Goal: Task Accomplishment & Management: Complete application form

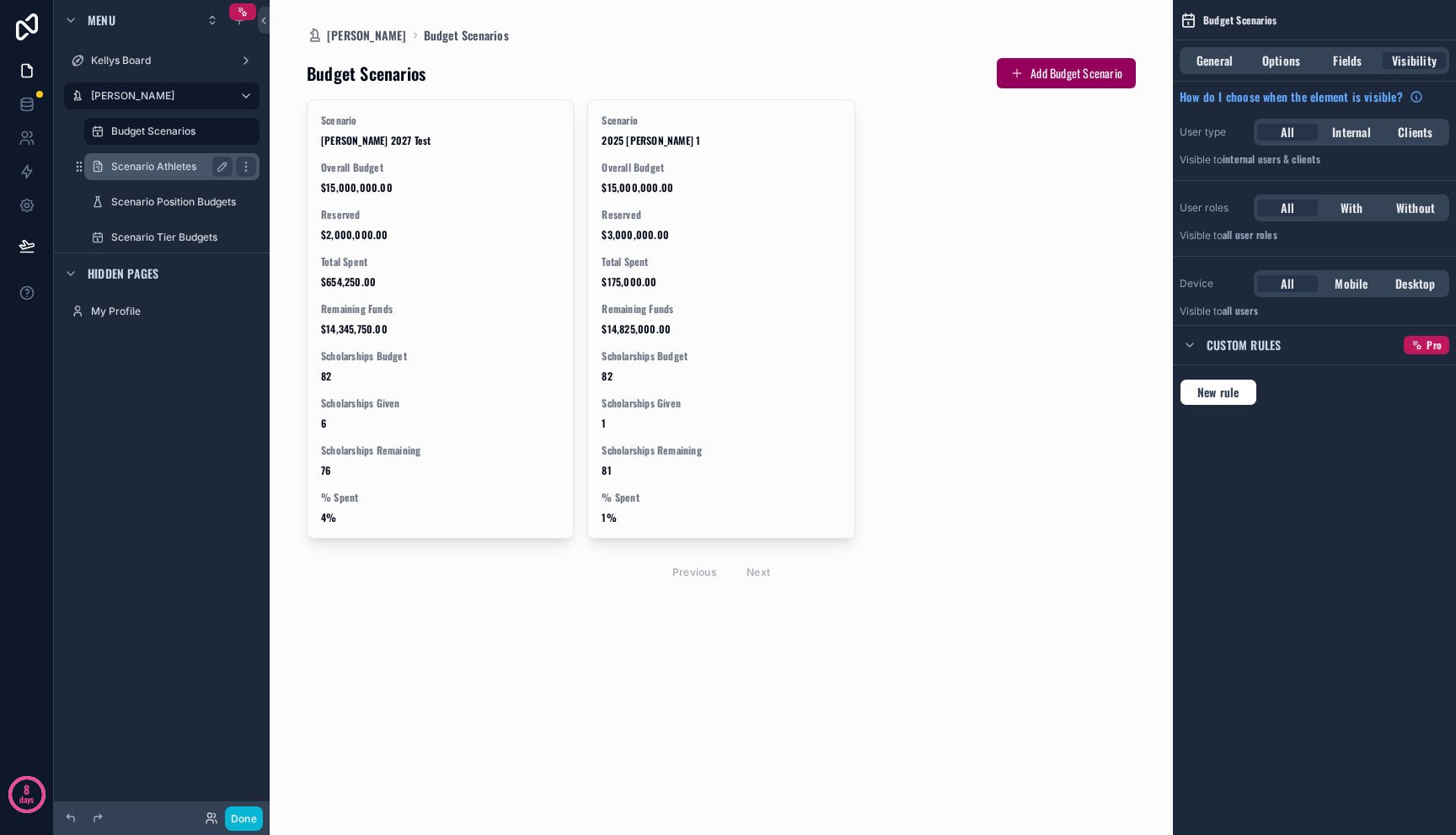
click at [145, 171] on label "Scenario Athletes" at bounding box center [168, 167] width 114 height 14
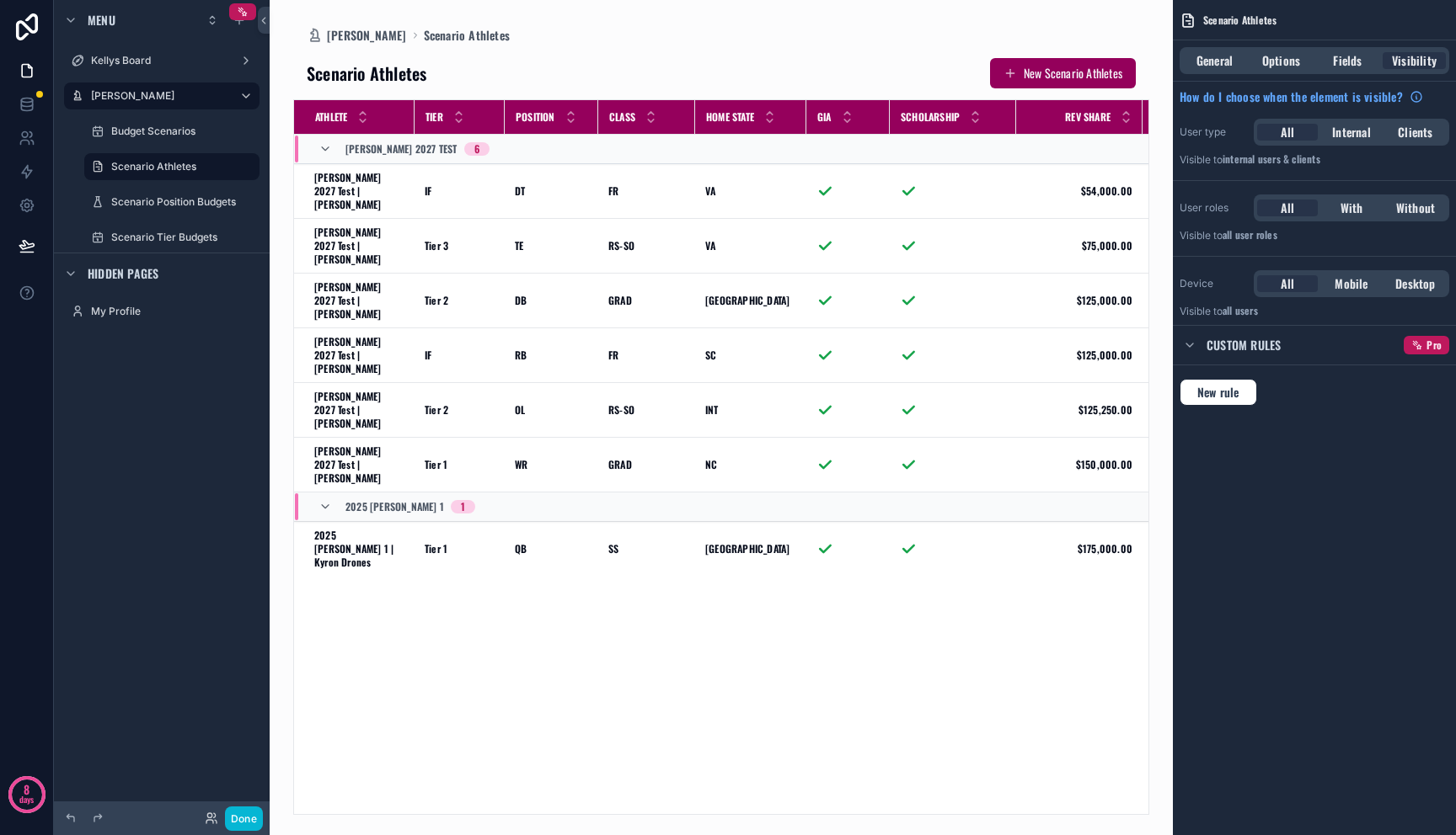
click at [1076, 75] on div "scrollable content" at bounding box center [720, 417] width 903 height 835
click at [1054, 74] on button "New Scenario Athletes" at bounding box center [1062, 73] width 145 height 30
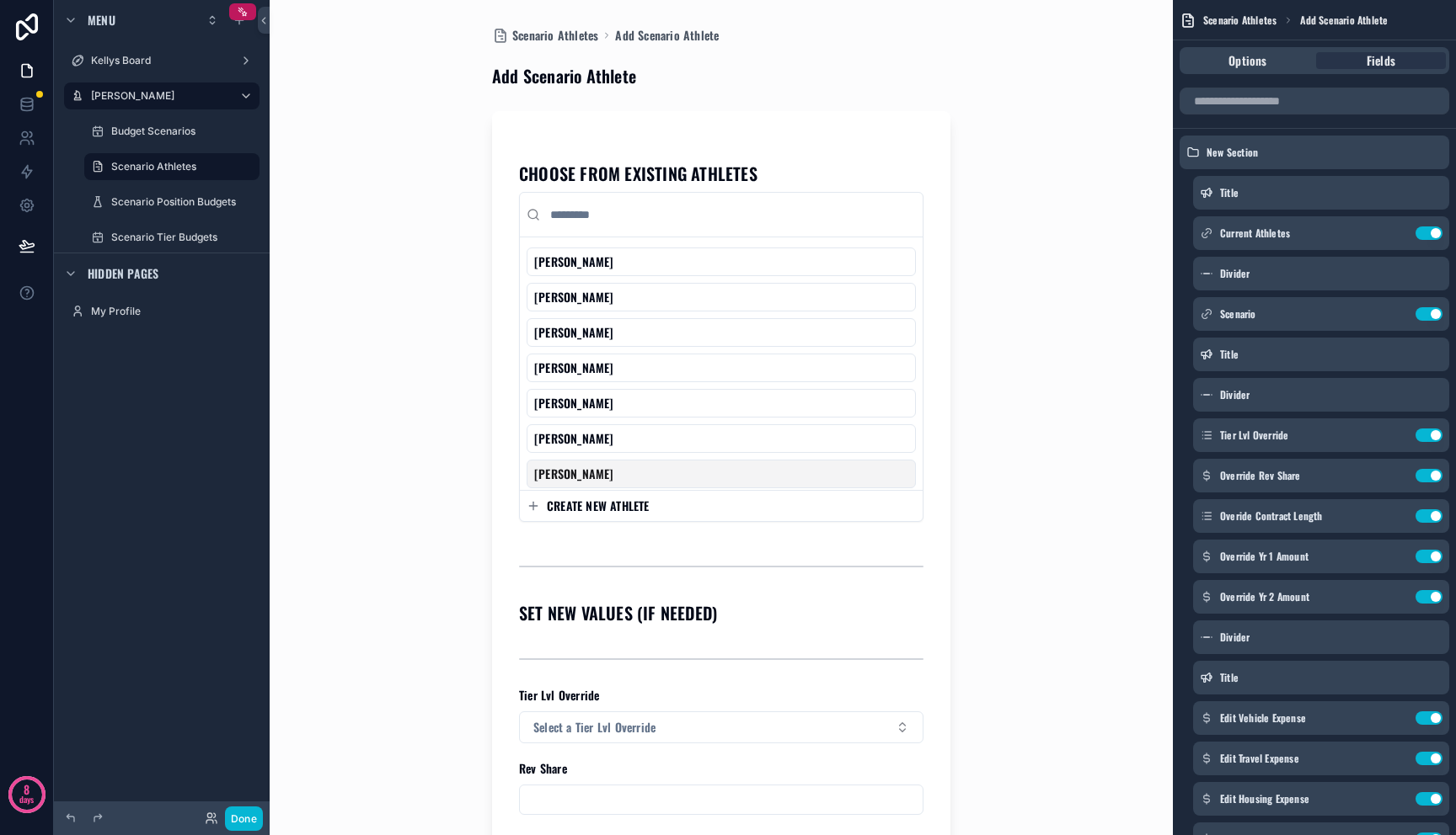
click at [619, 509] on span "CREATE NEW ATHLETE" at bounding box center [598, 505] width 103 height 16
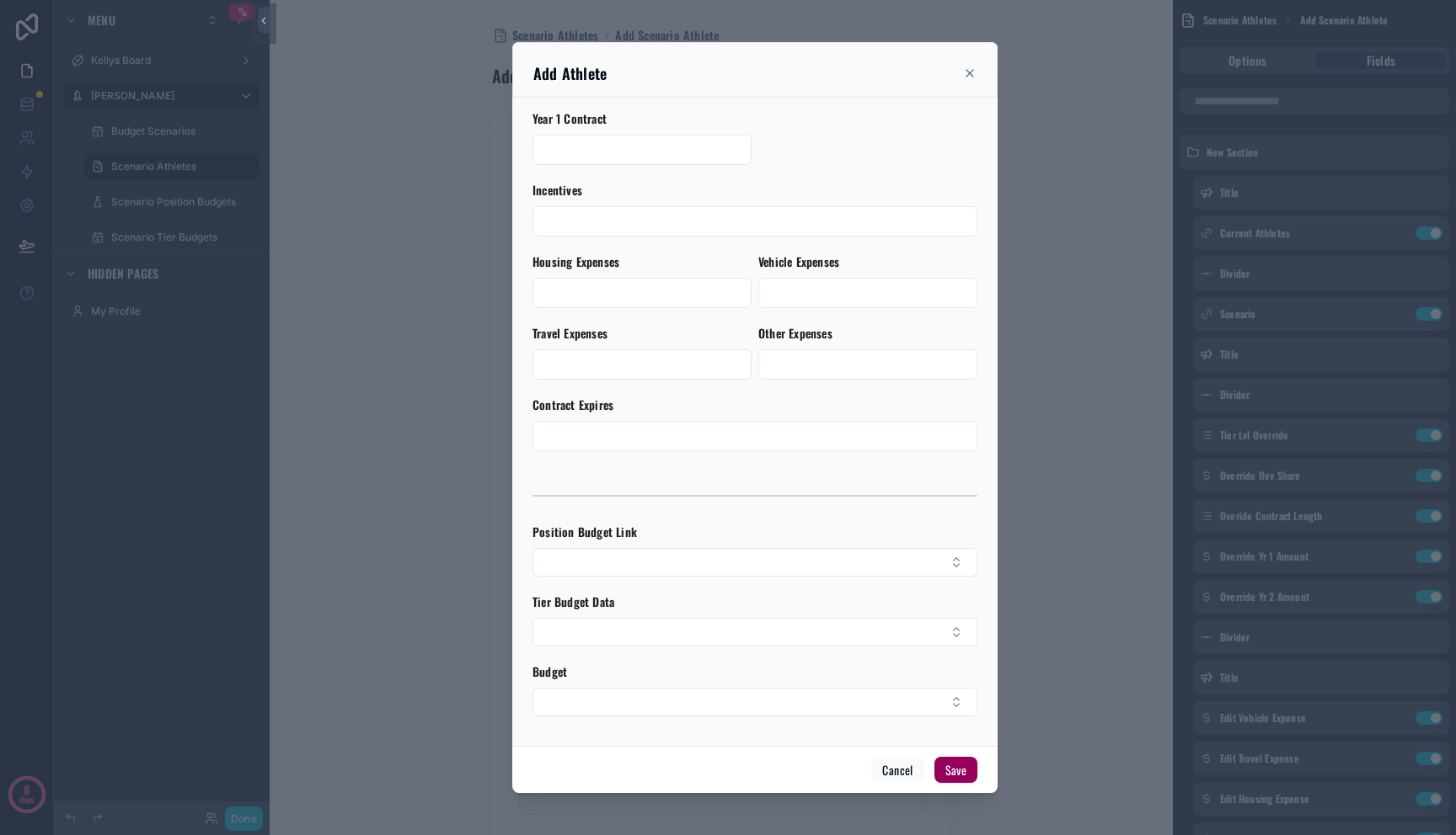
scroll to position [632, 0]
click at [777, 558] on button "Select Button" at bounding box center [755, 562] width 445 height 29
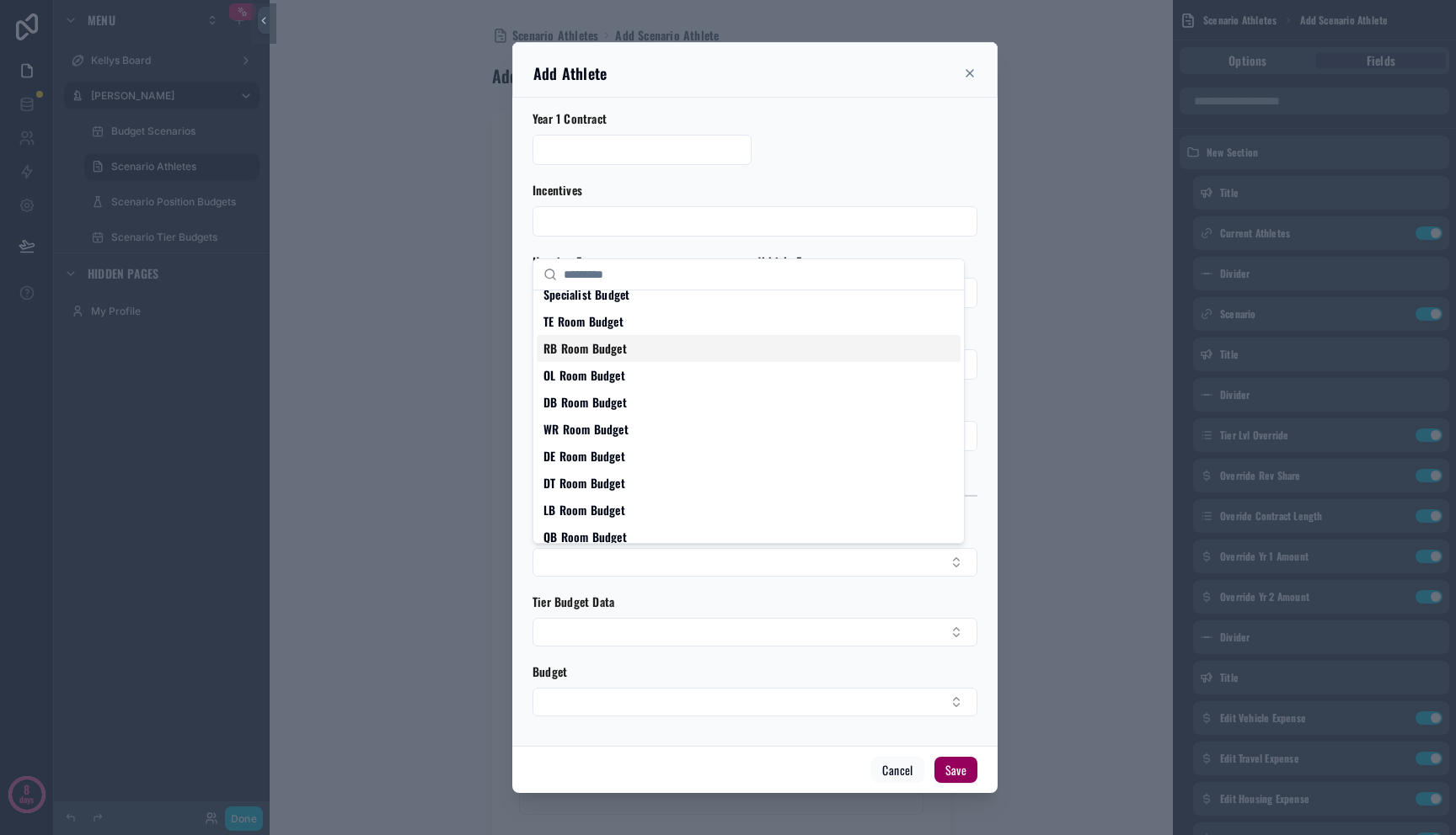
scroll to position [23, 0]
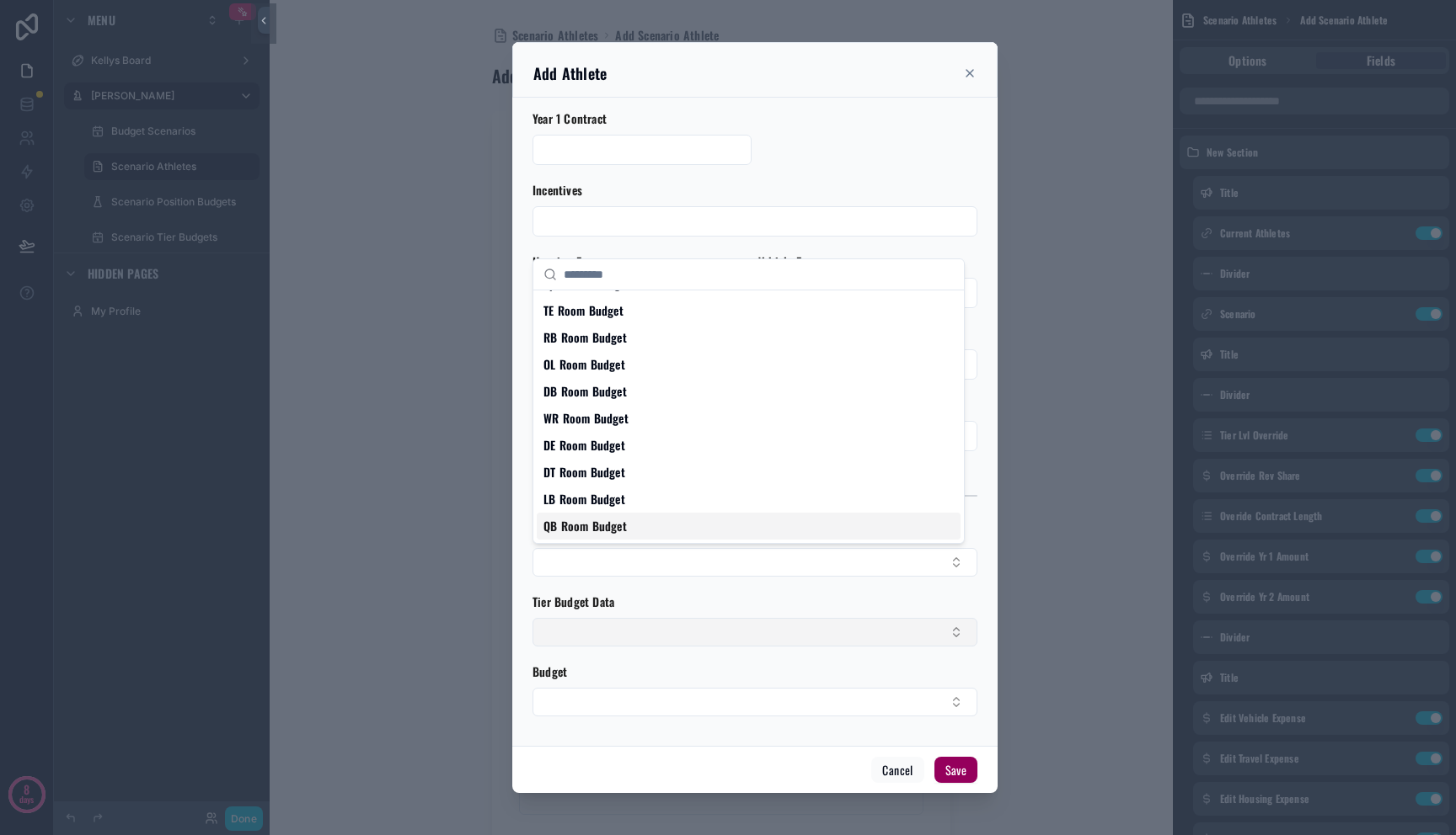
click at [754, 637] on button "Select Button" at bounding box center [755, 632] width 445 height 29
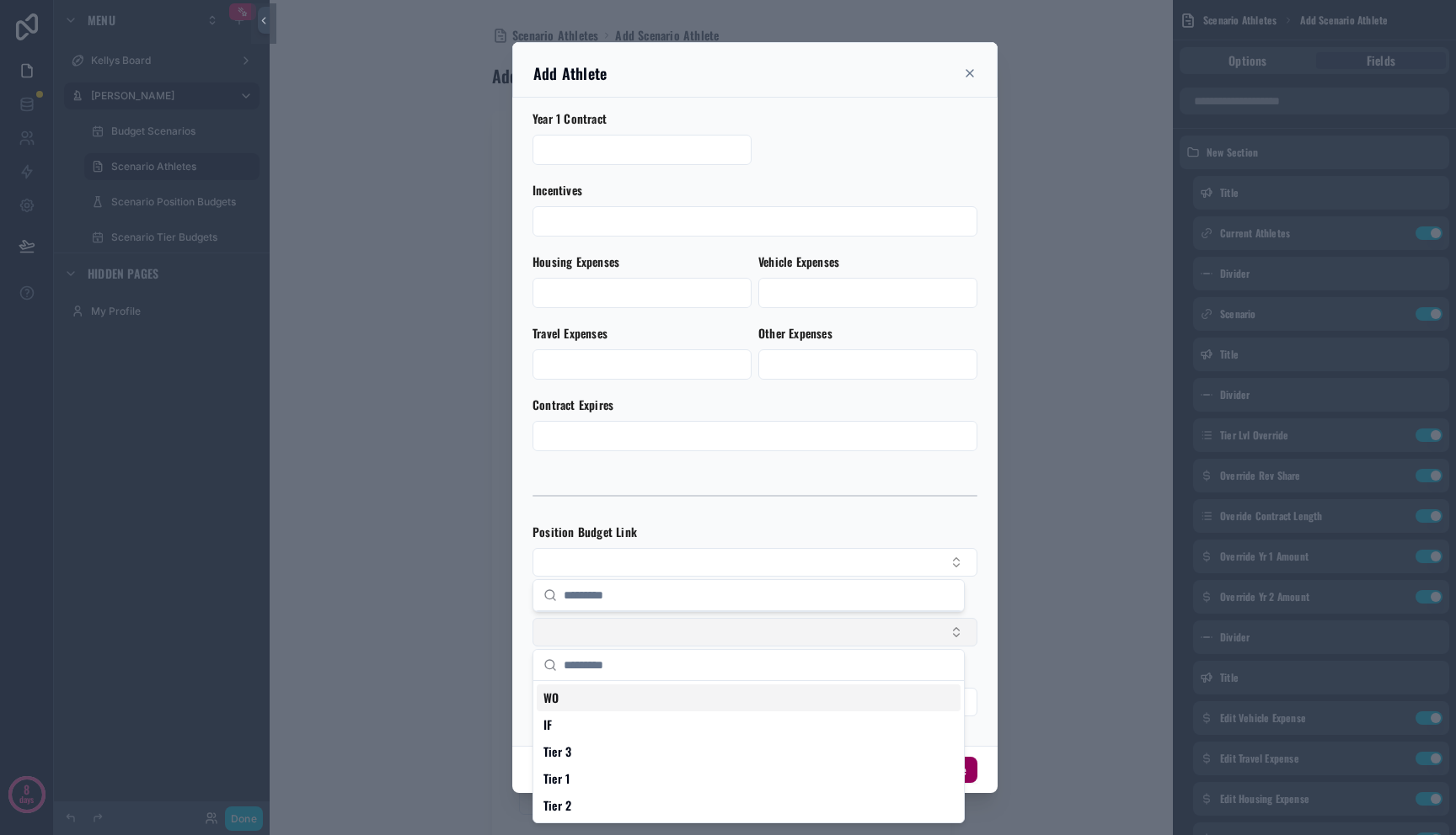
scroll to position [0, 0]
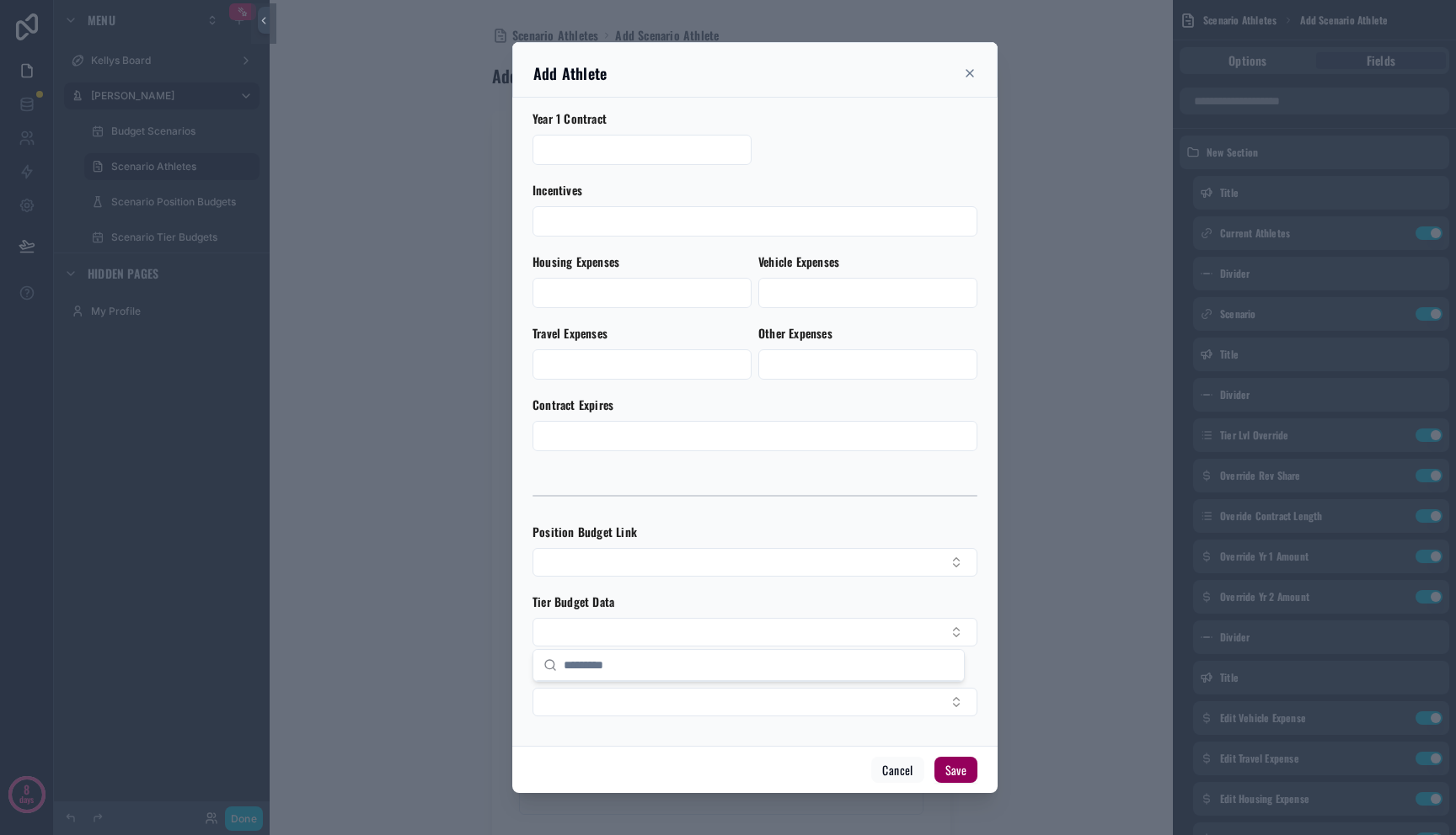
click at [754, 588] on form "Profile Photo Athlete Name Position Select a Position Birthplace Phone 🇺🇸 Email…" at bounding box center [755, 103] width 445 height 1261
click at [747, 722] on form "Profile Photo Athlete Name Position Select a Position Birthplace Phone 🇺🇸 Email…" at bounding box center [755, 103] width 445 height 1261
click at [746, 713] on button "Select Button" at bounding box center [755, 702] width 445 height 29
click at [746, 665] on div "Budget" at bounding box center [755, 672] width 445 height 17
click at [894, 771] on button "Cancel" at bounding box center [897, 770] width 52 height 27
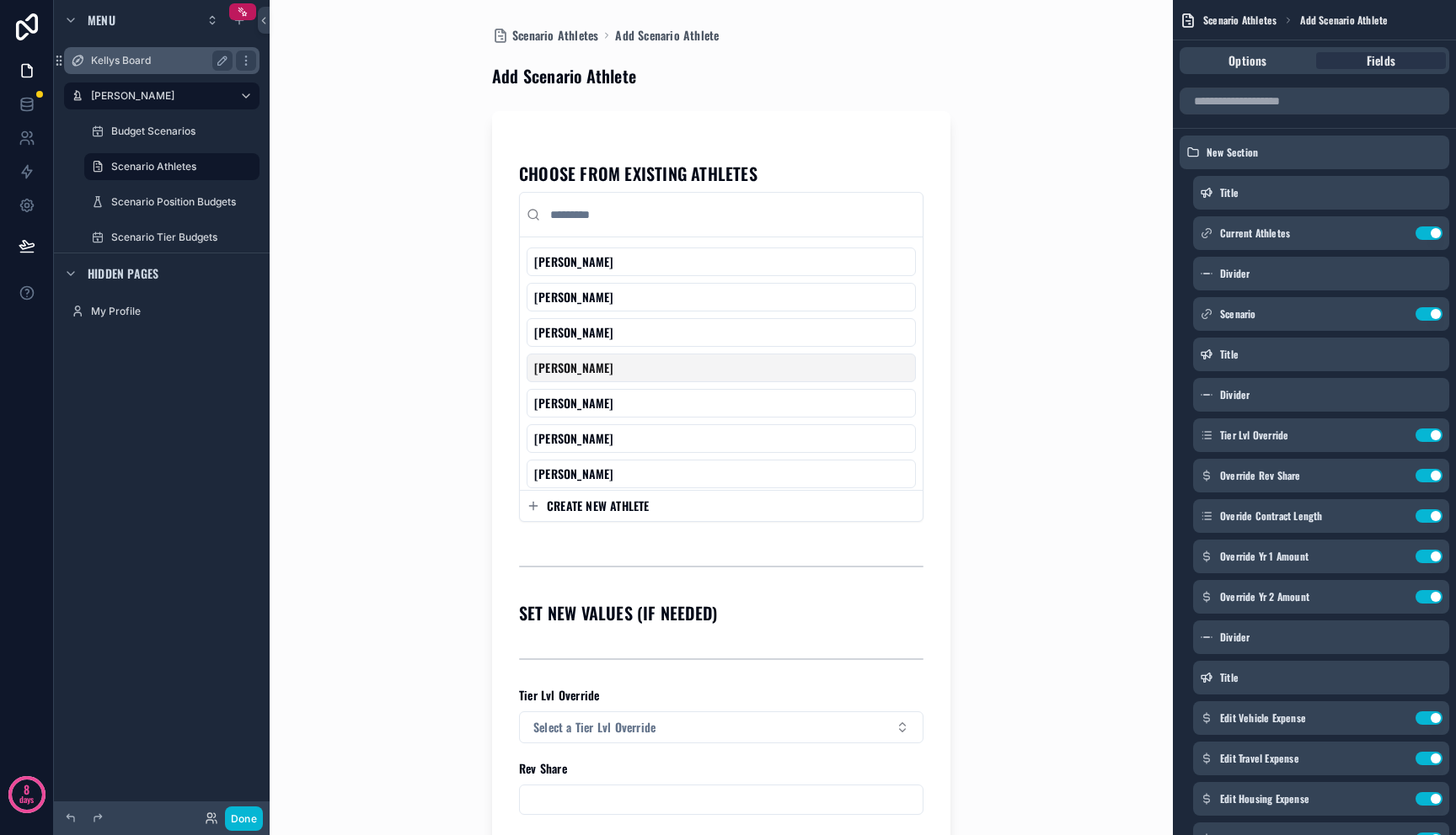
click at [135, 58] on label "Kellys Board" at bounding box center [158, 61] width 135 height 14
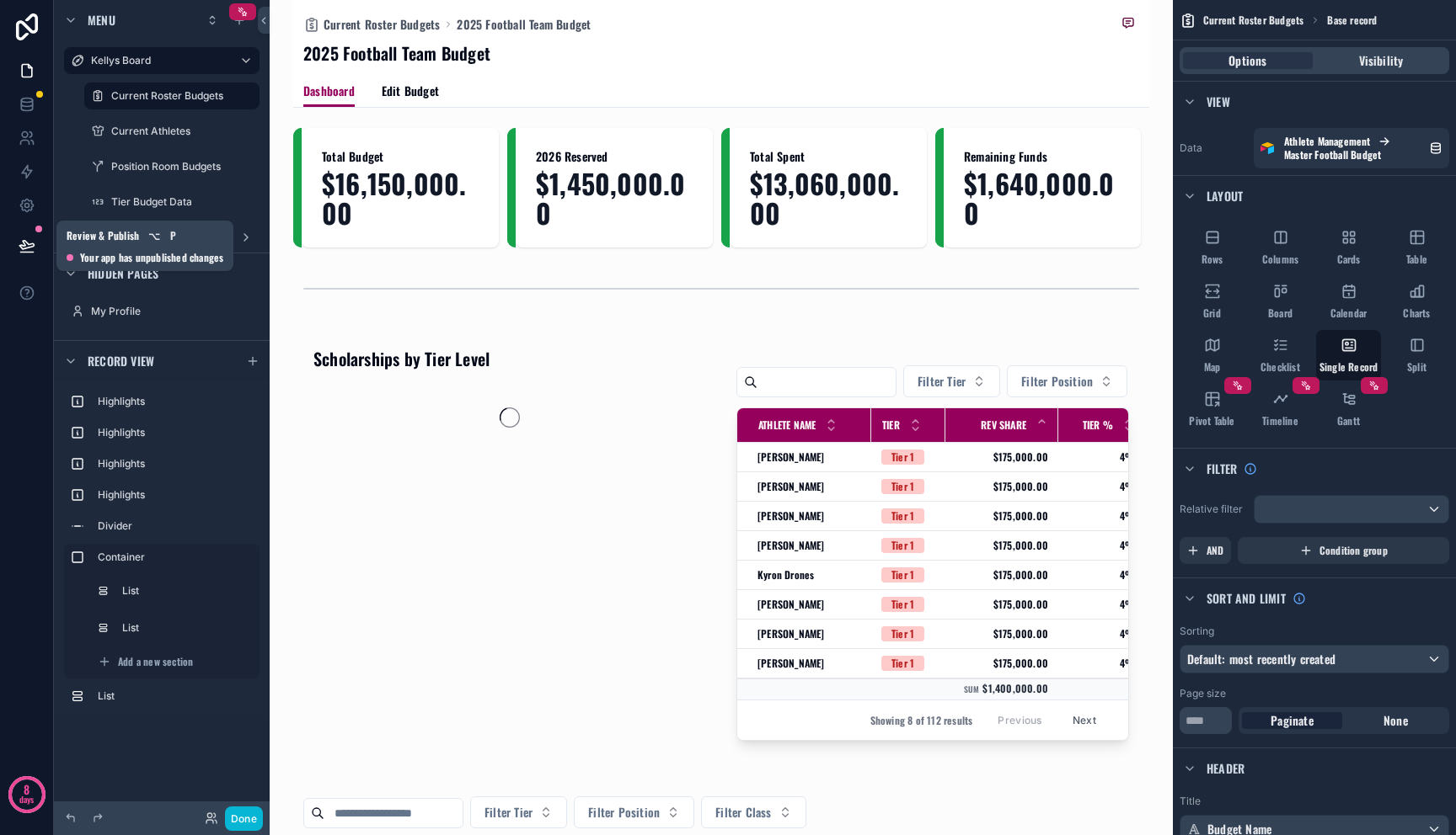
click at [34, 244] on icon at bounding box center [26, 245] width 15 height 9
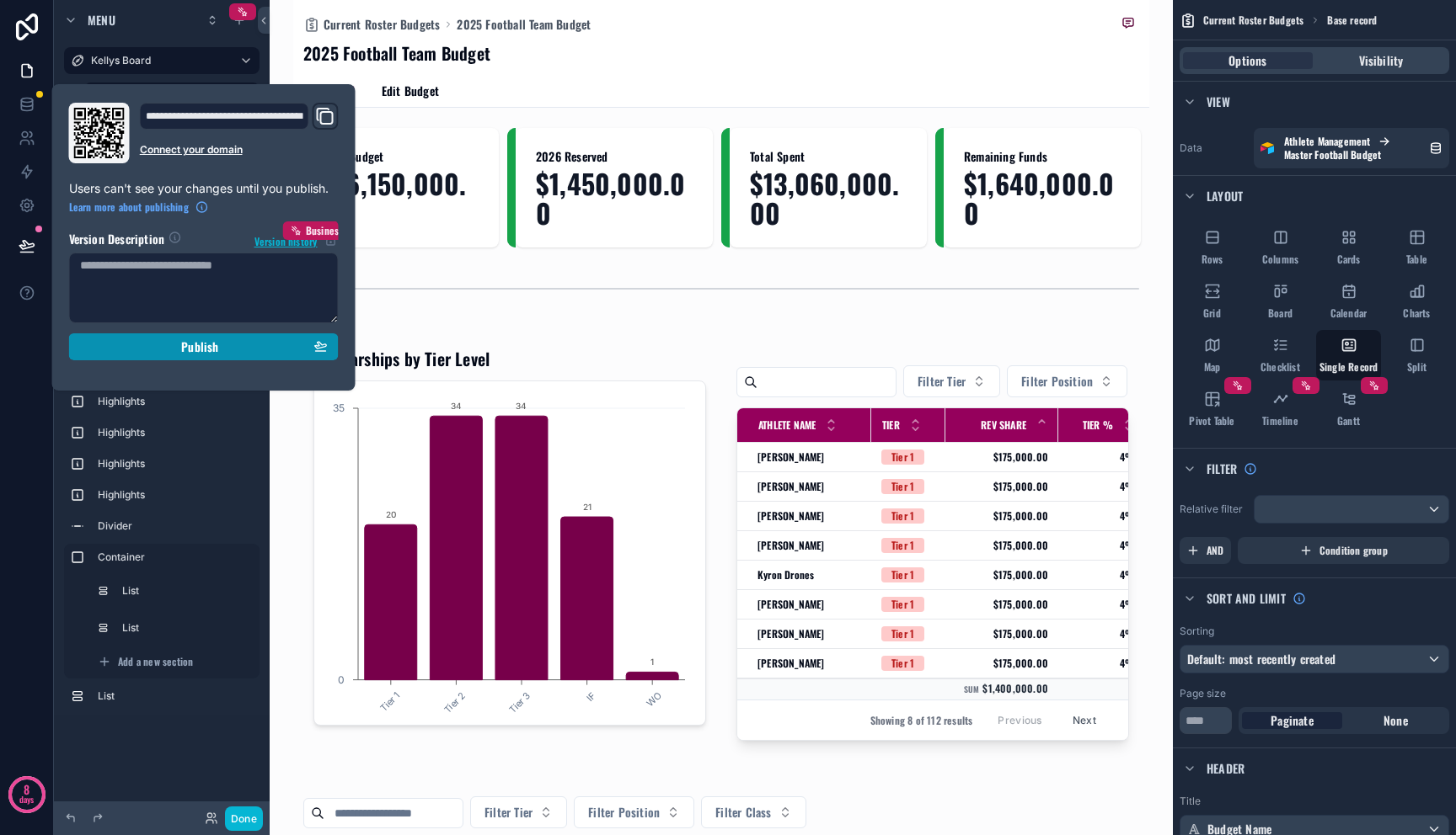
click at [149, 352] on div "Publish" at bounding box center [203, 347] width 248 height 16
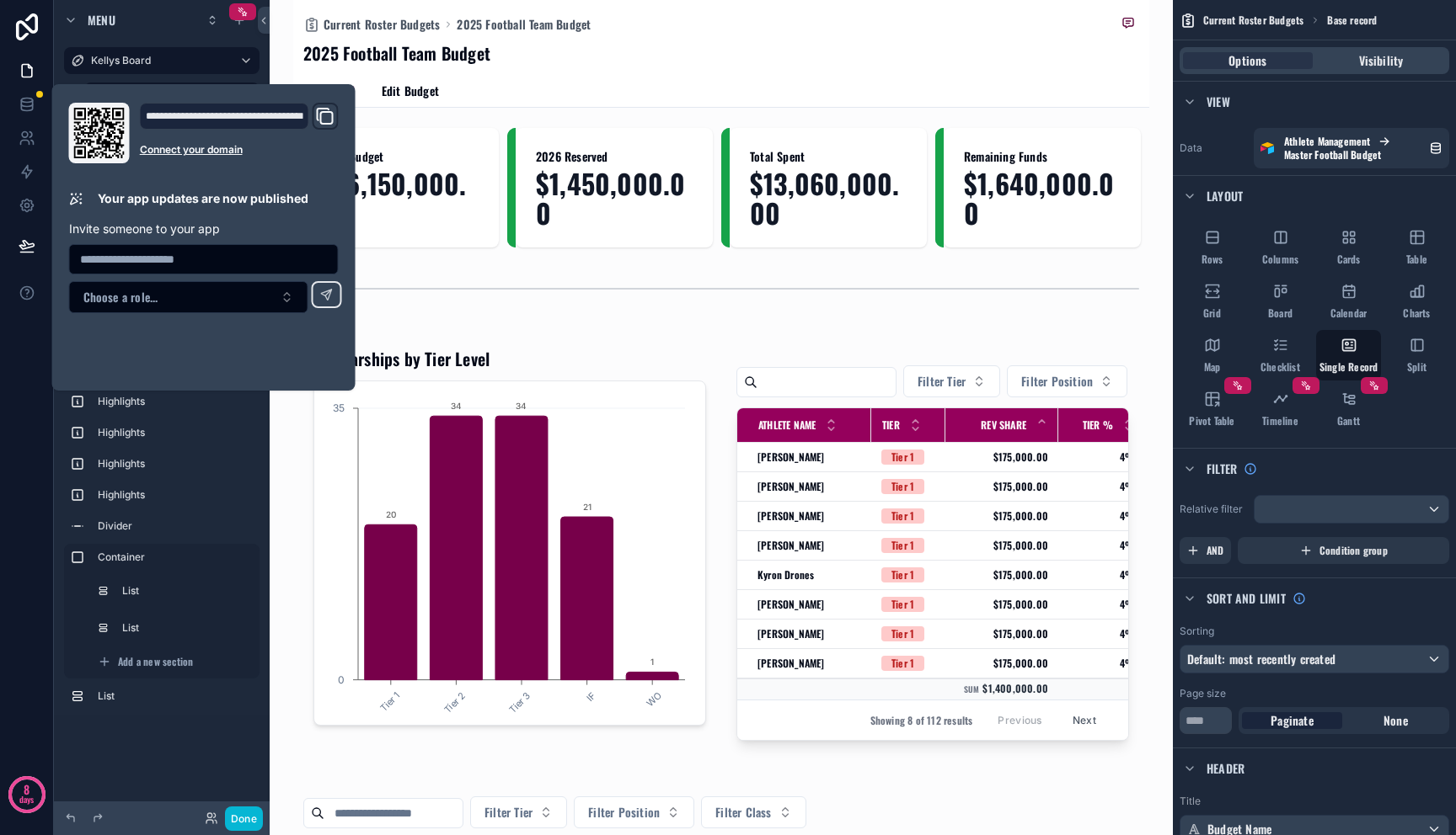
click at [486, 84] on div "Dashboard Edit Budget" at bounding box center [720, 91] width 835 height 32
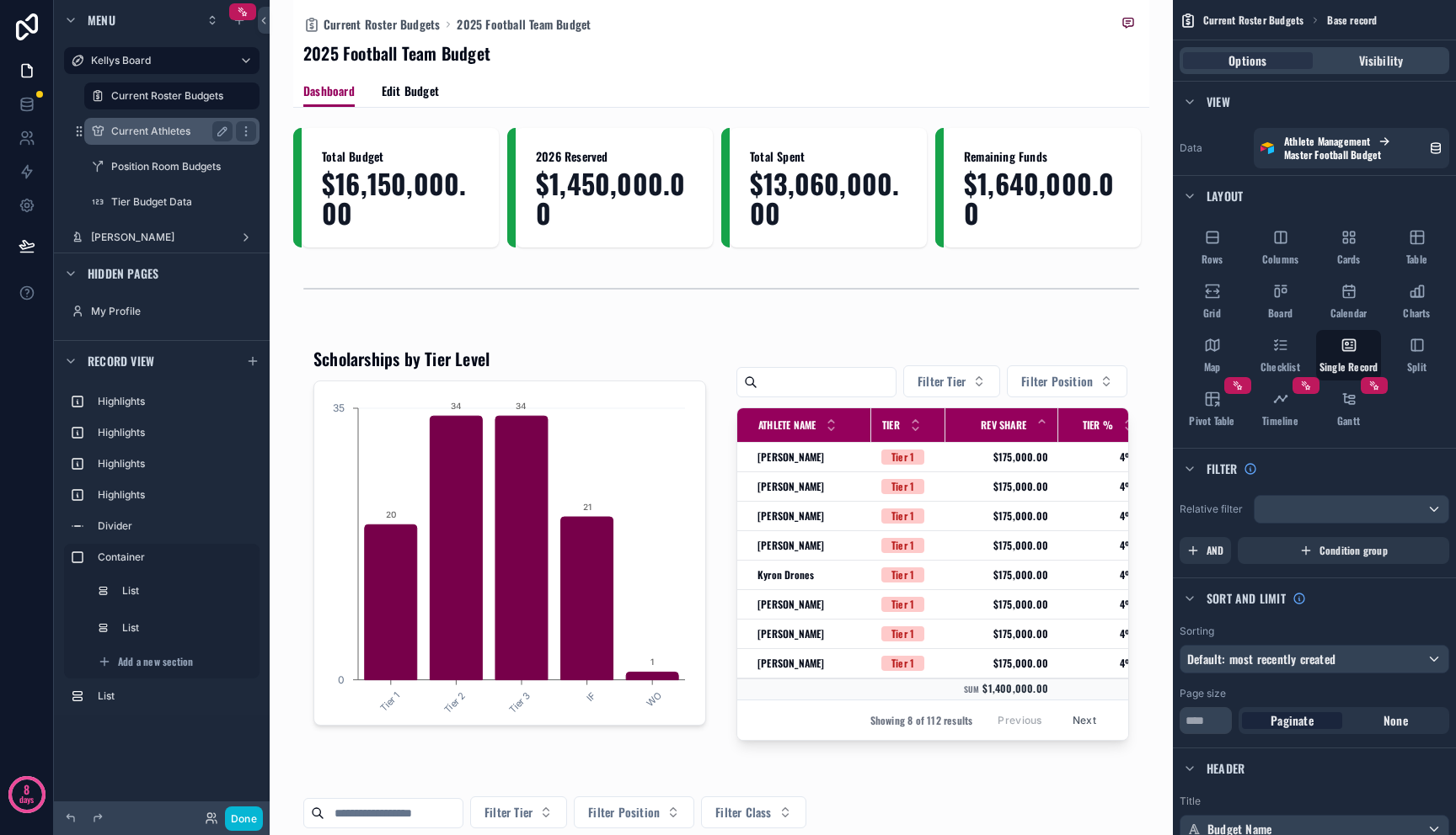
click at [137, 139] on div "Current Athletes" at bounding box center [171, 131] width 121 height 20
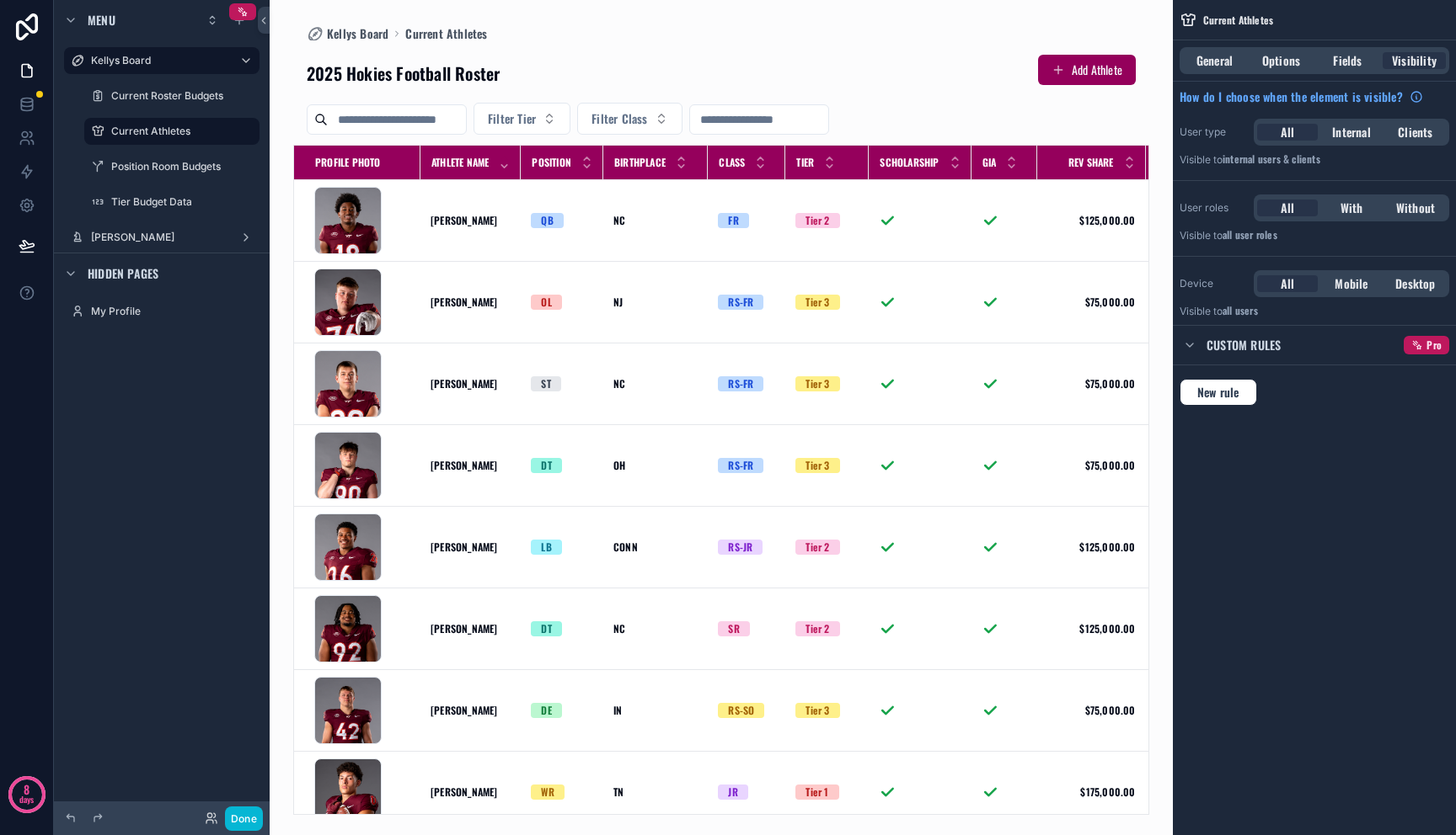
click at [1080, 64] on div "scrollable content" at bounding box center [720, 417] width 903 height 835
click at [1077, 69] on button "Add Athlete" at bounding box center [1086, 69] width 98 height 30
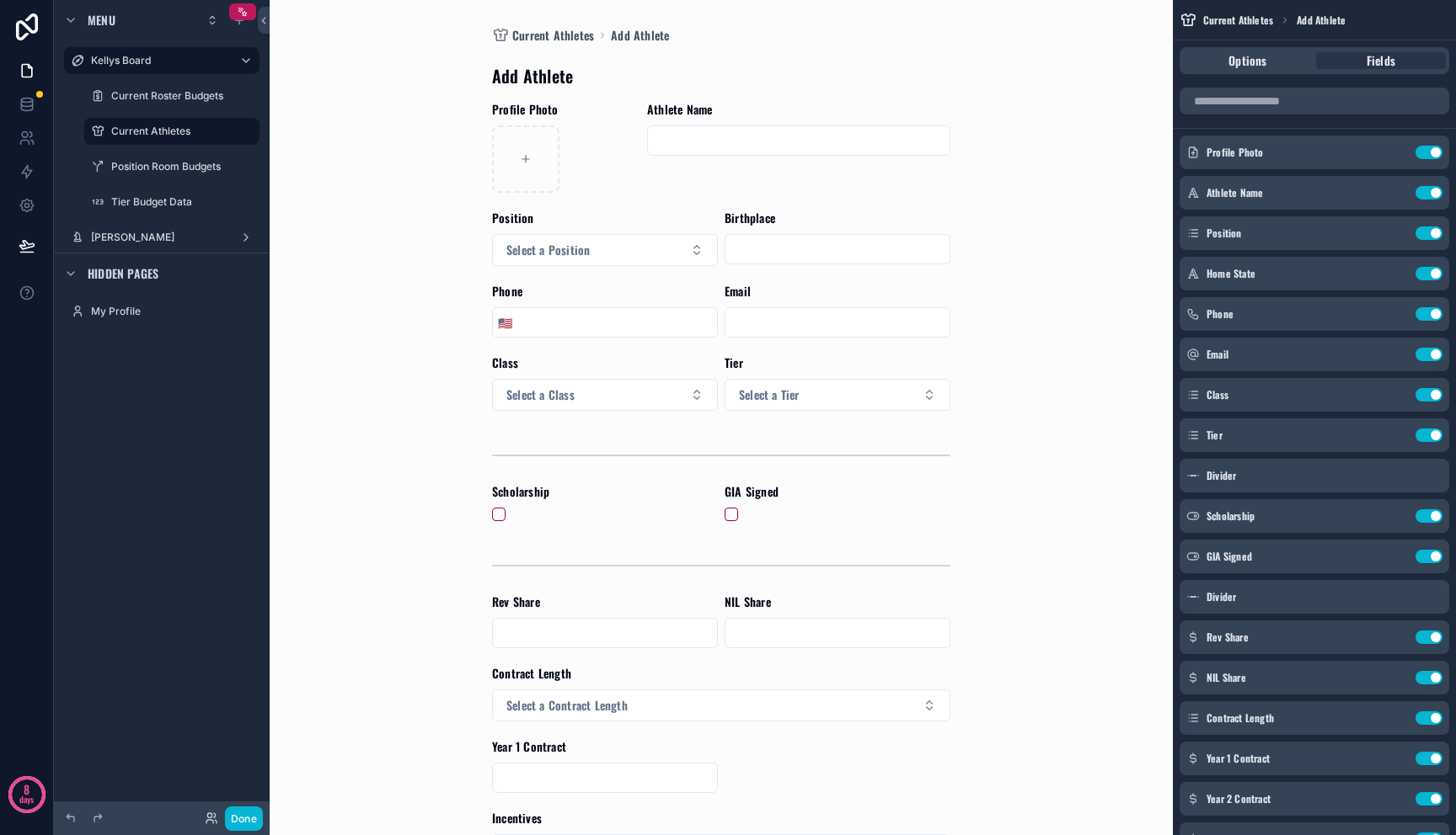
scroll to position [675, 0]
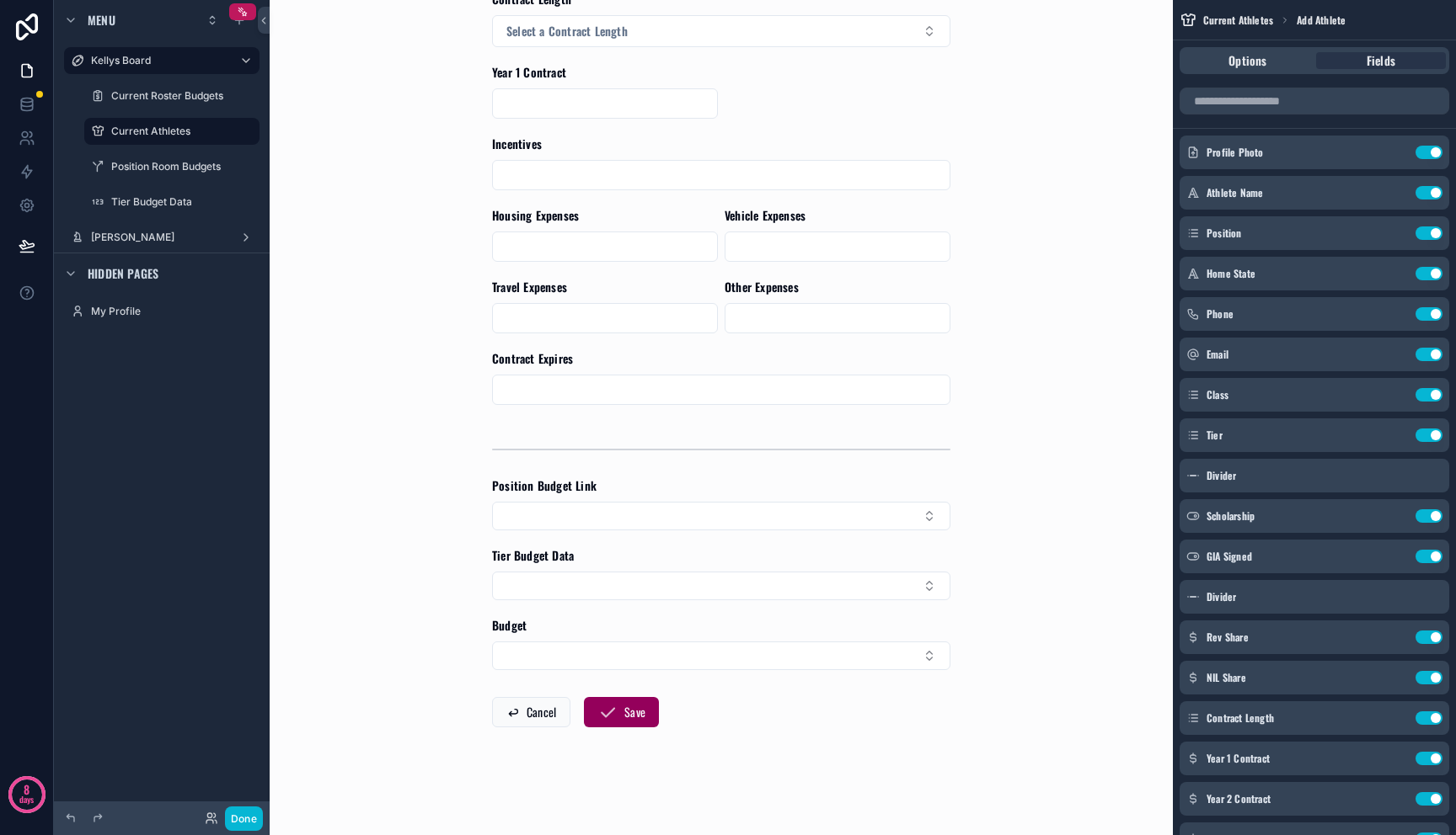
click at [798, 486] on div "Position Budget Link" at bounding box center [720, 486] width 458 height 17
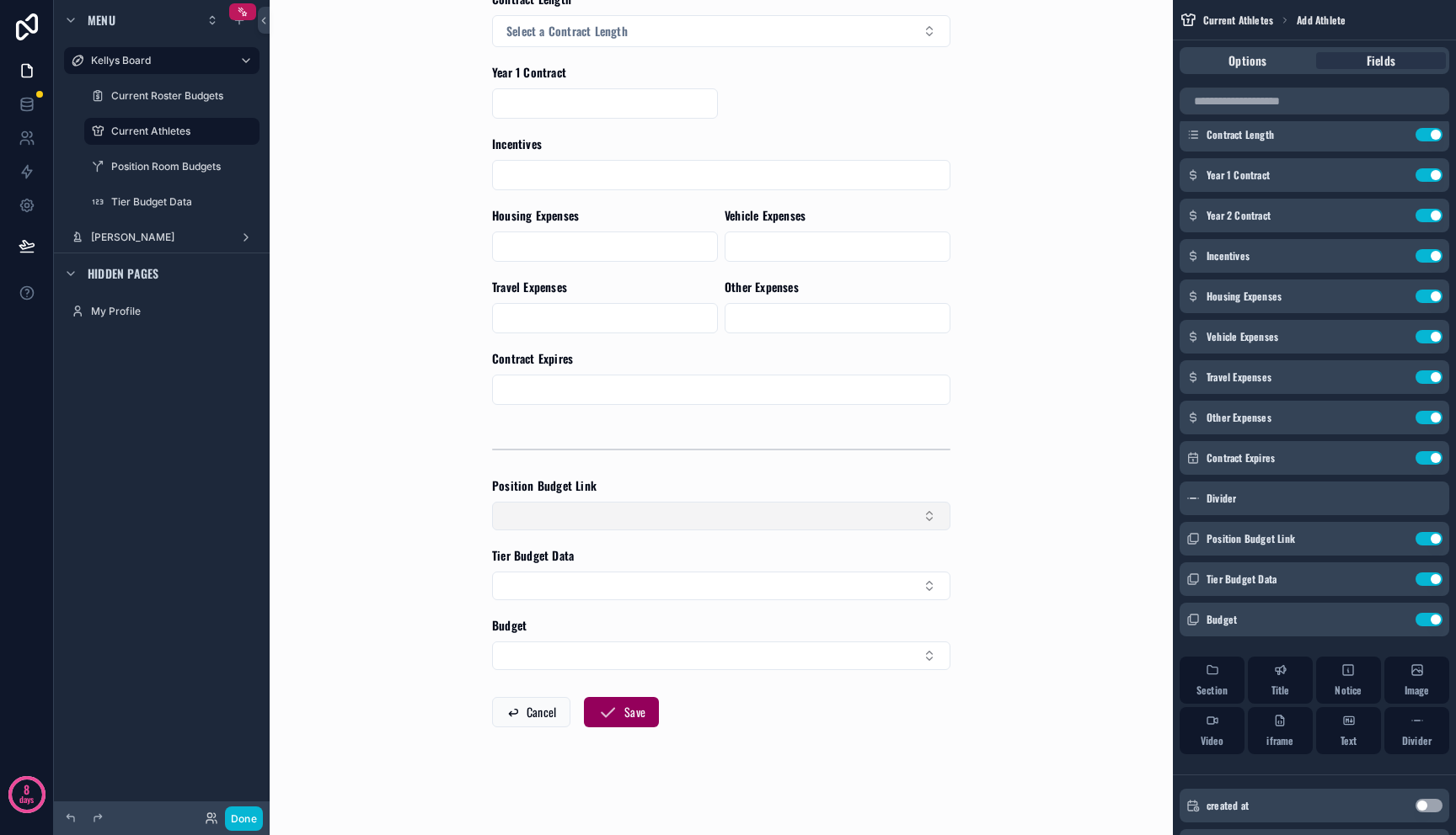
click at [858, 526] on button "Select Button" at bounding box center [720, 516] width 458 height 29
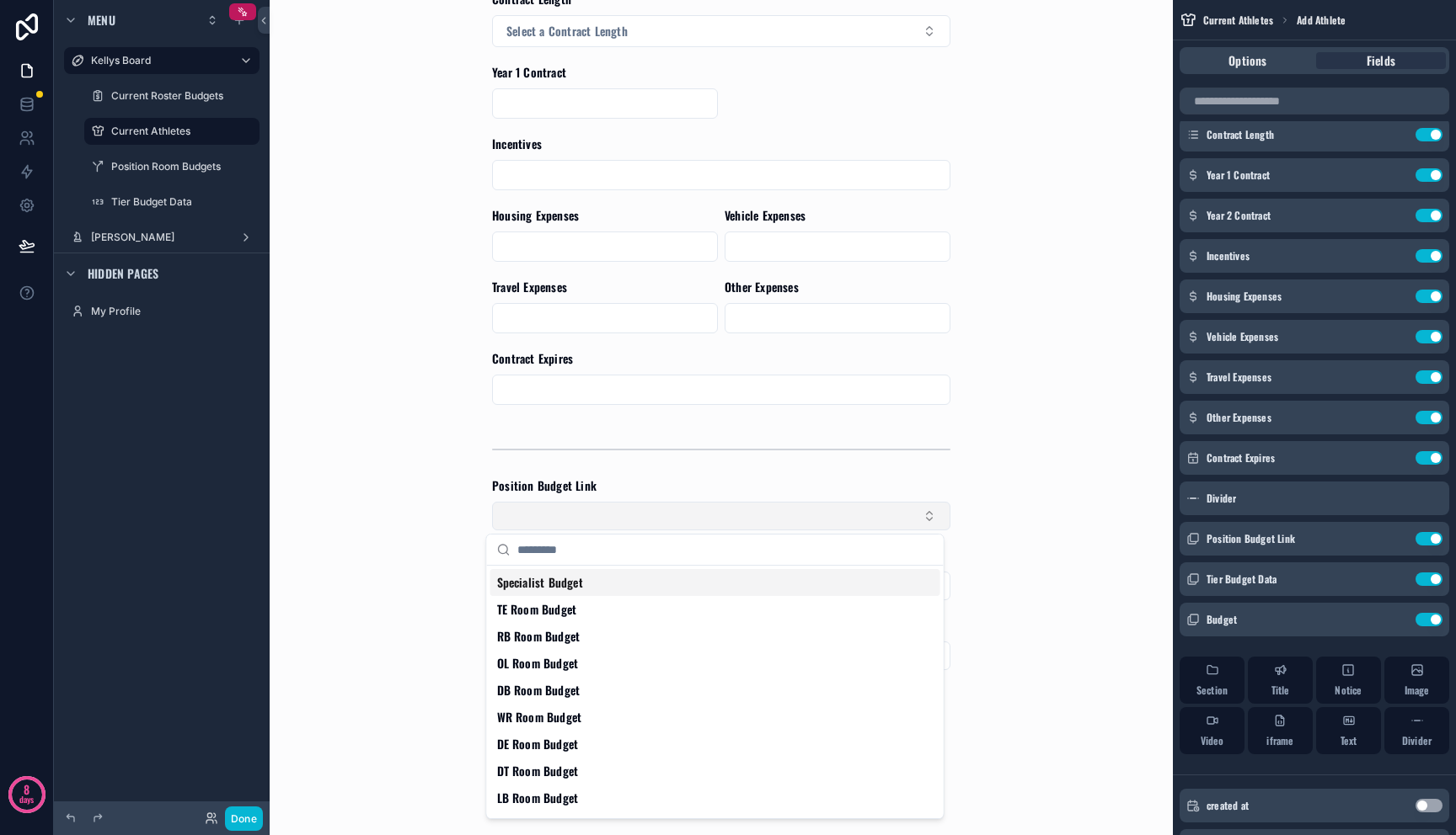
click at [858, 526] on button "Select Button" at bounding box center [720, 516] width 458 height 29
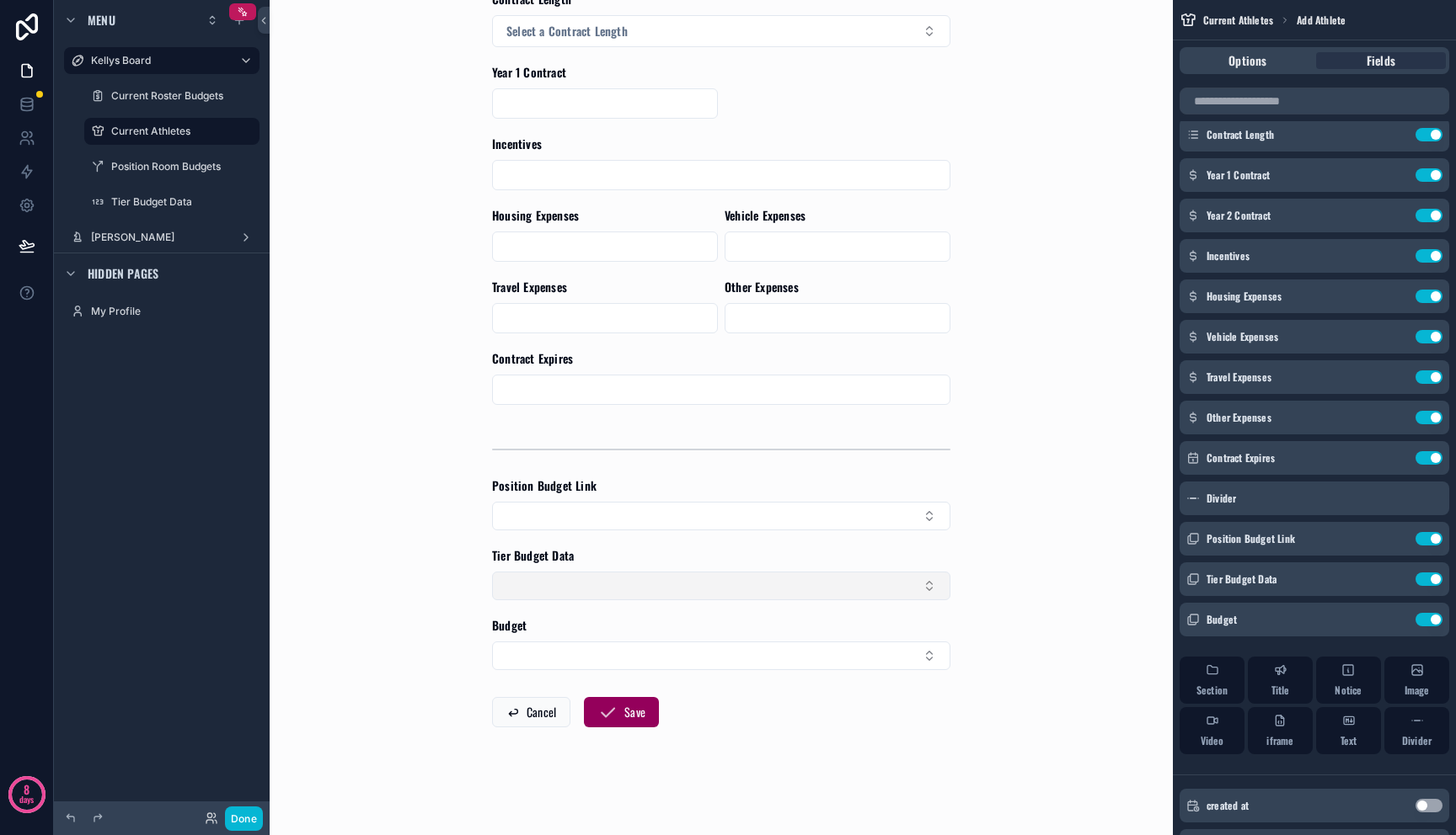
click at [853, 590] on button "Select Button" at bounding box center [720, 586] width 458 height 29
click at [1427, 536] on button "Use setting" at bounding box center [1428, 539] width 27 height 14
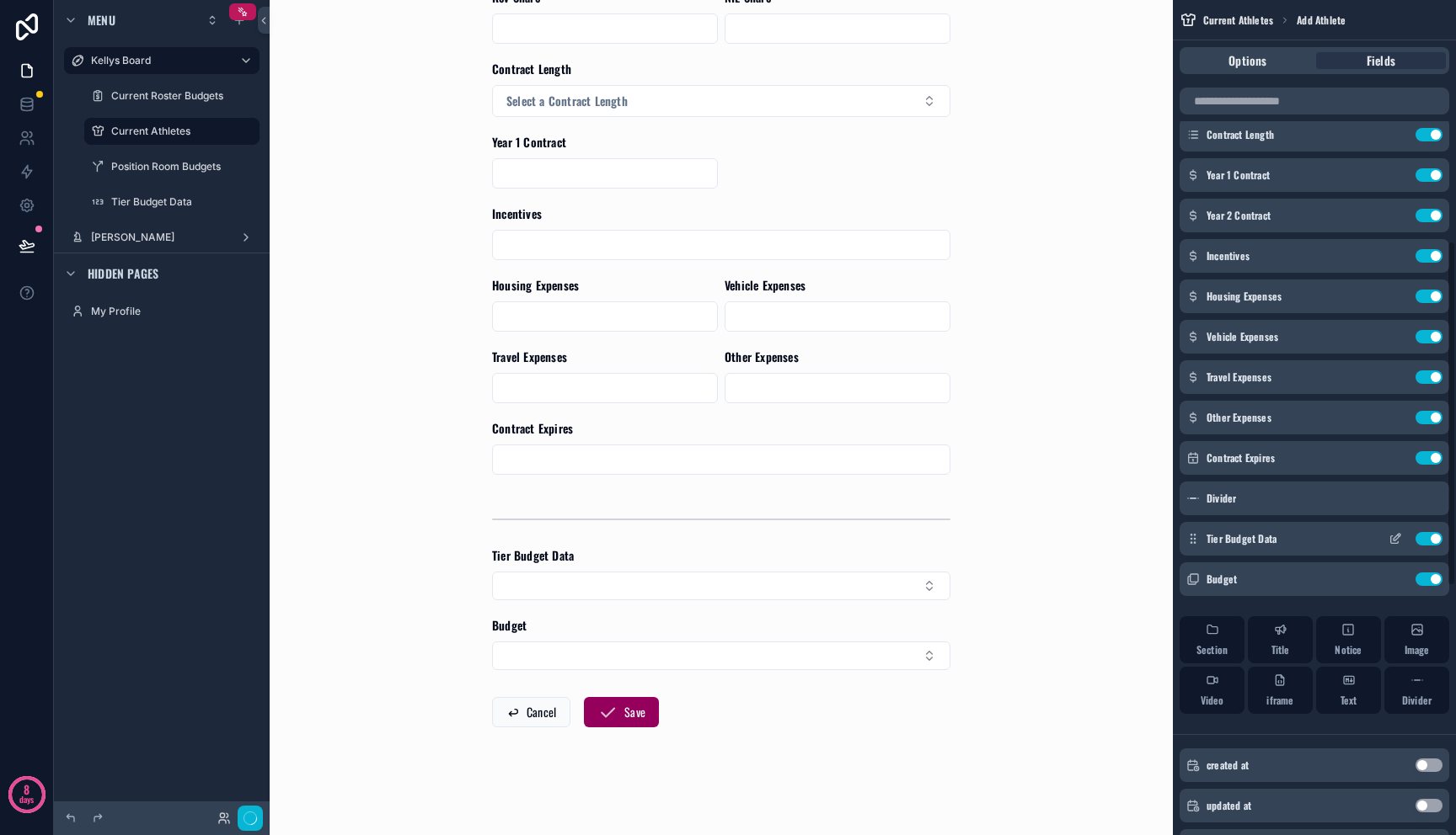
scroll to position [0, 0]
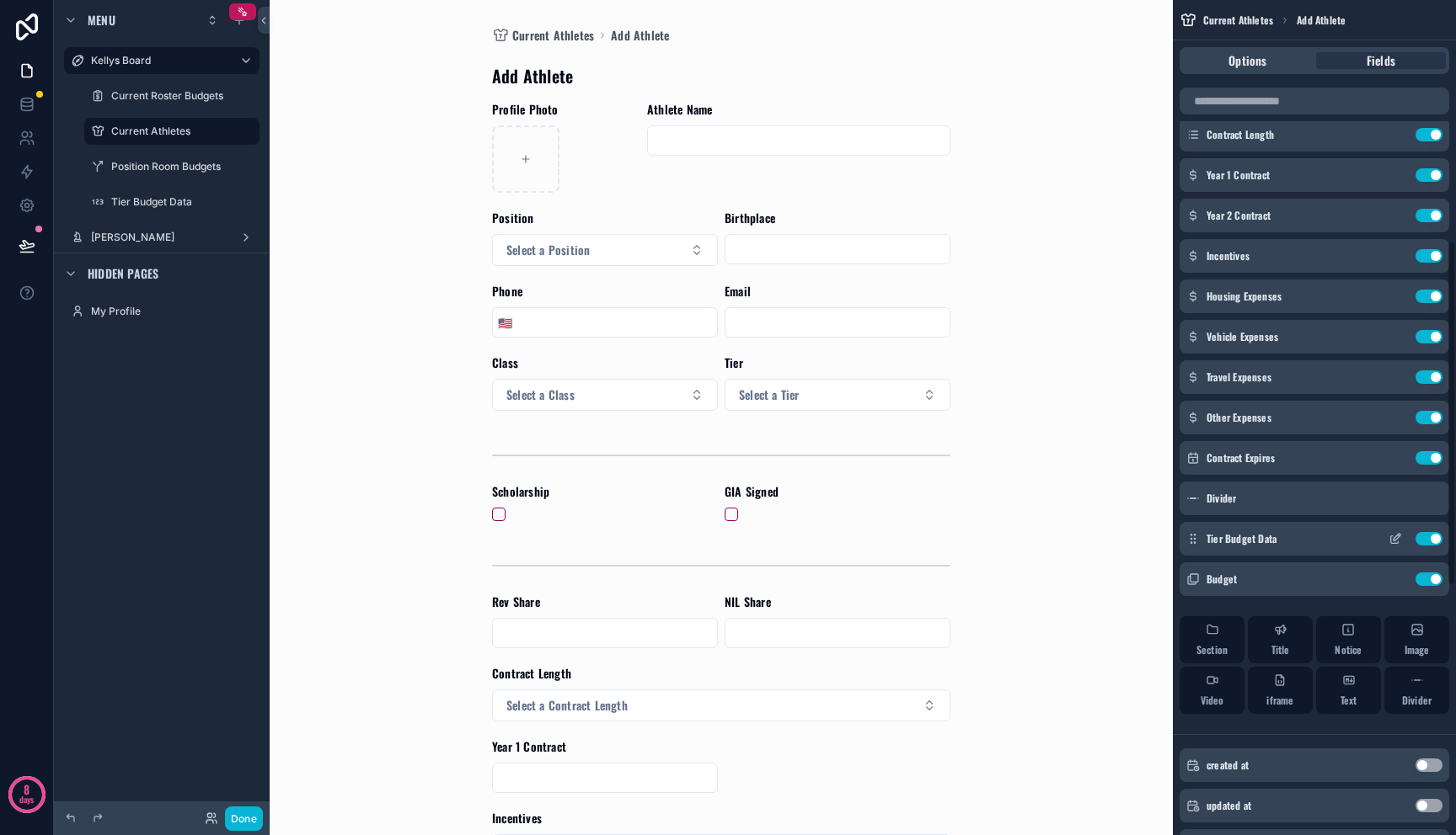
click at [1427, 539] on button "Use setting" at bounding box center [1428, 539] width 27 height 14
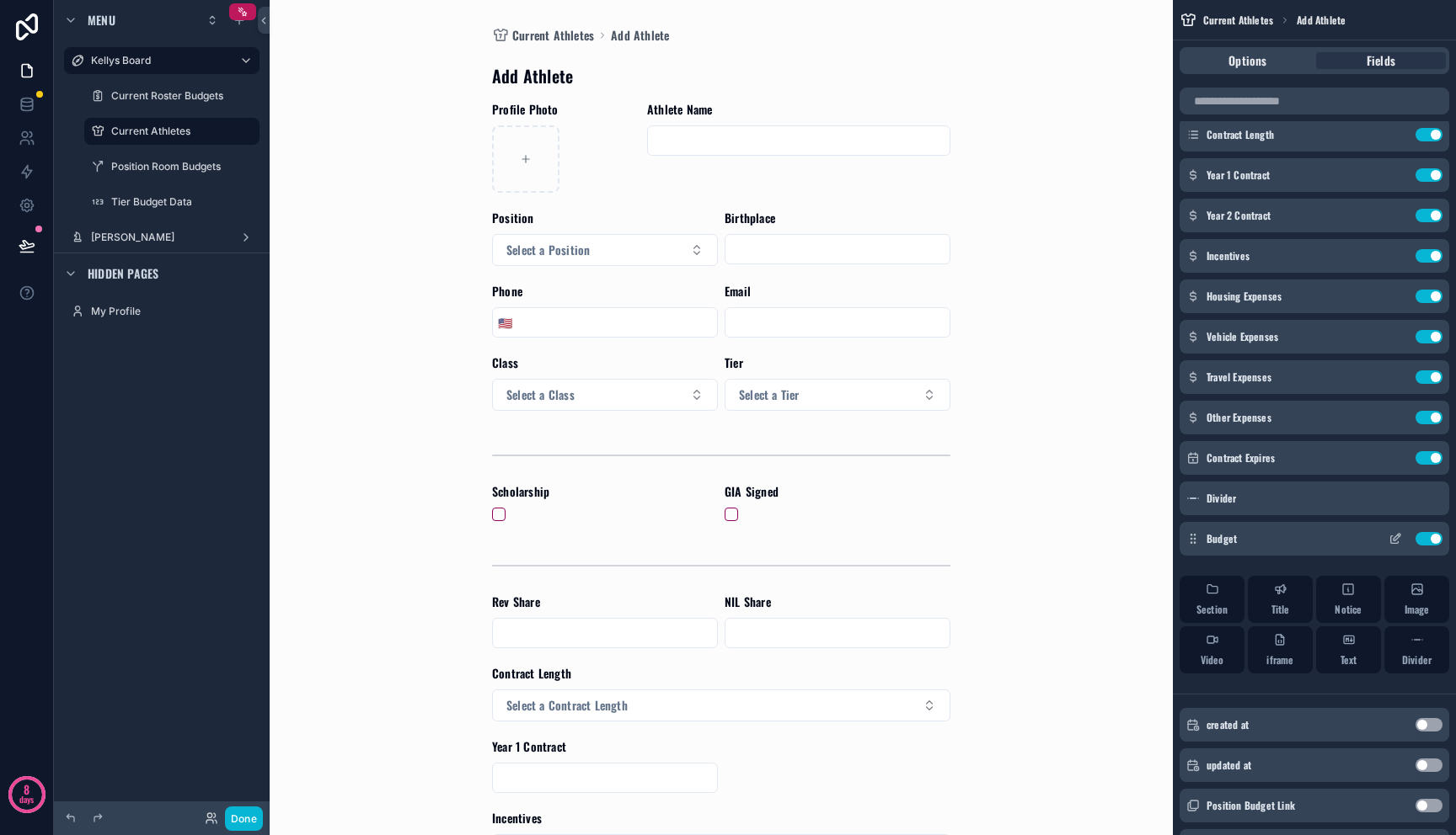
click at [1427, 540] on button "Use setting" at bounding box center [1428, 539] width 27 height 14
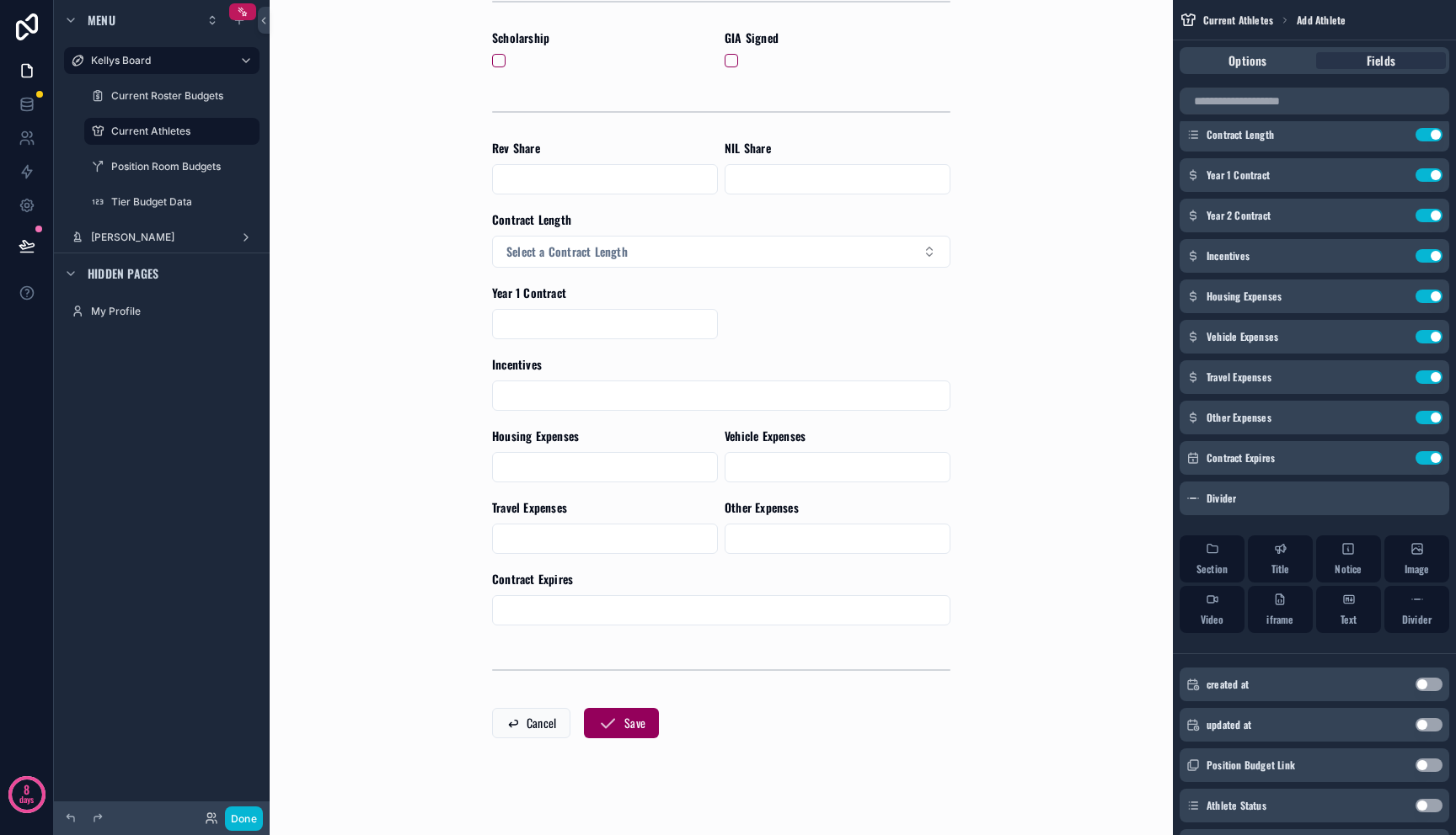
scroll to position [16, 0]
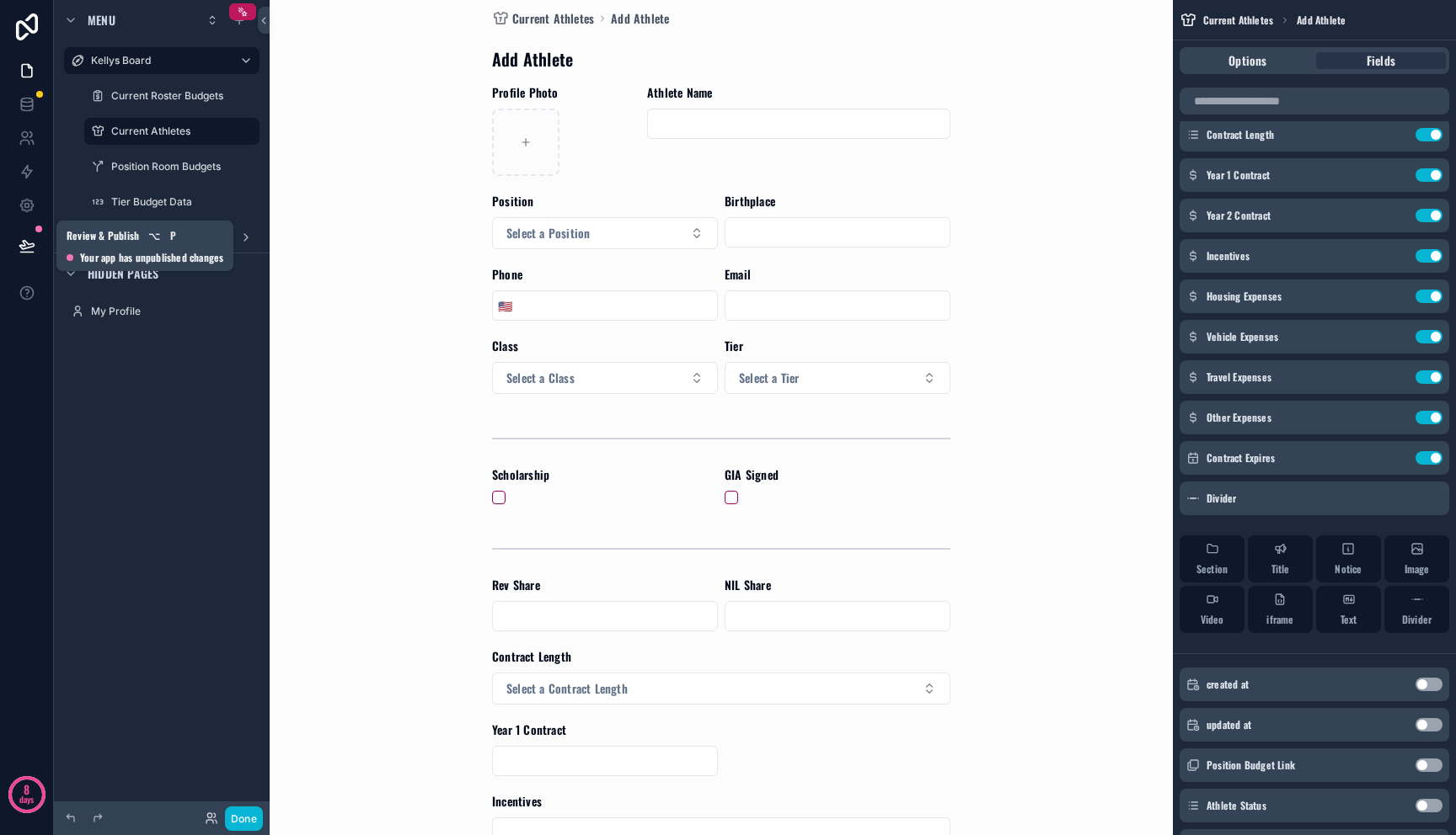
click at [34, 252] on icon at bounding box center [26, 245] width 16 height 16
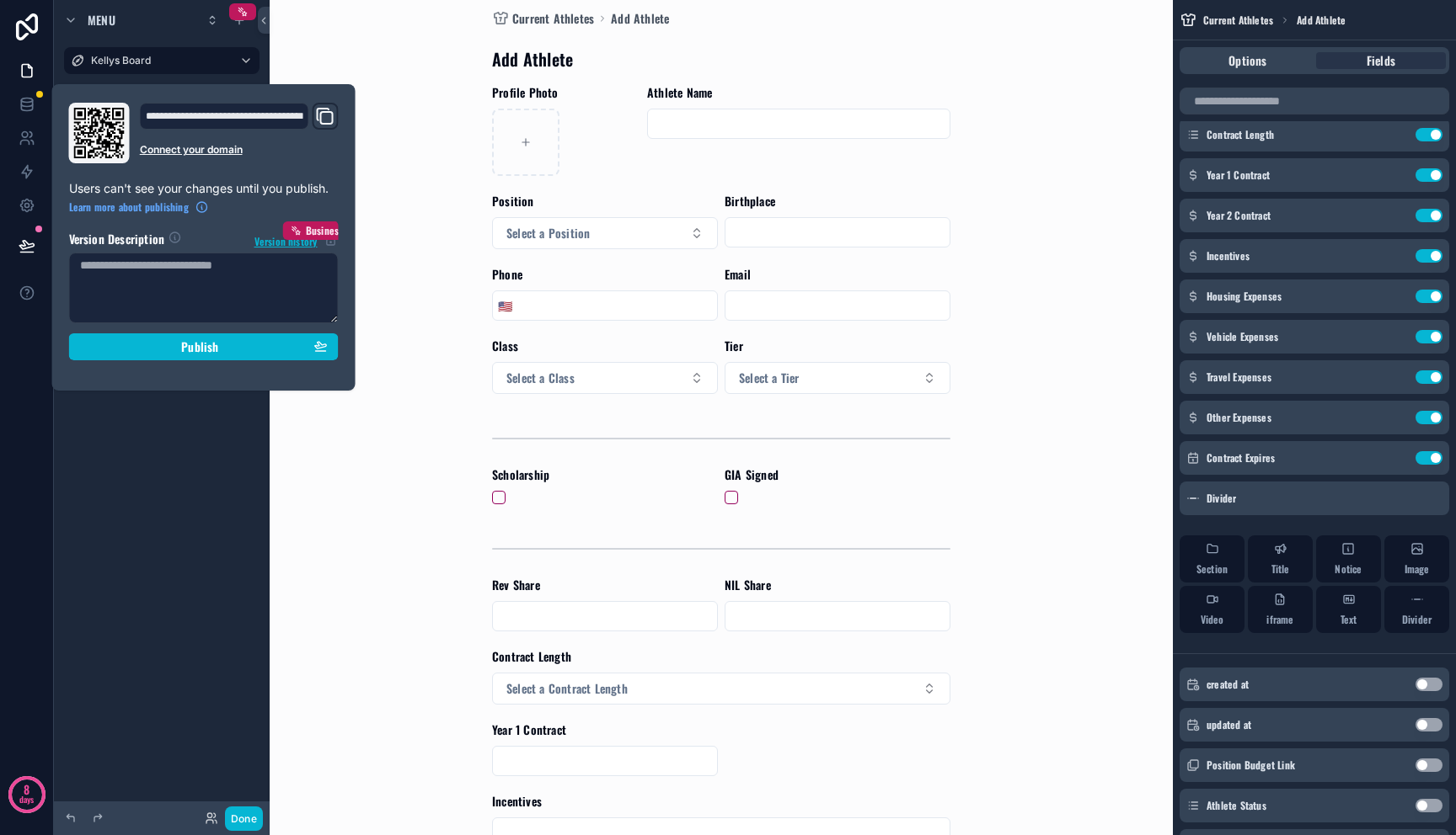
click at [135, 361] on div "**********" at bounding box center [203, 237] width 283 height 269
click at [135, 355] on button "Publish" at bounding box center [203, 346] width 269 height 27
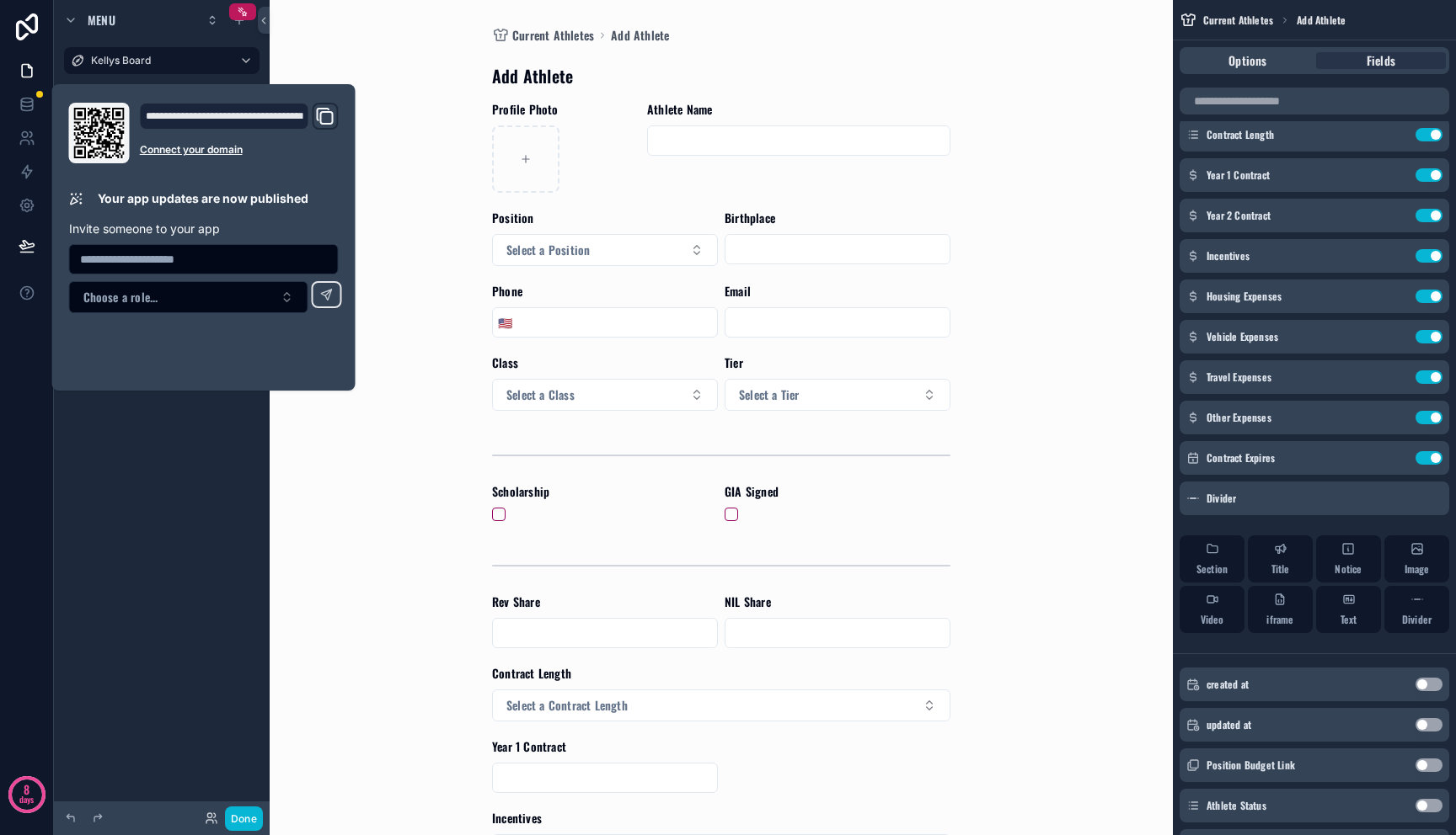
click at [151, 461] on div "Menu Kellys Board Current Roster Budgets Current Athletes Position Room Budgets…" at bounding box center [161, 408] width 216 height 815
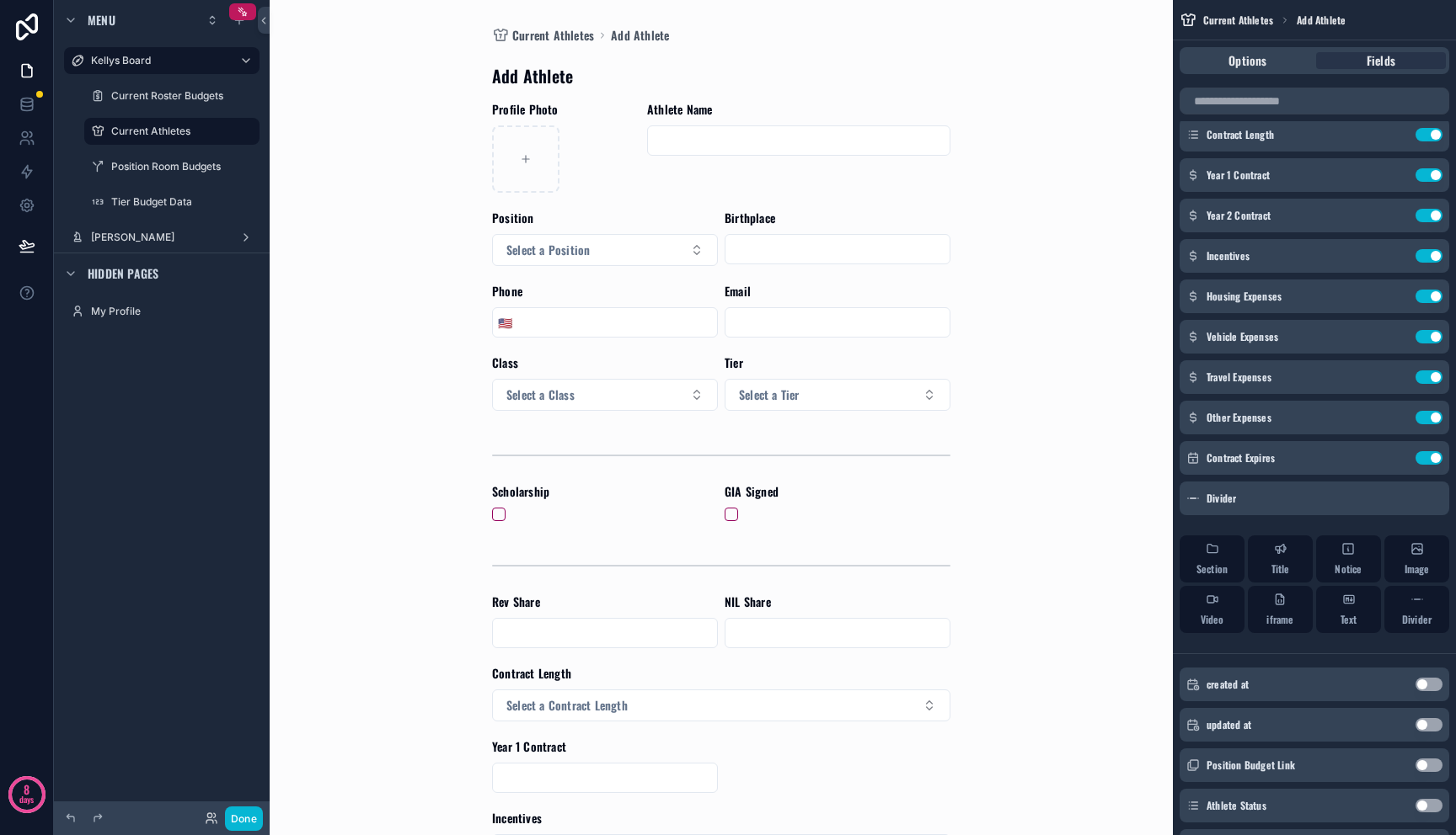
click at [378, 440] on div "Current Athletes Add Athlete Add Athlete Profile Photo Athlete Name Position Se…" at bounding box center [721, 417] width 856 height 835
click at [162, 237] on label "[PERSON_NAME]" at bounding box center [158, 238] width 135 height 14
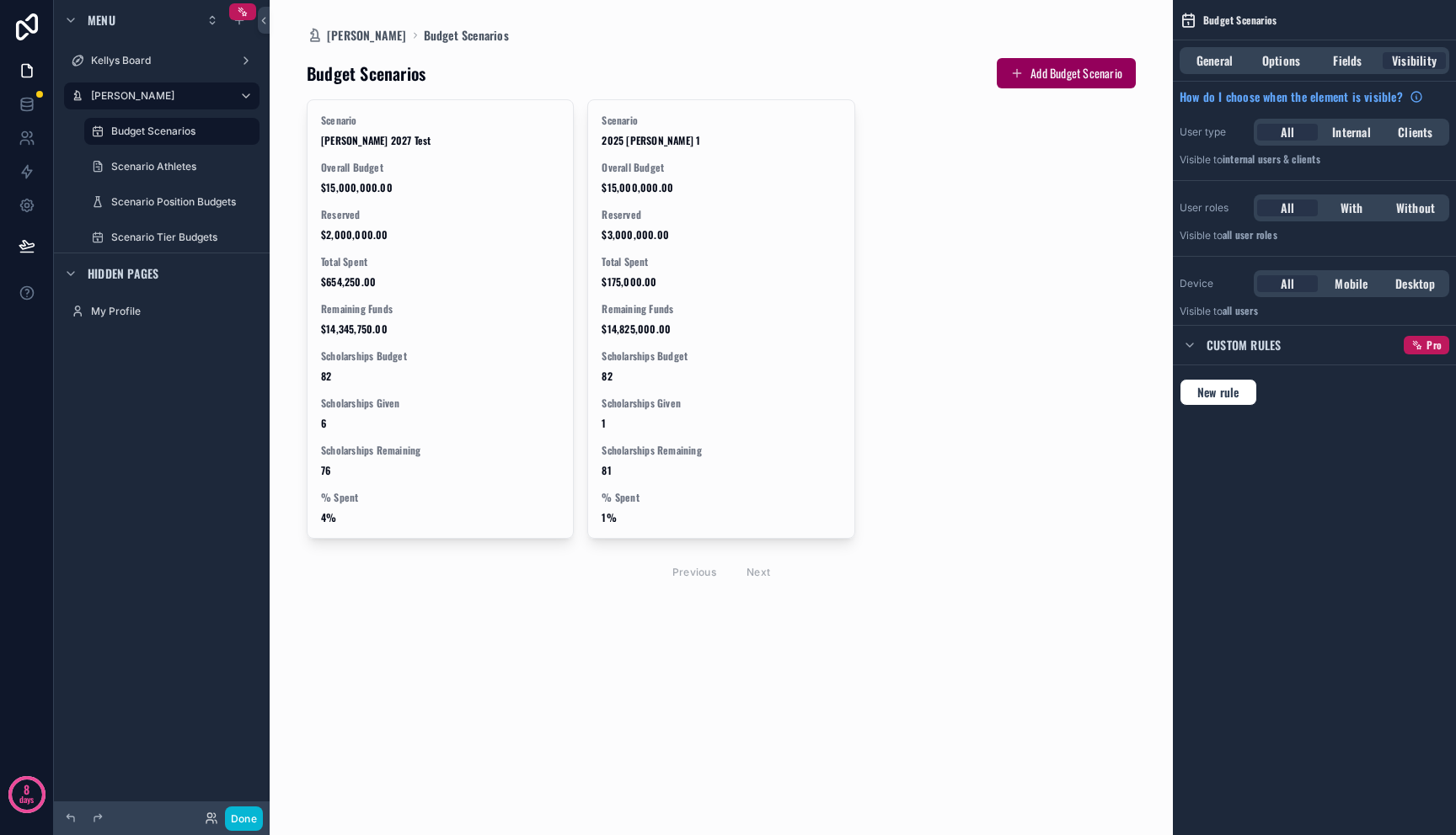
click at [480, 214] on div "scrollable content" at bounding box center [721, 323] width 856 height 646
click at [480, 214] on span "Reserved" at bounding box center [440, 215] width 238 height 14
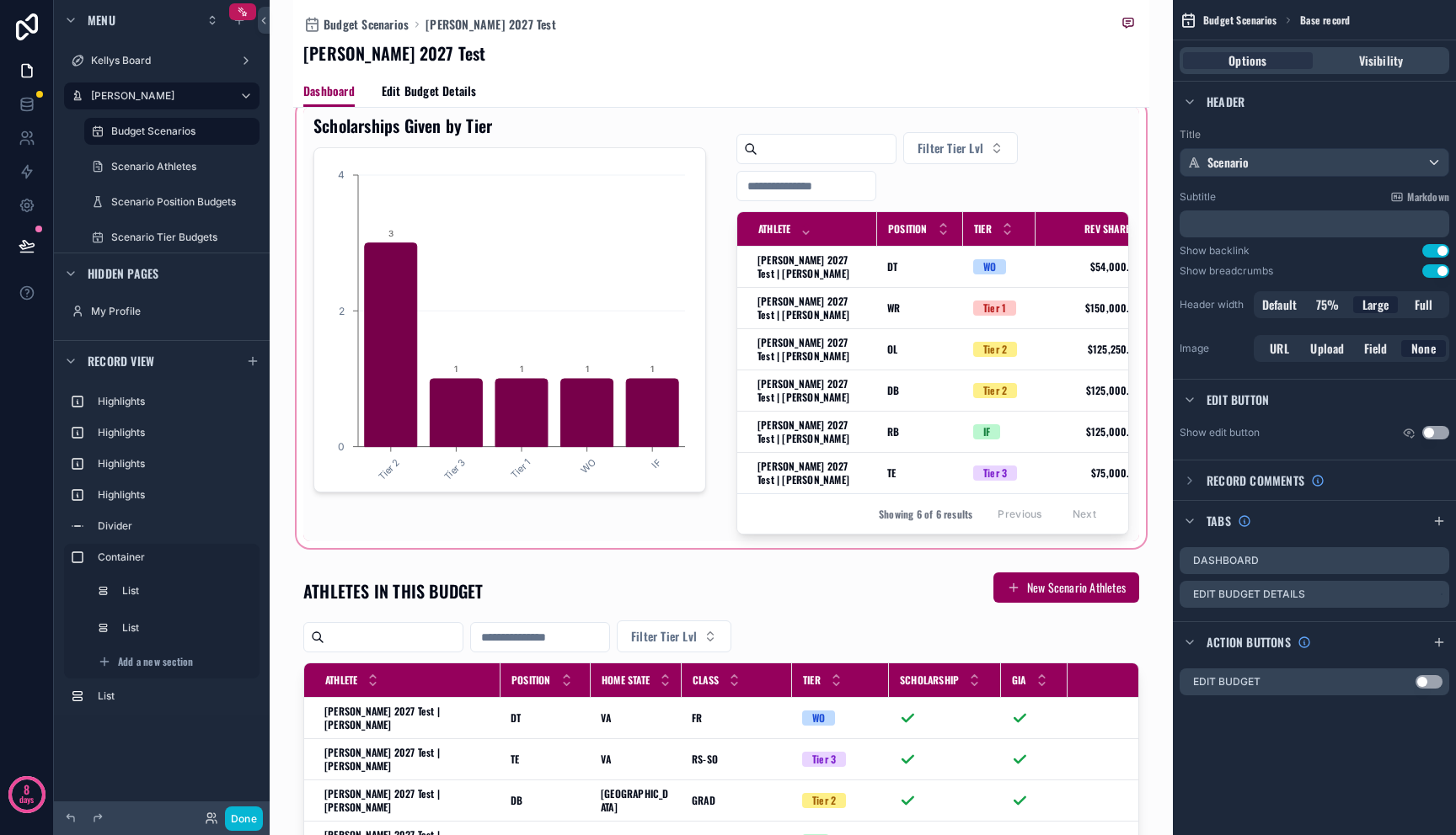
scroll to position [241, 0]
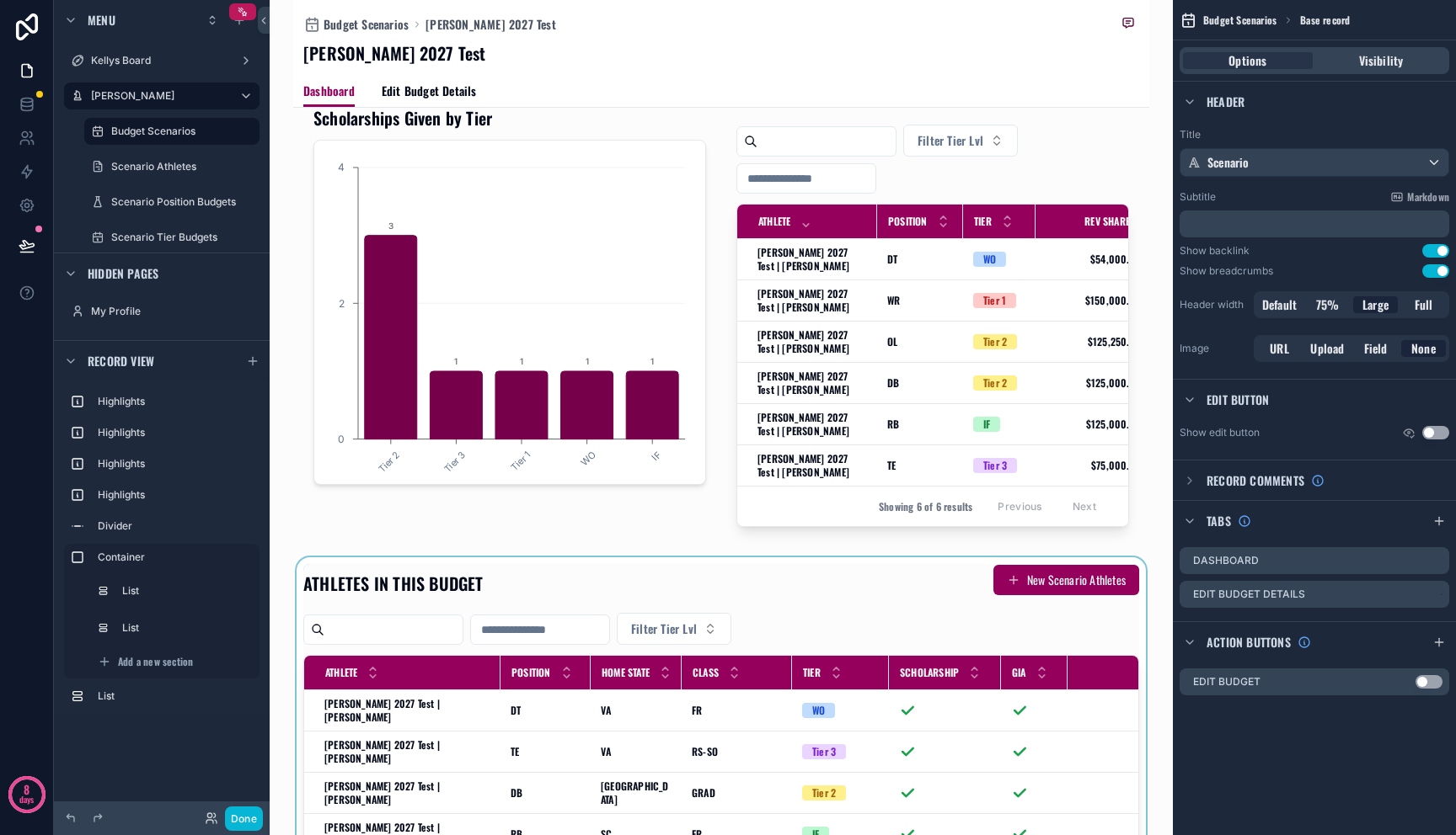
click at [1014, 598] on div "scrollable content" at bounding box center [721, 771] width 856 height 427
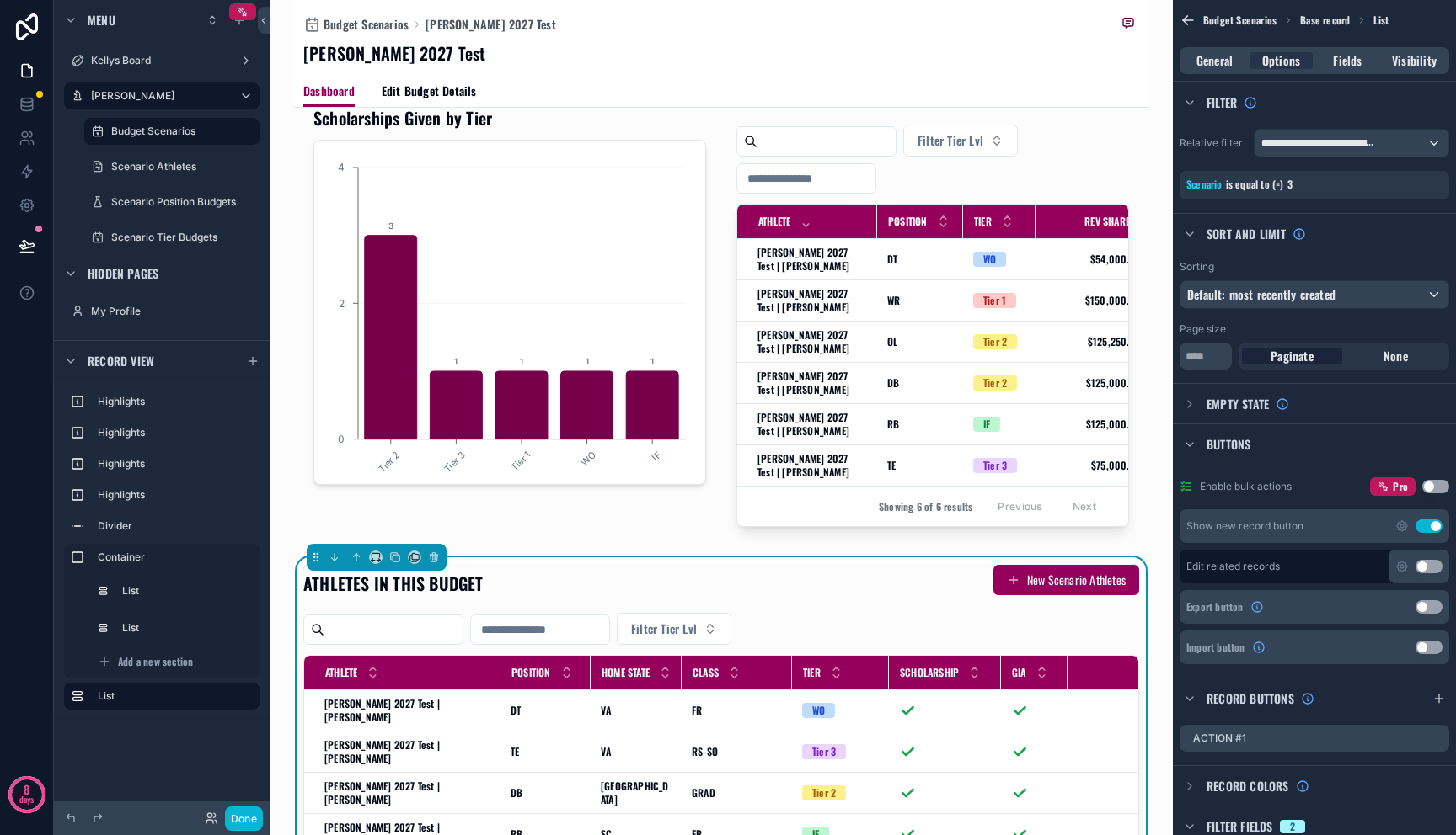
click at [1014, 595] on button "New Scenario Athletes" at bounding box center [1066, 580] width 145 height 30
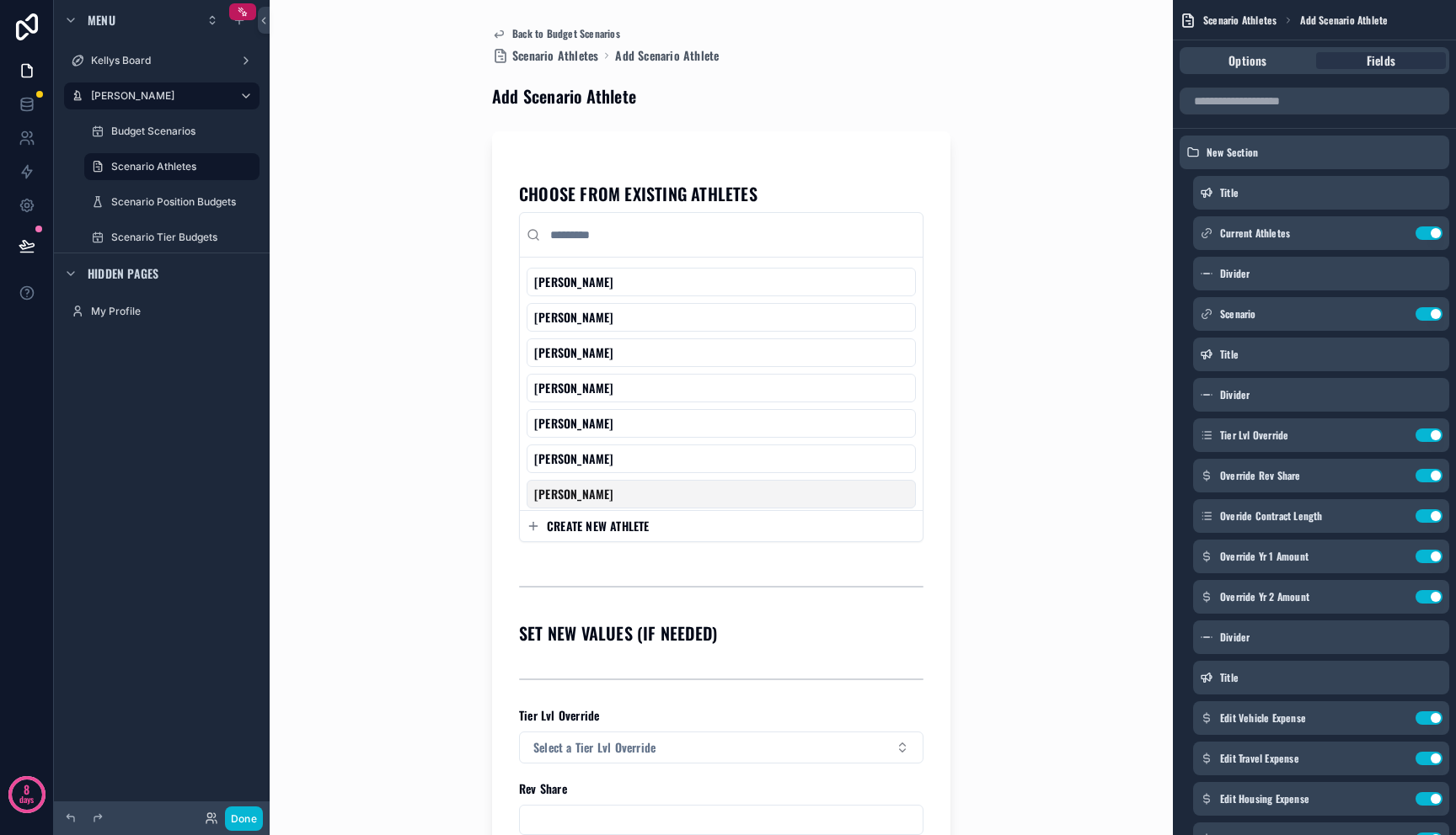
click at [656, 526] on button "CREATE NEW ATHLETE" at bounding box center [721, 525] width 390 height 16
click at [626, 527] on span "CREATE NEW ATHLETE" at bounding box center [598, 525] width 103 height 16
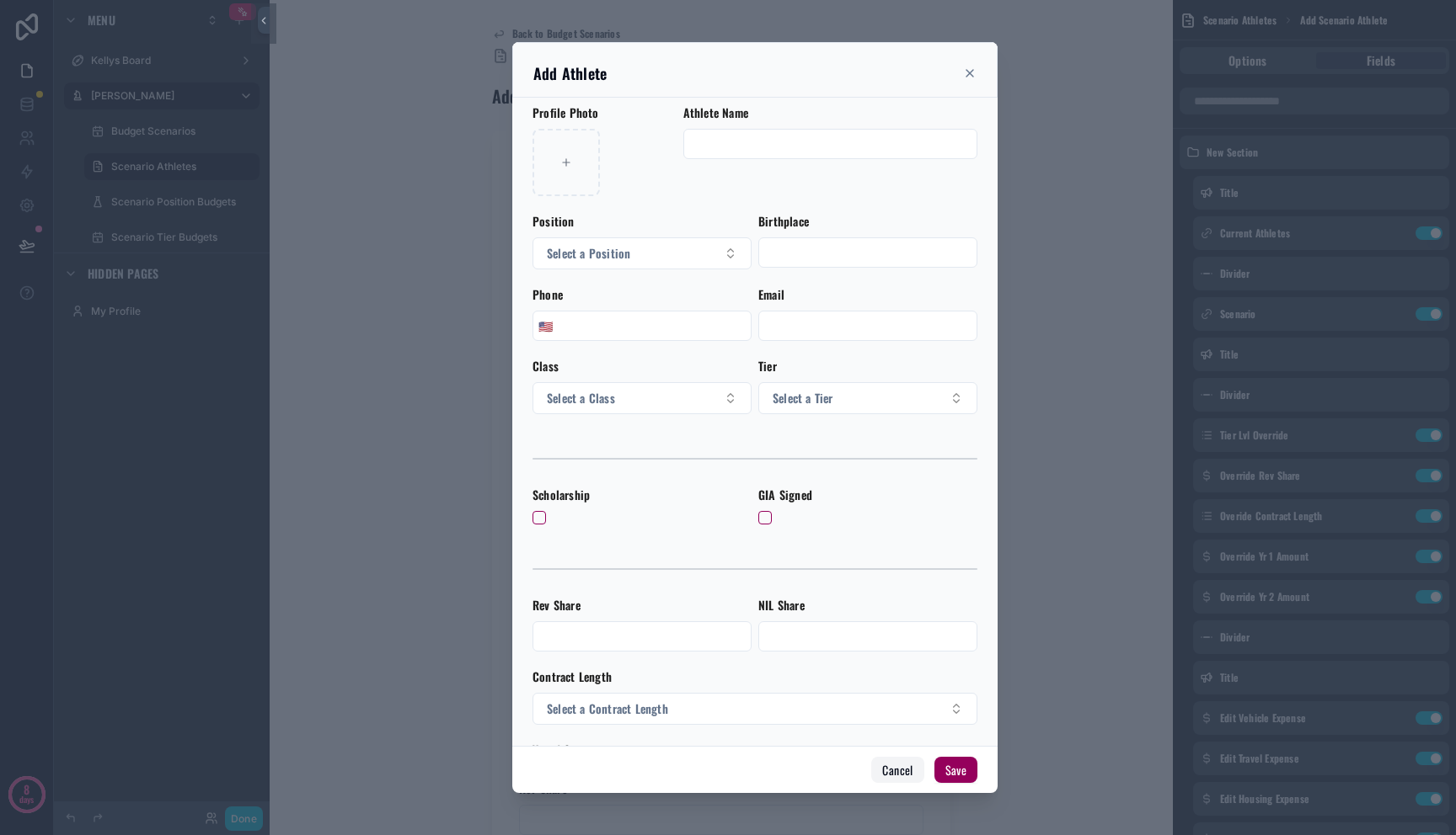
click at [898, 777] on button "Cancel" at bounding box center [897, 770] width 52 height 27
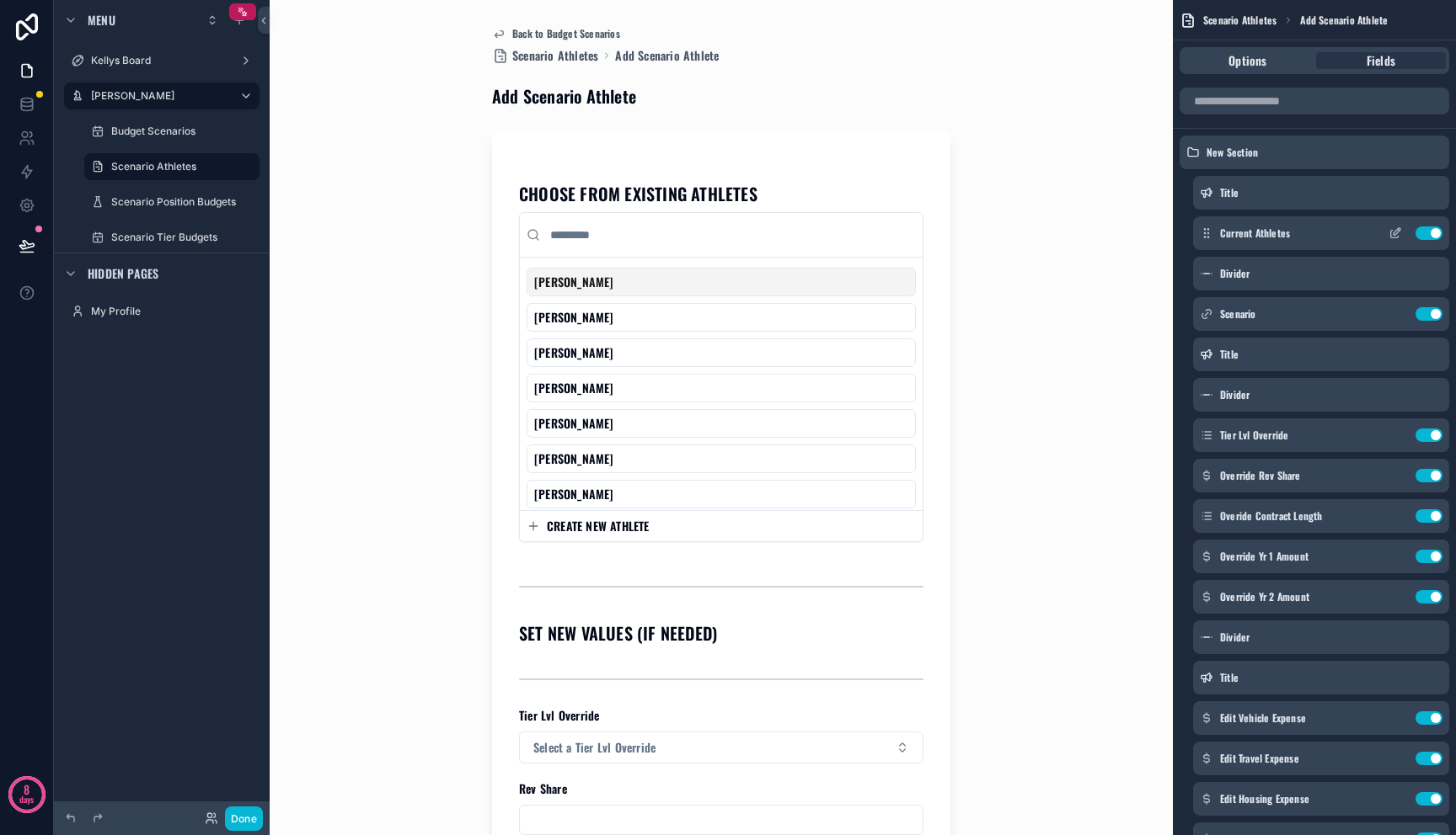
click at [1405, 235] on button "scrollable content" at bounding box center [1395, 234] width 27 height 14
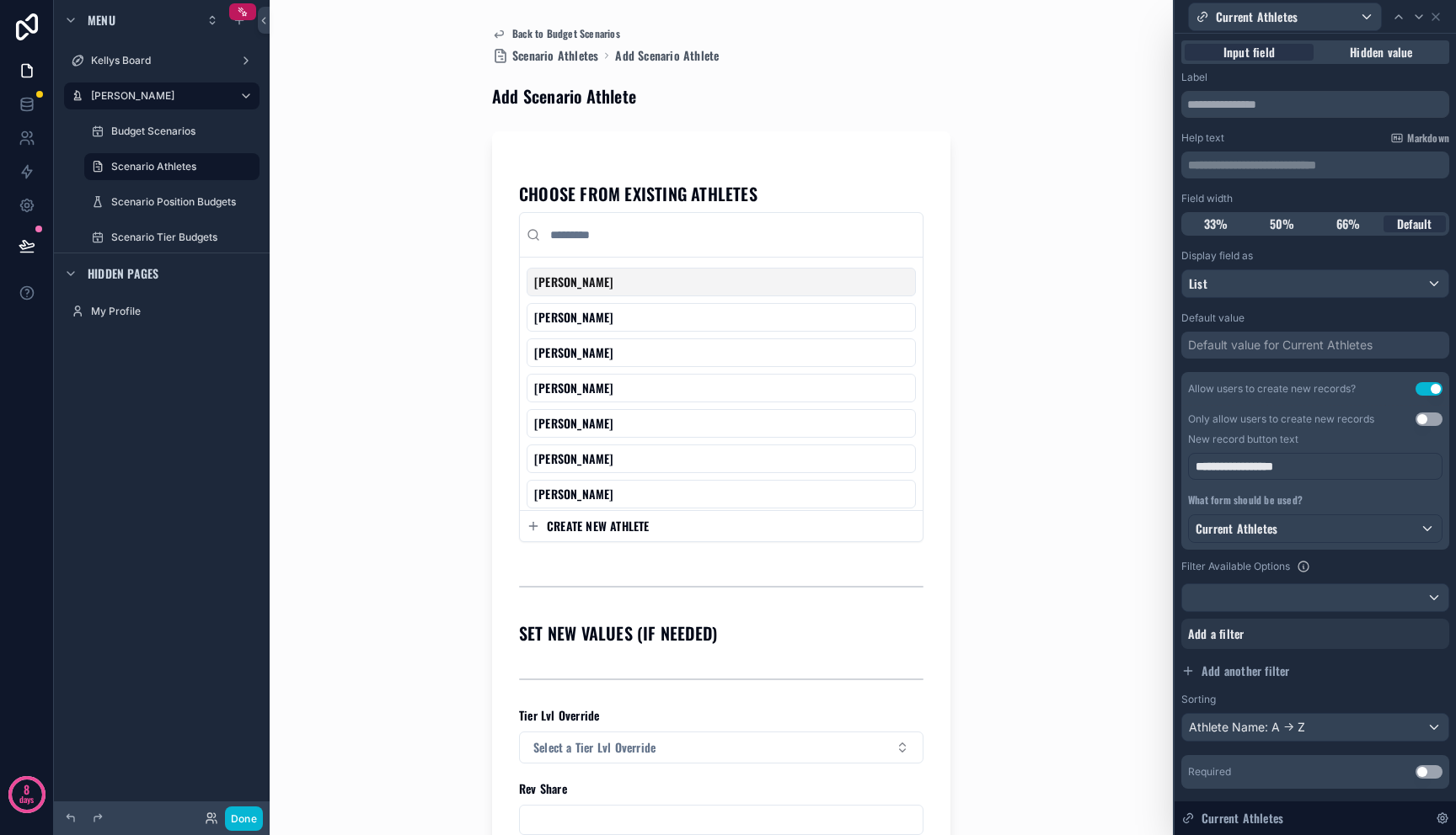
scroll to position [42, 0]
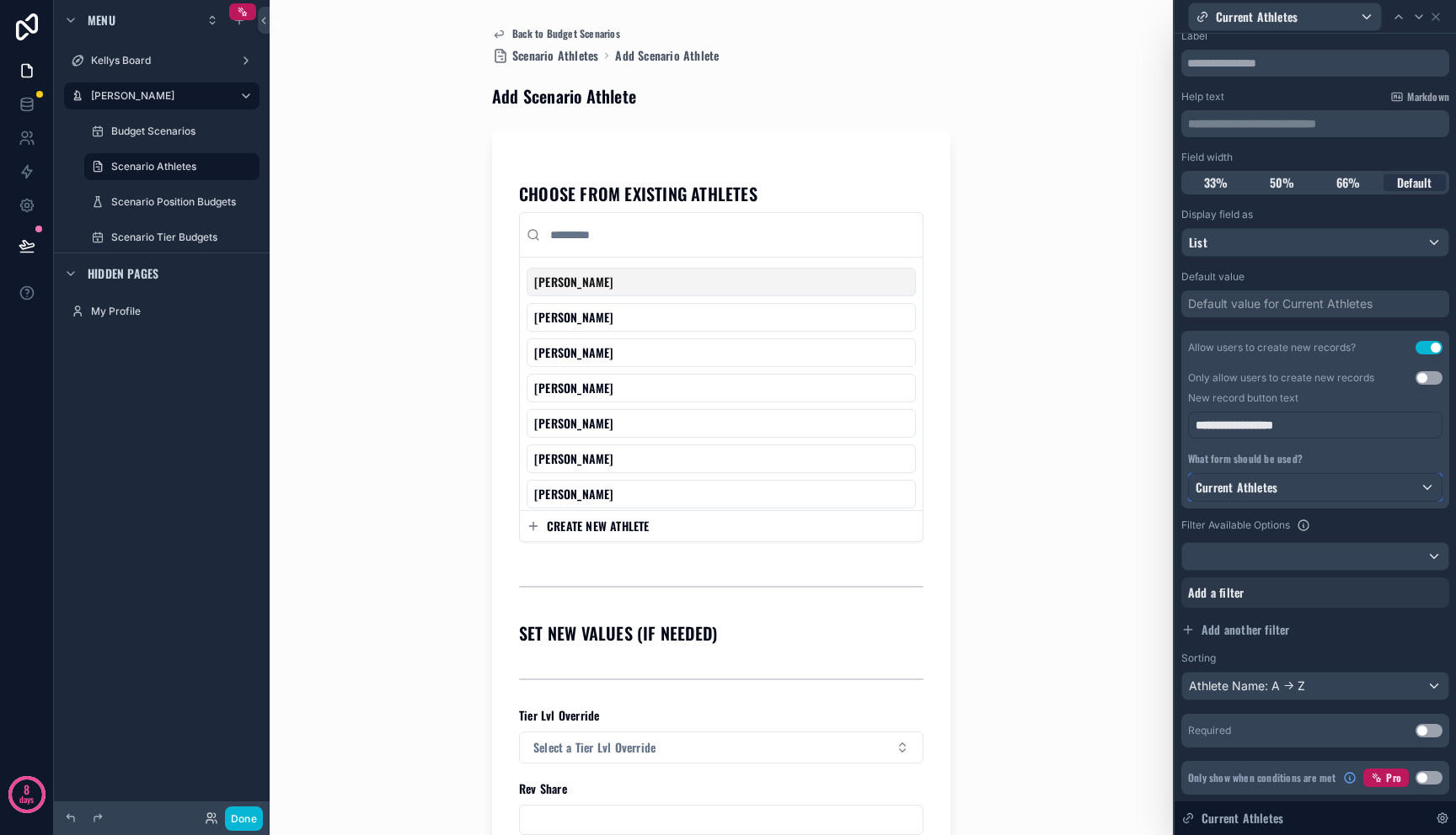
click at [1308, 488] on div "Current Athletes" at bounding box center [1315, 487] width 253 height 27
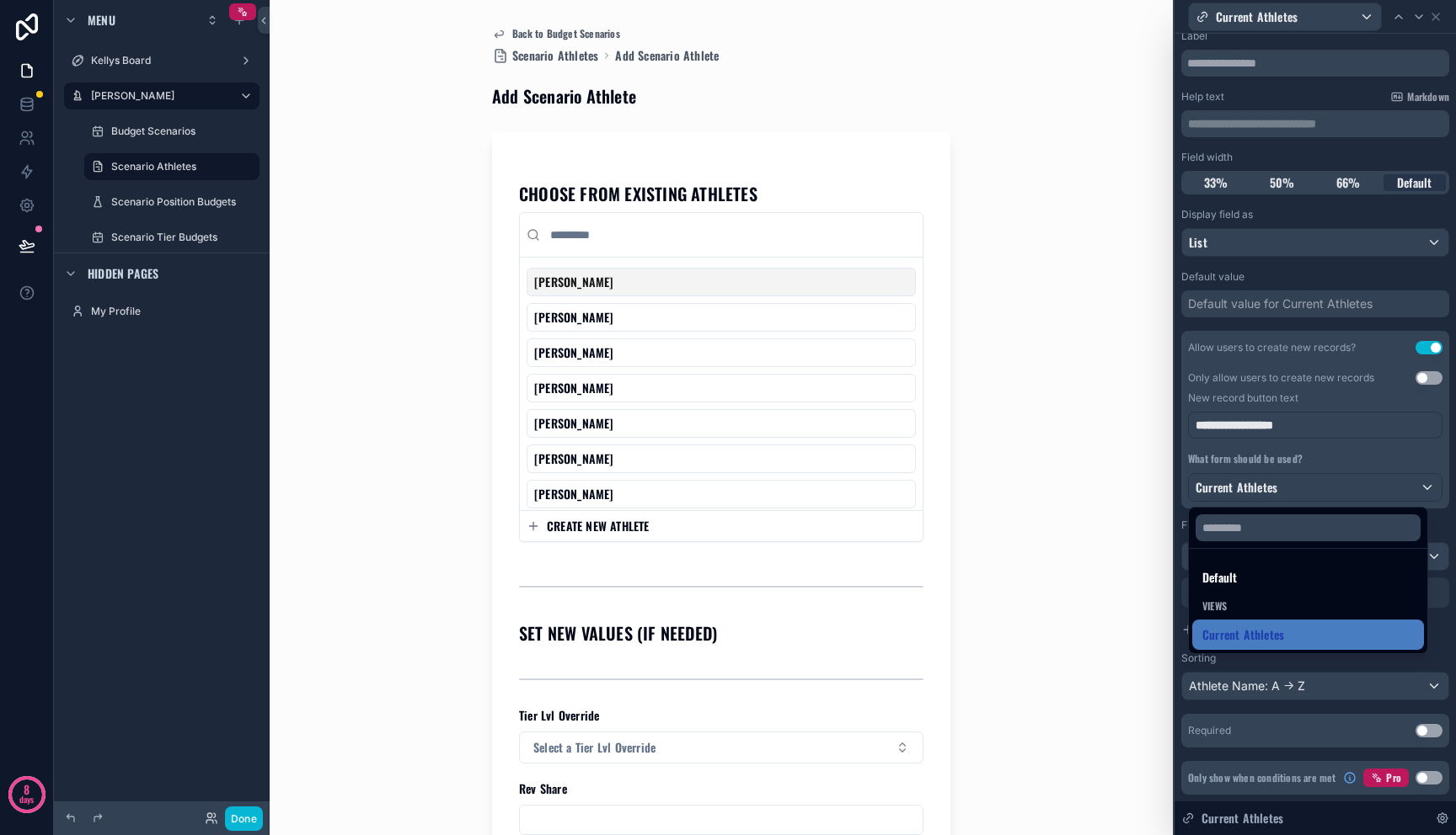
click at [1287, 608] on div "Views" at bounding box center [1308, 607] width 211 height 14
click at [1391, 436] on div at bounding box center [1315, 417] width 281 height 835
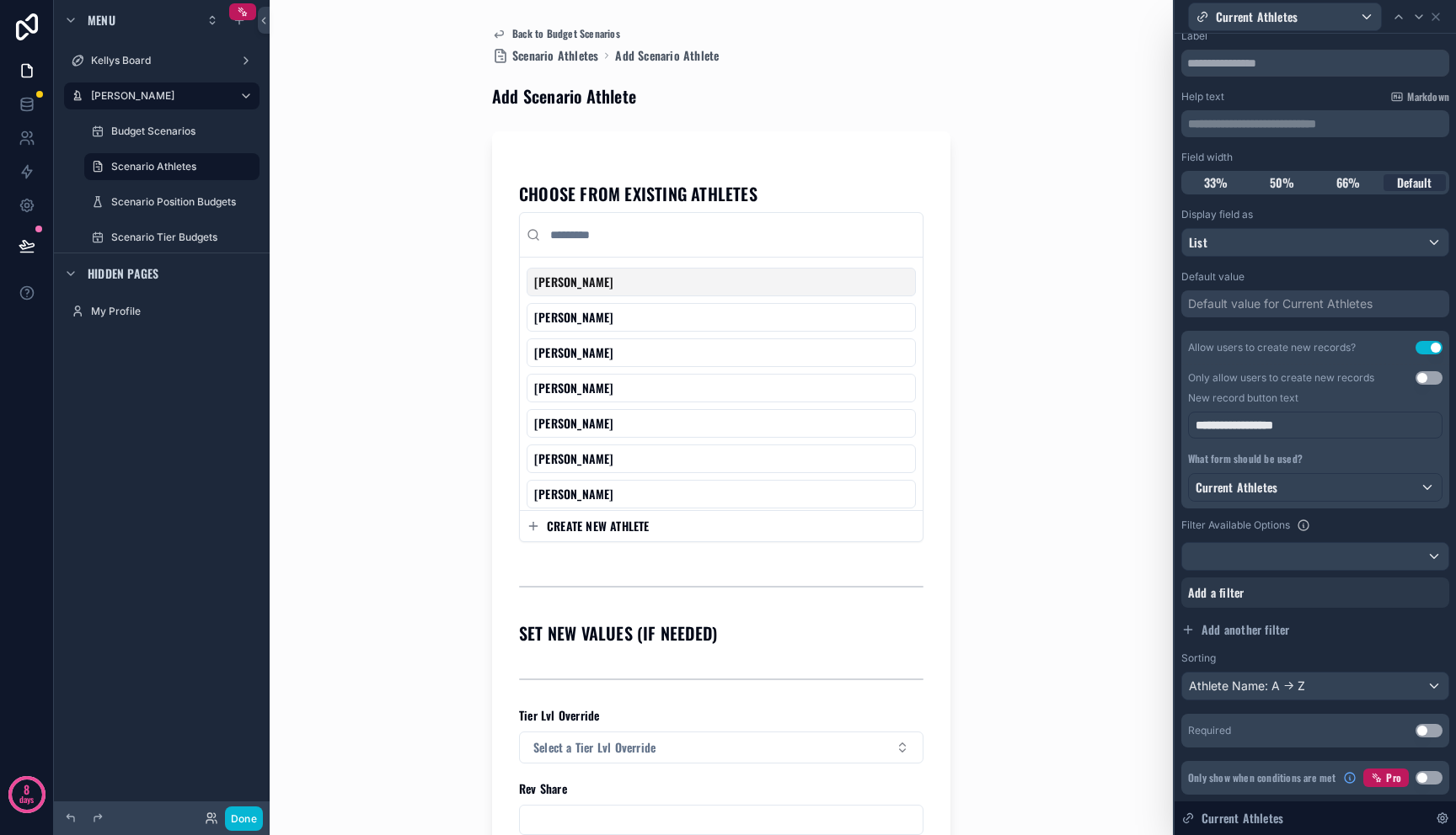
click at [1098, 403] on div "Back to Budget Scenarios Scenario Athletes Add Scenario Athlete Add Scenario At…" at bounding box center [721, 417] width 856 height 835
click at [1259, 489] on span "Current Athletes" at bounding box center [1236, 487] width 81 height 16
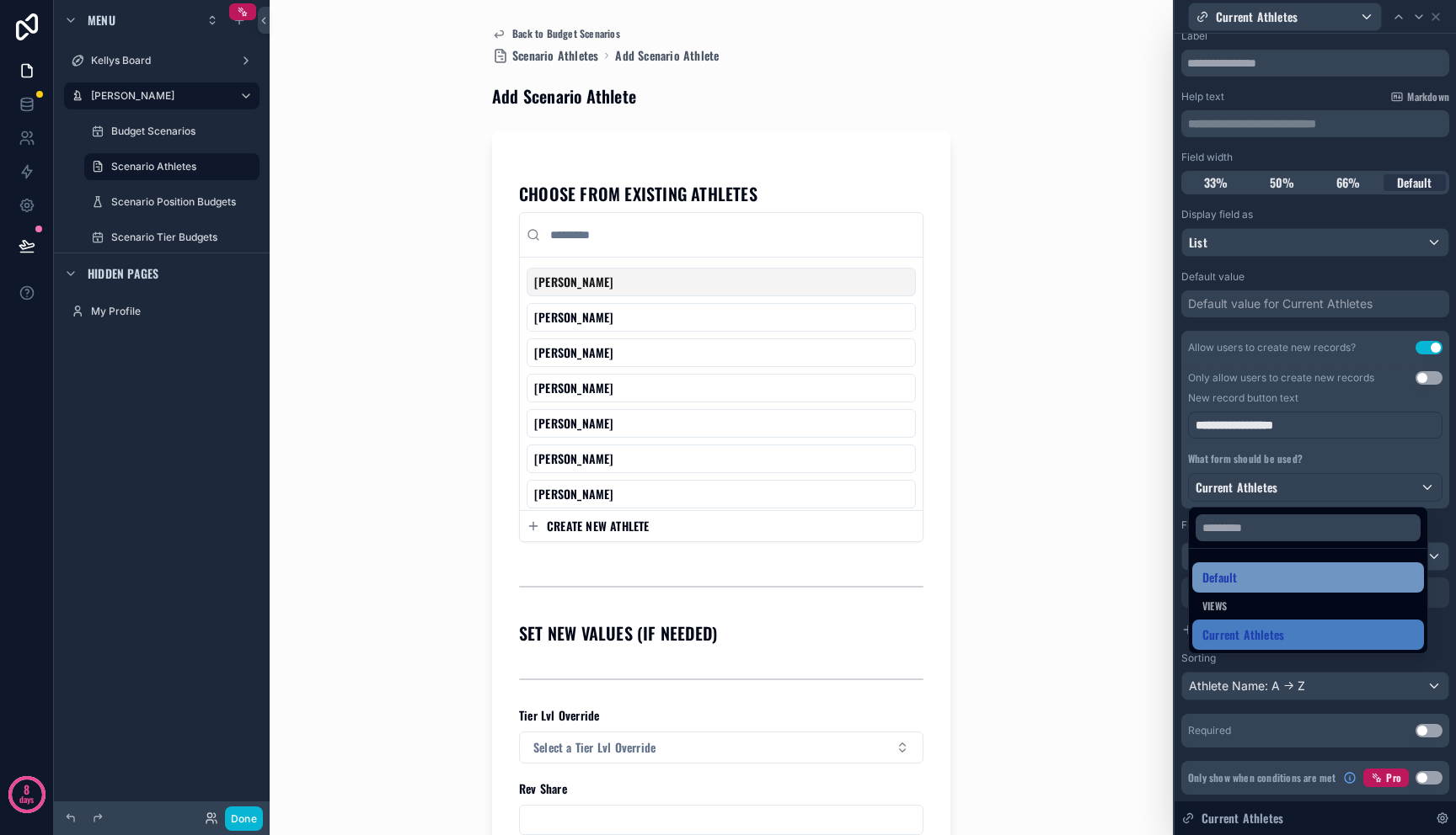
click at [1259, 582] on div "Default" at bounding box center [1308, 577] width 211 height 20
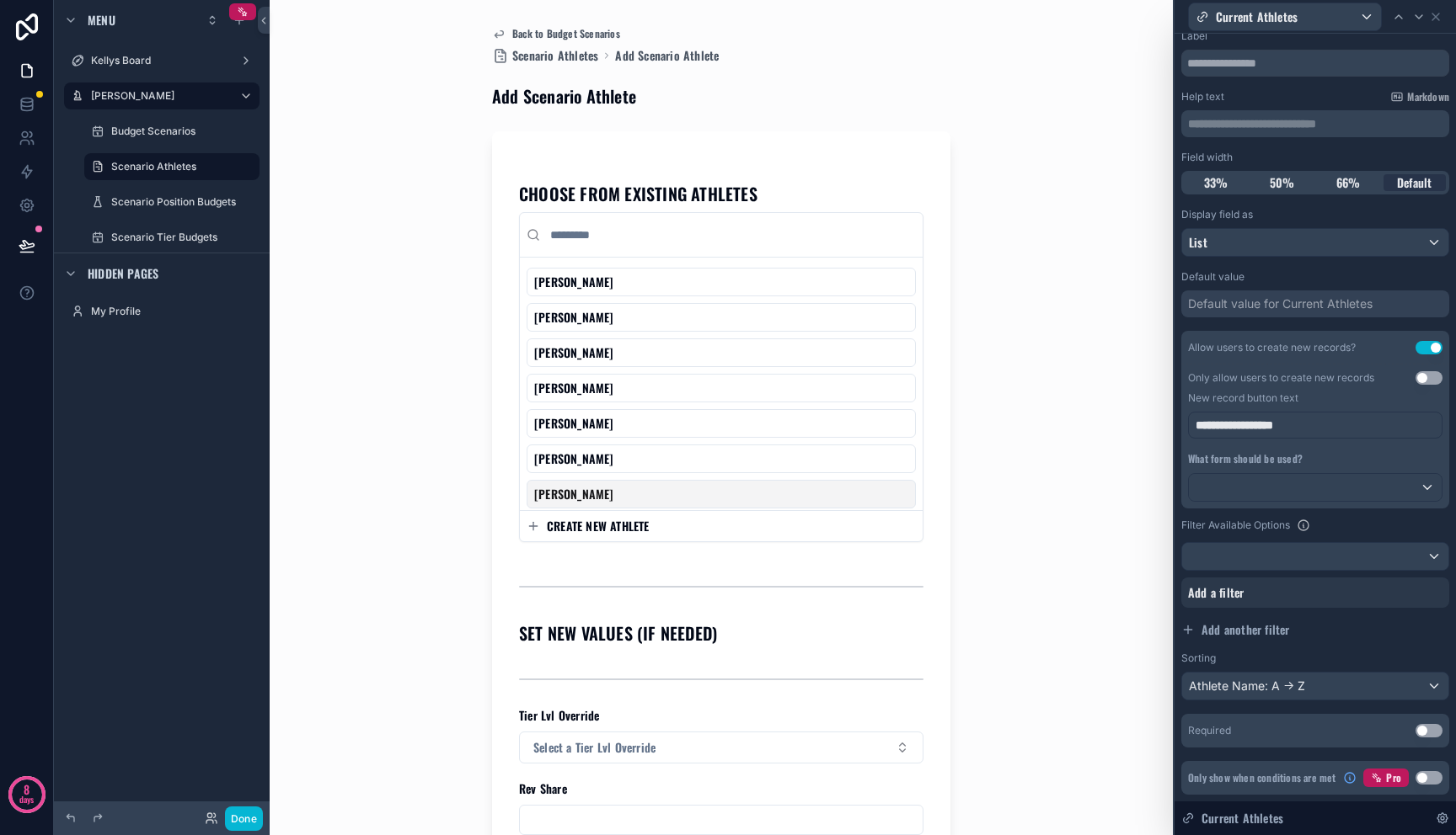
click at [633, 529] on span "CREATE NEW ATHLETE" at bounding box center [598, 525] width 103 height 16
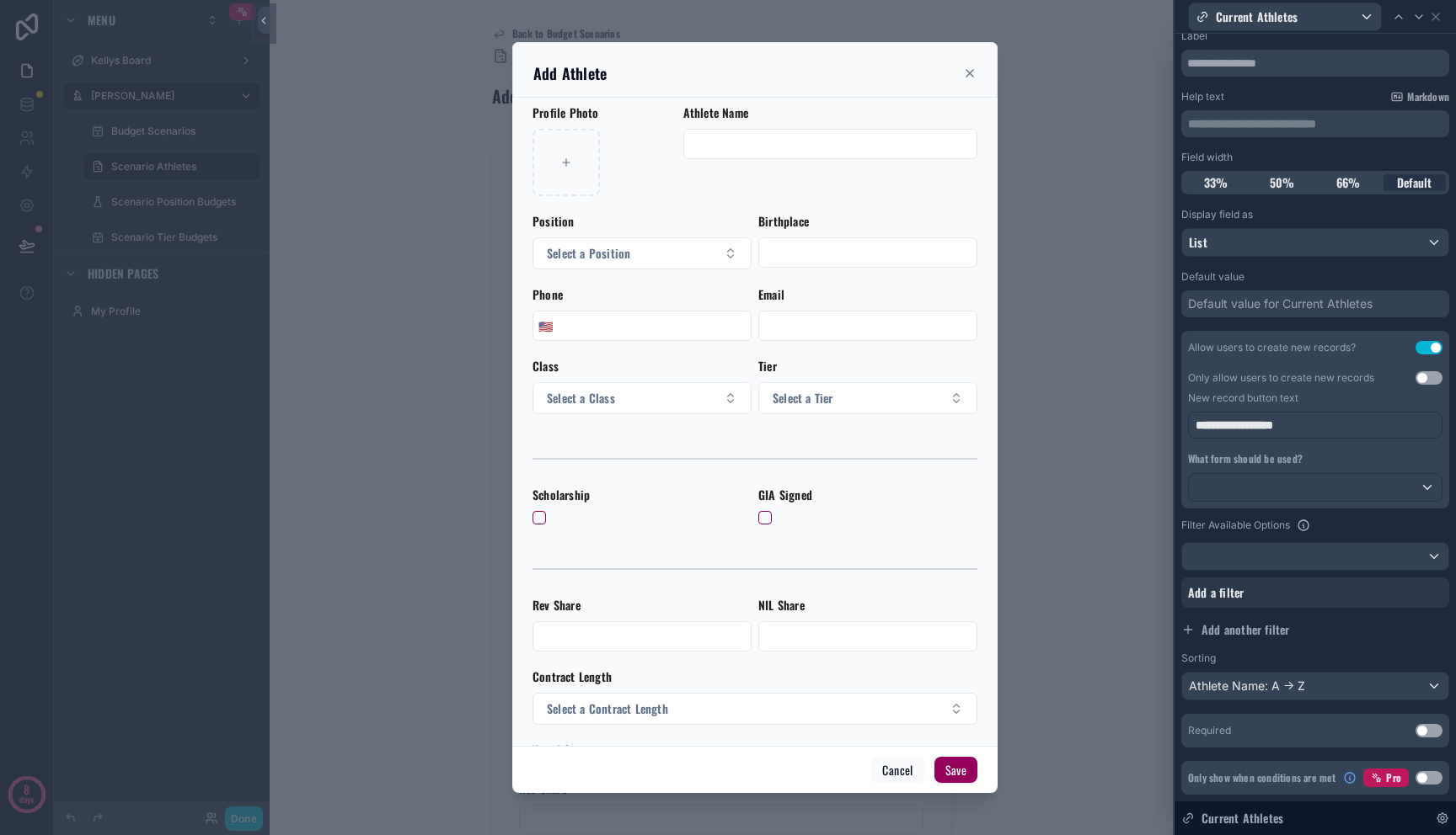
click at [1258, 470] on div "What form should be used?" at bounding box center [1315, 477] width 254 height 49
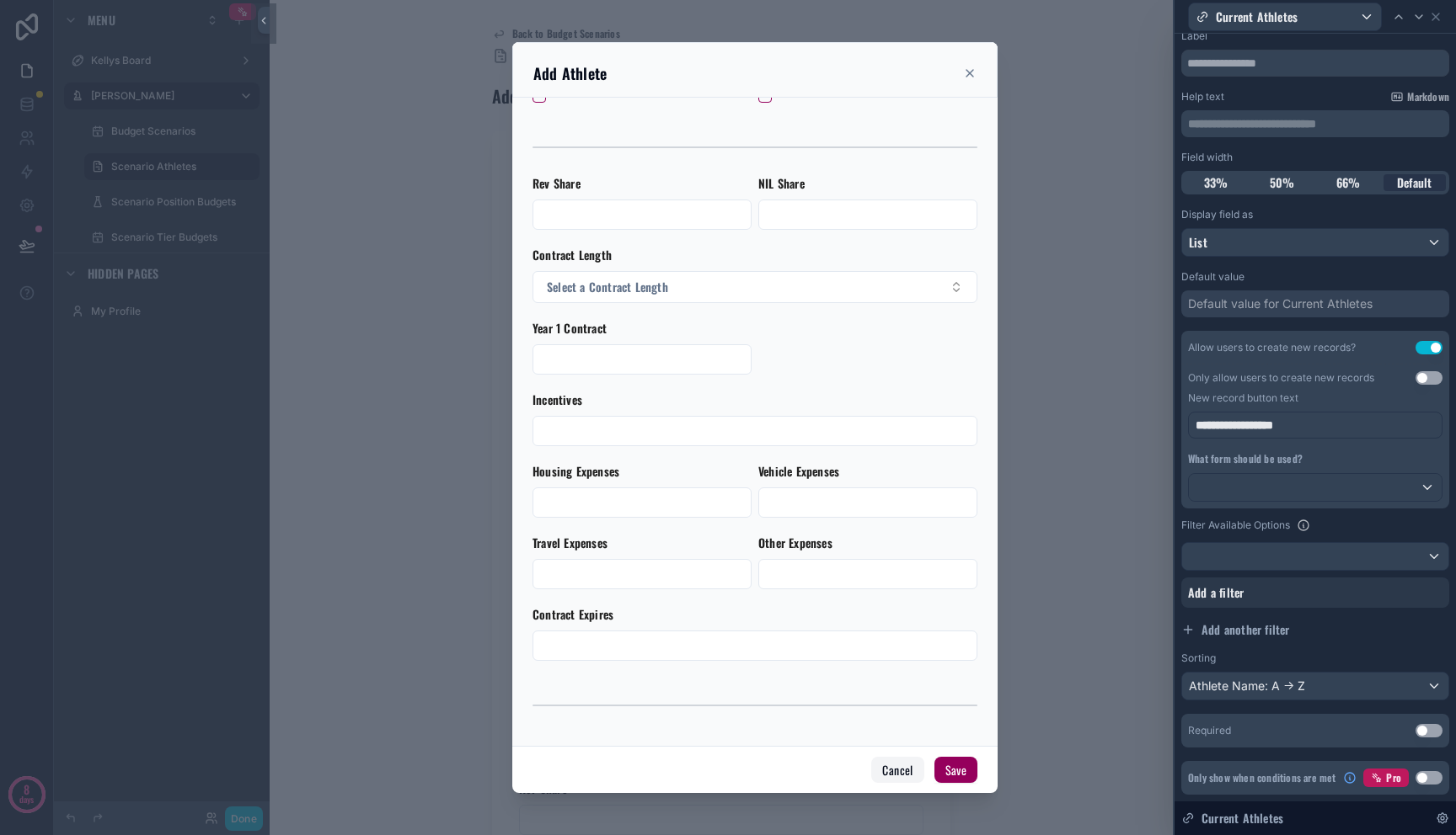
click at [903, 776] on button "Cancel" at bounding box center [897, 770] width 52 height 27
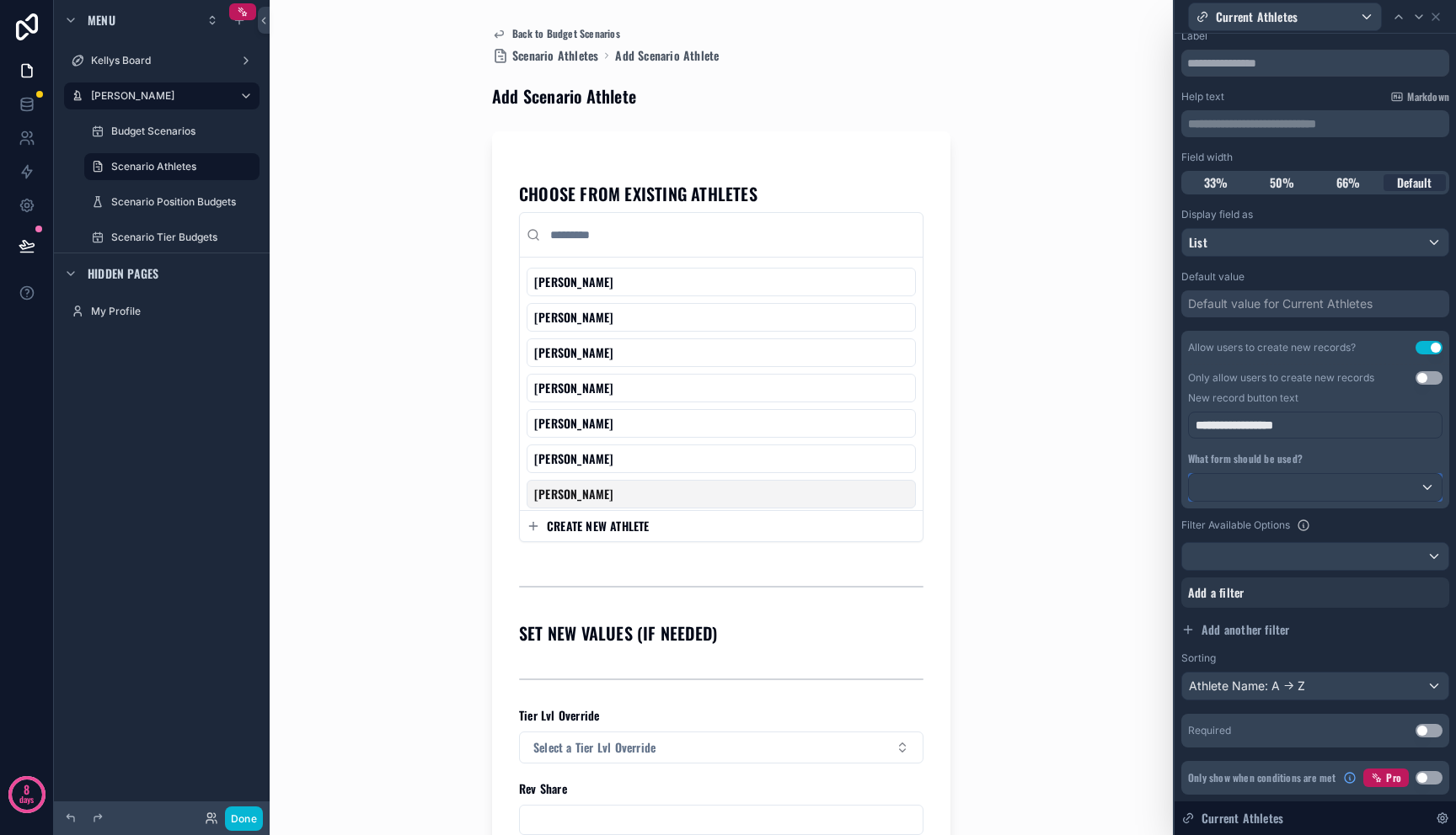
click at [1309, 484] on div at bounding box center [1315, 487] width 253 height 27
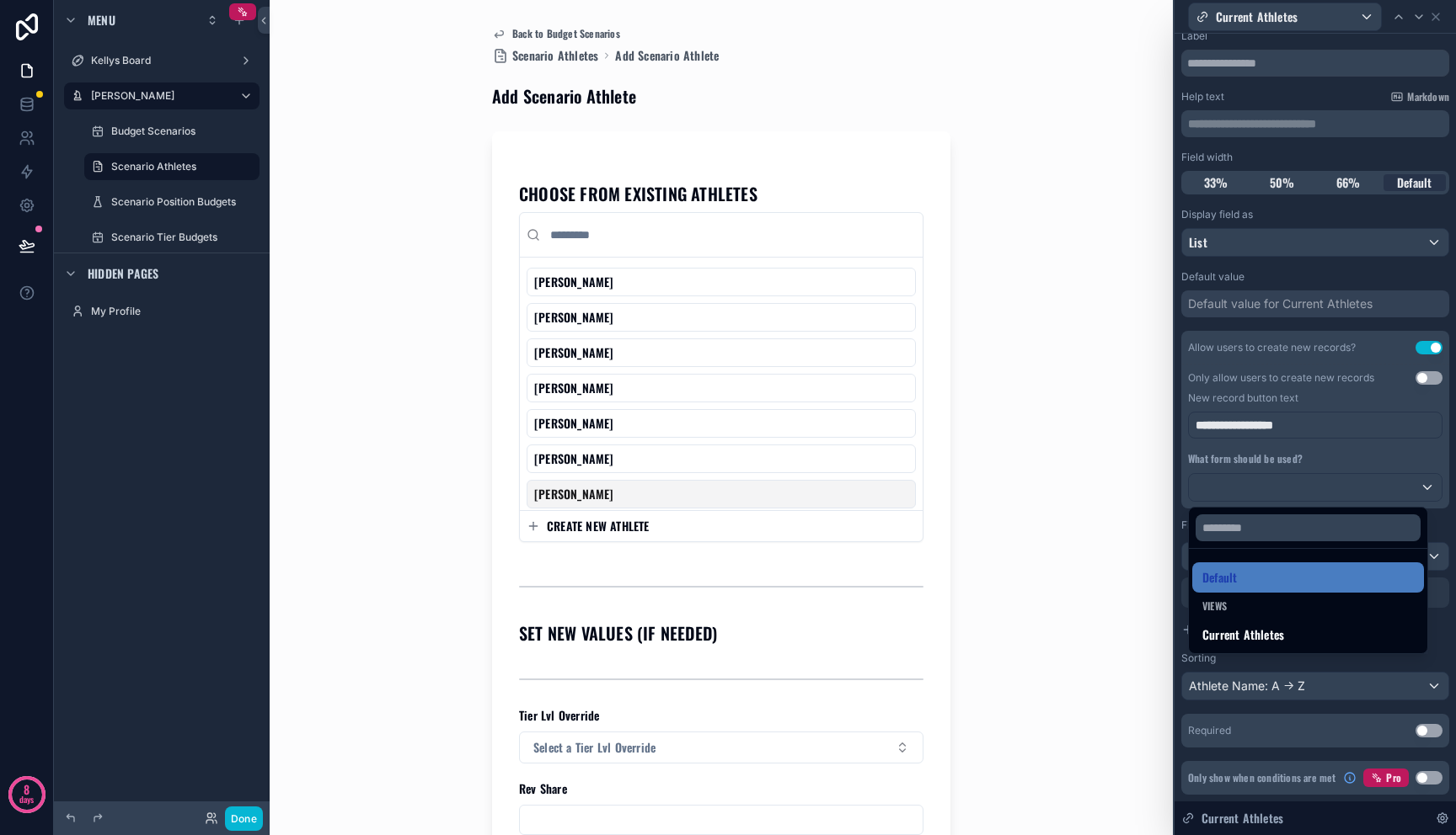
click at [1415, 486] on div at bounding box center [1315, 417] width 281 height 835
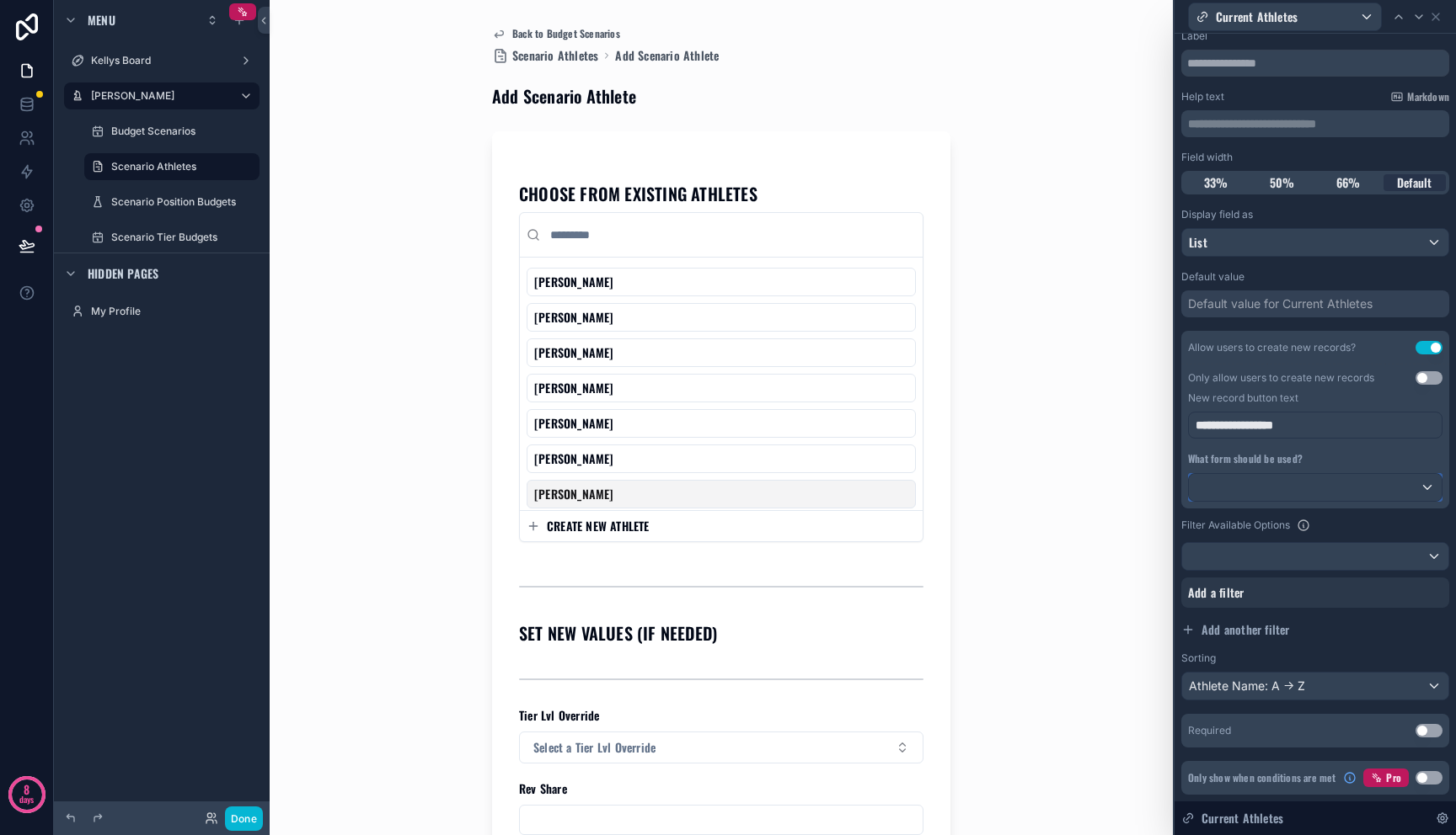
click at [1350, 475] on div at bounding box center [1315, 487] width 253 height 27
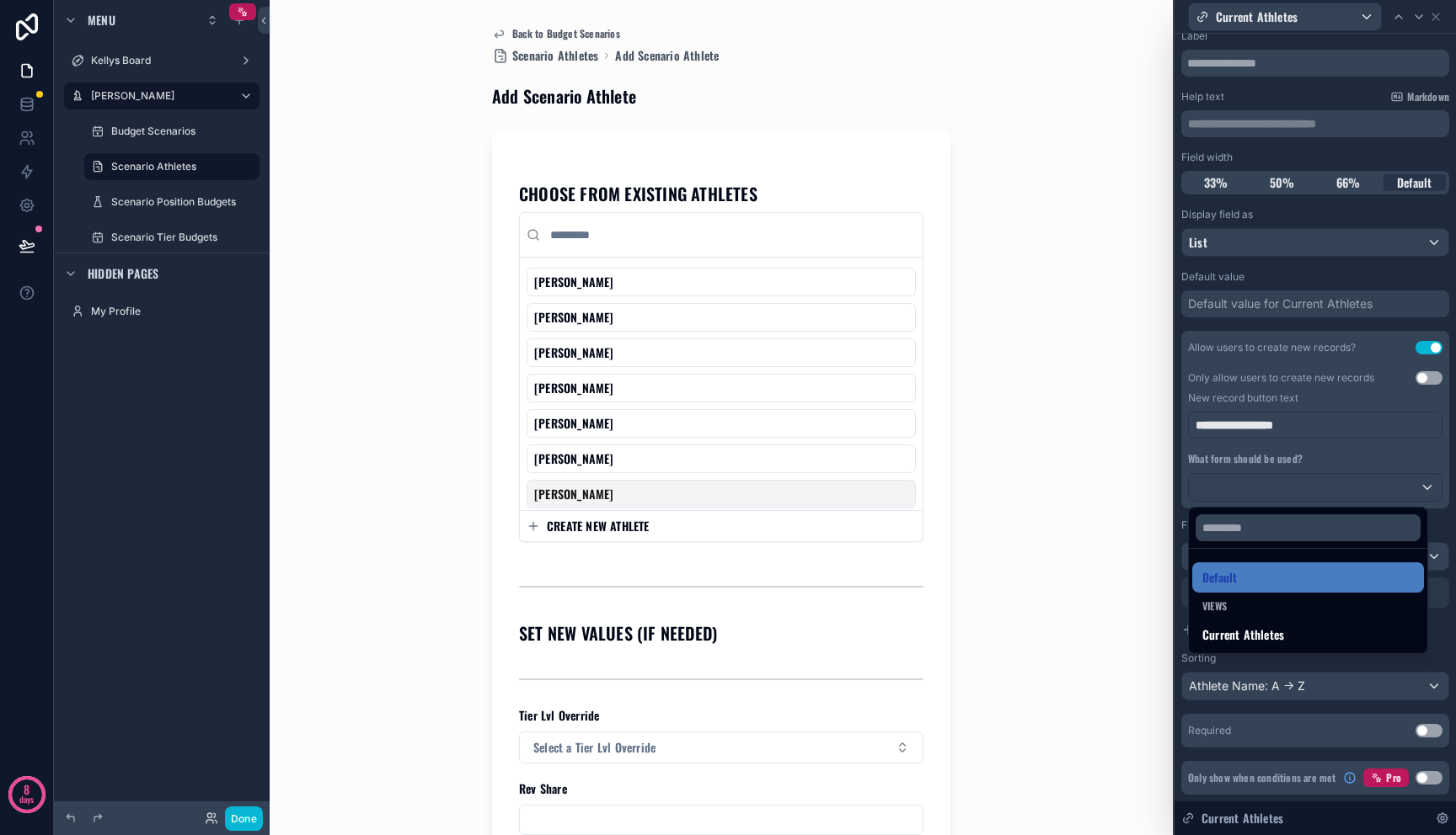
click at [1230, 606] on div "Views" at bounding box center [1308, 607] width 211 height 14
click at [1232, 582] on span "Default" at bounding box center [1220, 577] width 35 height 20
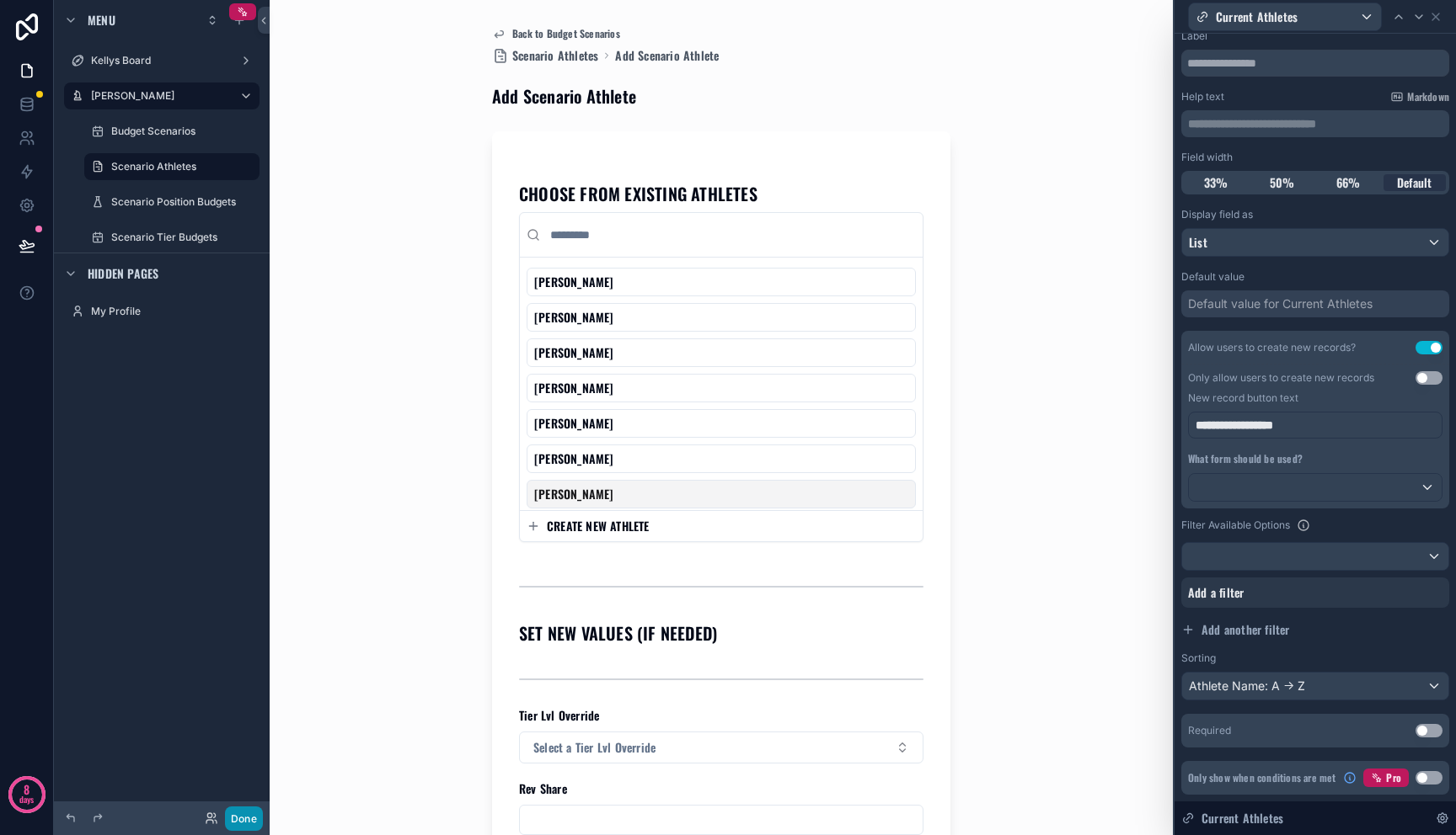
click at [239, 813] on button "Done" at bounding box center [244, 819] width 38 height 24
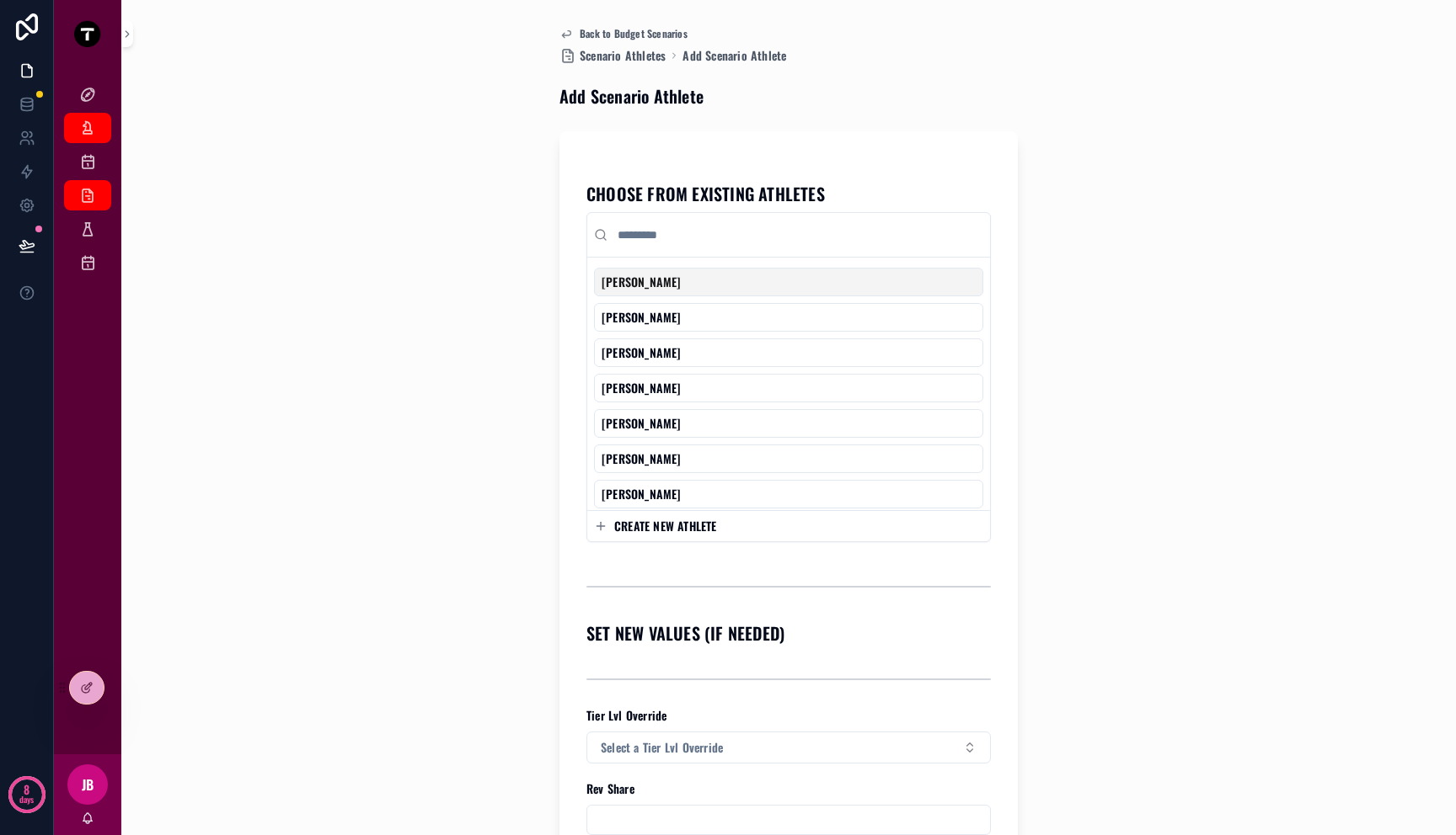
click at [658, 523] on span "CREATE NEW ATHLETE" at bounding box center [665, 525] width 103 height 16
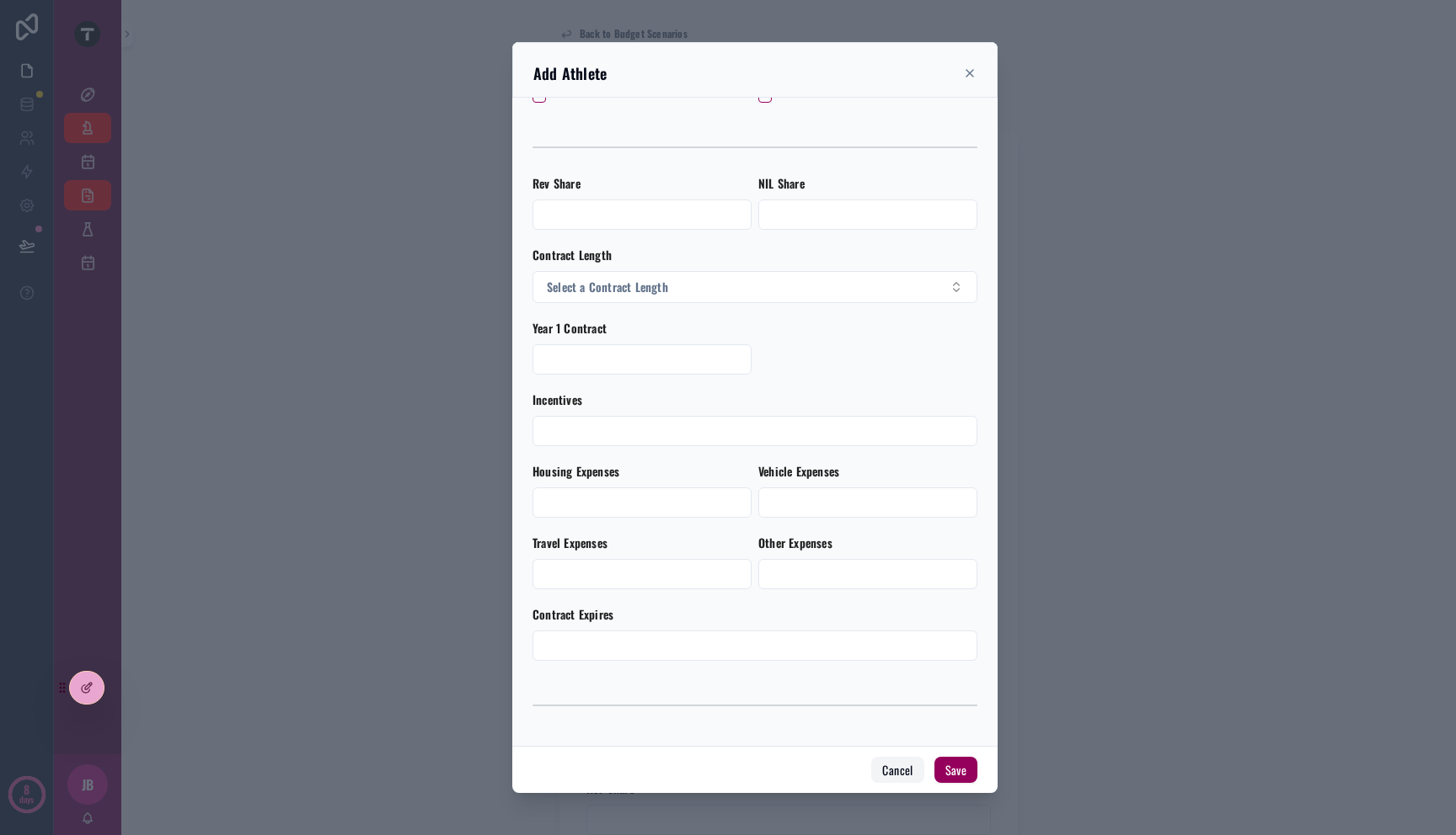
click at [894, 775] on button "Cancel" at bounding box center [897, 770] width 52 height 27
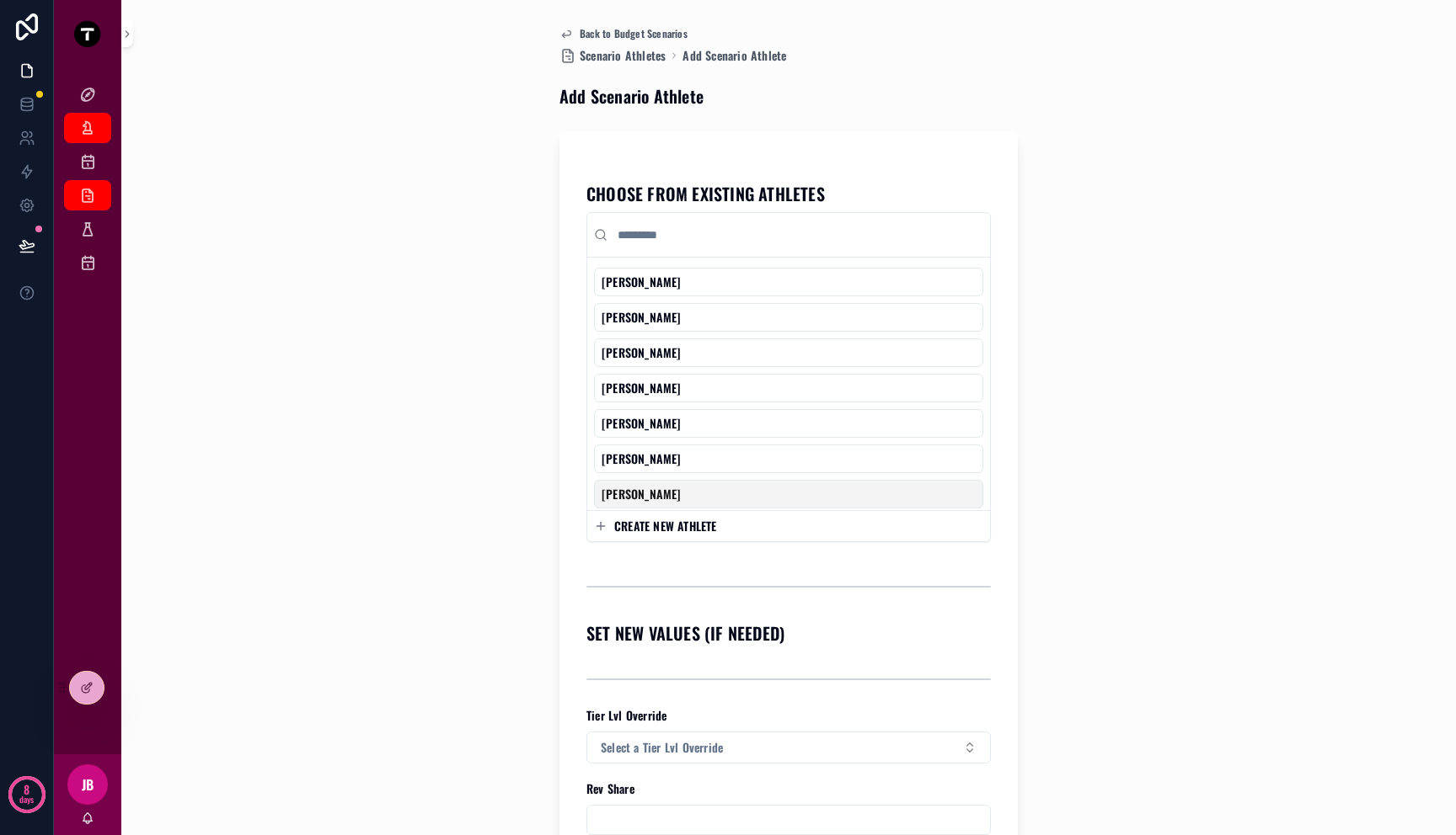
click at [696, 532] on span "CREATE NEW ATHLETE" at bounding box center [665, 525] width 103 height 16
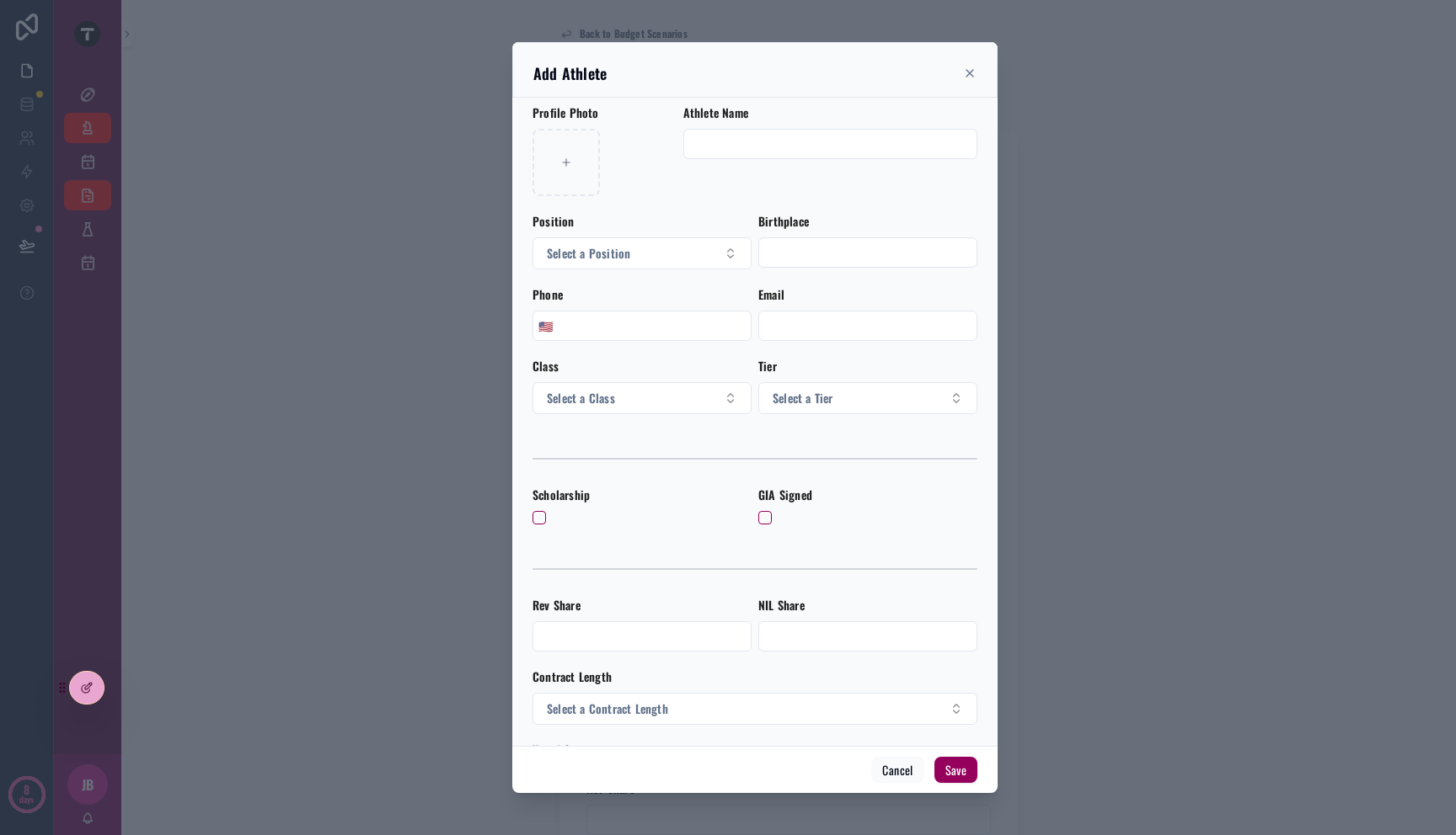
click at [1121, 382] on div "scrollable content" at bounding box center [728, 417] width 1456 height 835
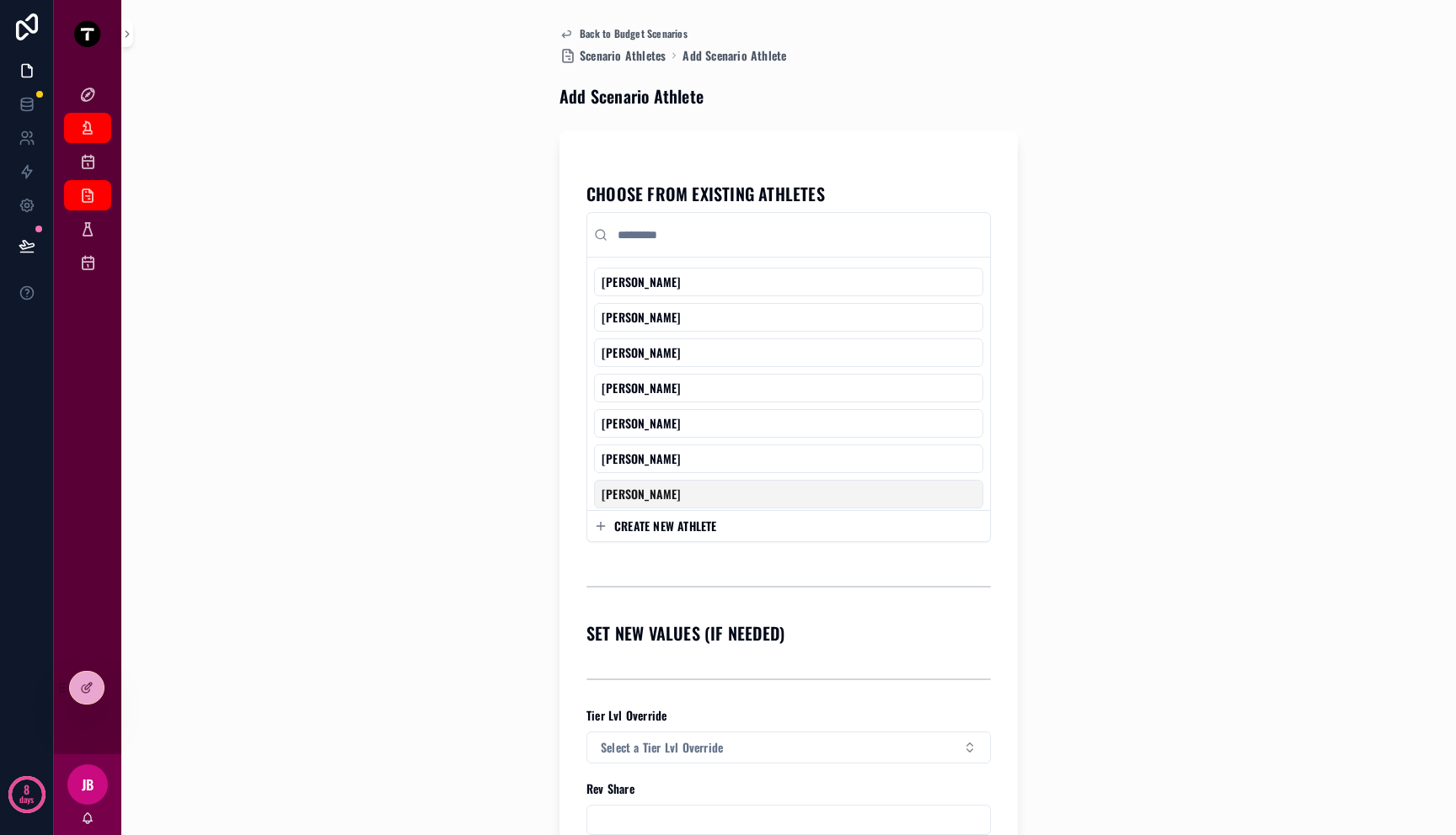
click at [725, 523] on button "CREATE NEW ATHLETE" at bounding box center [789, 525] width 390 height 16
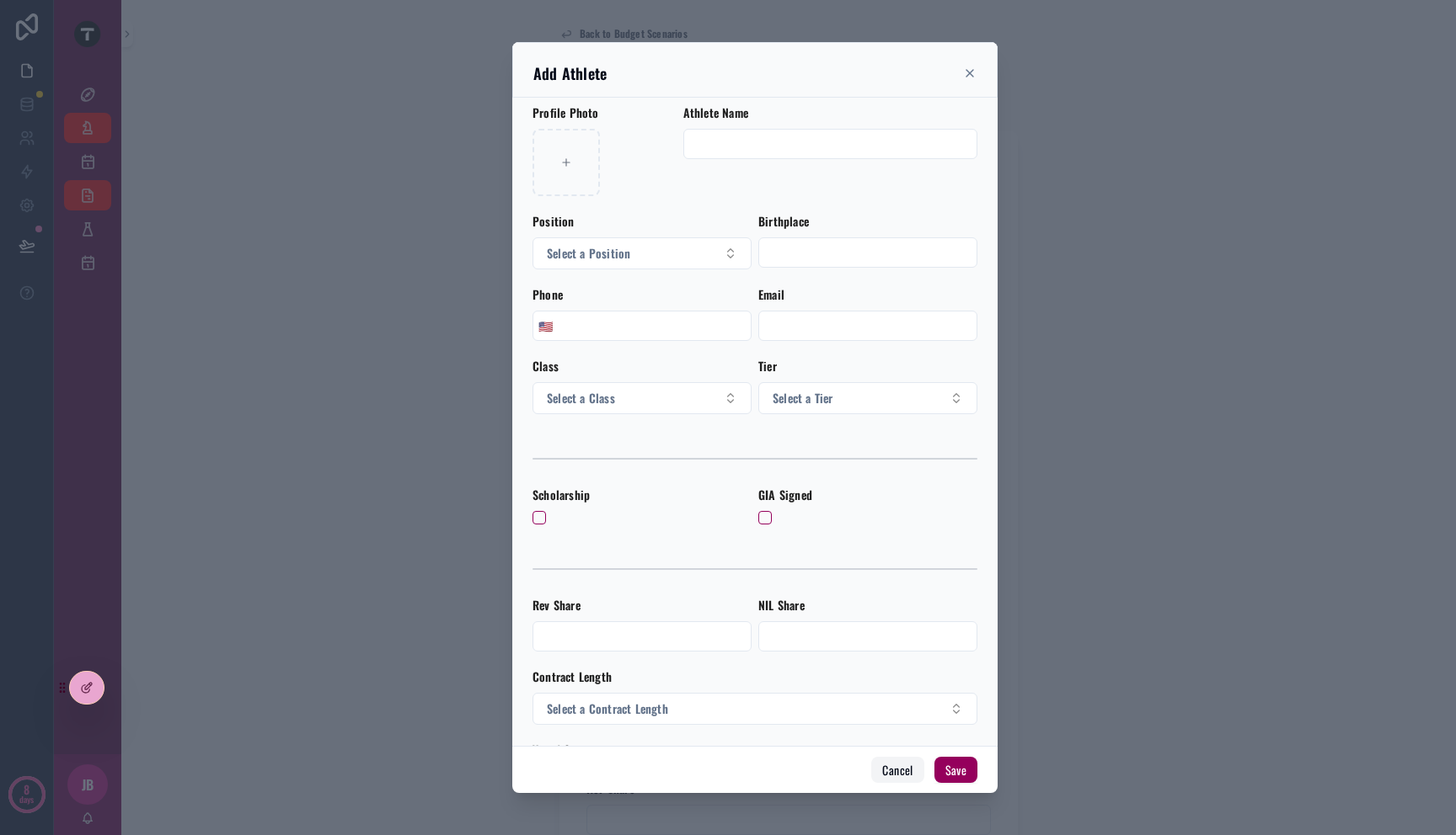
click at [907, 772] on button "Cancel" at bounding box center [897, 770] width 52 height 27
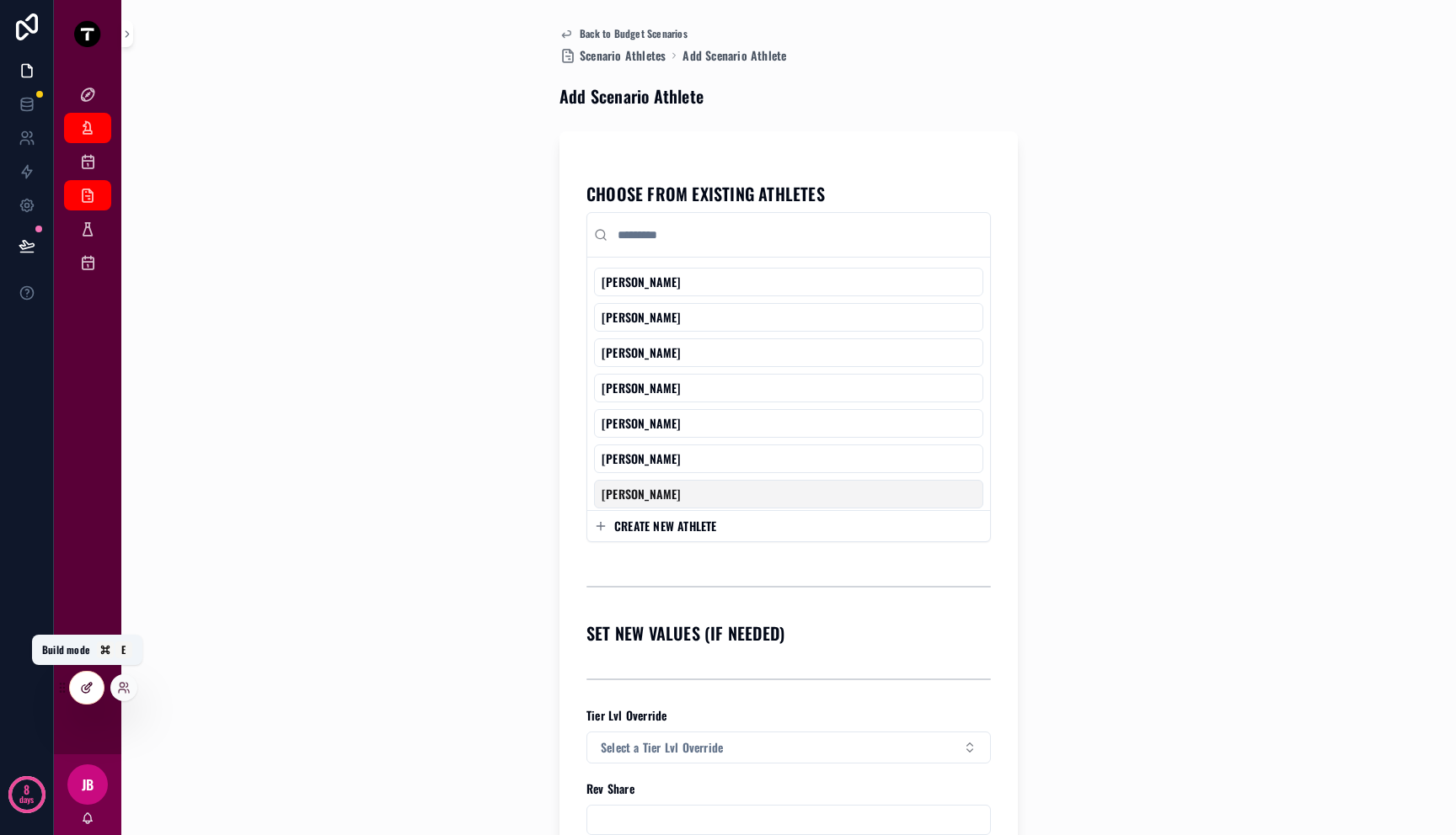
click at [83, 684] on icon at bounding box center [87, 688] width 14 height 14
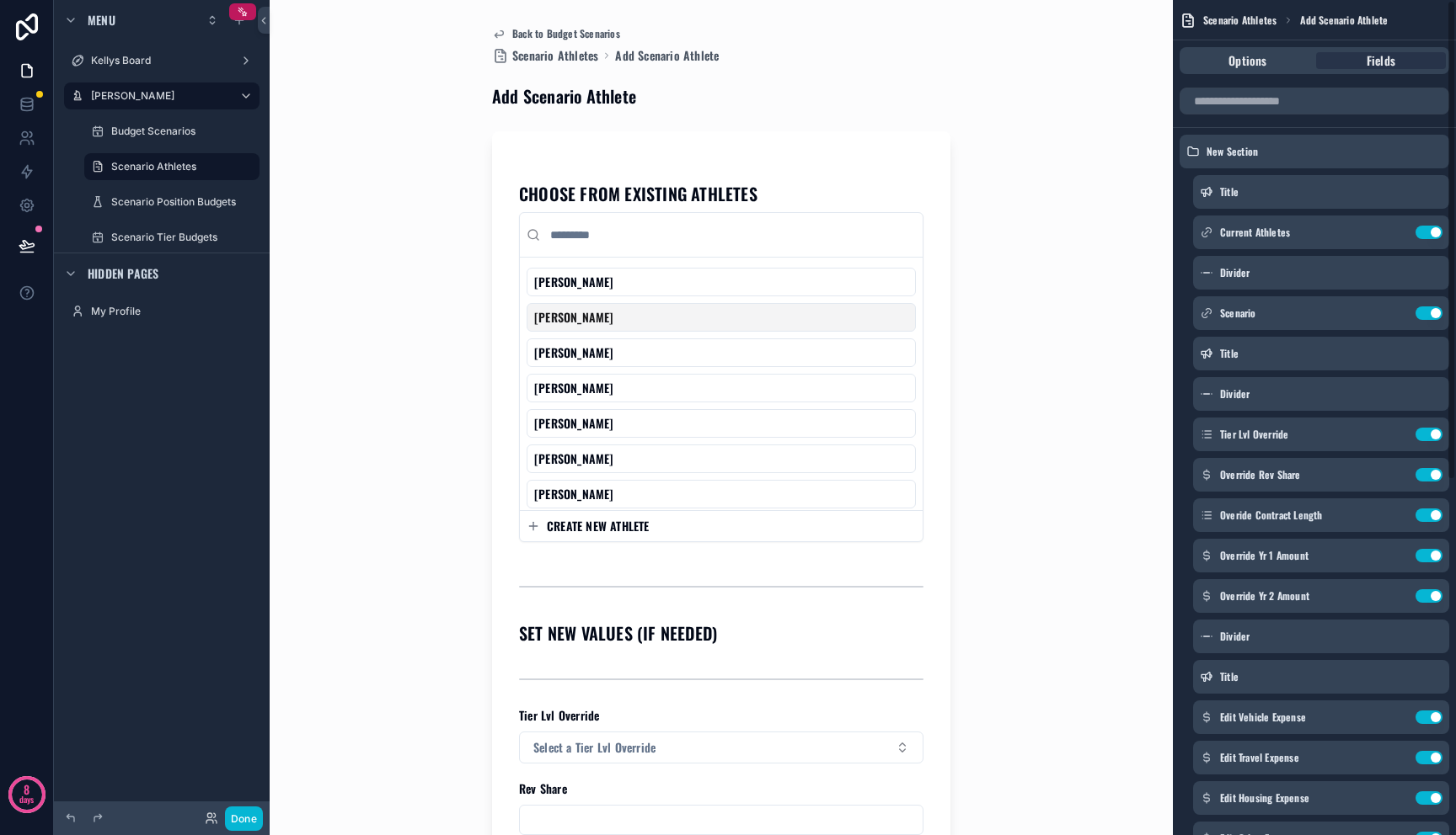
scroll to position [0, 0]
click at [1396, 235] on icon "scrollable content" at bounding box center [1395, 234] width 14 height 14
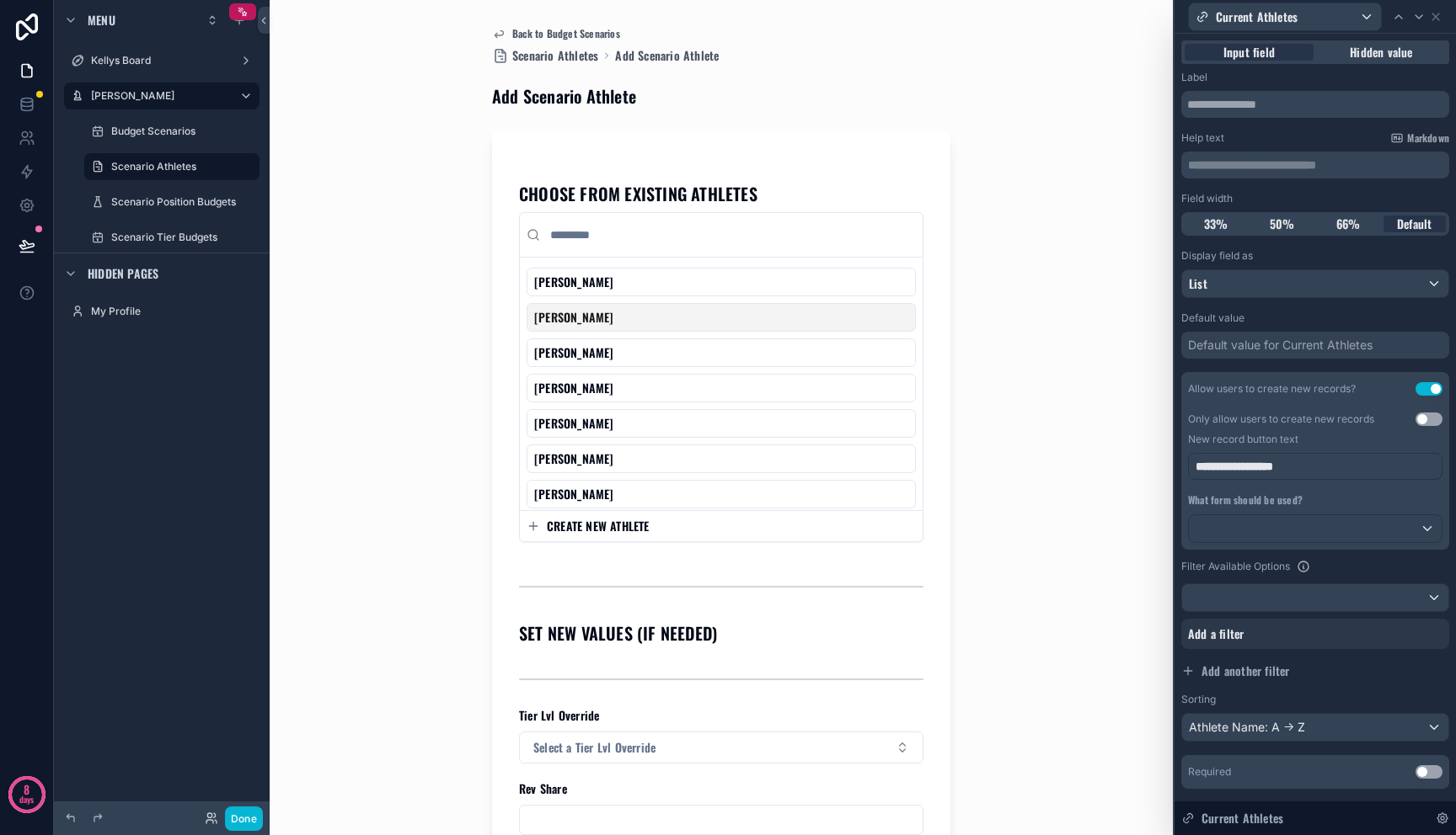
click at [1257, 471] on span "**********" at bounding box center [1234, 466] width 78 height 12
click at [1257, 493] on span "What form should be used?" at bounding box center [1245, 499] width 114 height 15
click at [1272, 534] on div at bounding box center [1315, 529] width 253 height 27
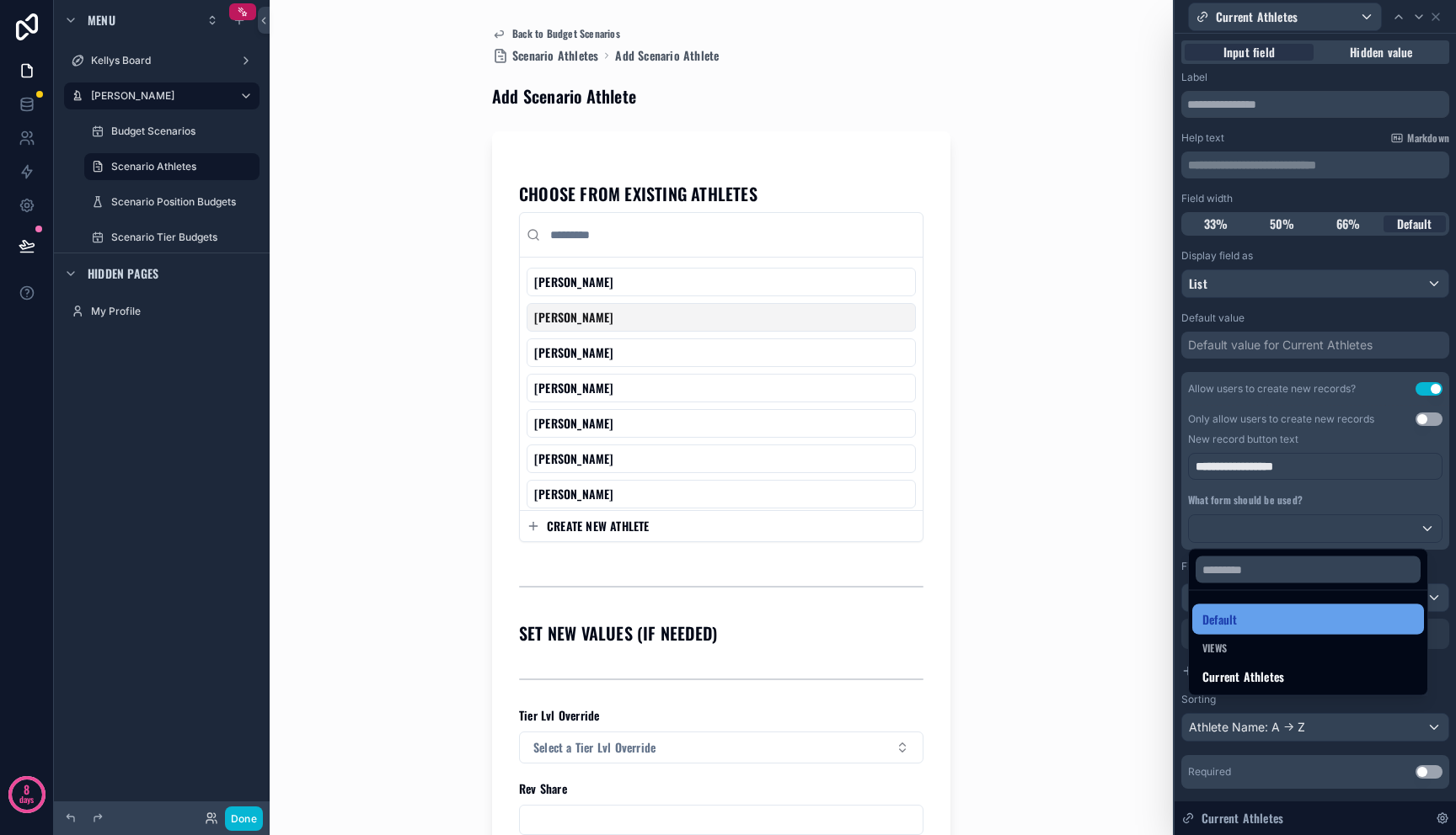
click at [1269, 614] on div "Default" at bounding box center [1308, 620] width 211 height 20
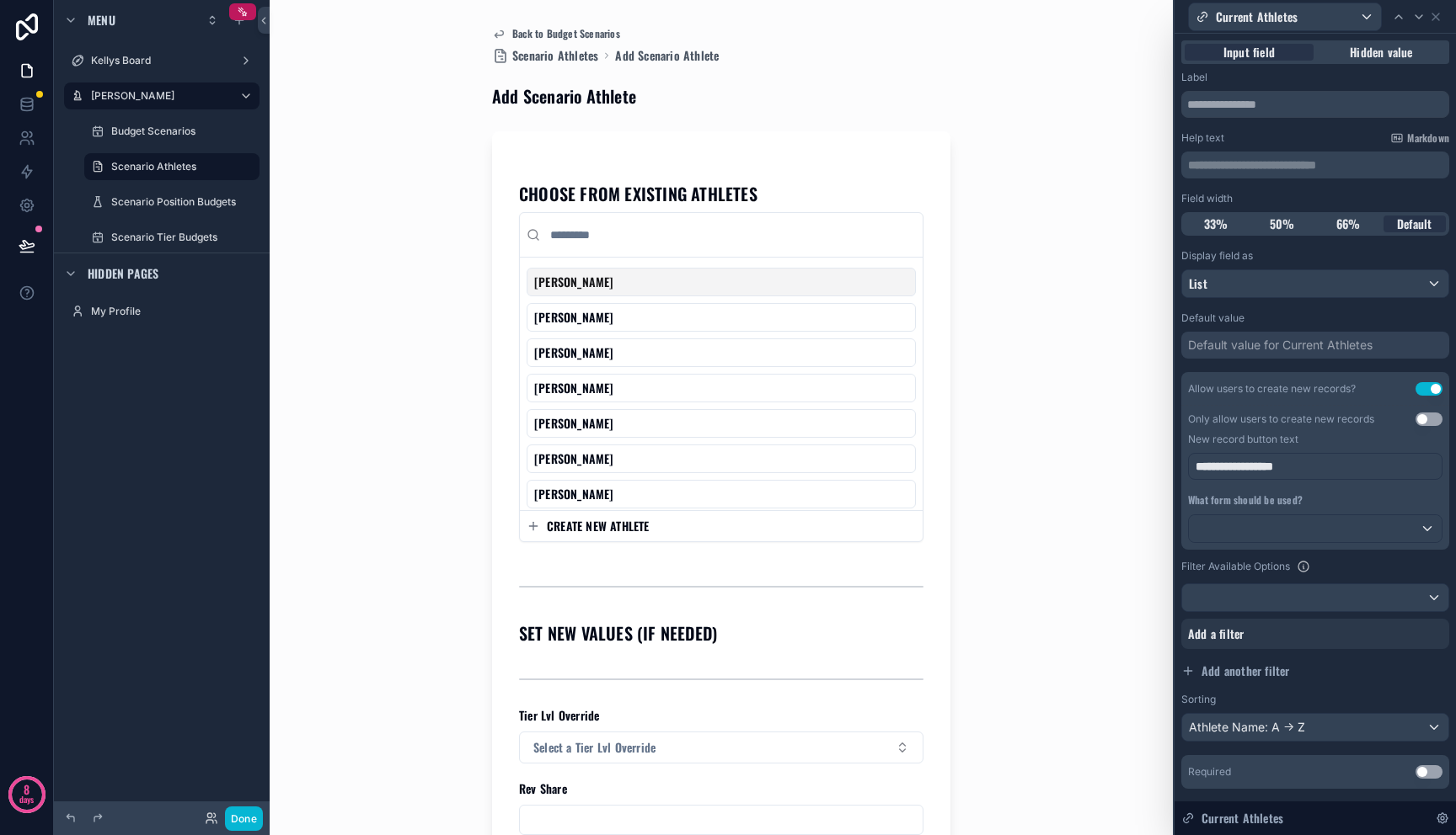
click at [655, 530] on button "CREATE NEW ATHLETE" at bounding box center [721, 525] width 390 height 16
click at [565, 530] on span "CREATE NEW ATHLETE" at bounding box center [598, 525] width 103 height 16
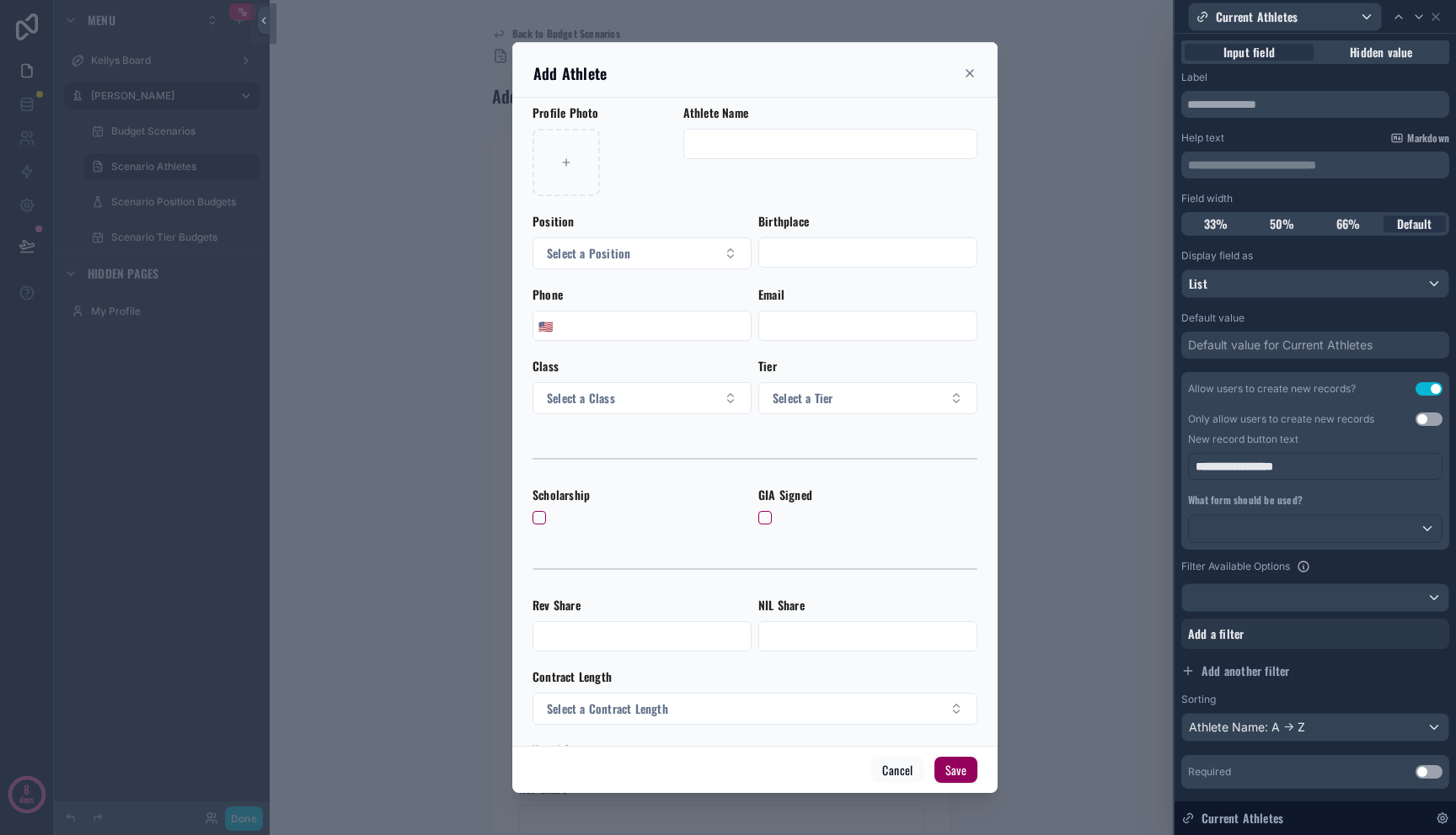
click at [556, 305] on div "Phone 🇺🇸" at bounding box center [641, 313] width 219 height 55
click at [556, 342] on form "Profile Photo Athlete Name Position Select a Position Birthplace Phone 🇺🇸 Email…" at bounding box center [755, 630] width 445 height 1051
click at [557, 318] on input "scrollable content" at bounding box center [654, 325] width 193 height 23
click at [628, 356] on form "Profile Photo Athlete Name Position Select a Position Birthplace Phone 🇺🇸 Email…" at bounding box center [755, 630] width 445 height 1051
click at [631, 393] on button "Select a Class" at bounding box center [641, 398] width 219 height 32
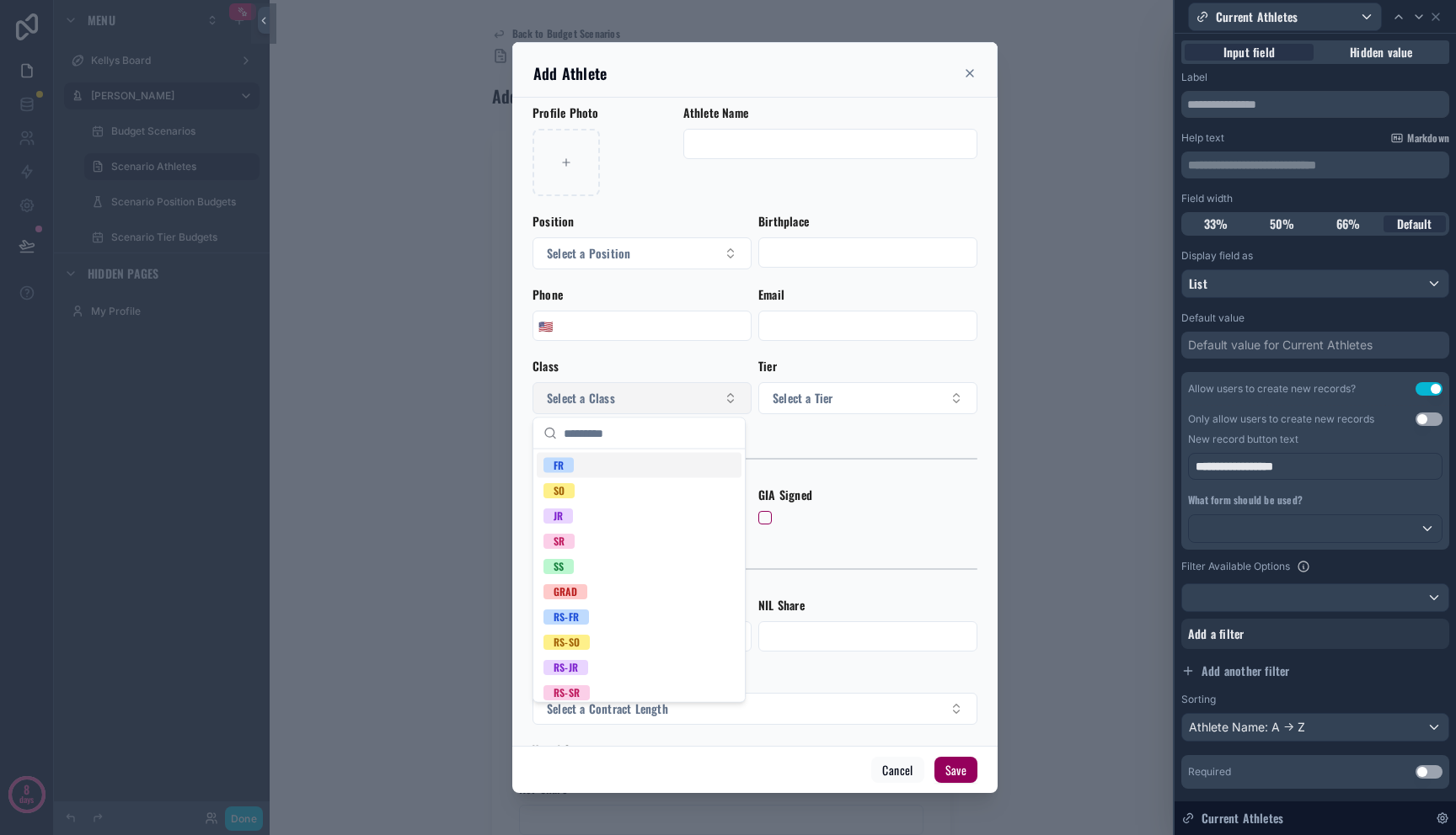
click at [647, 391] on button "Select a Class" at bounding box center [641, 398] width 219 height 32
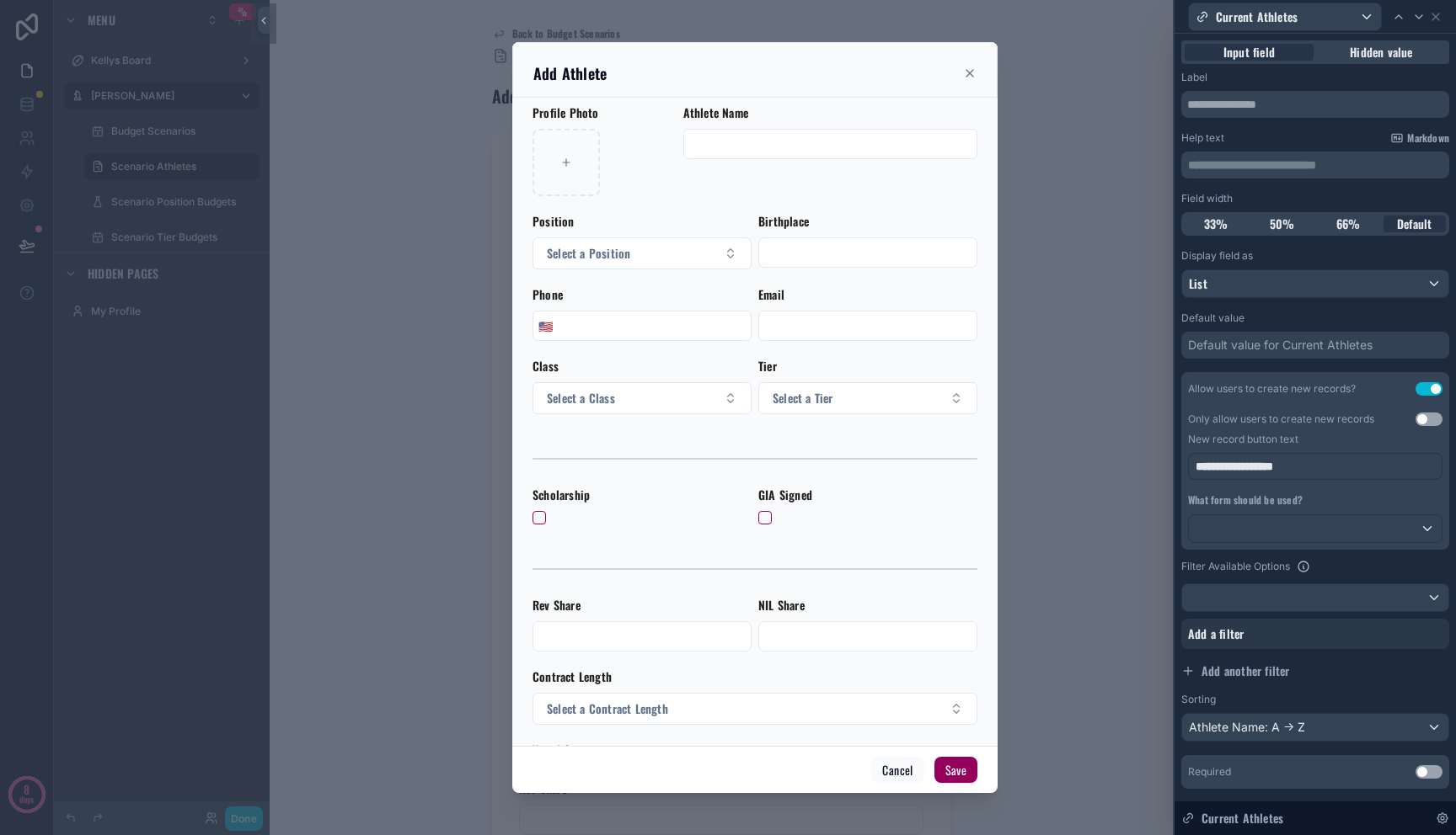
click at [648, 349] on form "Profile Photo Athlete Name Position Select a Position Birthplace Phone 🇺🇸 Email…" at bounding box center [755, 630] width 445 height 1051
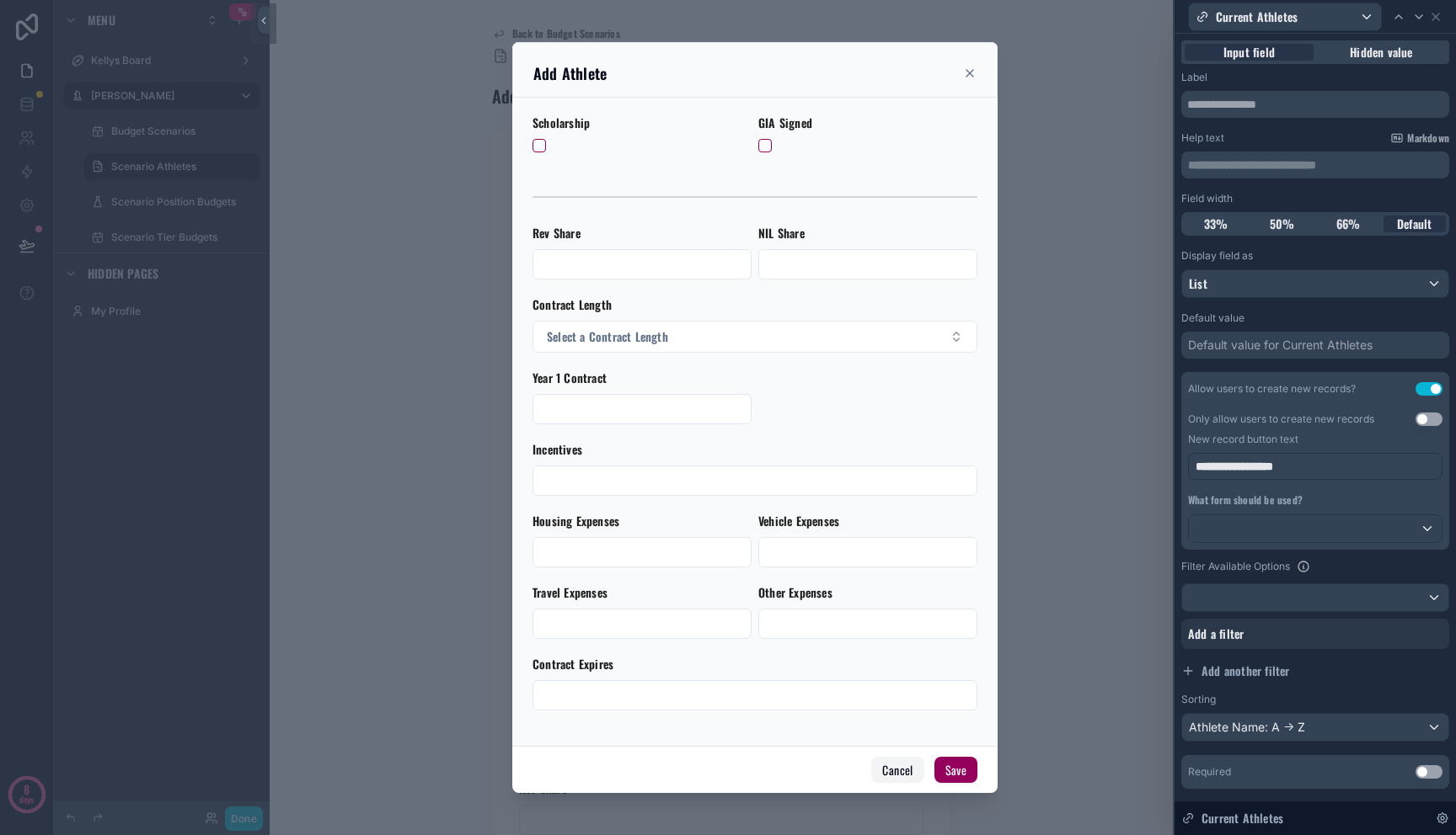
click at [908, 769] on button "Cancel" at bounding box center [897, 770] width 52 height 27
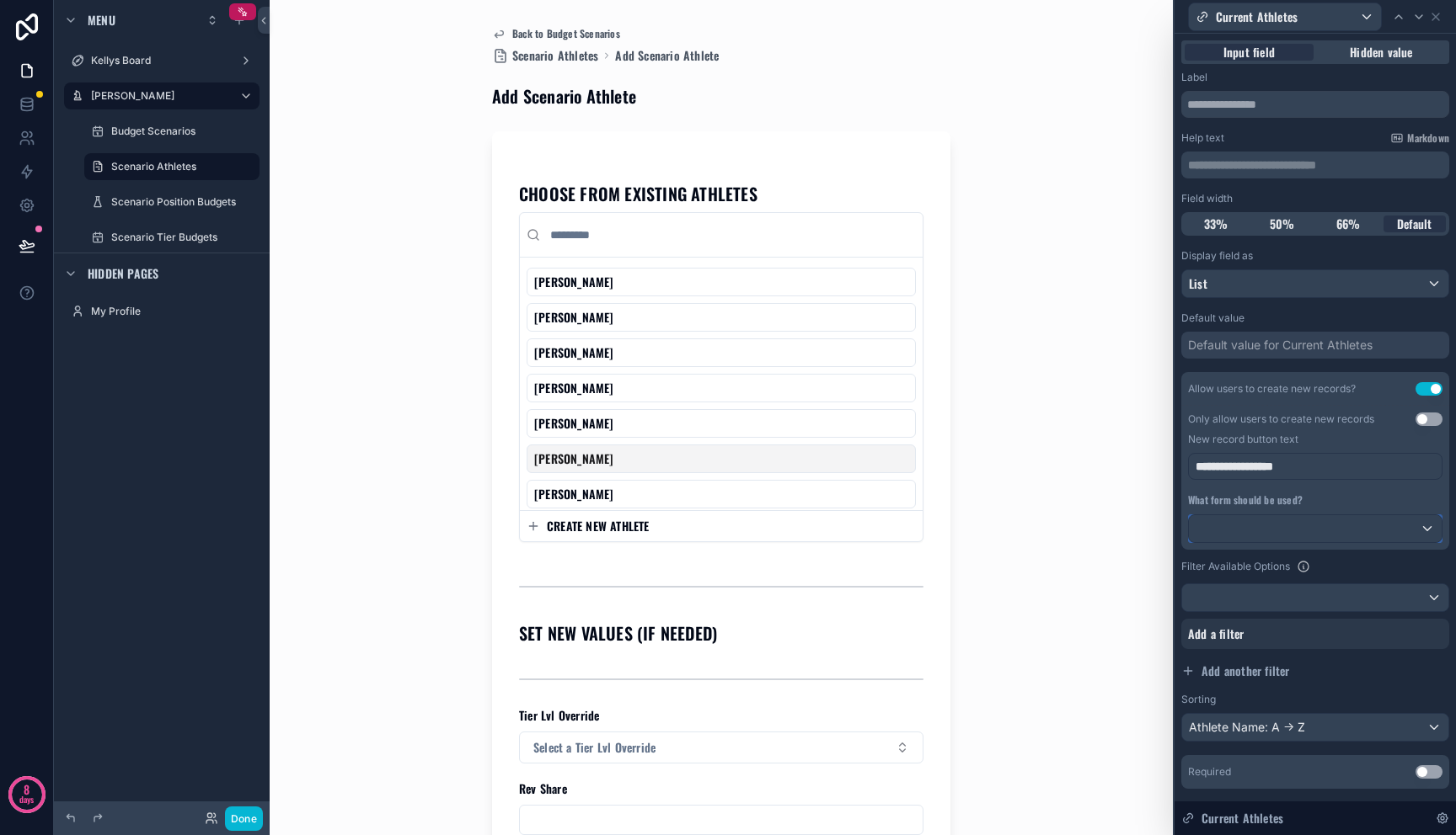
click at [1349, 527] on div at bounding box center [1315, 529] width 253 height 27
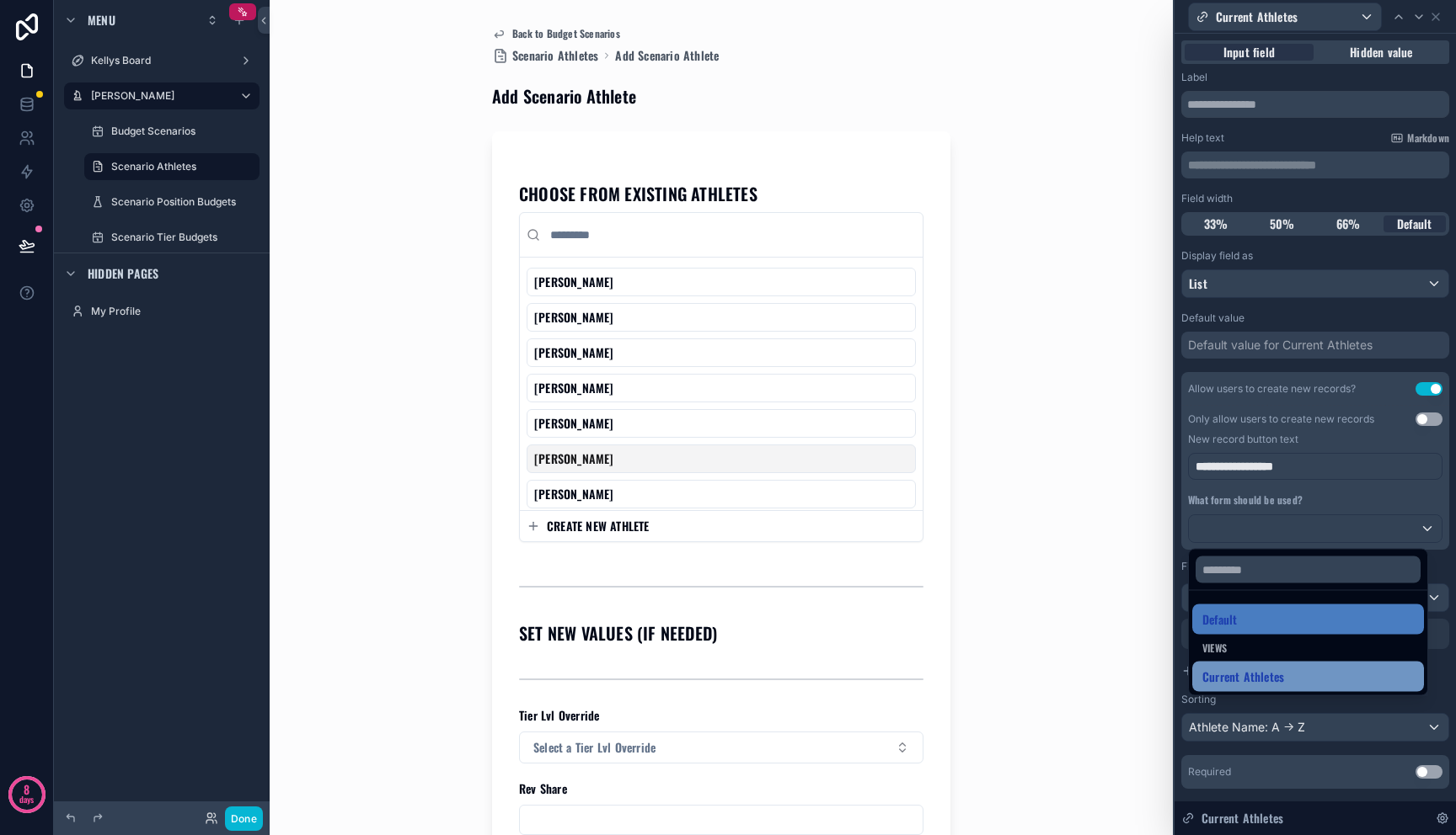
click at [1334, 665] on div "Current Athletes" at bounding box center [1308, 677] width 232 height 30
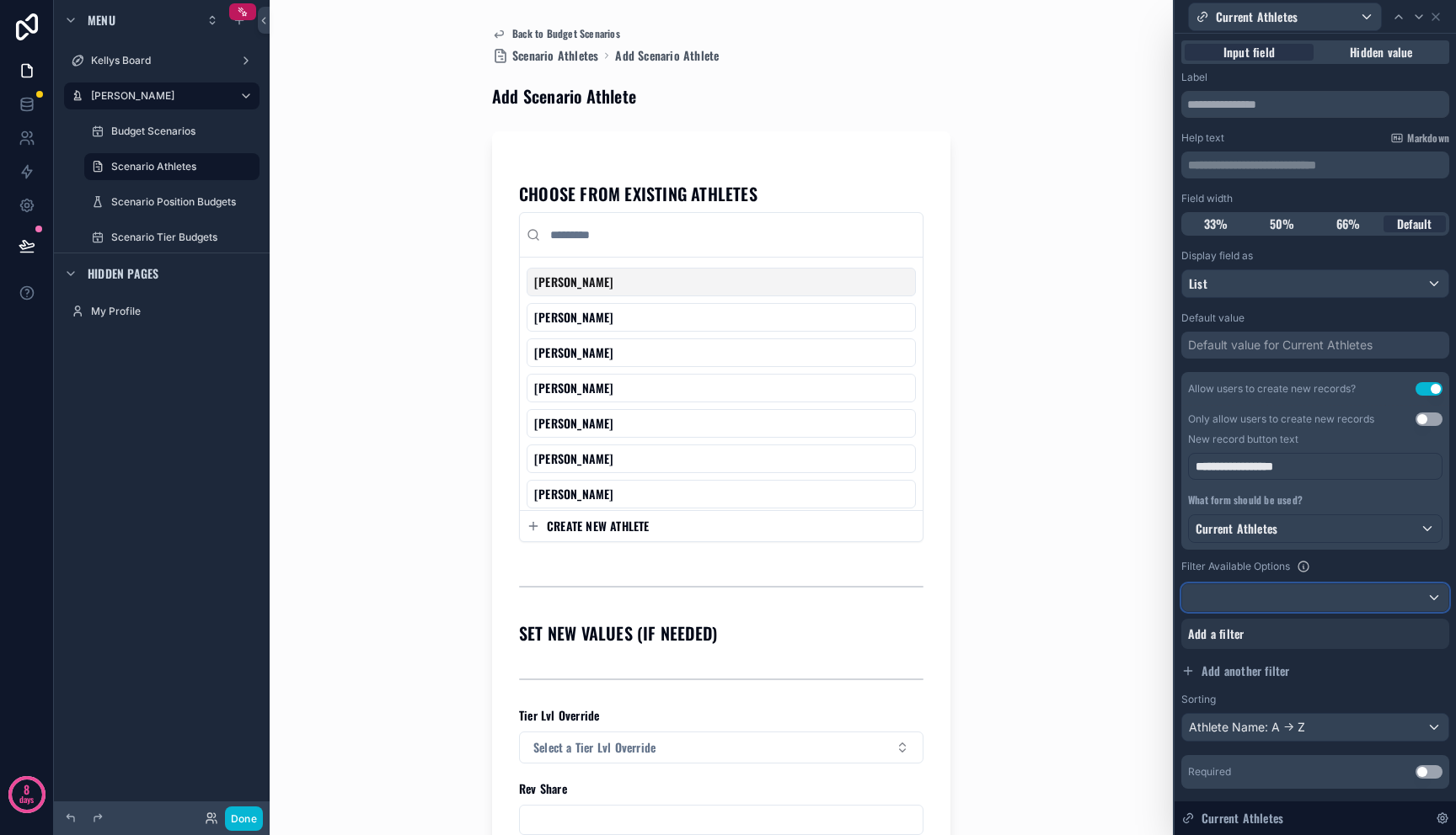
click at [1311, 594] on div at bounding box center [1315, 597] width 267 height 27
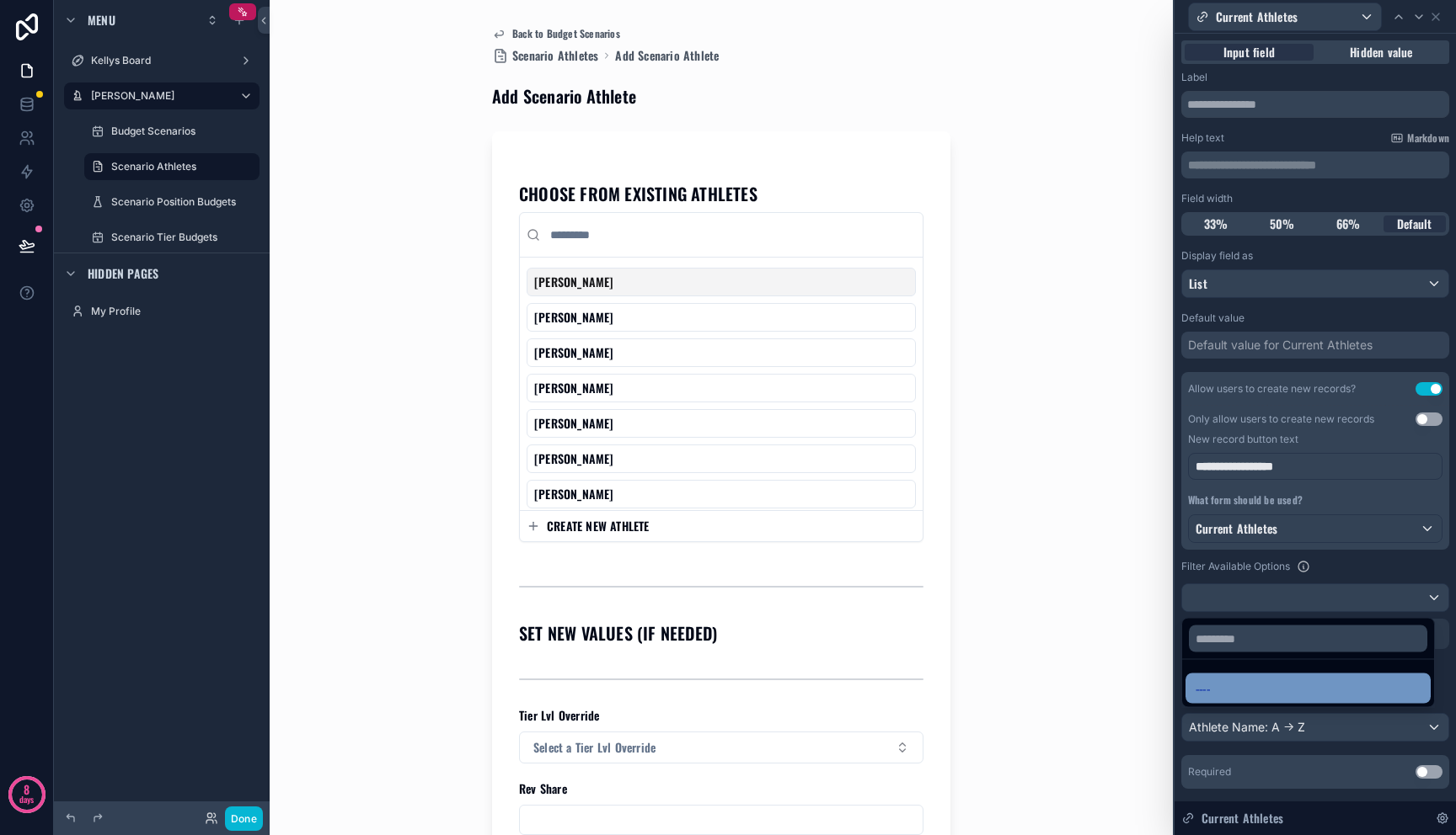
click at [1295, 684] on div "----" at bounding box center [1308, 688] width 225 height 20
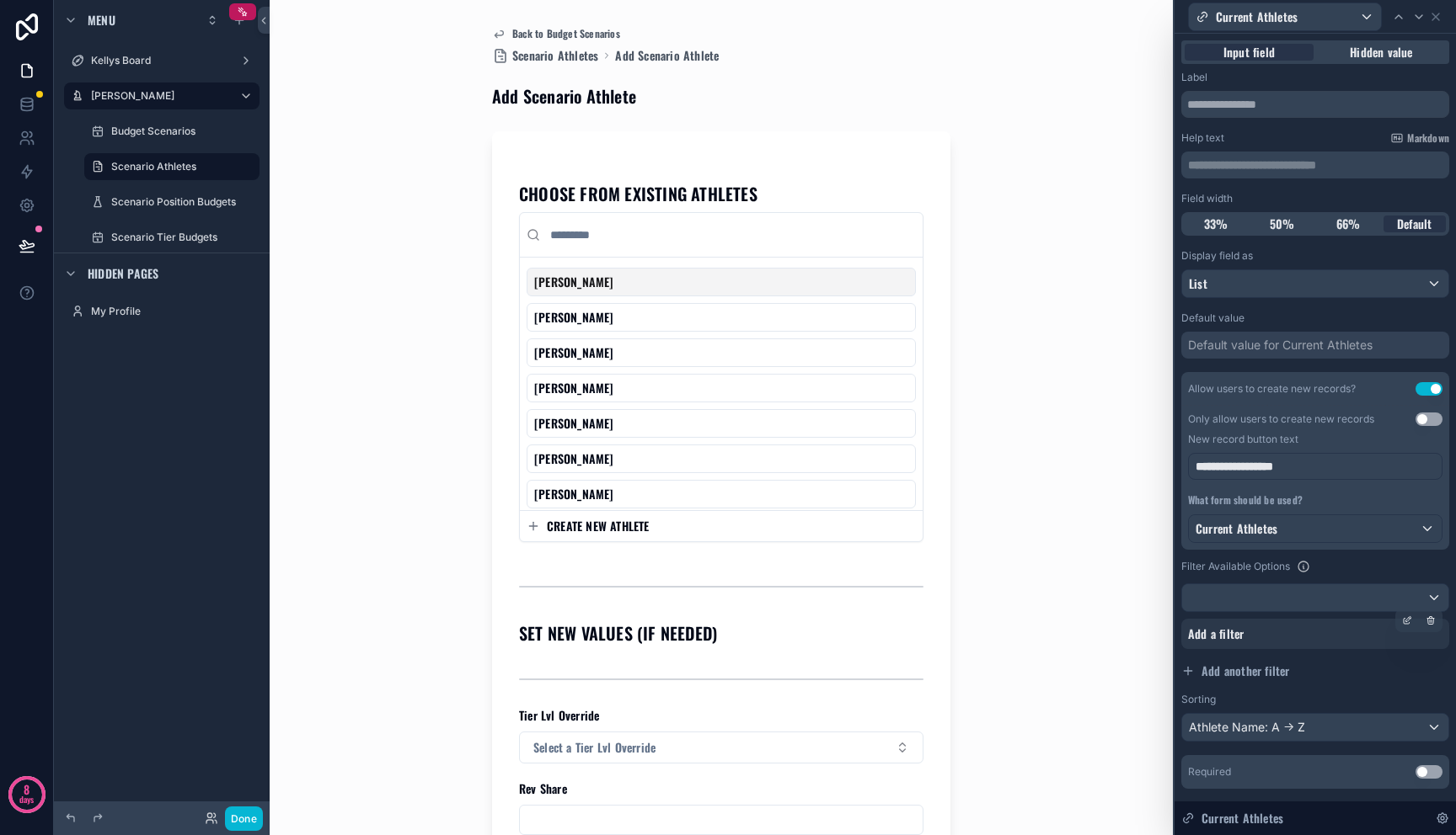
click at [1288, 649] on div "Add a filter" at bounding box center [1314, 633] width 267 height 30
click at [1207, 643] on div "Add a filter" at bounding box center [1314, 633] width 267 height 30
click at [1386, 643] on div "Add a filter" at bounding box center [1314, 633] width 267 height 30
click at [1401, 619] on icon at bounding box center [1407, 620] width 10 height 10
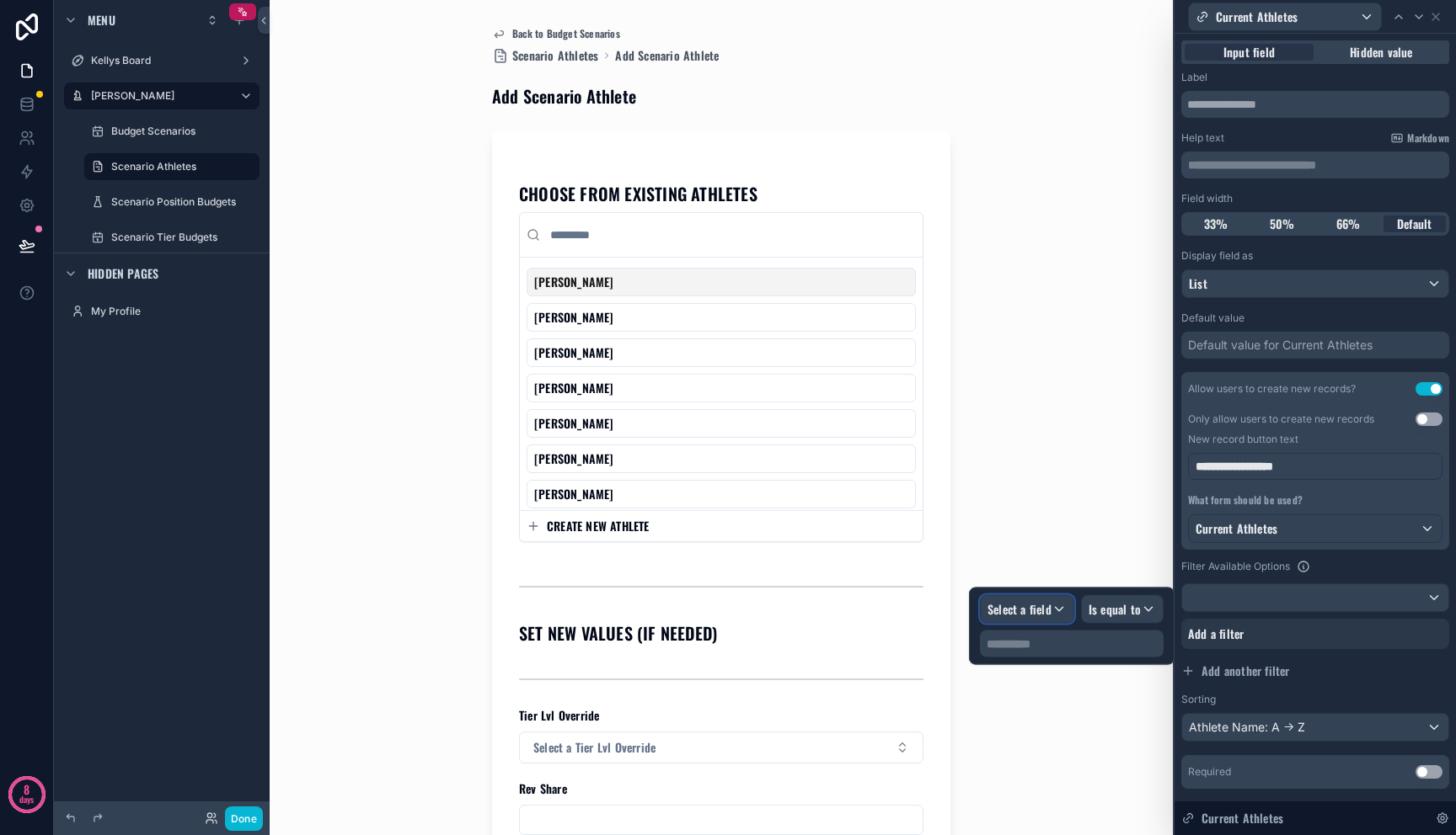
click at [1030, 614] on span "Select a field" at bounding box center [1020, 609] width 64 height 17
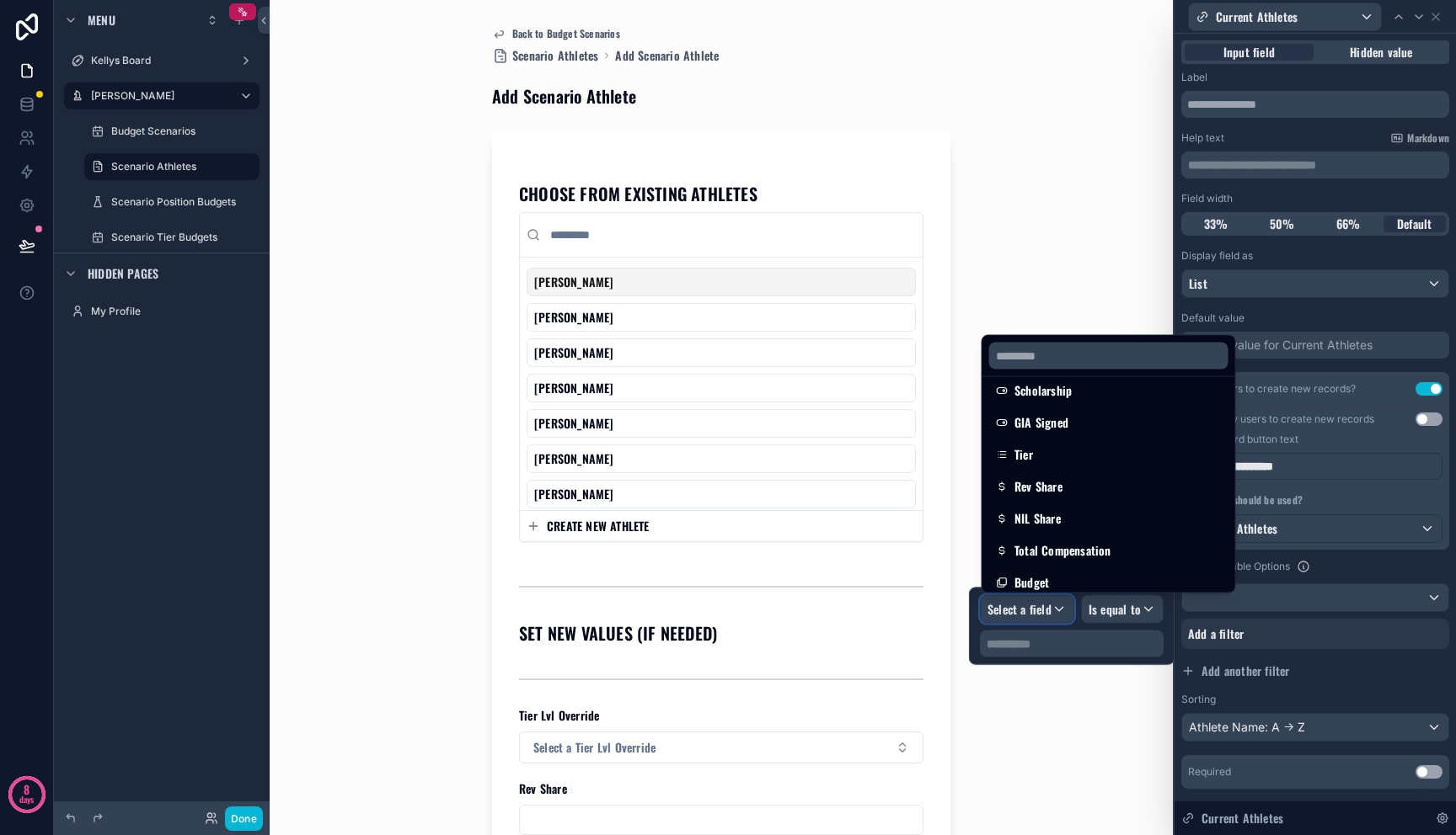
scroll to position [350, 0]
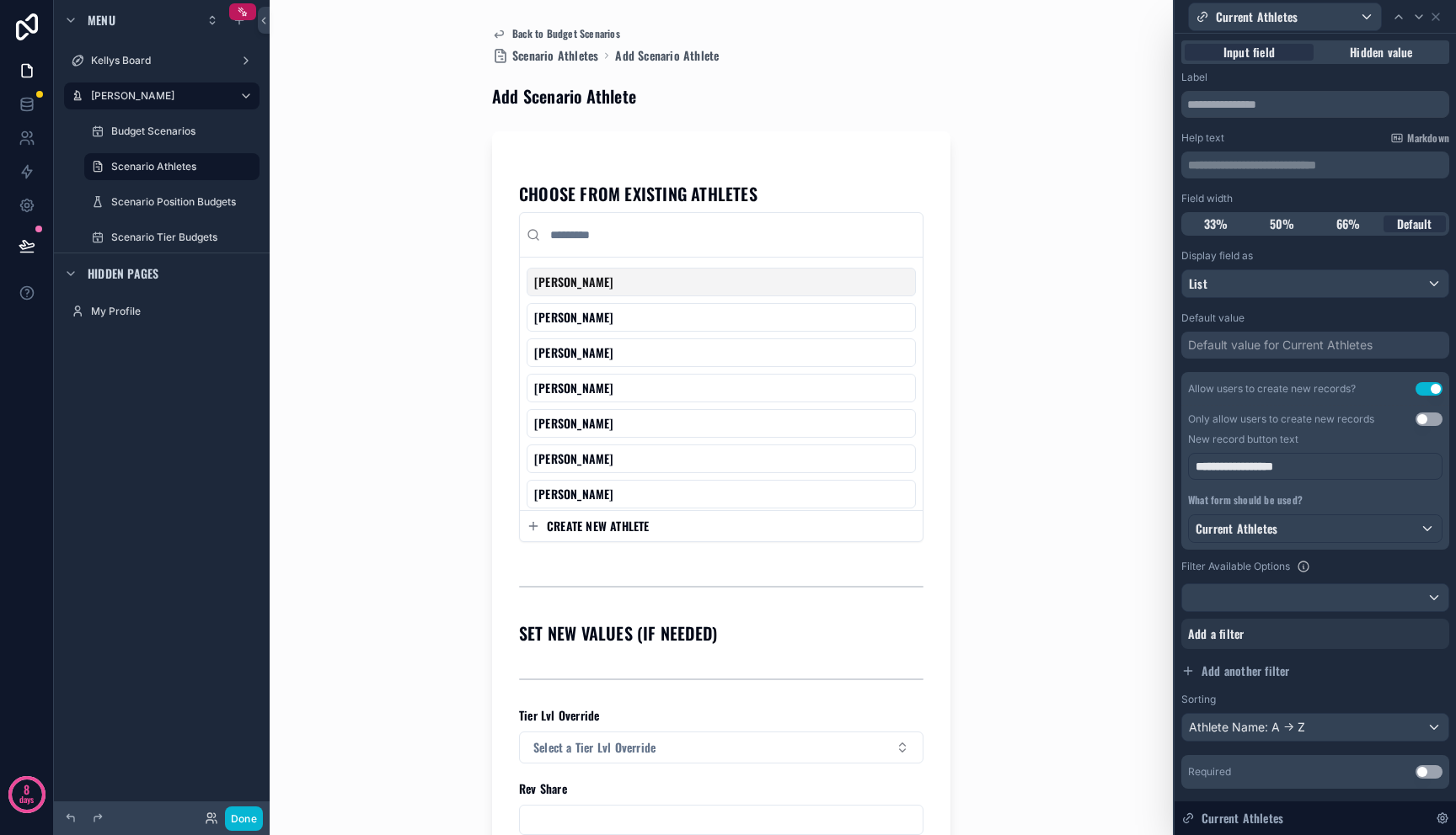
click at [1385, 697] on div "Sorting" at bounding box center [1314, 700] width 267 height 14
click at [1428, 625] on icon at bounding box center [1431, 621] width 6 height 6
click at [1218, 638] on span "AND" at bounding box center [1219, 633] width 21 height 16
click at [1406, 621] on icon at bounding box center [1408, 619] width 5 height 5
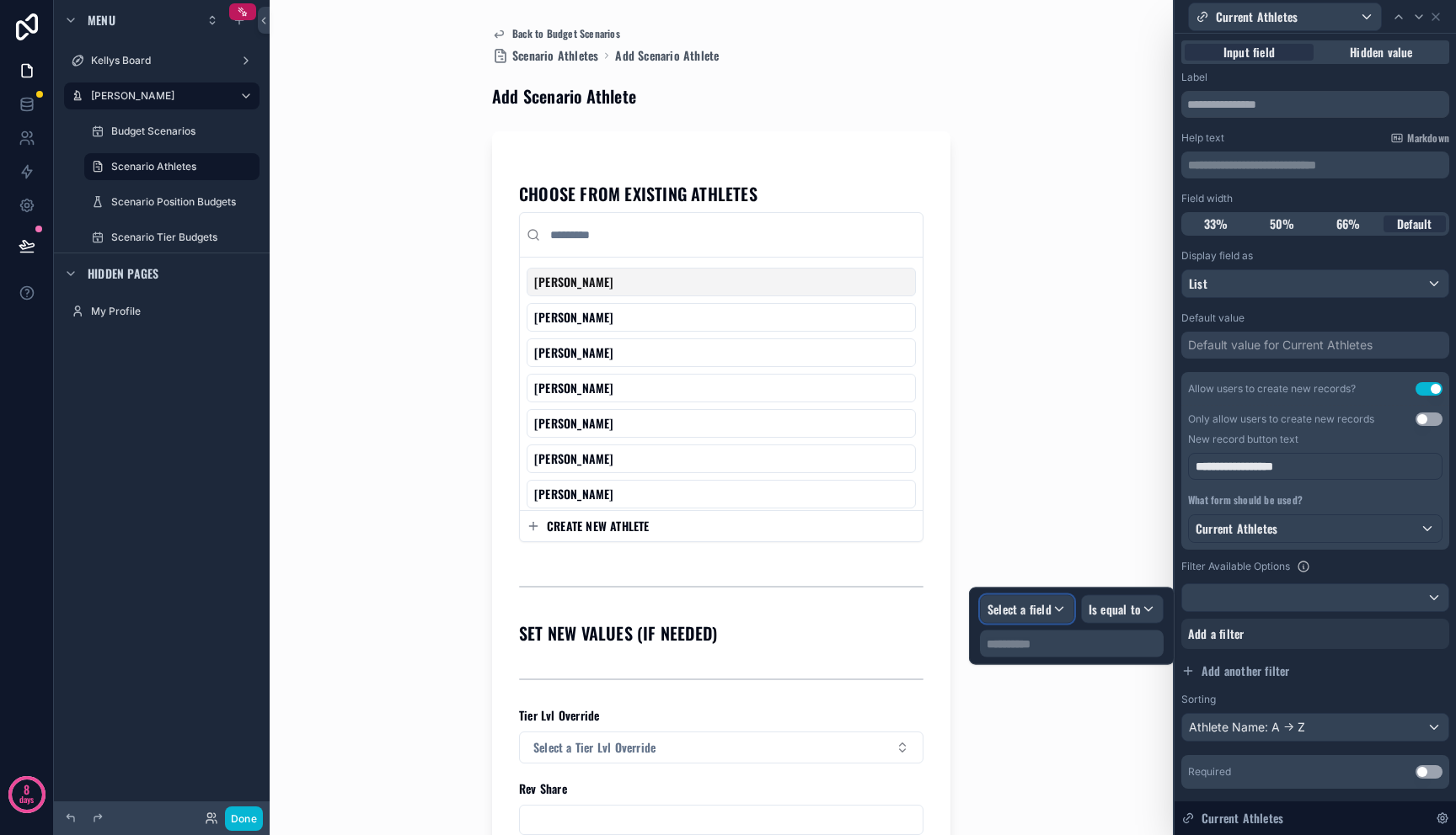
click at [1038, 598] on div "Select a field" at bounding box center [1027, 609] width 93 height 27
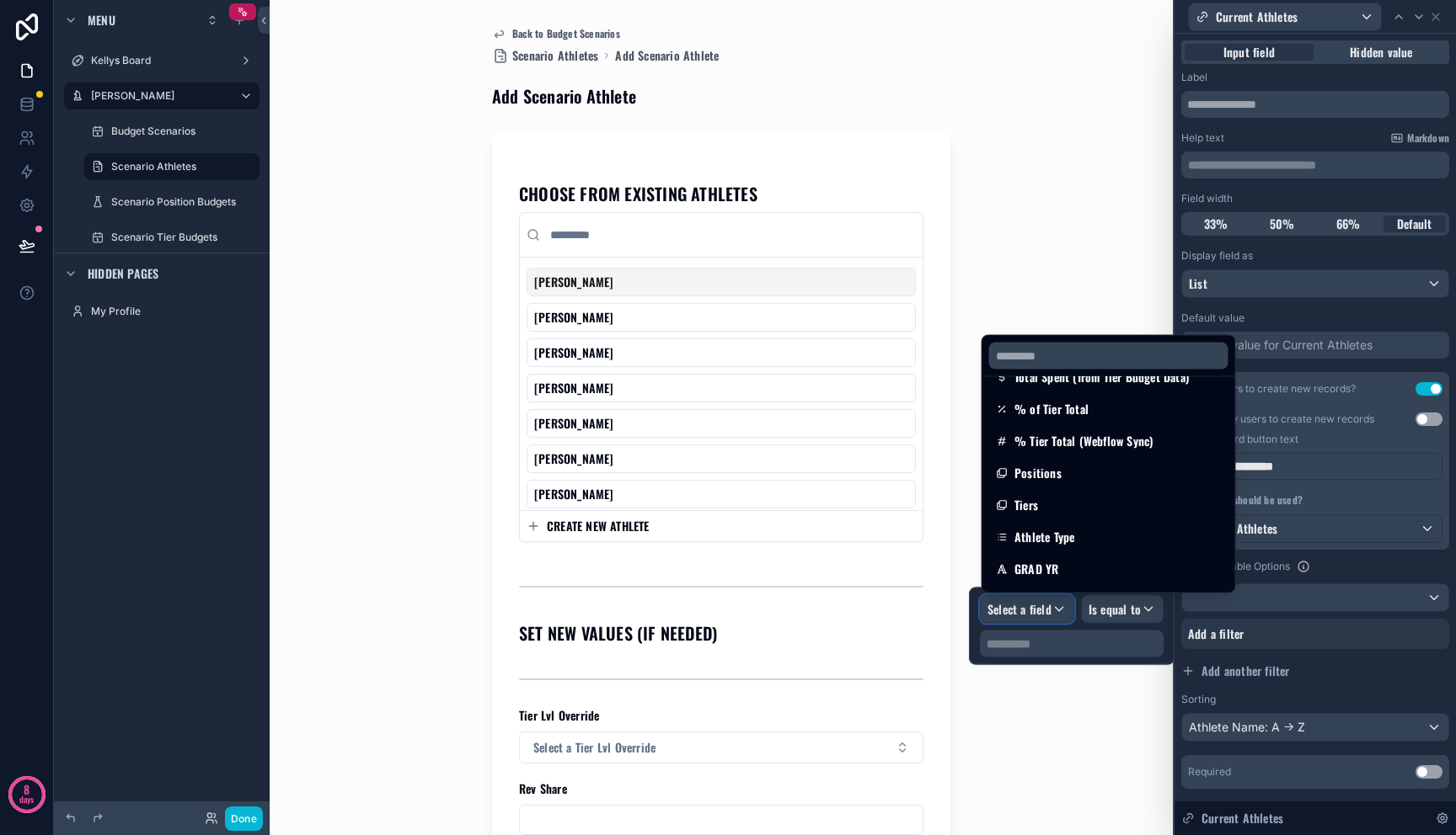
scroll to position [1209, 0]
click at [1114, 534] on div "Athlete Type" at bounding box center [1108, 540] width 226 height 20
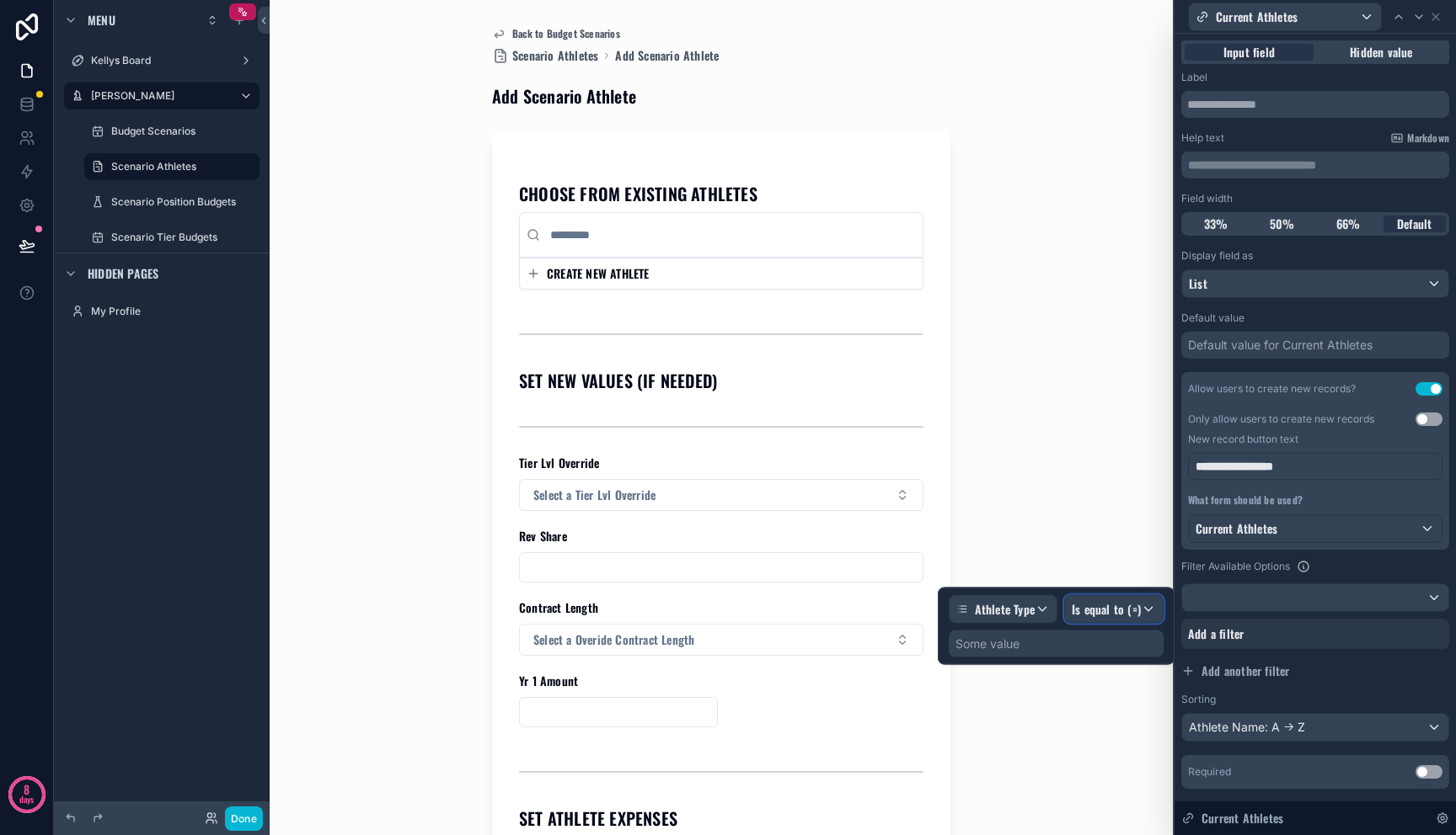
click at [1111, 615] on span "Is equal to (=)" at bounding box center [1106, 609] width 69 height 16
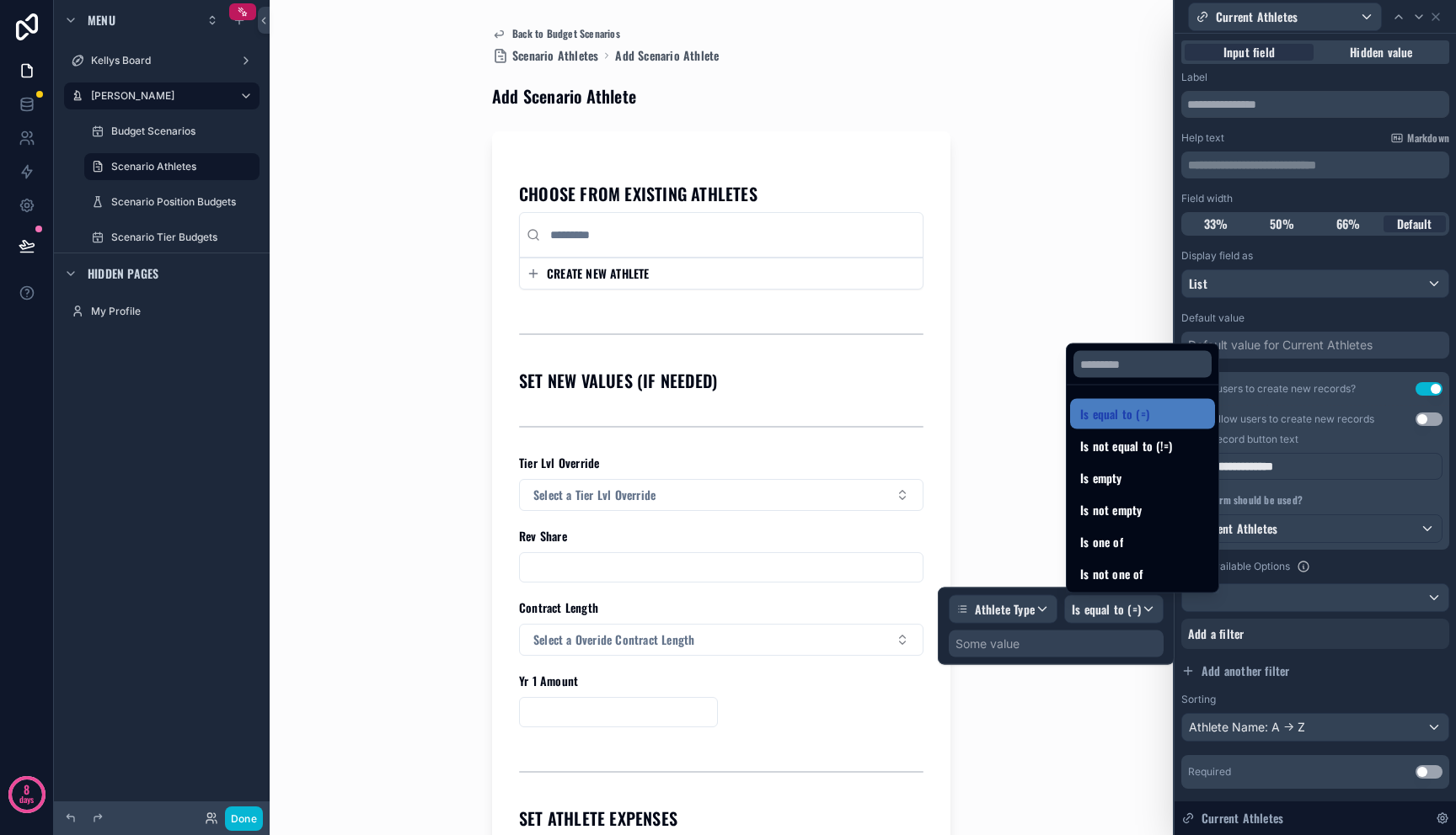
click at [1111, 615] on div at bounding box center [1055, 626] width 236 height 78
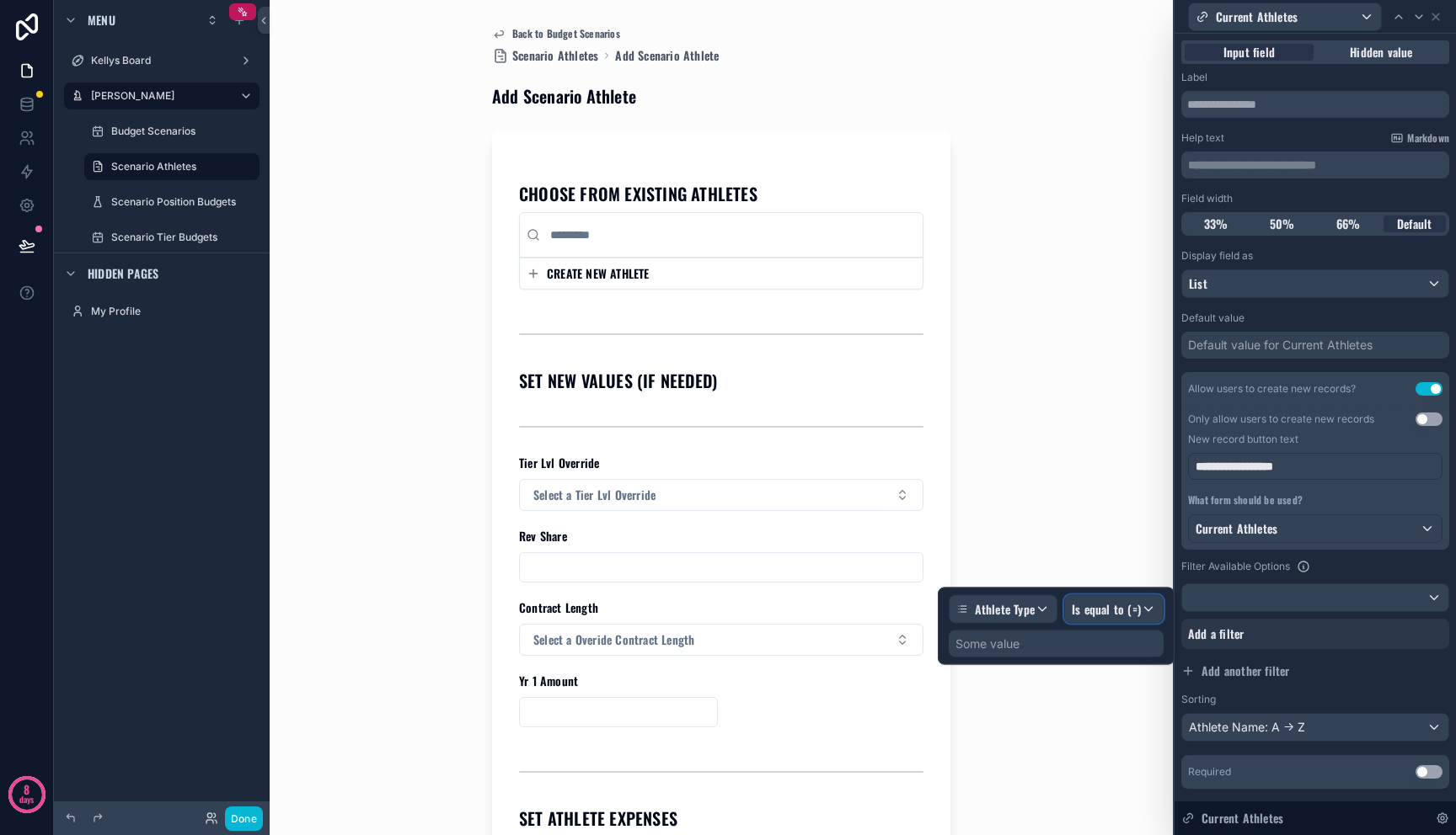
click at [1105, 606] on span "Is equal to (=)" at bounding box center [1106, 609] width 69 height 16
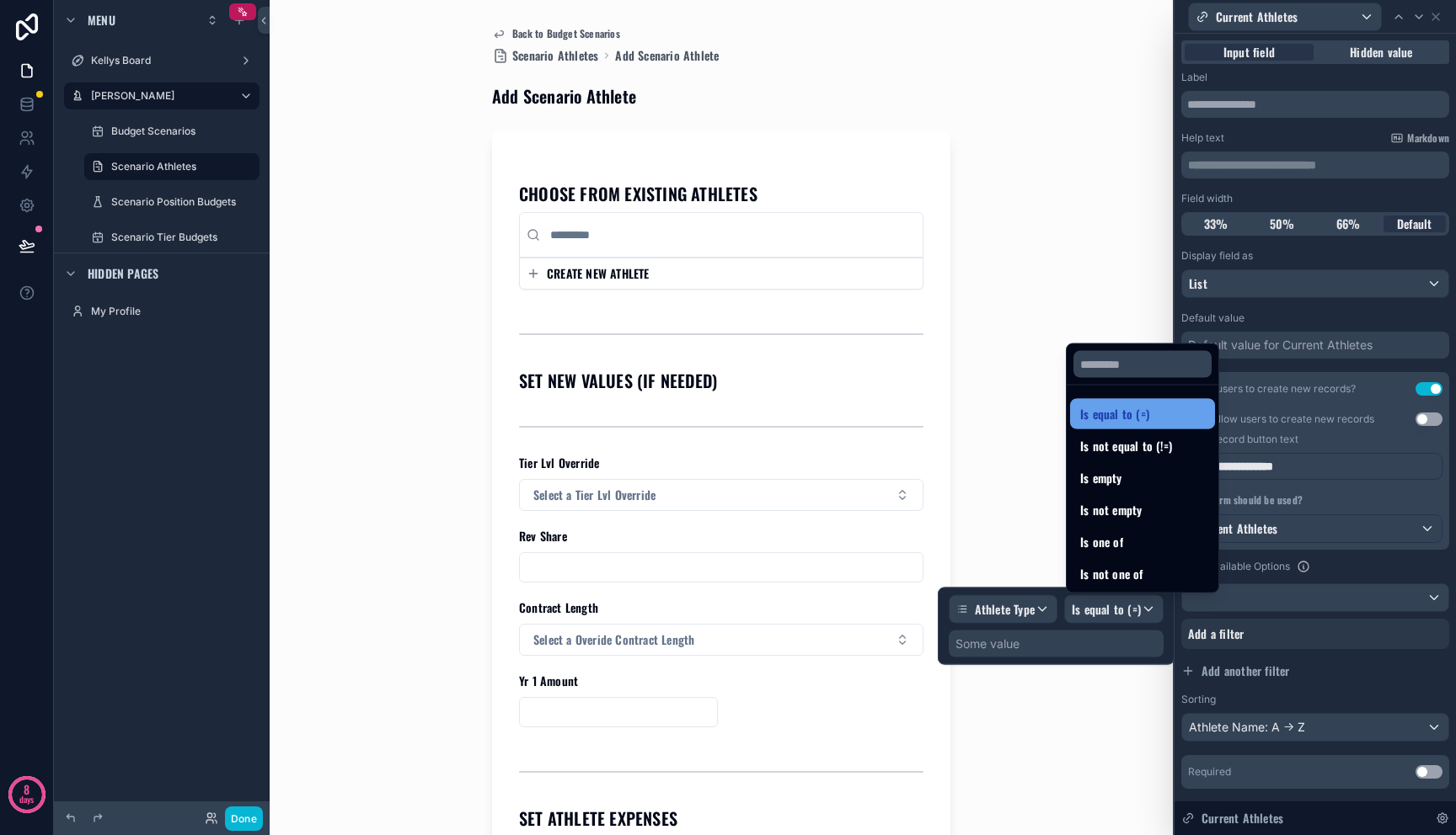
click at [1122, 411] on span "Is equal to (=)" at bounding box center [1115, 414] width 69 height 20
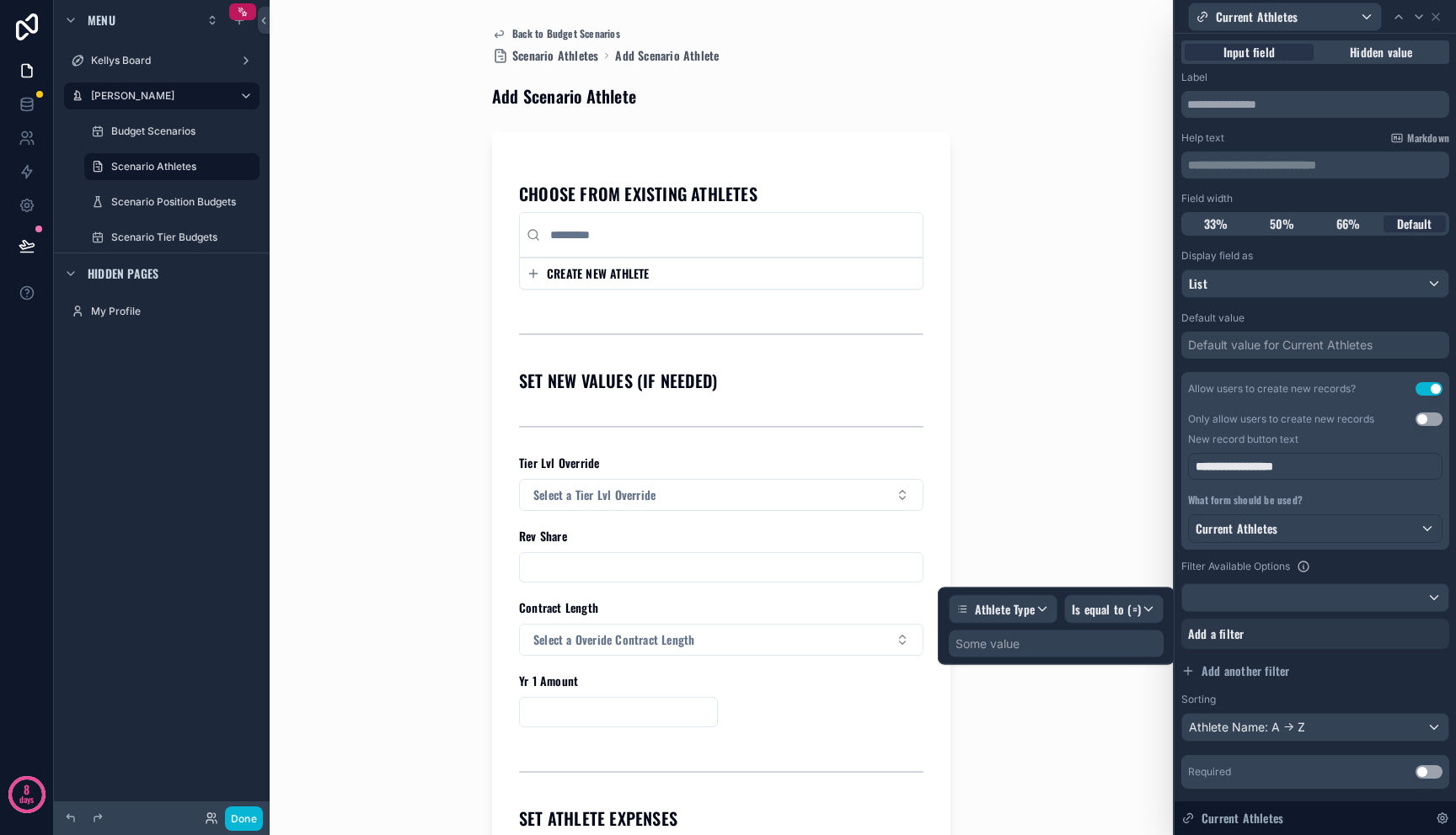
click at [1082, 632] on div "Some value" at bounding box center [1056, 644] width 215 height 27
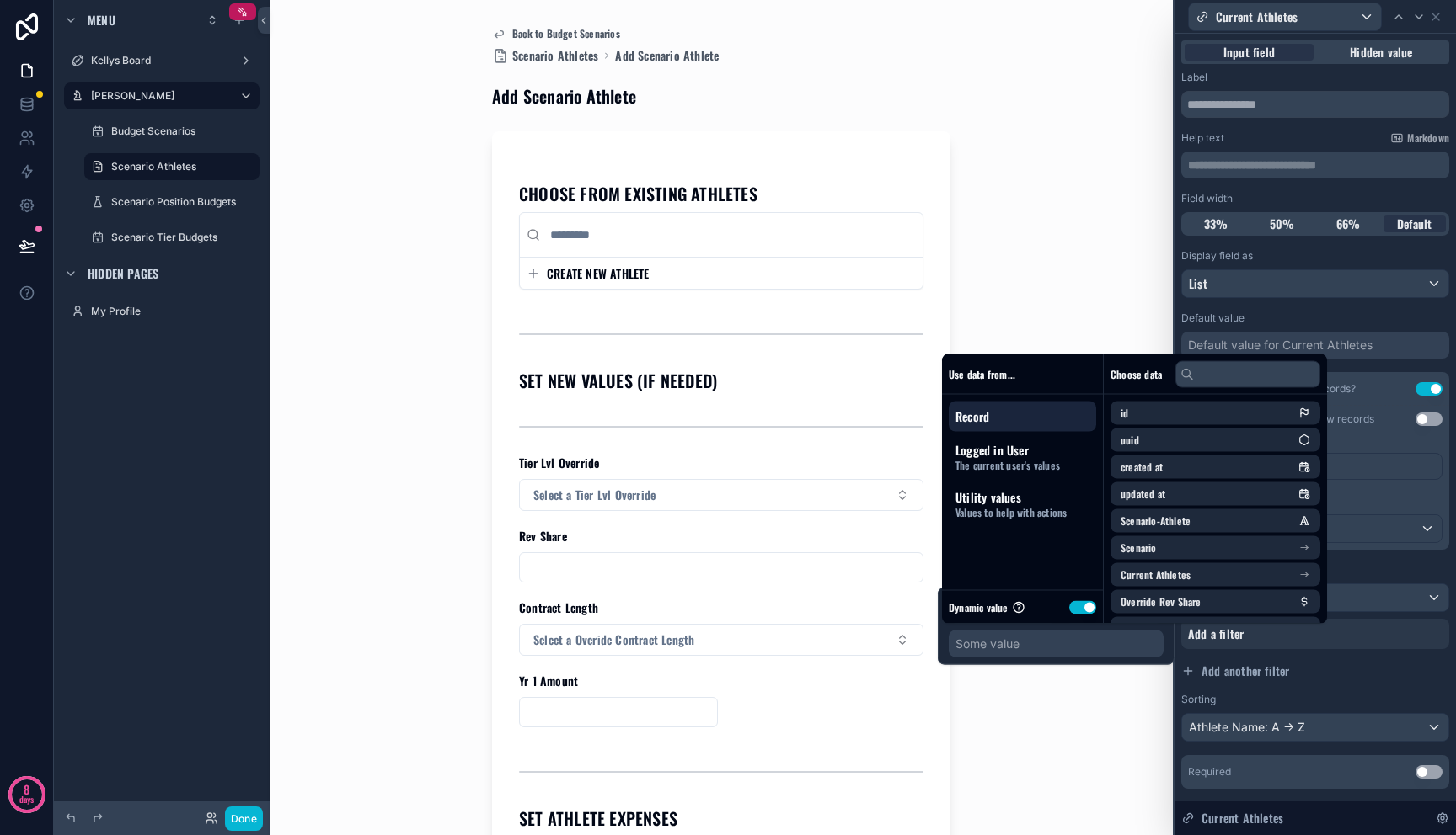
click at [1079, 608] on button "Use setting" at bounding box center [1082, 607] width 27 height 14
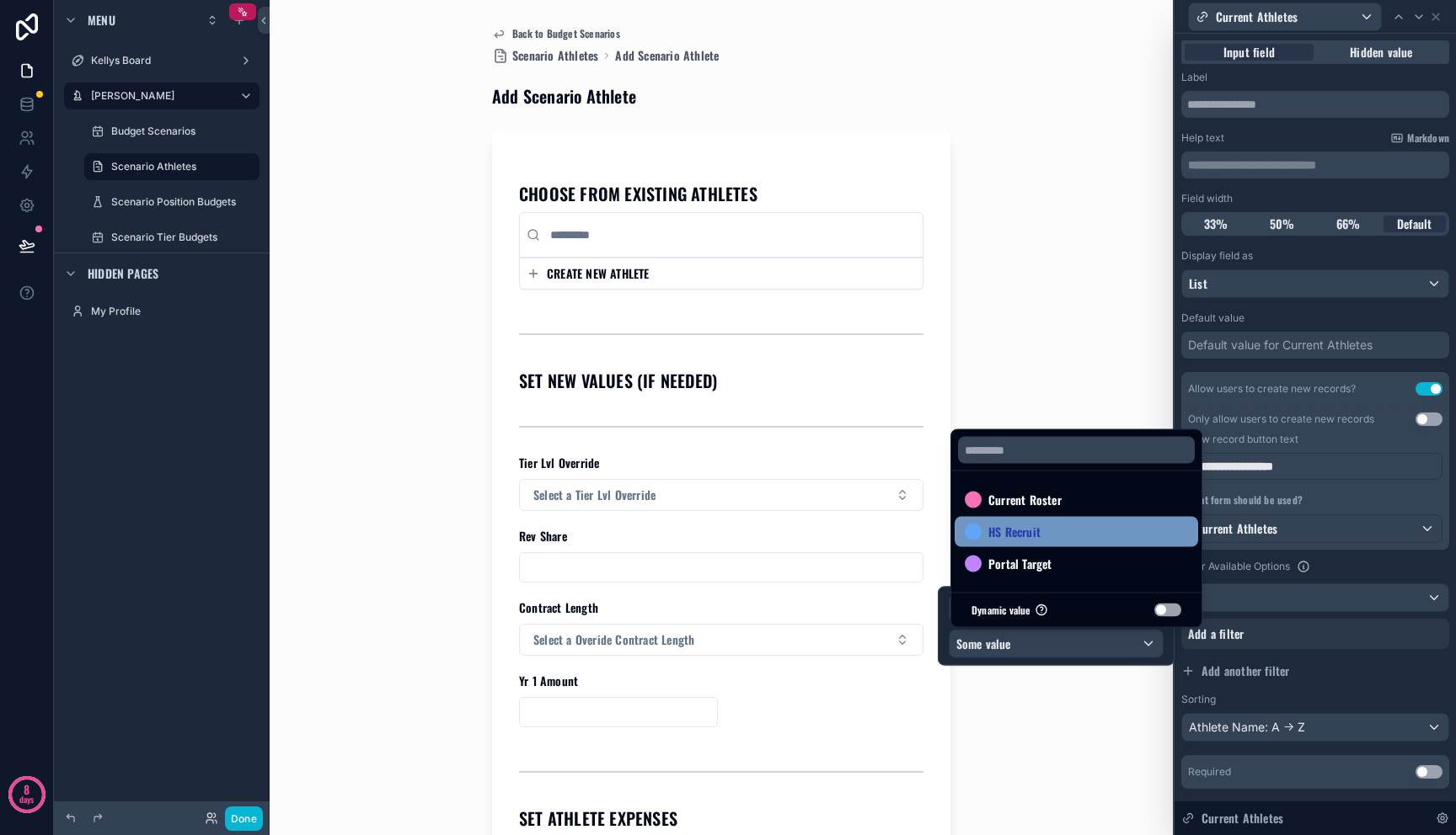
click at [1053, 544] on div "HS Recruit" at bounding box center [1076, 532] width 243 height 30
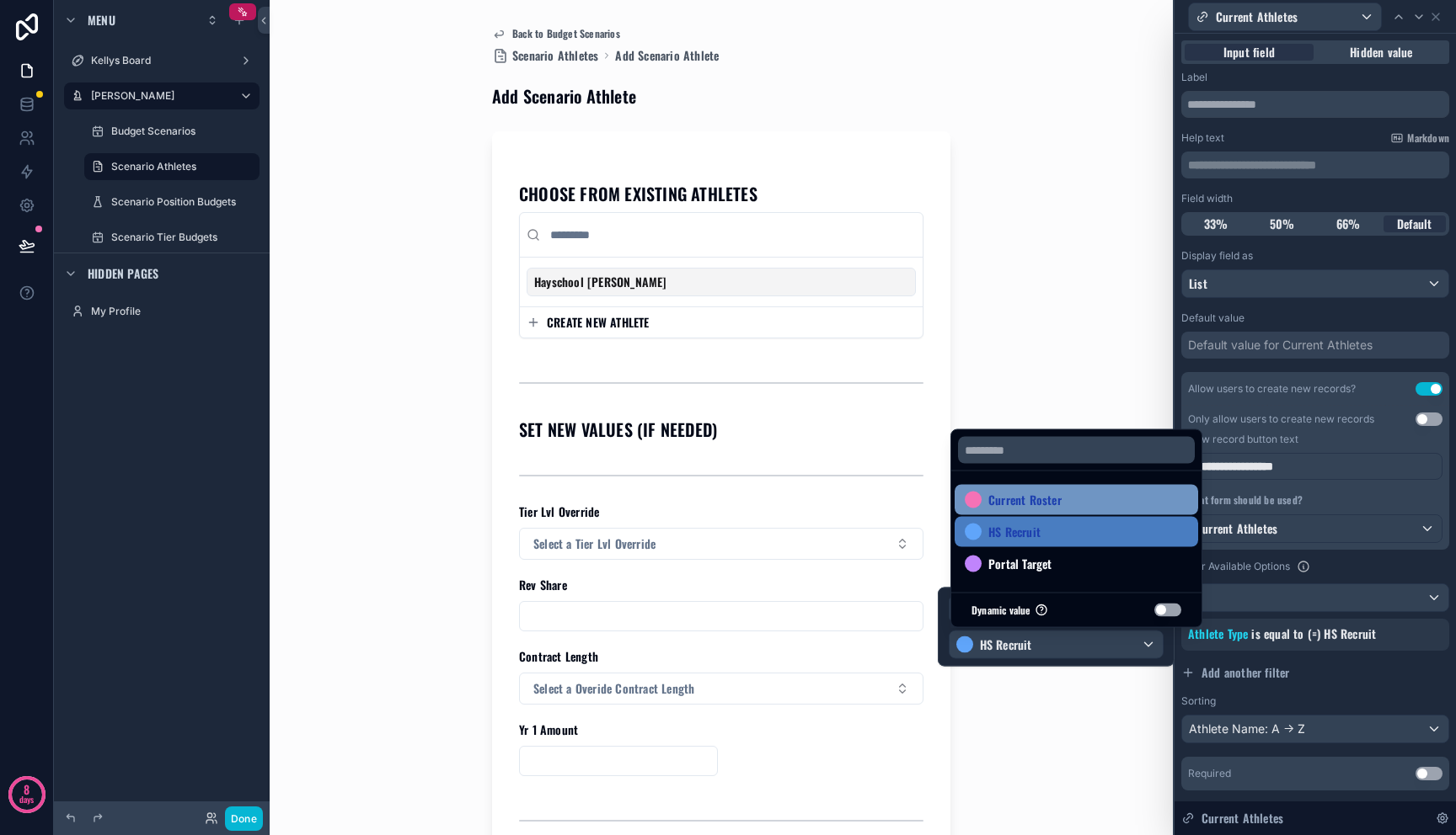
click at [1053, 500] on span "Current Roster" at bounding box center [1025, 499] width 74 height 20
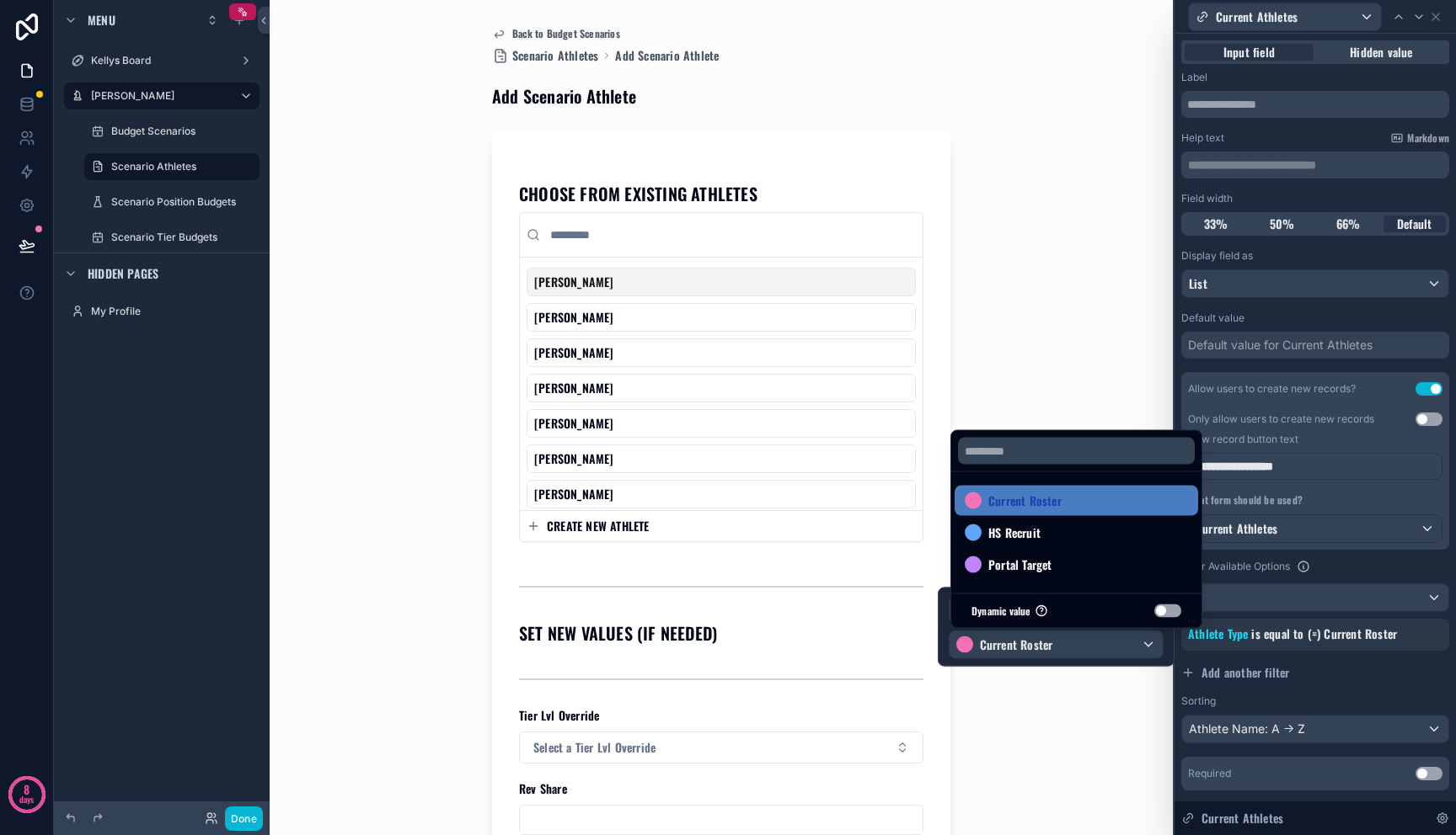
click at [1083, 388] on div "Back to Budget Scenarios Scenario Athletes Add Scenario Athlete Add Scenario At…" at bounding box center [721, 417] width 856 height 835
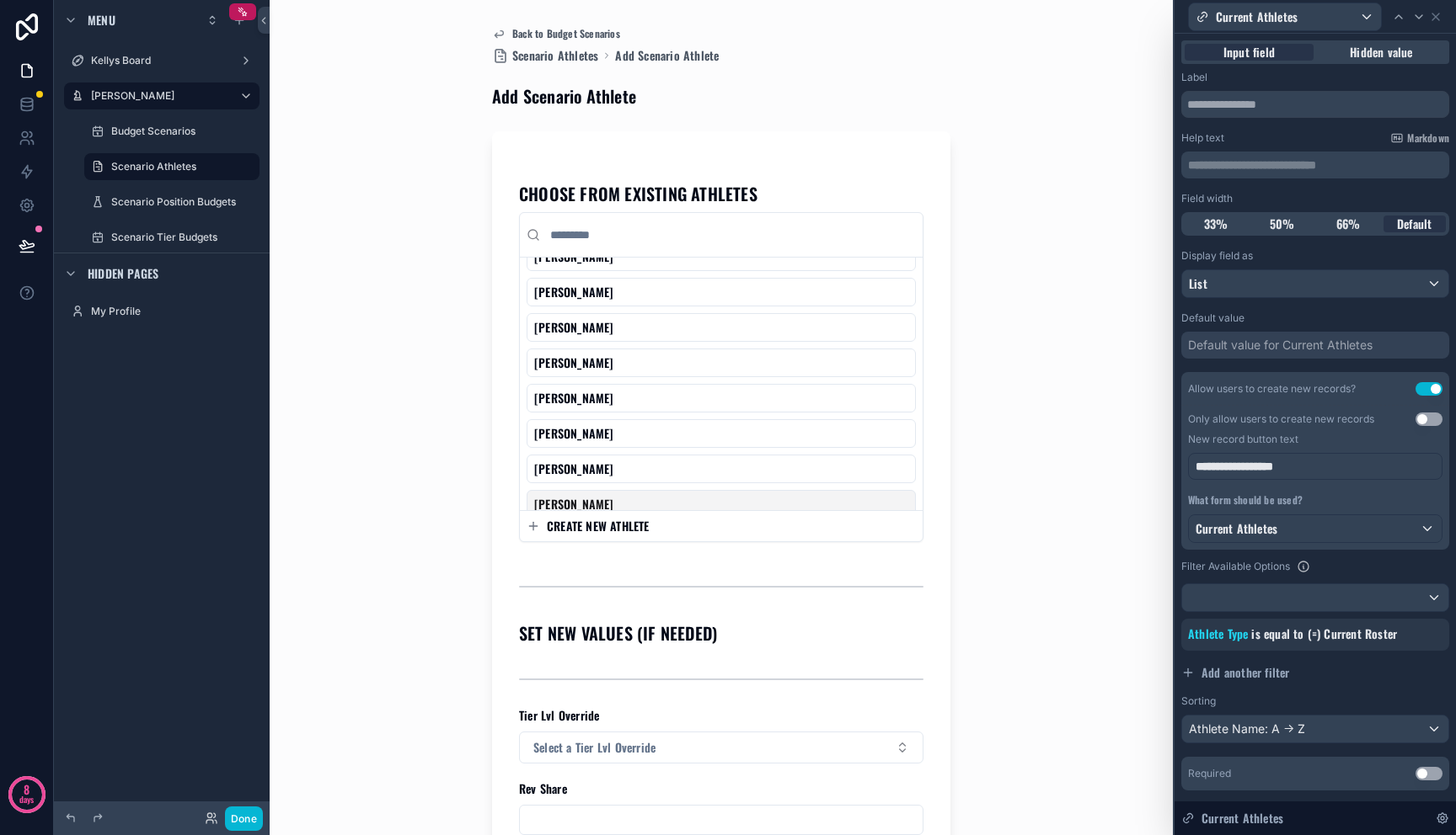
scroll to position [0, 0]
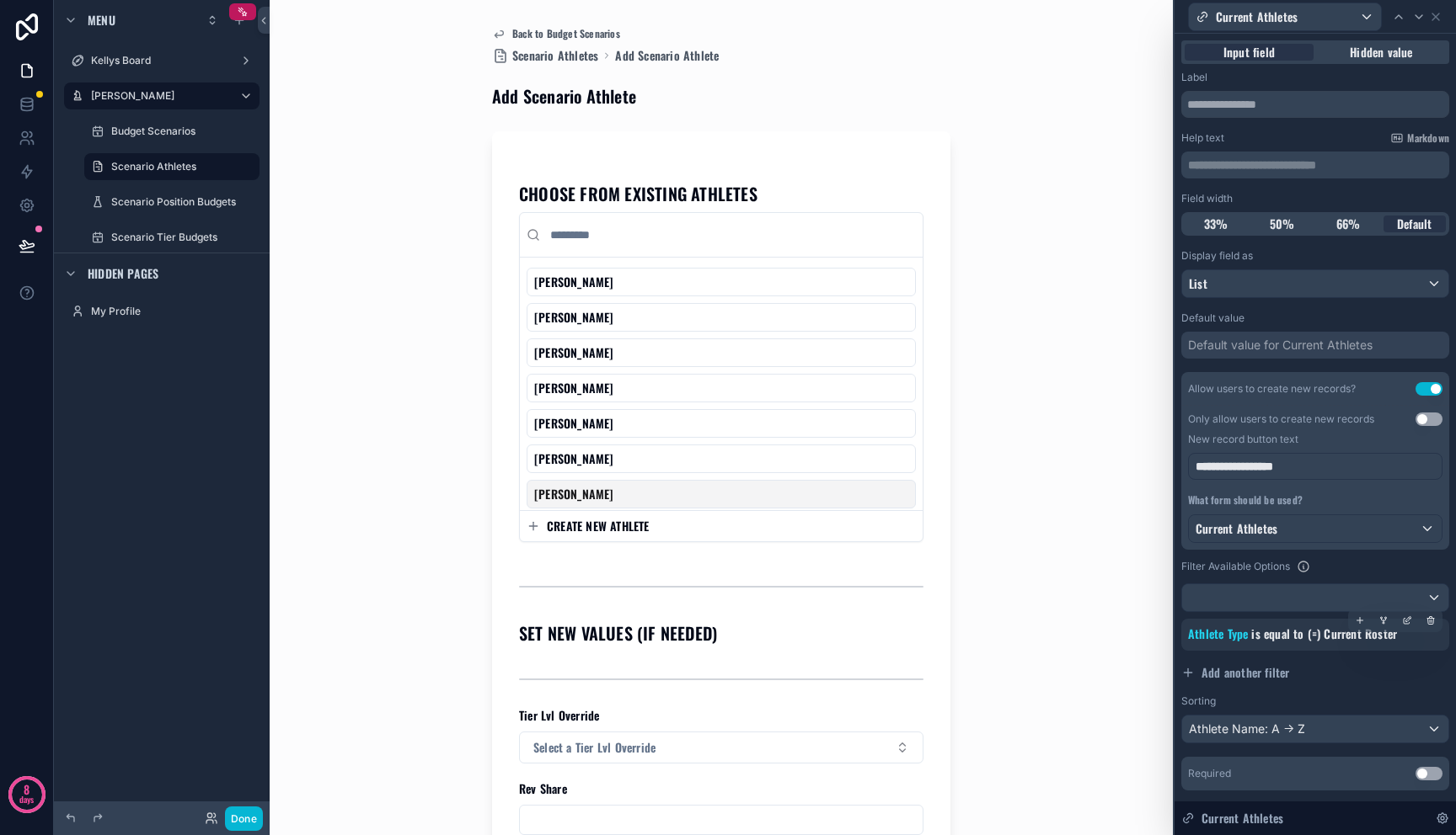
click at [1289, 643] on div "Athlete Type is equal to (=) Current Roster" at bounding box center [1315, 634] width 254 height 18
click at [1332, 630] on span "Current Roster" at bounding box center [1360, 633] width 74 height 17
click at [1270, 639] on span "is equal to (=)" at bounding box center [1285, 633] width 69 height 17
click at [1222, 637] on span "Athlete Type" at bounding box center [1217, 633] width 60 height 17
click at [1401, 621] on icon at bounding box center [1407, 620] width 10 height 10
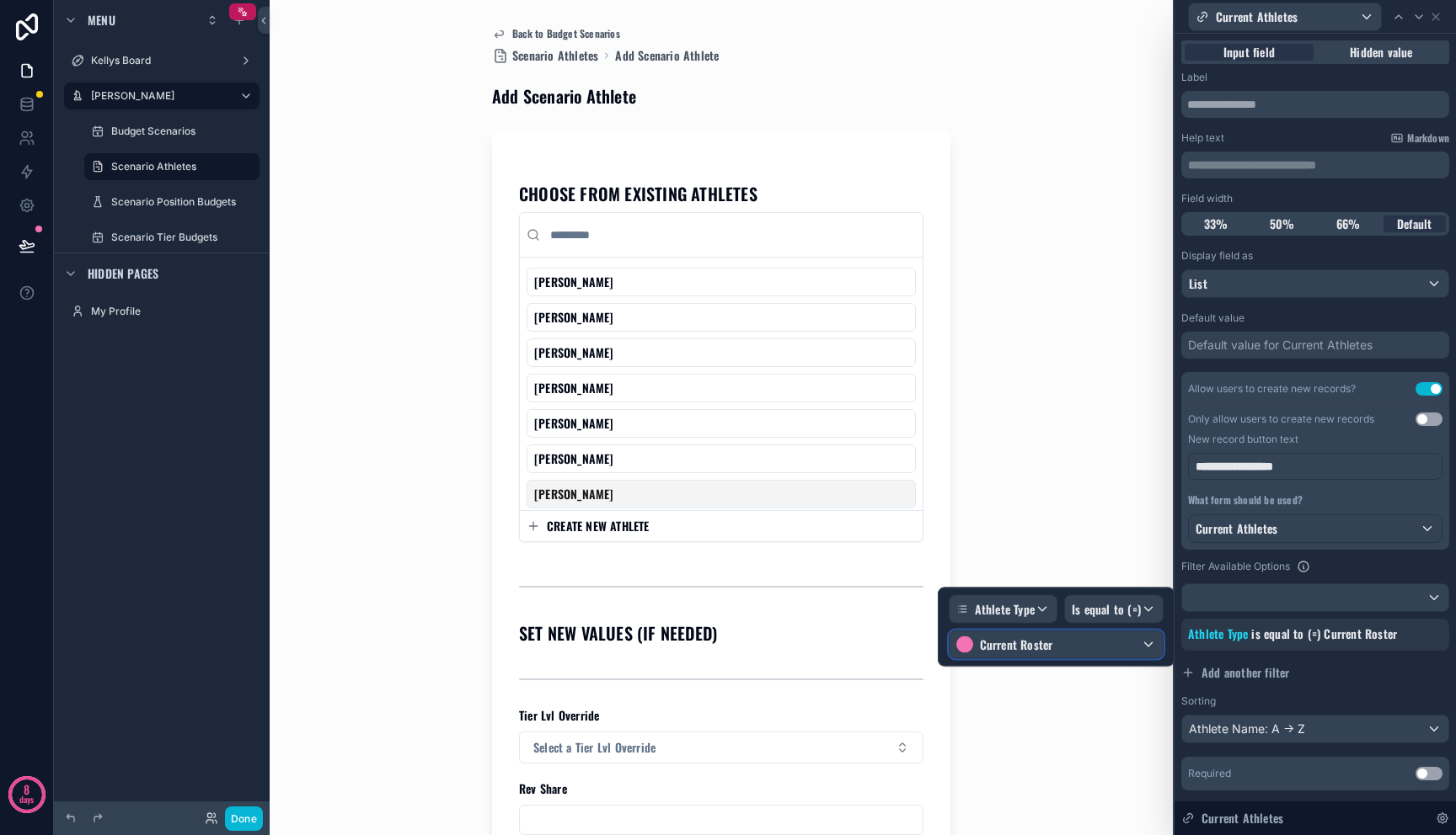
click at [1052, 640] on span "Current Roster" at bounding box center [1016, 645] width 74 height 16
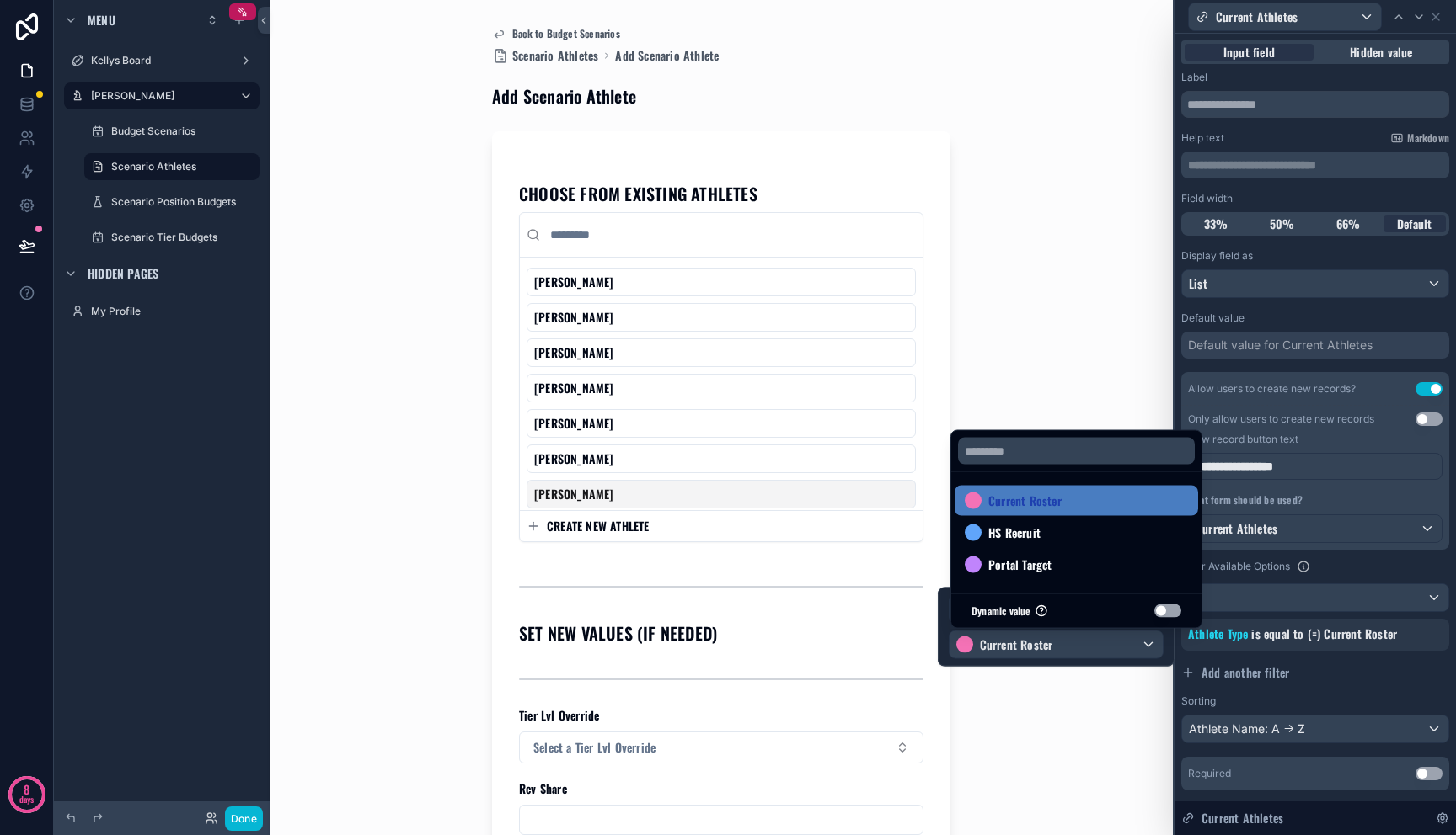
click at [1172, 609] on button "Use setting" at bounding box center [1167, 612] width 27 height 14
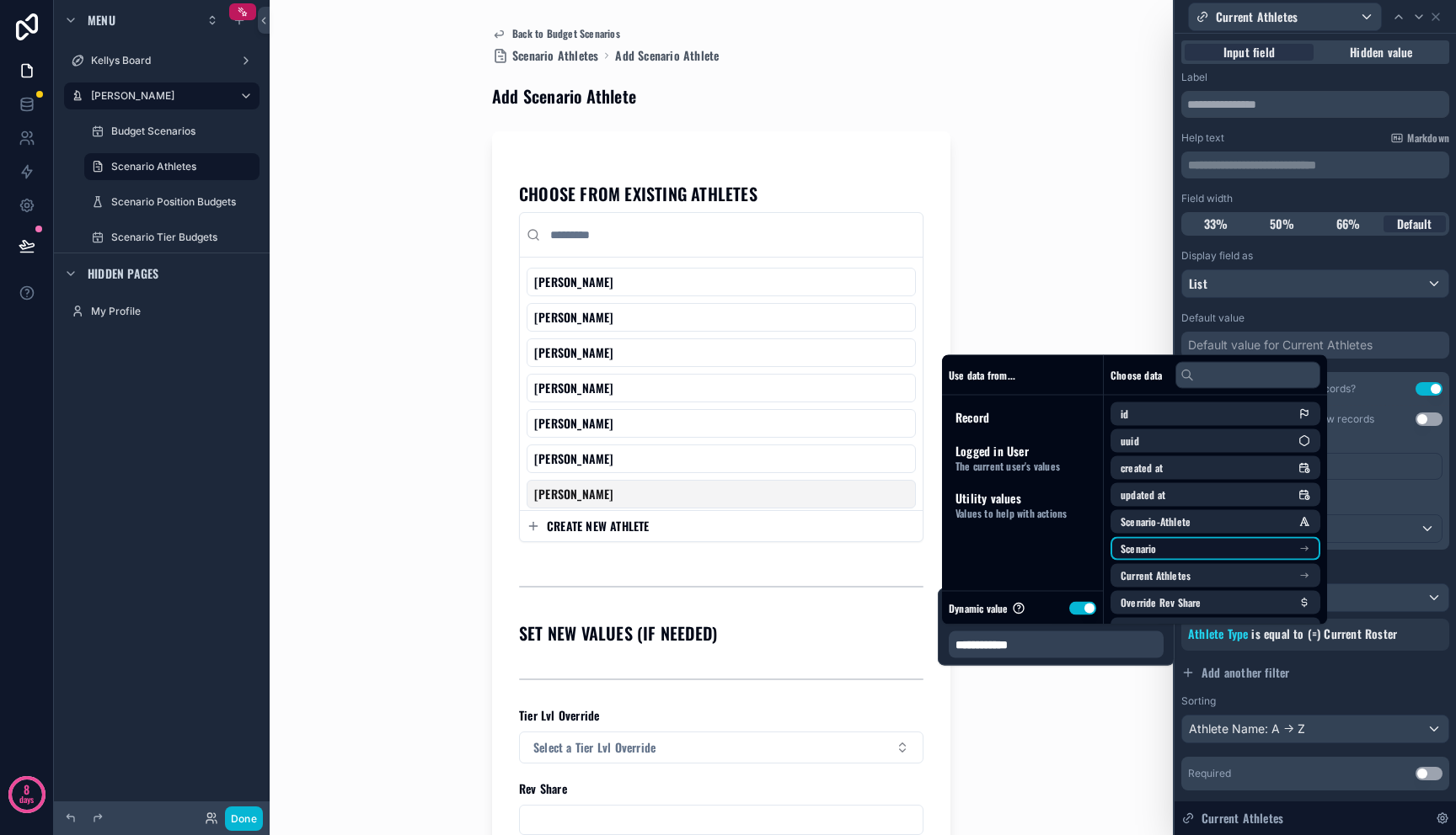
click at [1240, 549] on li "Scenario" at bounding box center [1215, 549] width 209 height 23
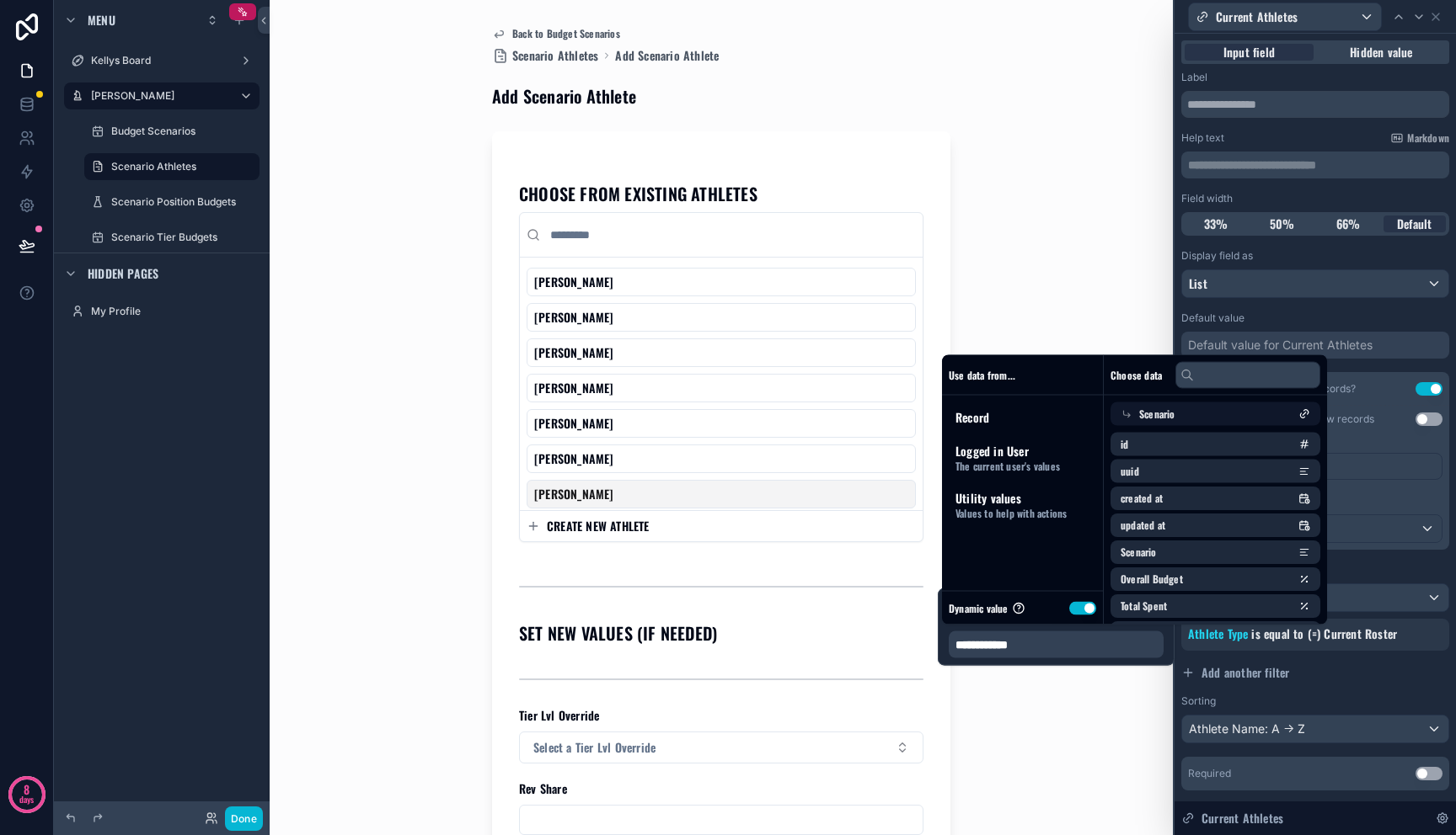
click at [1125, 415] on icon at bounding box center [1127, 414] width 7 height 7
click at [1297, 675] on button "Add another filter" at bounding box center [1314, 672] width 267 height 30
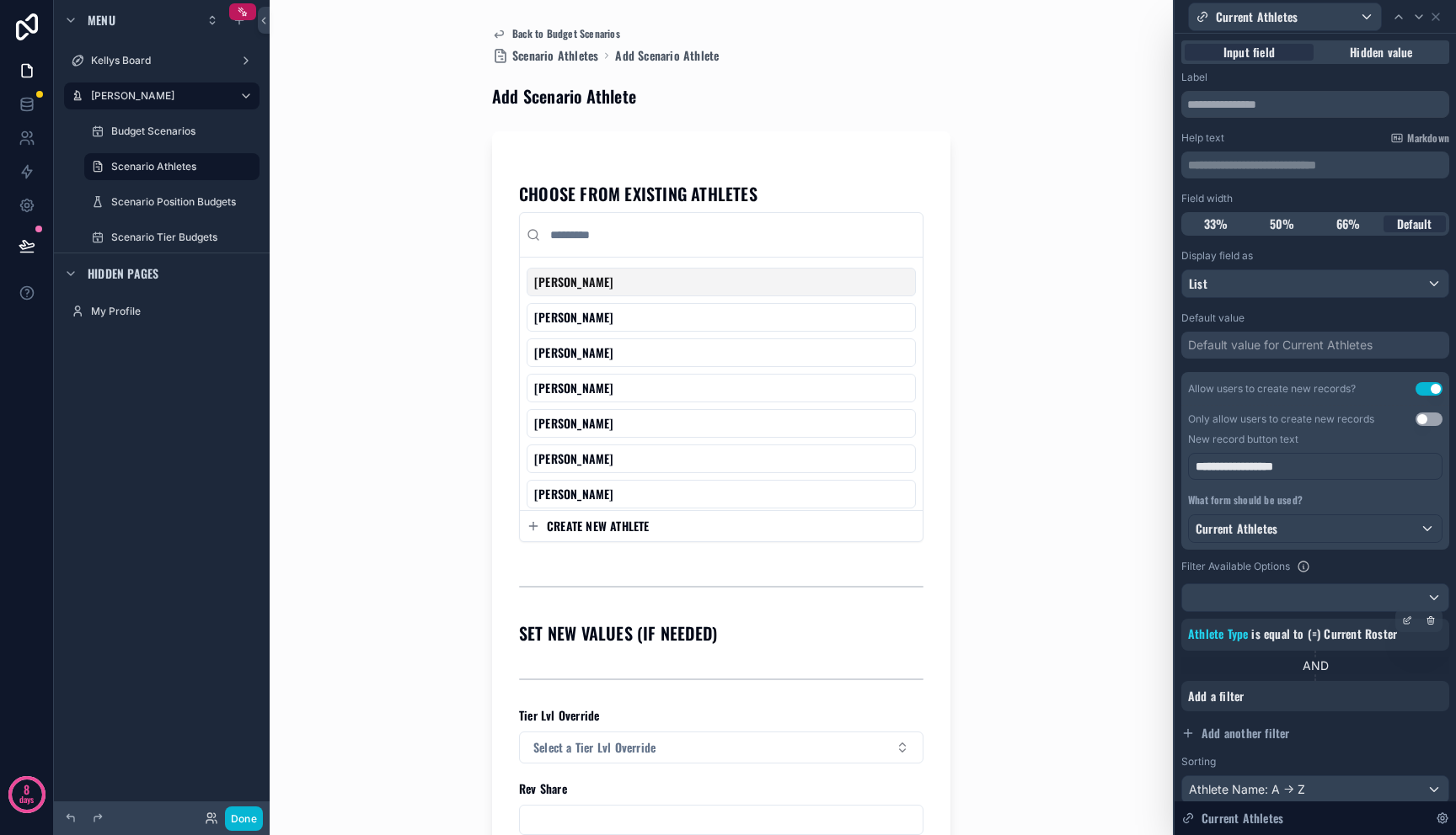
click at [1365, 629] on span "Current Roster" at bounding box center [1360, 633] width 74 height 17
click at [1395, 622] on div at bounding box center [1407, 620] width 23 height 23
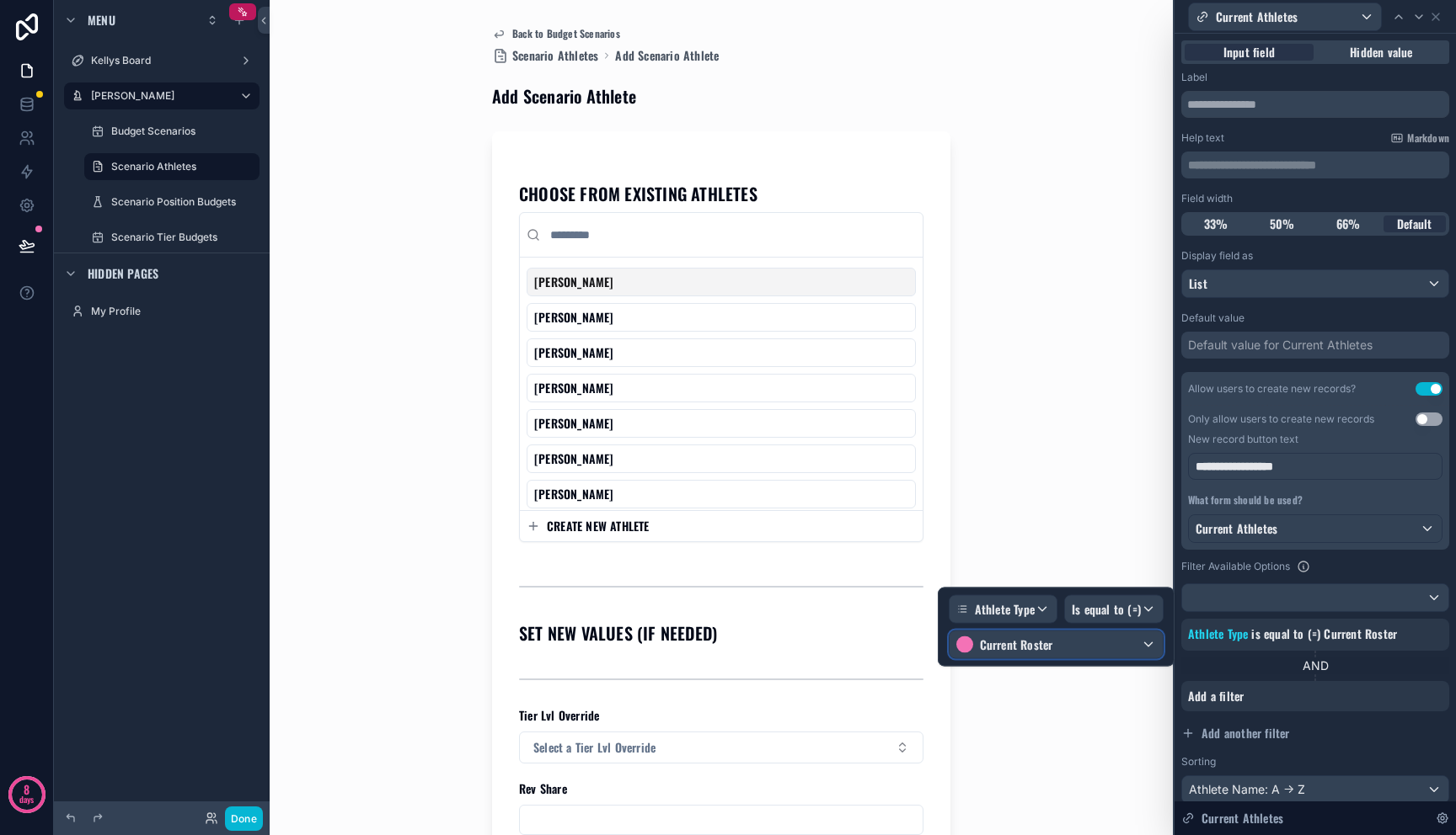
click at [1133, 644] on div "Current Roster" at bounding box center [1056, 645] width 213 height 27
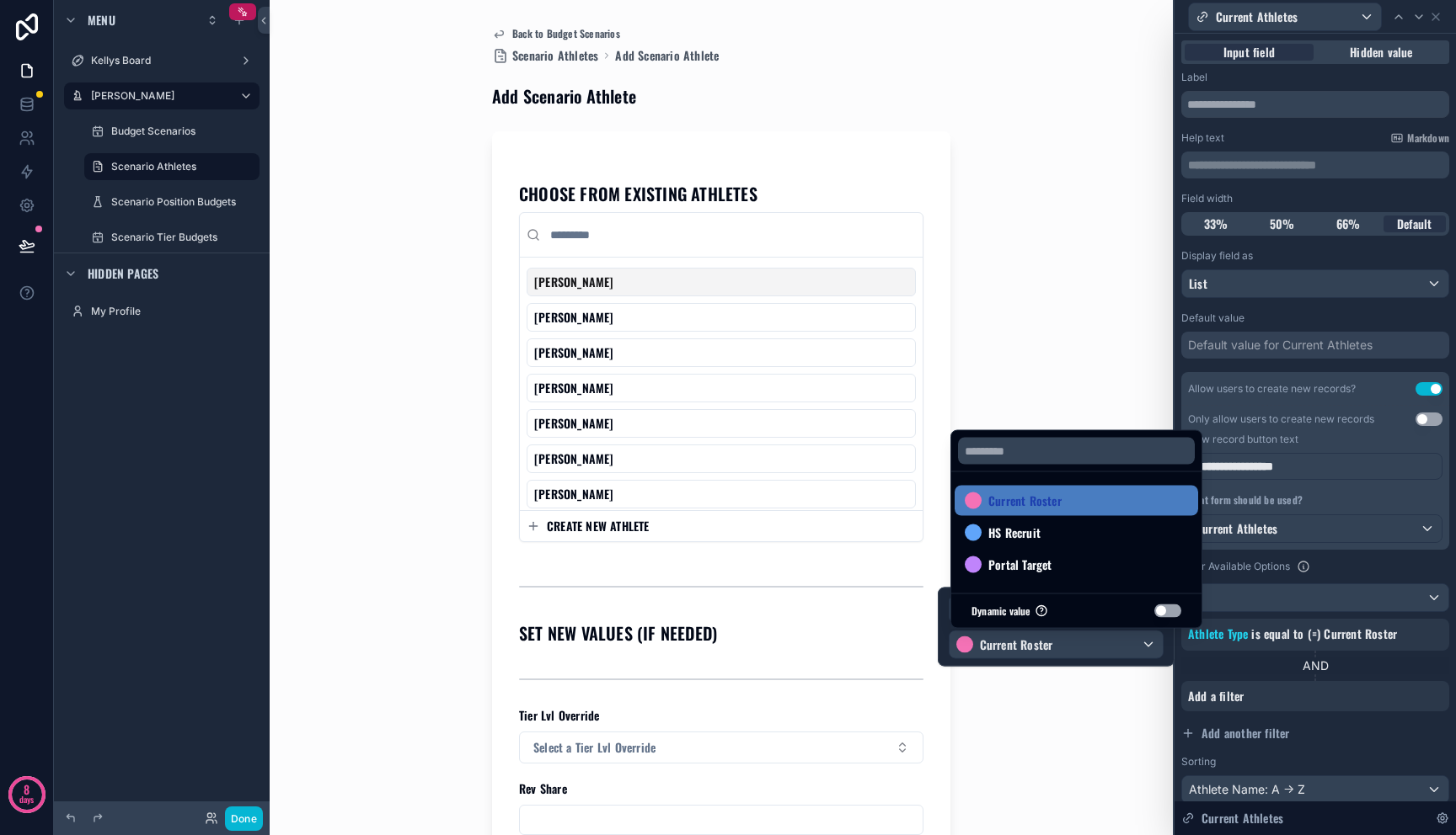
click at [1172, 607] on button "Use setting" at bounding box center [1167, 612] width 27 height 14
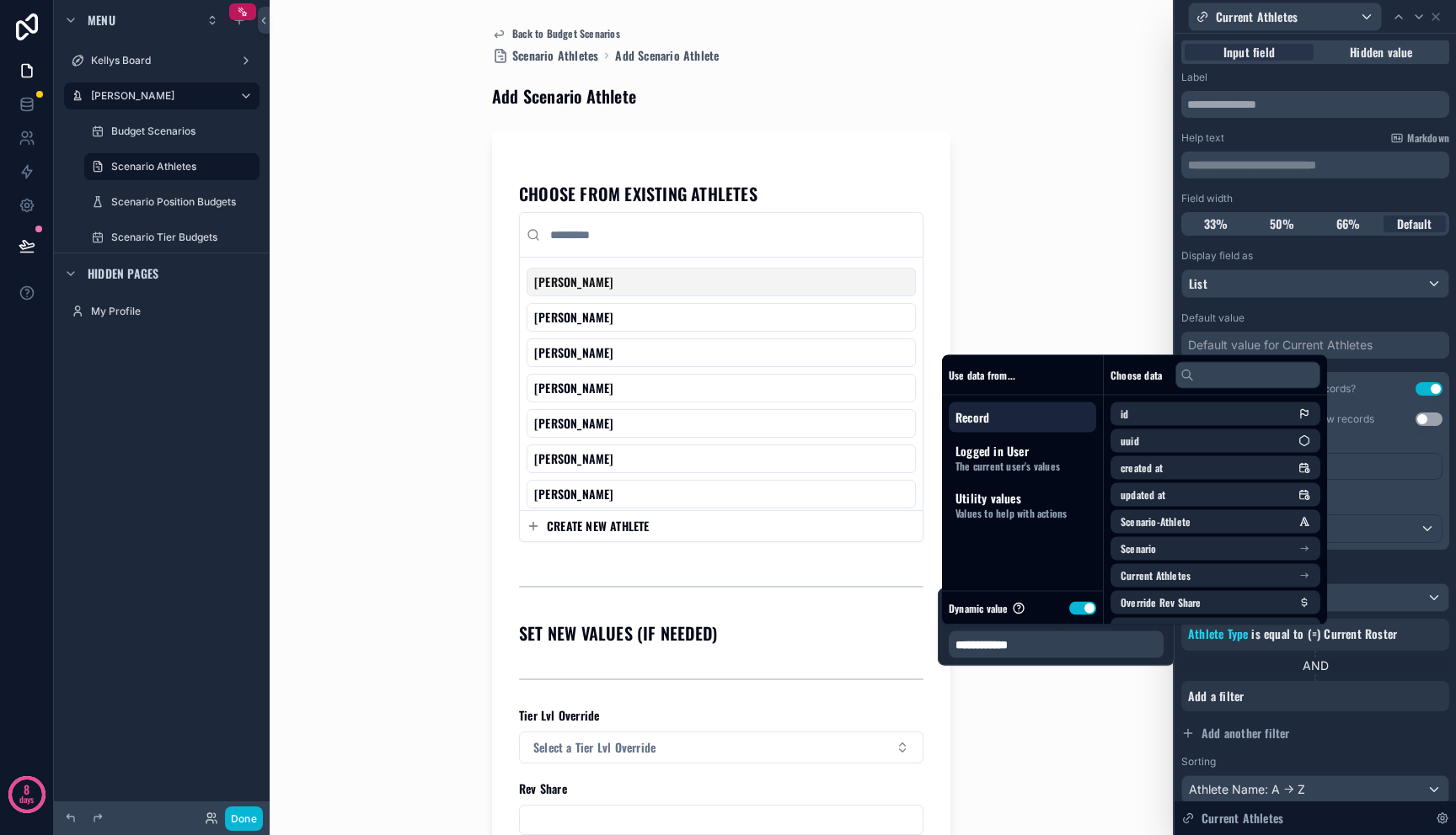
click at [1002, 414] on span "Record" at bounding box center [1022, 417] width 134 height 16
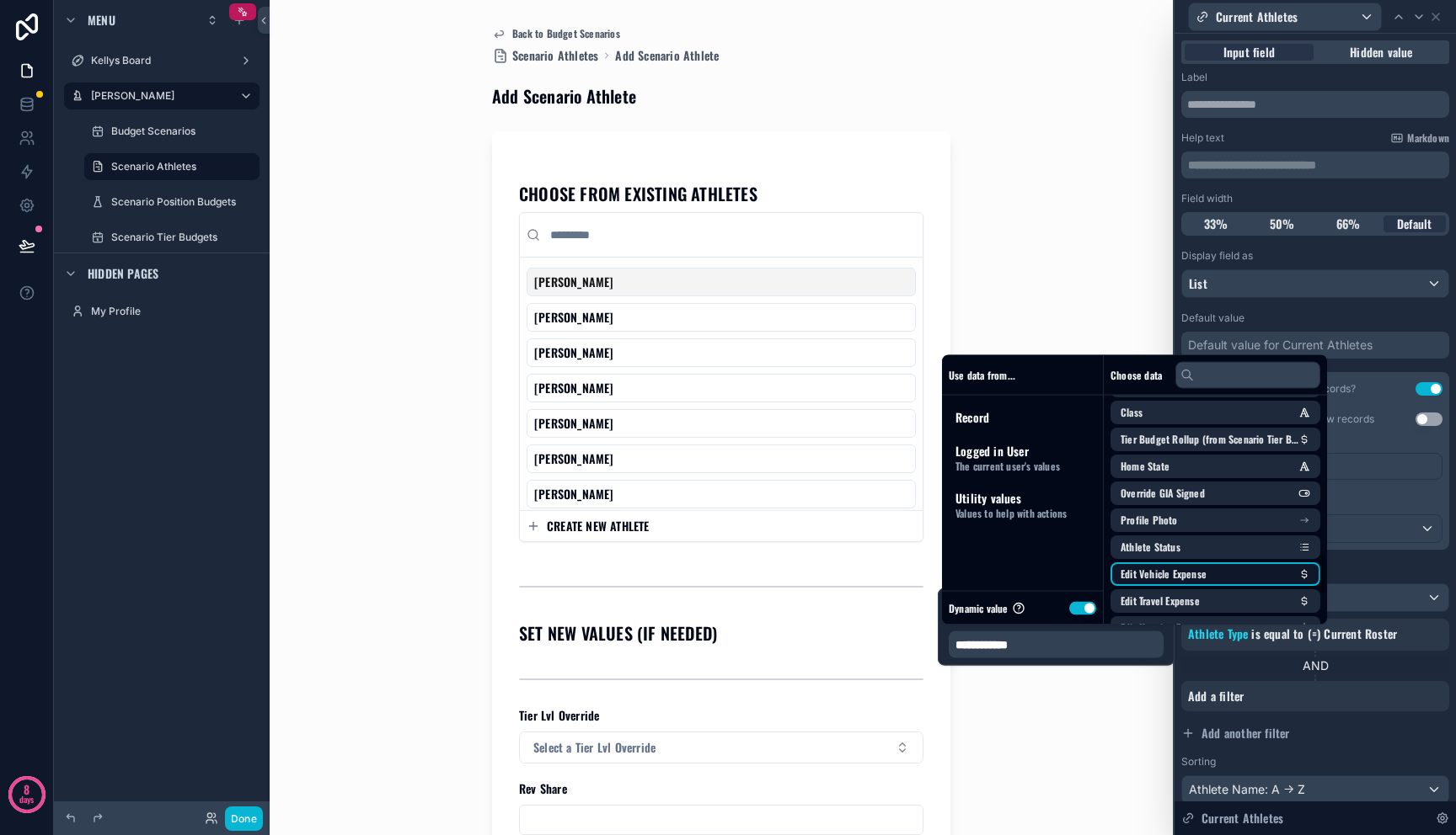
scroll to position [866, 0]
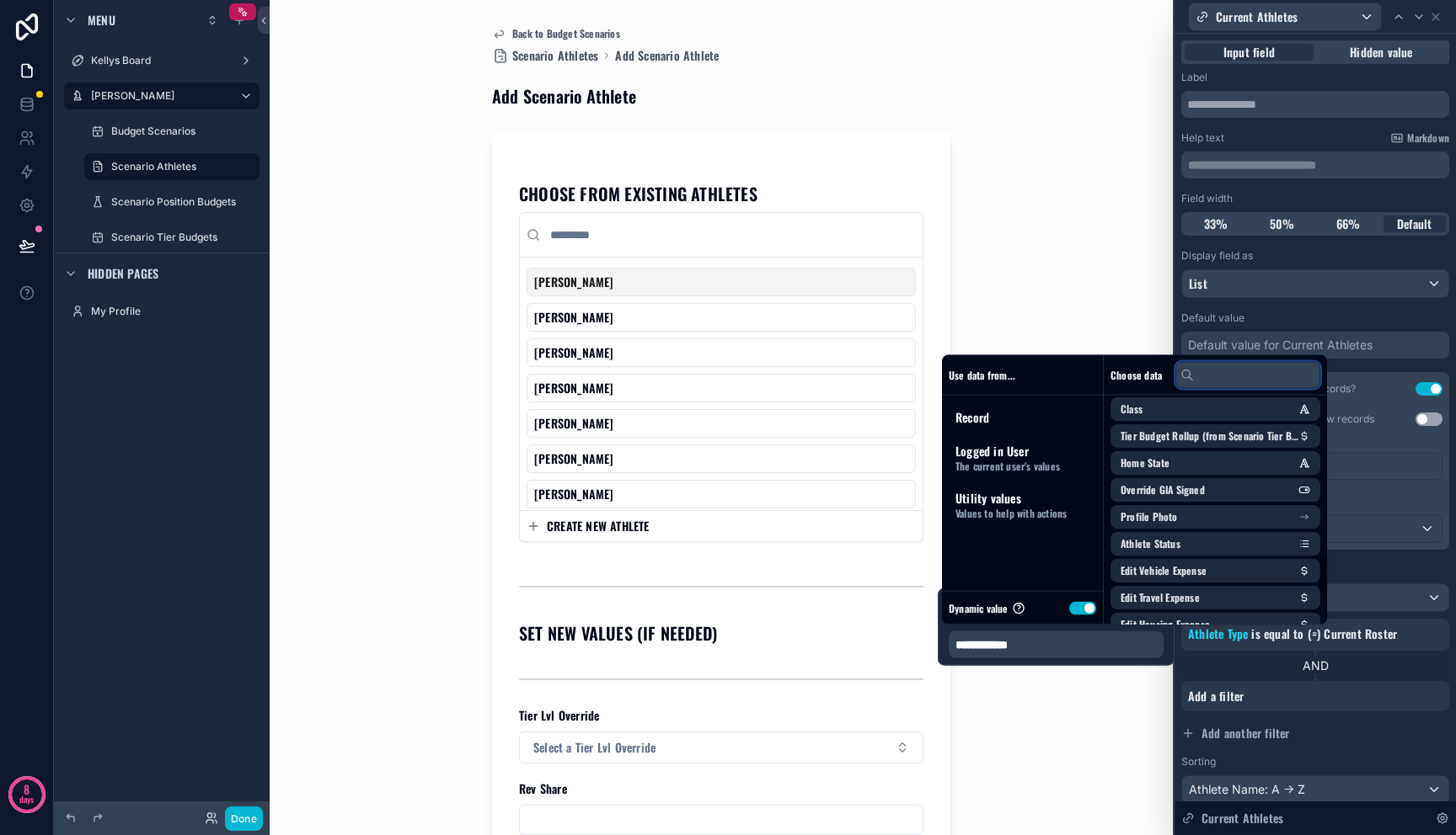
click at [1213, 365] on input "text" at bounding box center [1247, 374] width 145 height 27
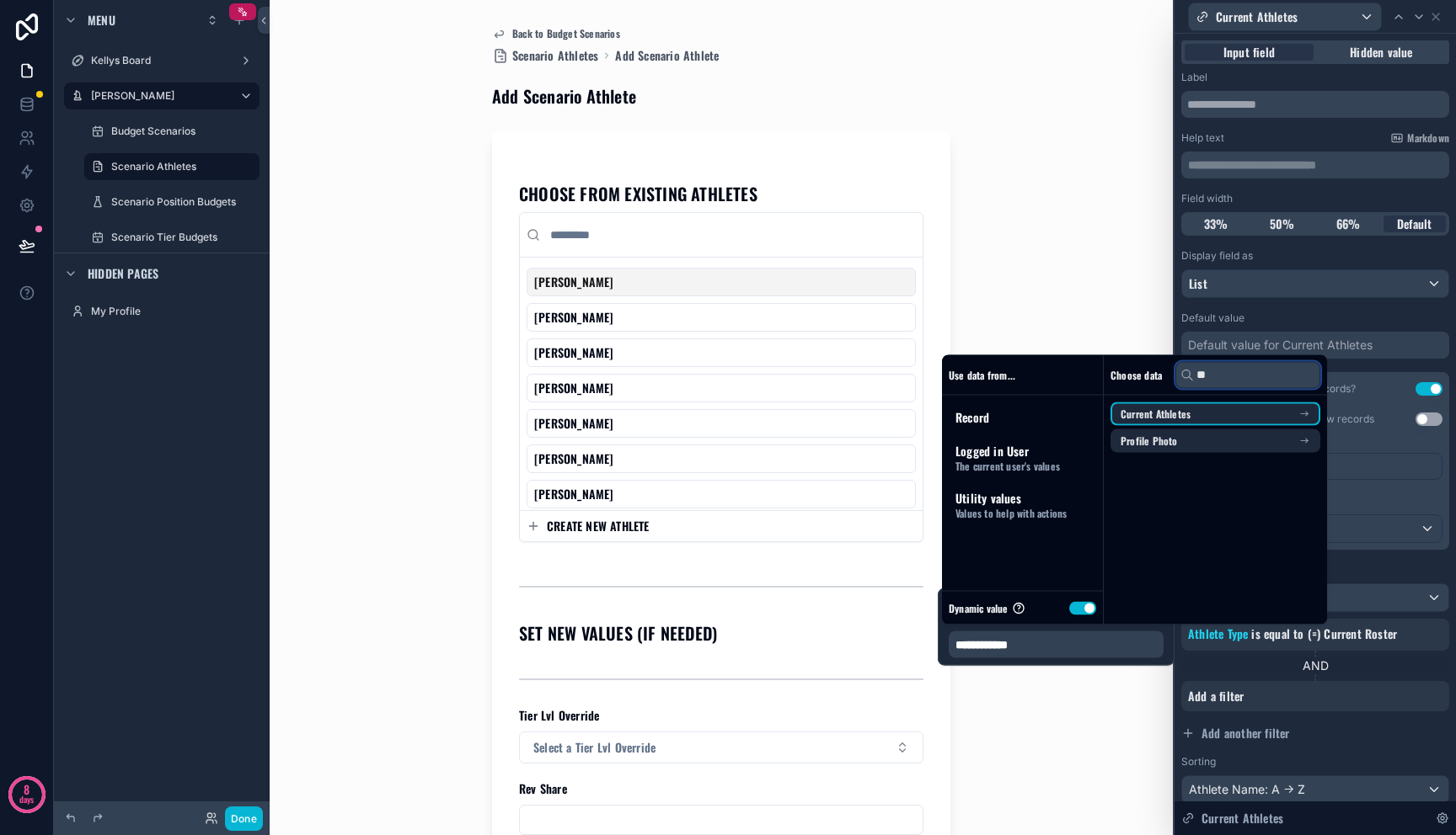
scroll to position [0, 0]
type input "****"
click at [1199, 421] on li "Current Athletes" at bounding box center [1215, 414] width 209 height 23
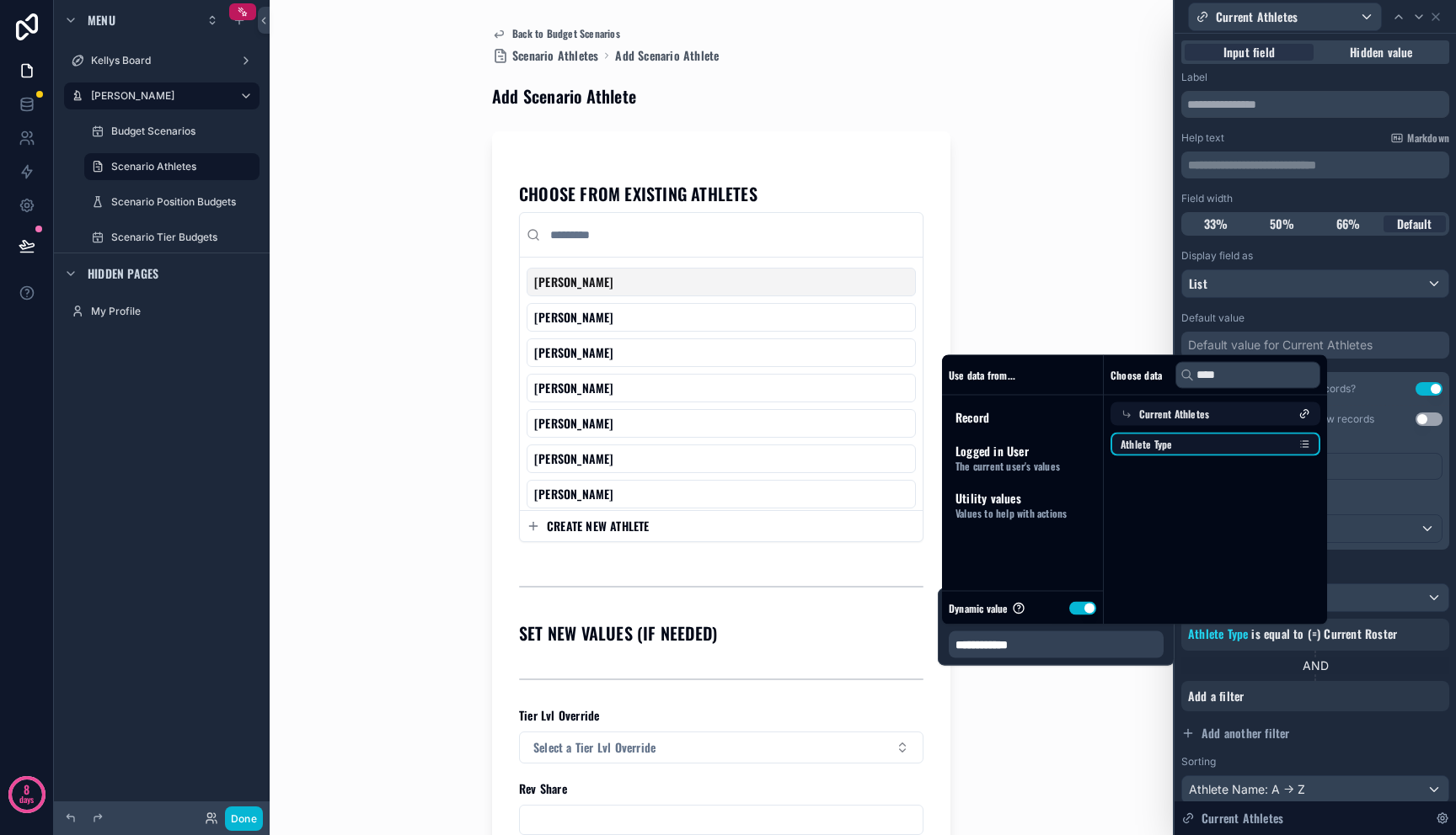
click at [1199, 446] on li "Athlete Type" at bounding box center [1215, 444] width 209 height 23
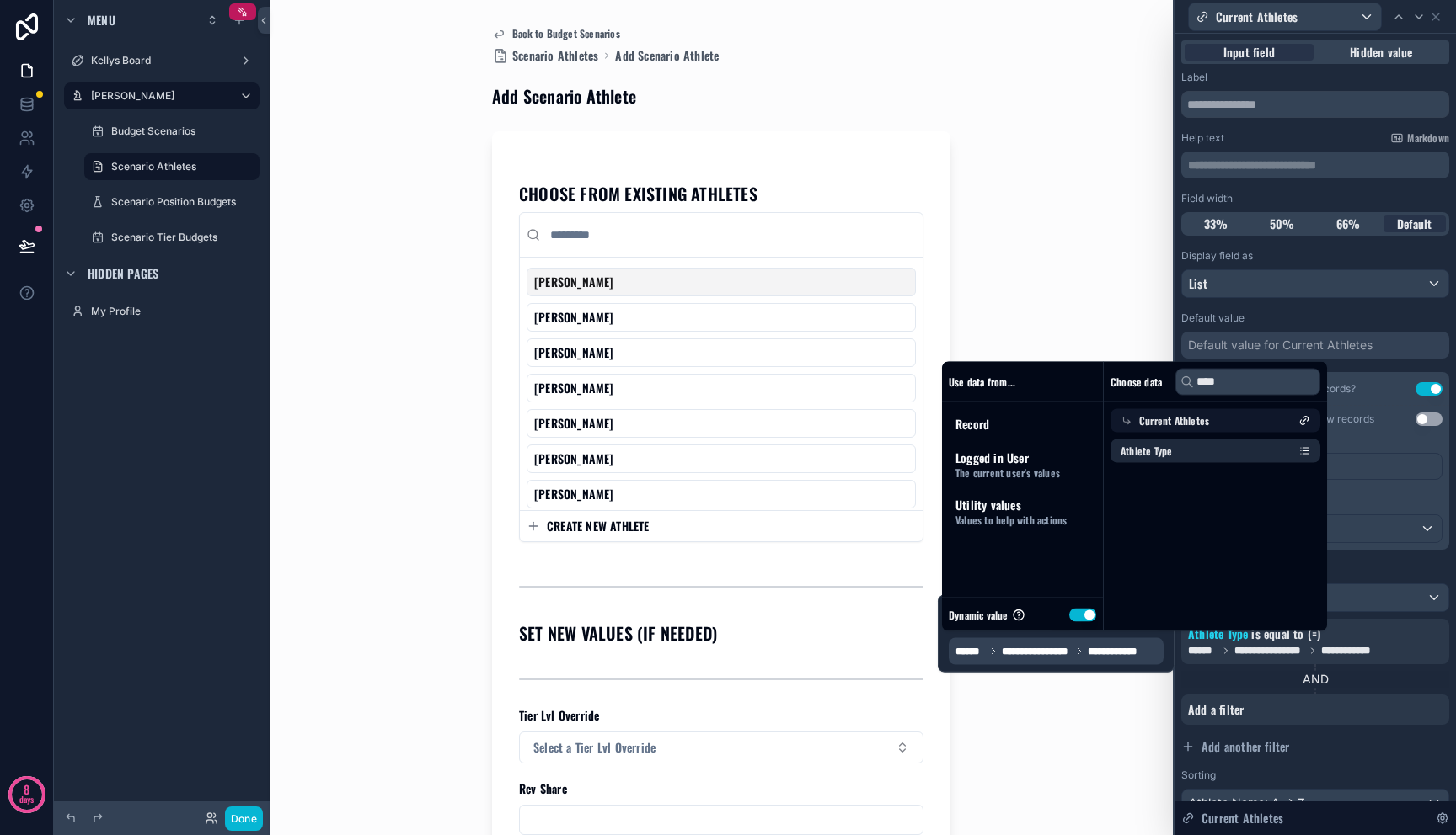
click at [1374, 564] on div "Filter Available Options" at bounding box center [1314, 566] width 267 height 20
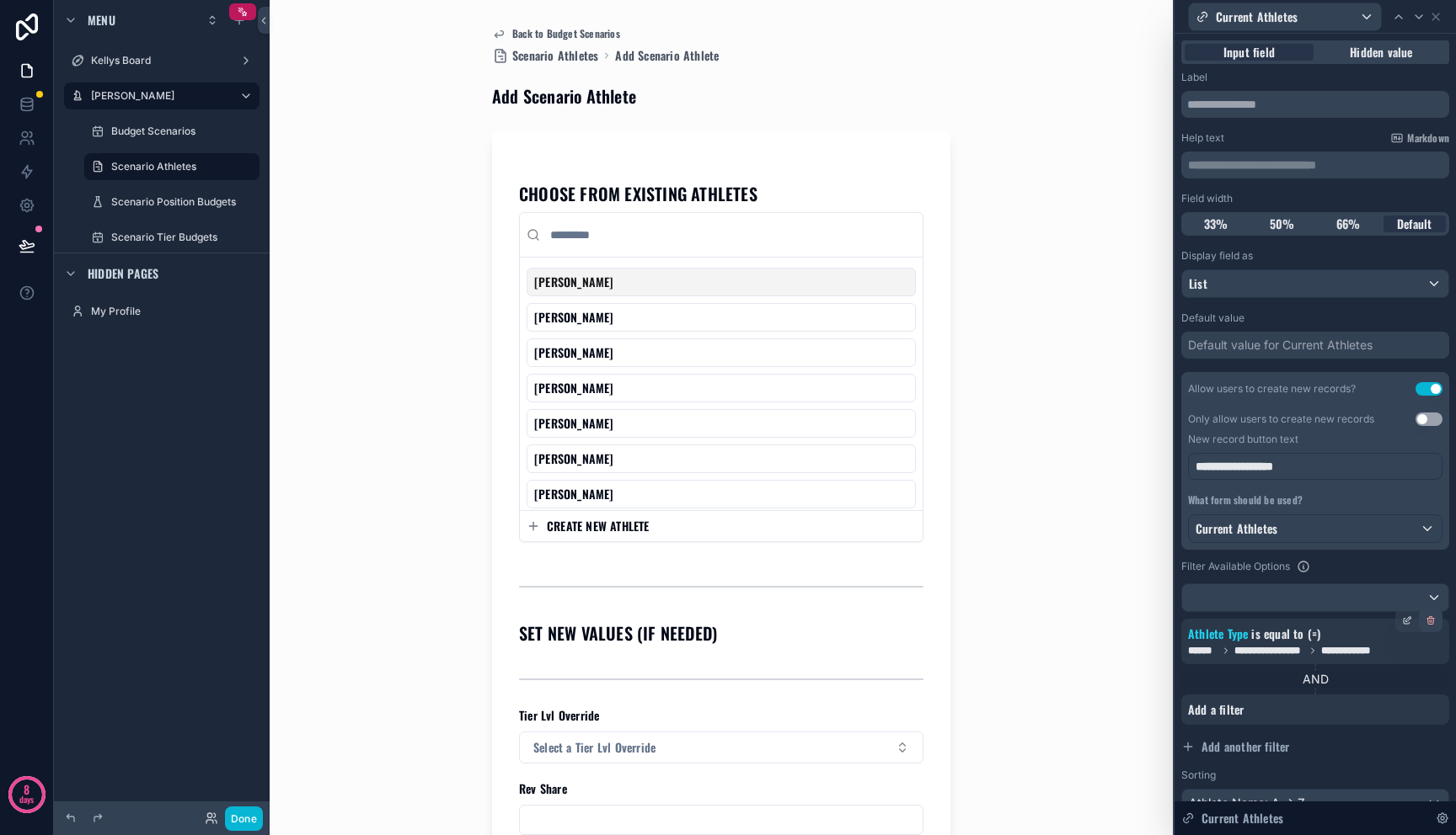
click at [1426, 623] on icon at bounding box center [1431, 620] width 10 height 10
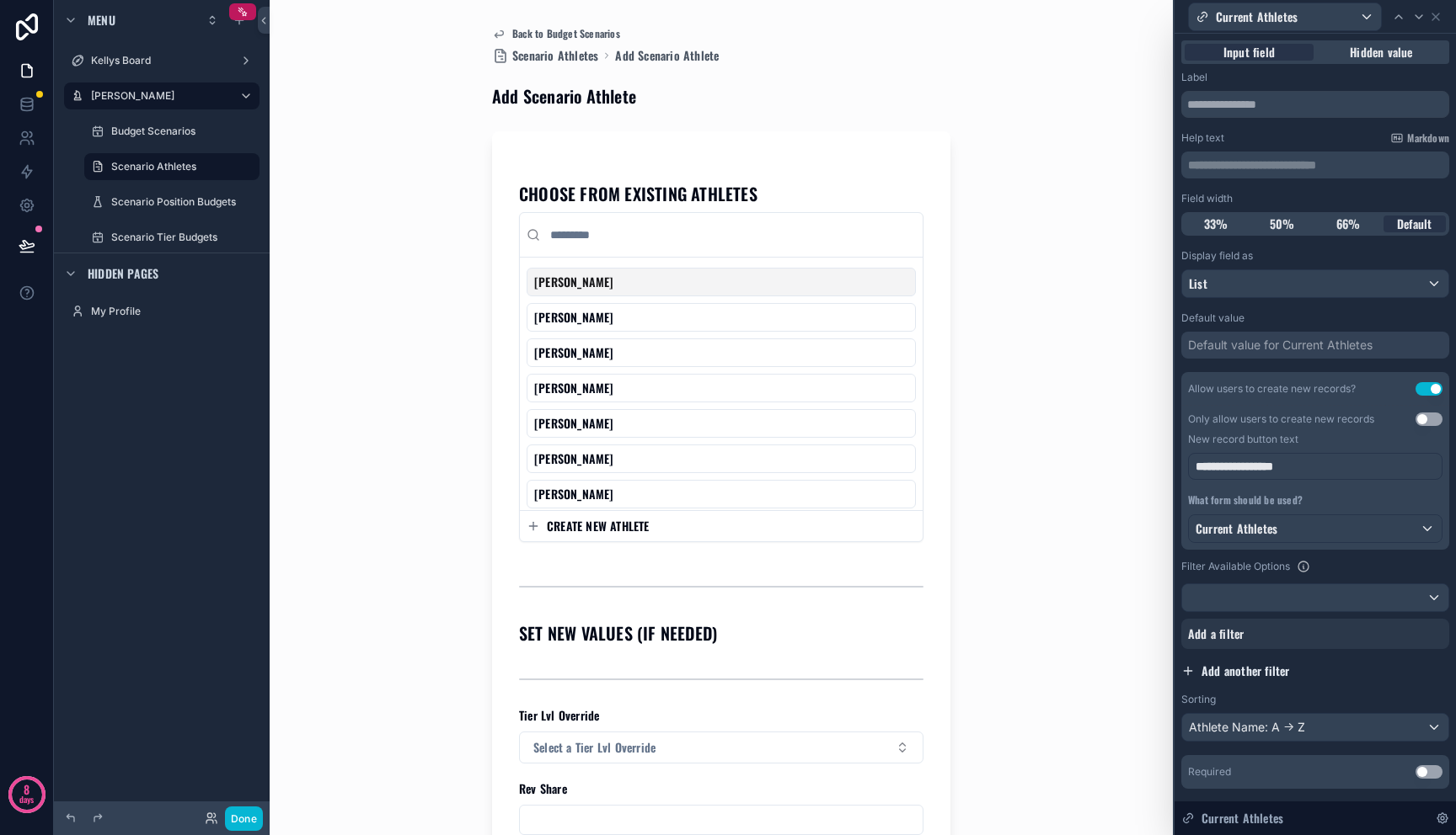
click at [1374, 669] on button "Add another filter" at bounding box center [1314, 671] width 267 height 30
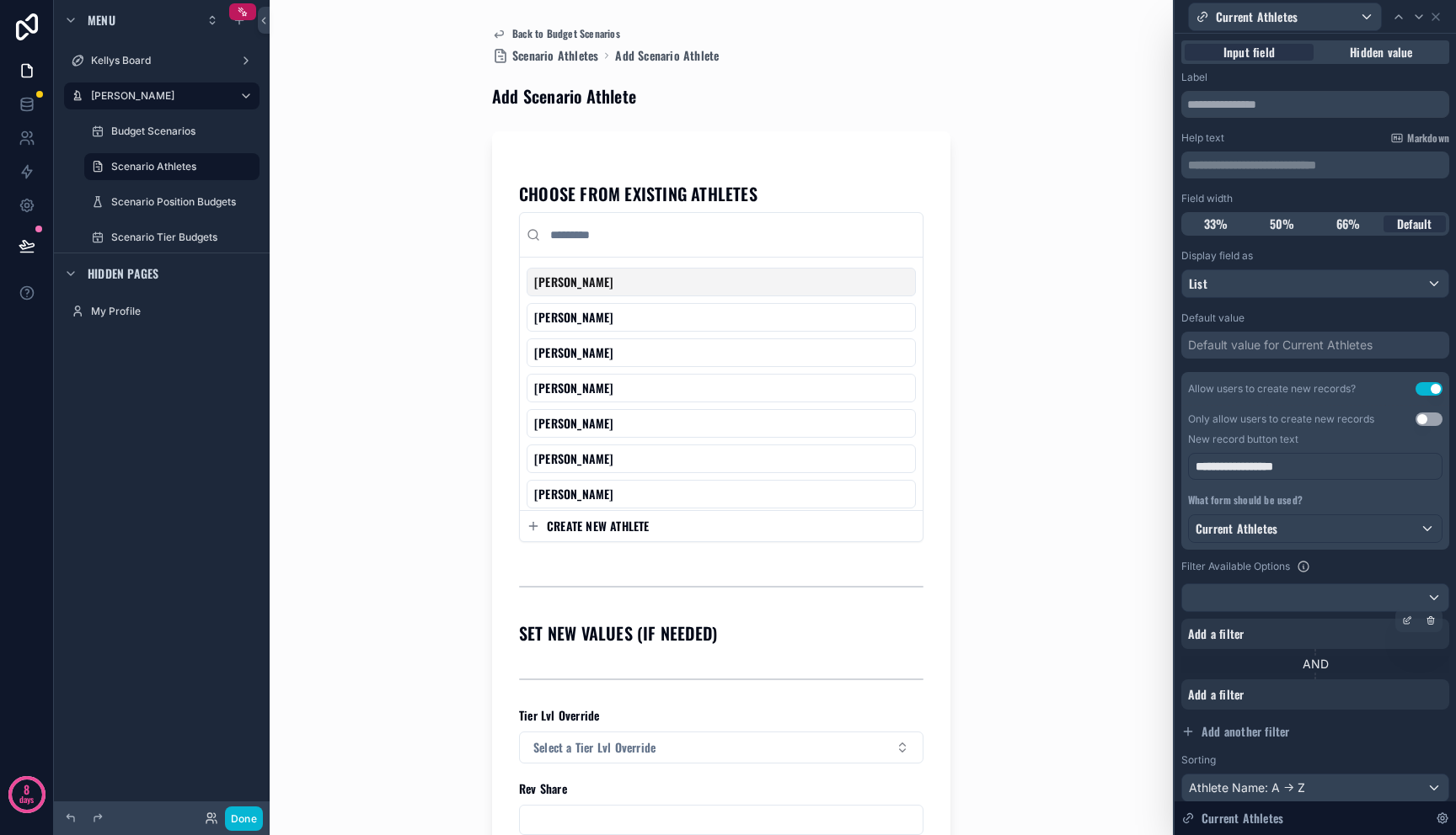
click at [1421, 645] on div "Add a filter" at bounding box center [1314, 633] width 267 height 30
click at [1426, 620] on icon at bounding box center [1431, 620] width 10 height 10
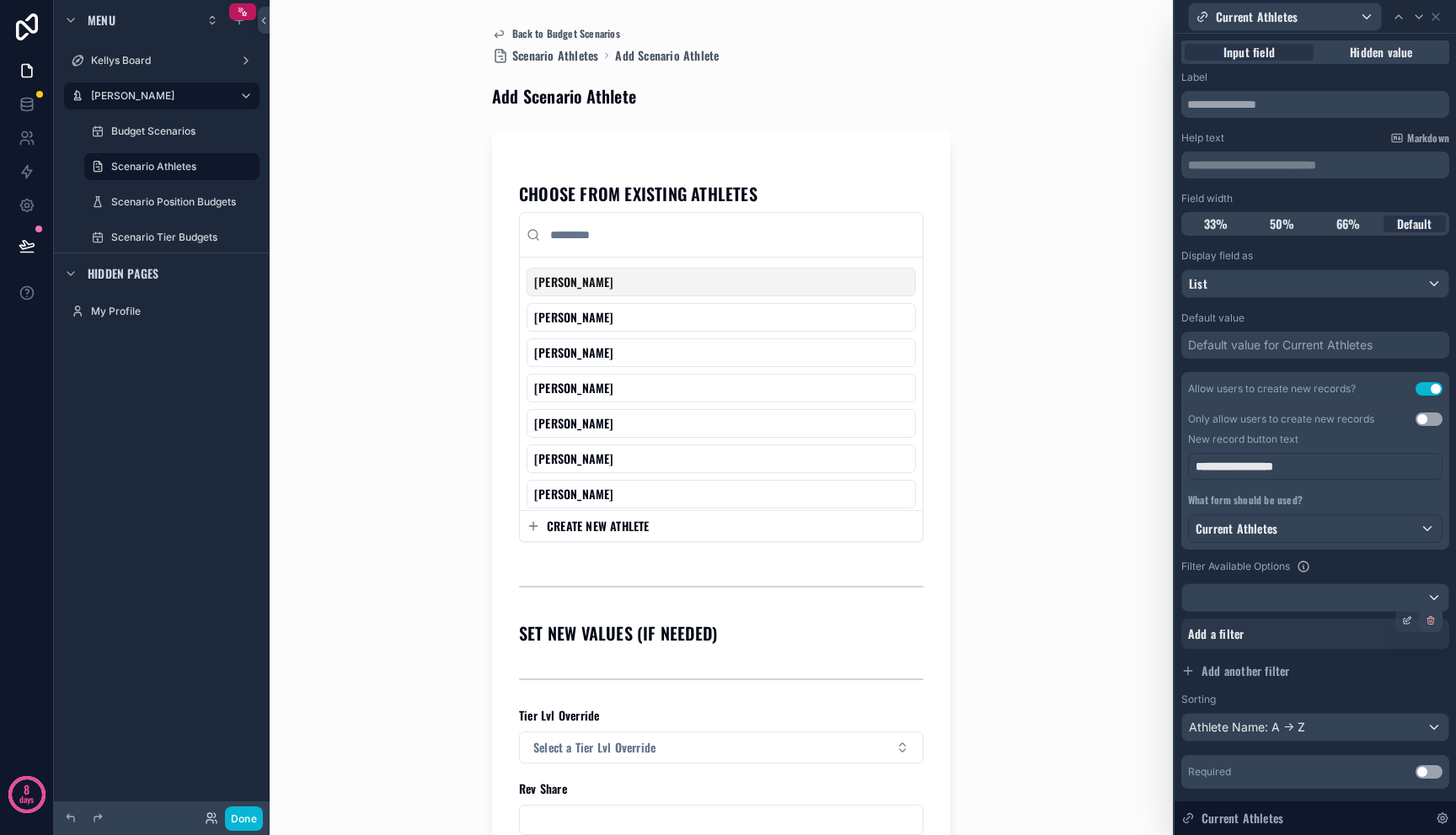
click at [1426, 622] on icon at bounding box center [1431, 620] width 10 height 10
click at [1006, 425] on div "Back to Budget Scenarios Scenario Athletes Add Scenario Athlete Add Scenario At…" at bounding box center [721, 417] width 856 height 835
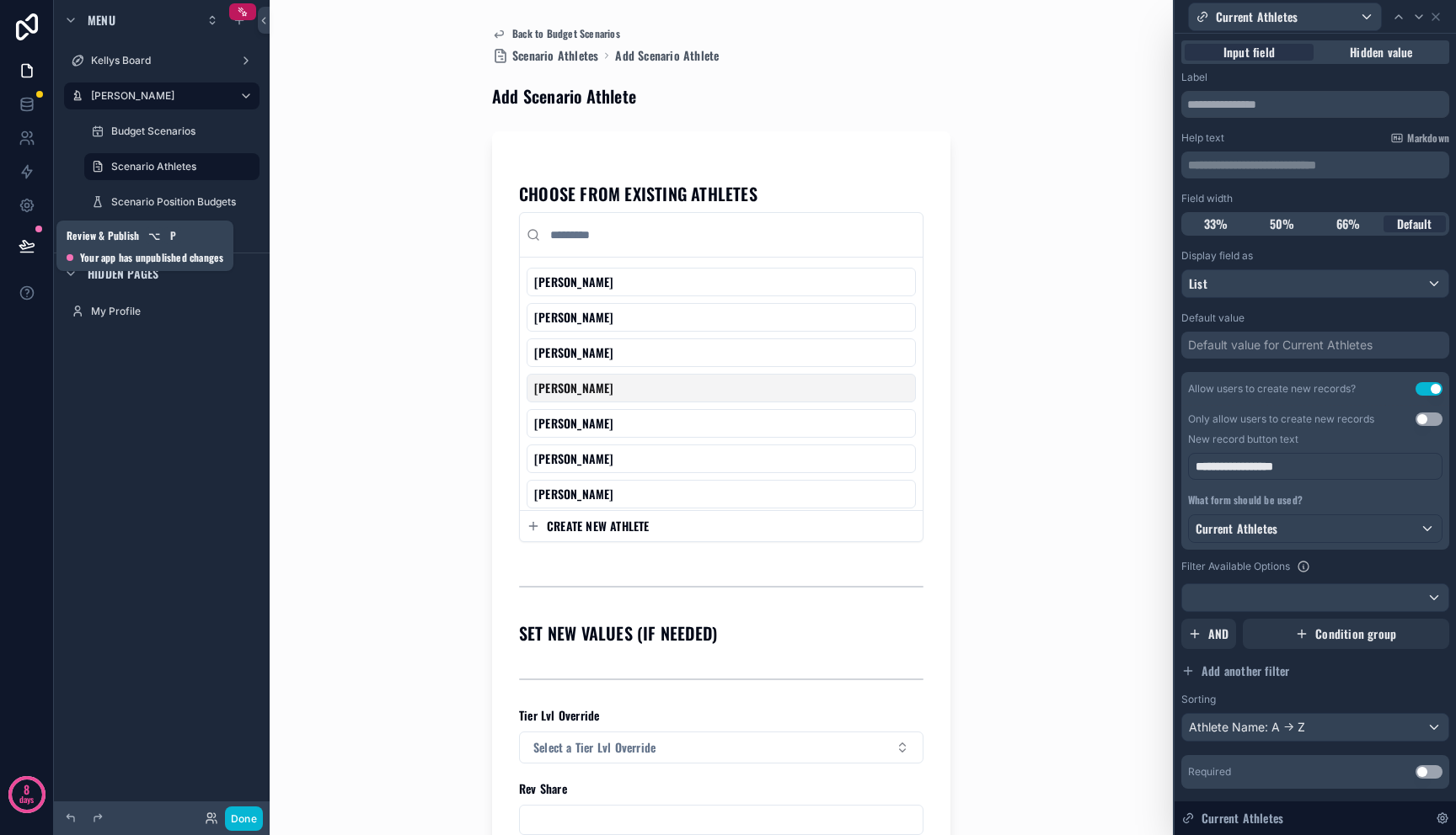
click at [18, 241] on icon at bounding box center [26, 245] width 16 height 16
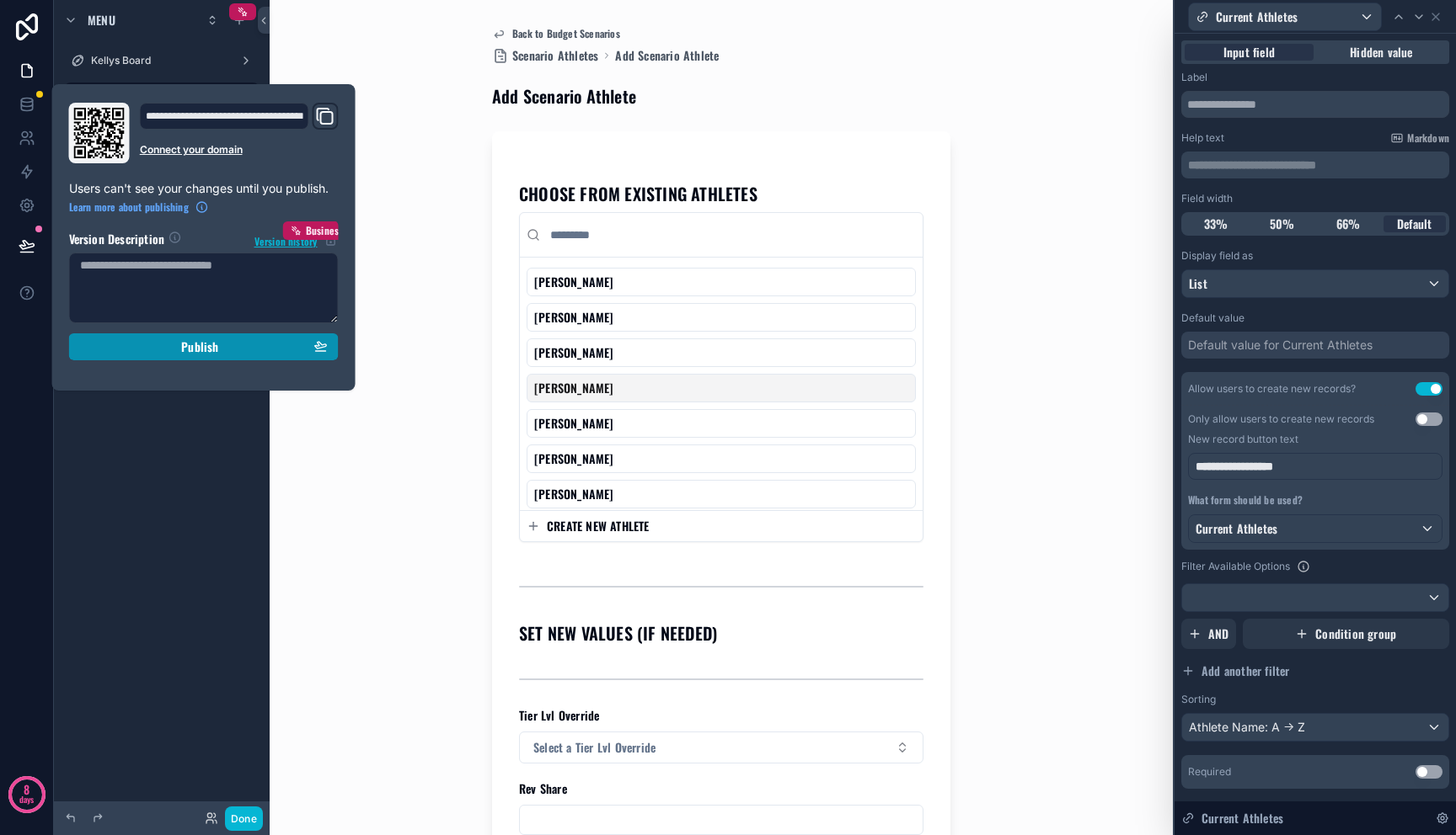
click at [149, 346] on div "Publish" at bounding box center [203, 347] width 248 height 16
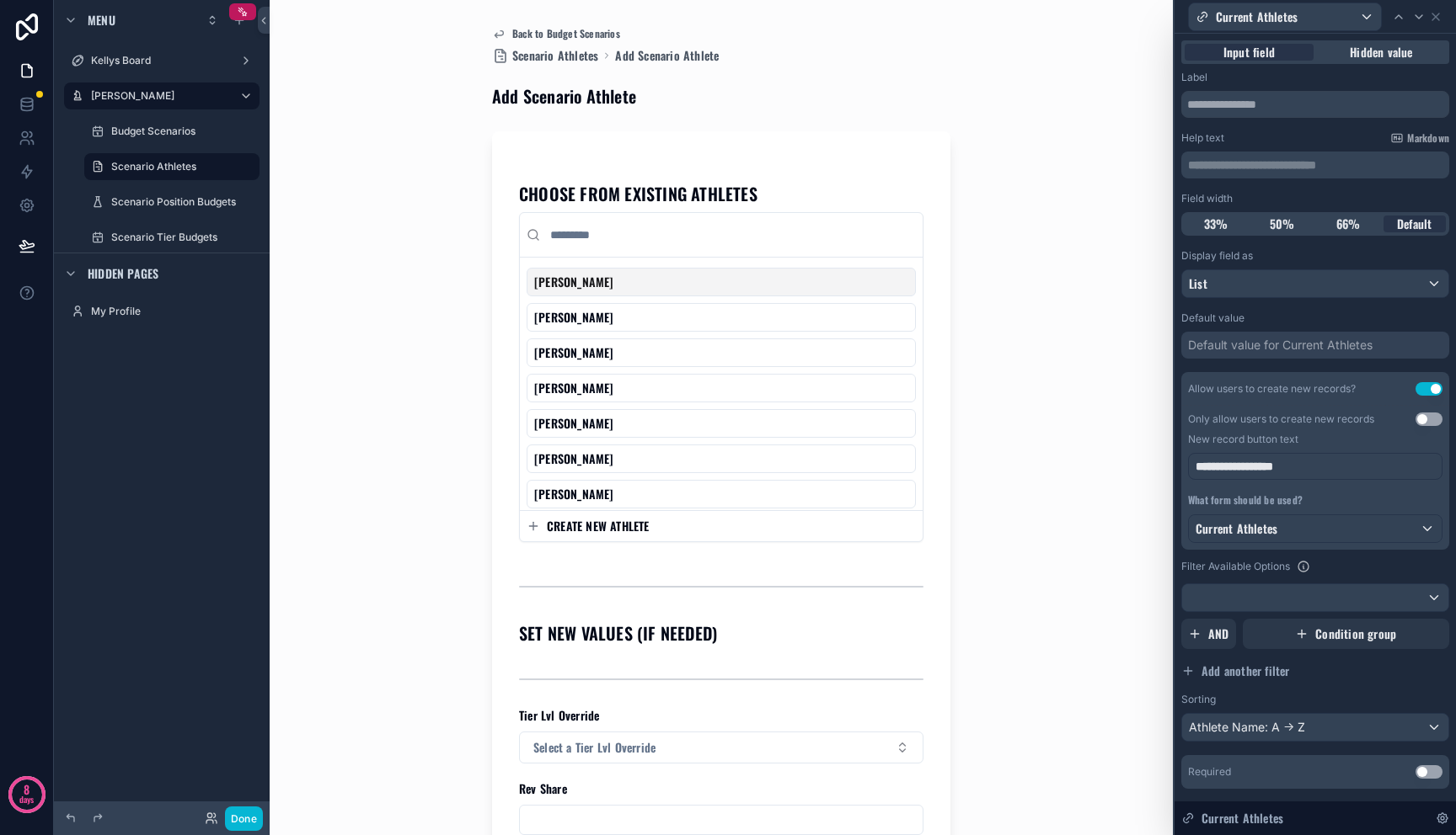
click at [443, 328] on div "Back to Budget Scenarios Scenario Athletes Add Scenario Athlete Add Scenario At…" at bounding box center [721, 417] width 856 height 835
click at [190, 133] on label "Budget Scenarios" at bounding box center [168, 132] width 114 height 14
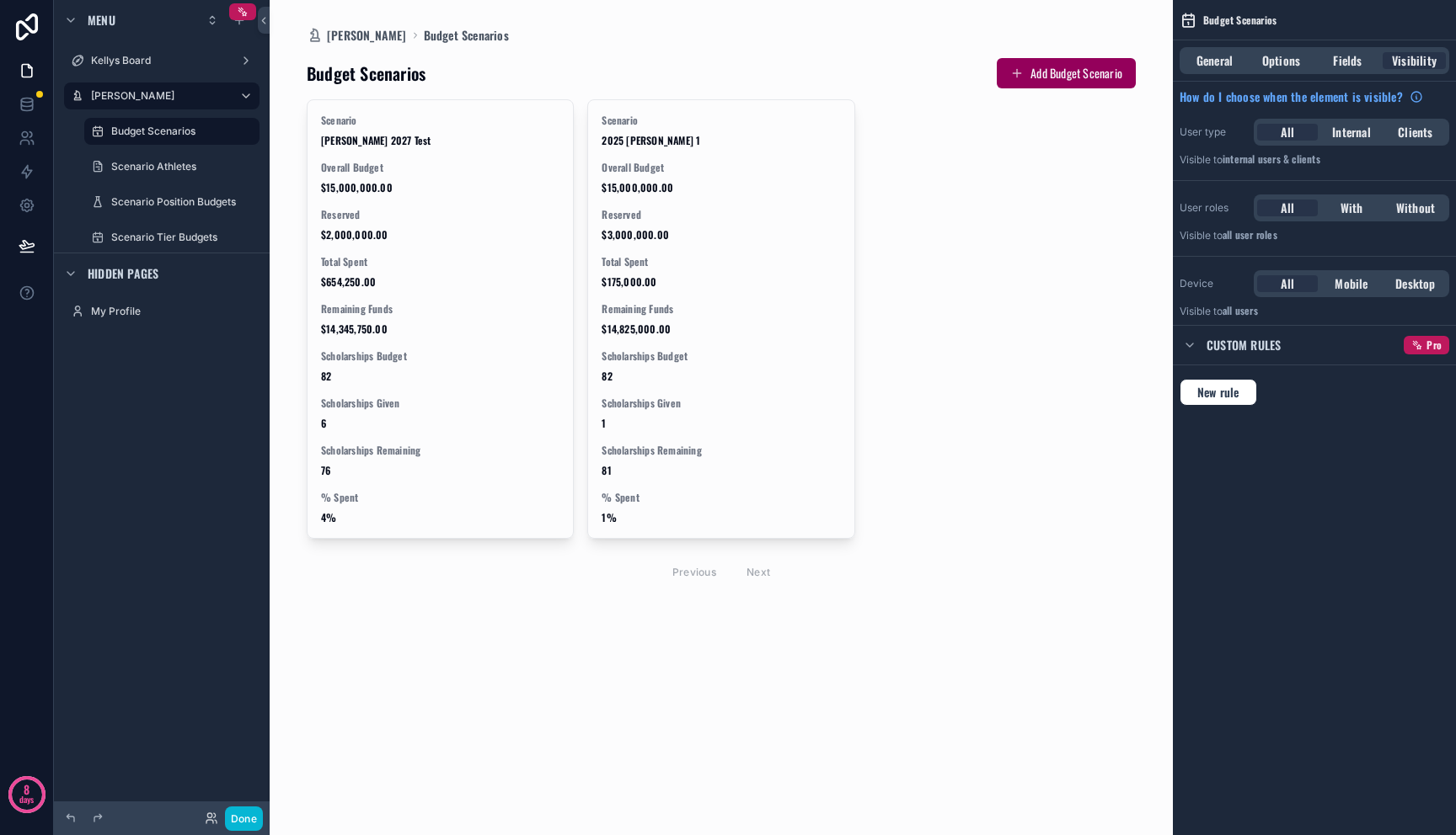
click at [1035, 74] on div "scrollable content" at bounding box center [721, 323] width 856 height 646
click at [1026, 67] on button "Add Budget Scenario" at bounding box center [1066, 73] width 139 height 30
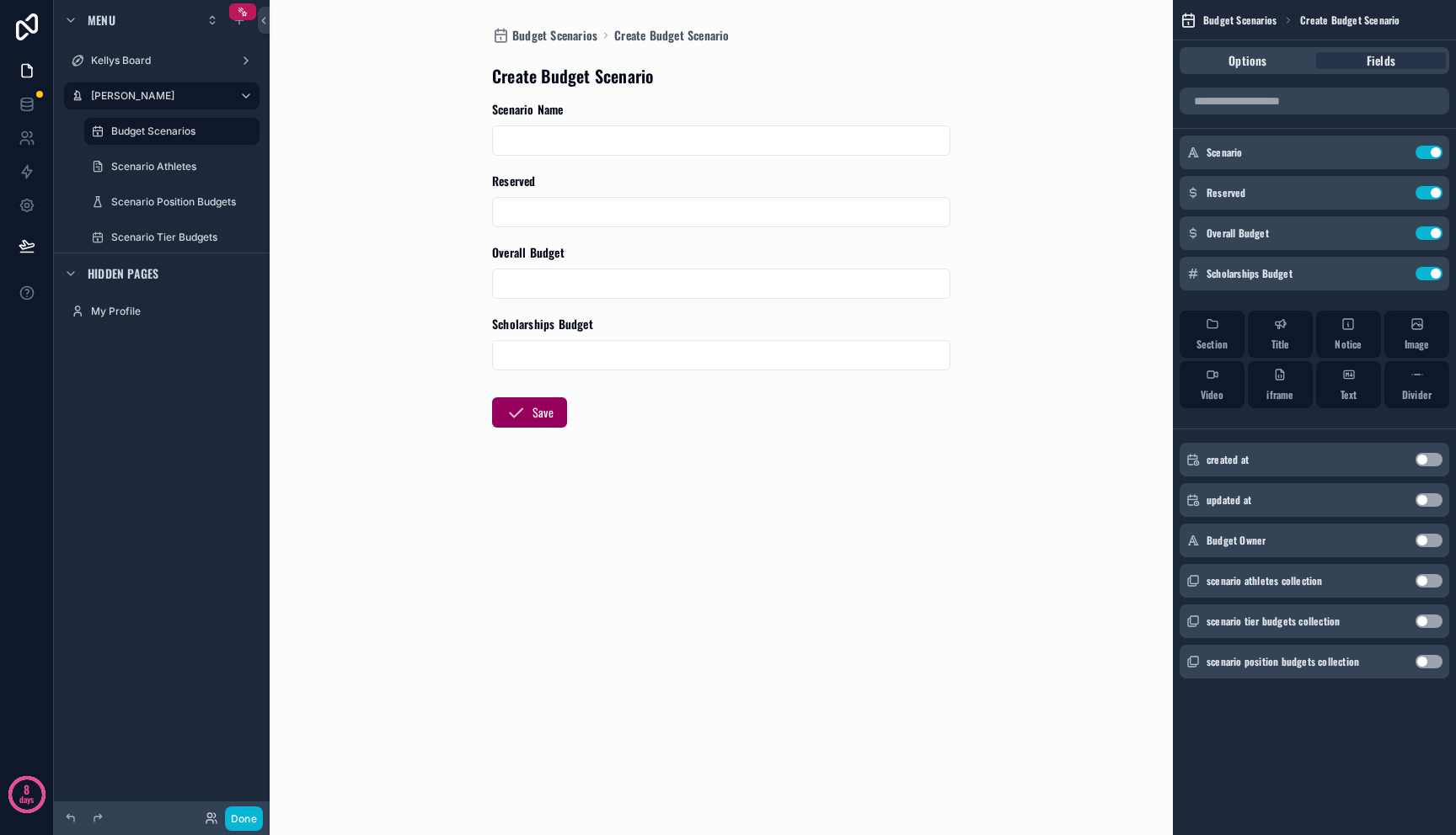
click at [773, 144] on input "scrollable content" at bounding box center [720, 140] width 456 height 23
click at [773, 219] on input "scrollable content" at bounding box center [720, 212] width 456 height 23
click at [773, 280] on input "scrollable content" at bounding box center [720, 283] width 456 height 23
click at [780, 336] on div "Scholarships Budget" at bounding box center [720, 343] width 458 height 55
click at [787, 353] on input "scrollable content" at bounding box center [720, 355] width 456 height 23
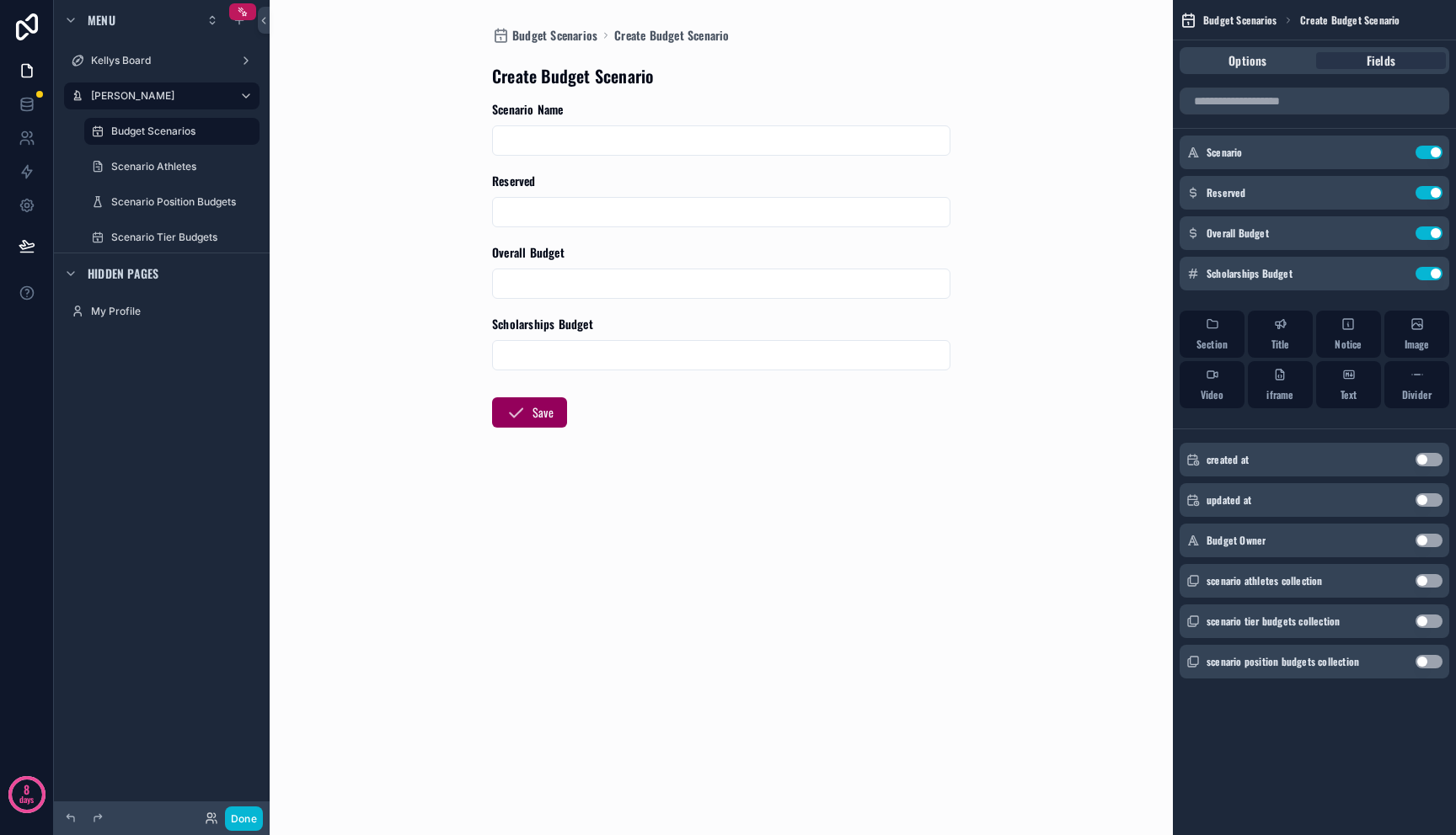
click at [798, 179] on div "Reserved" at bounding box center [720, 181] width 458 height 17
click at [856, 84] on div "Create Budget Scenario" at bounding box center [720, 75] width 458 height 23
click at [1411, 706] on div "Budget Scenarios Create Budget Scenario Options Fields Scenario Use setting Res…" at bounding box center [1314, 363] width 283 height 726
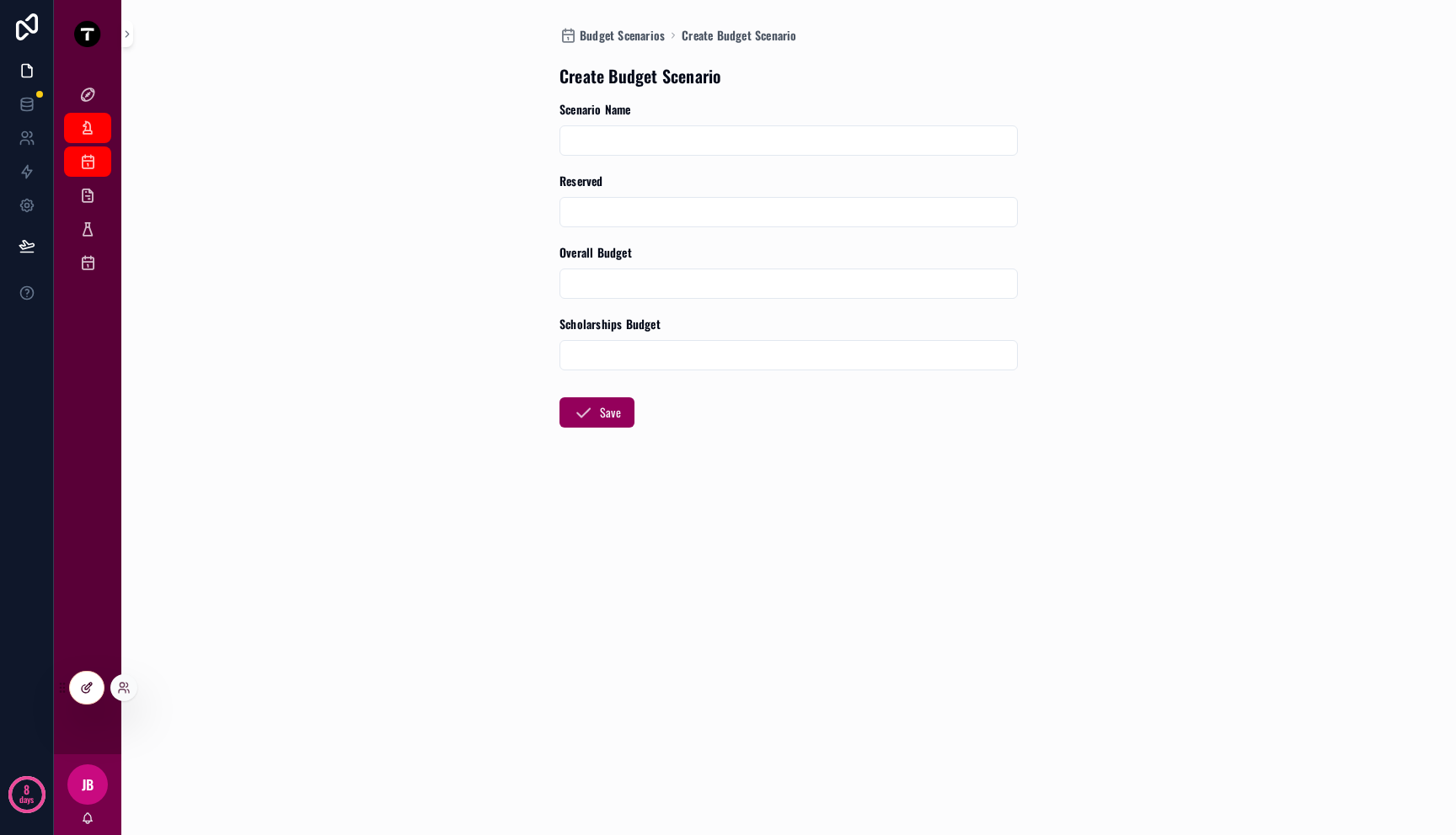
click at [86, 695] on div at bounding box center [87, 688] width 34 height 32
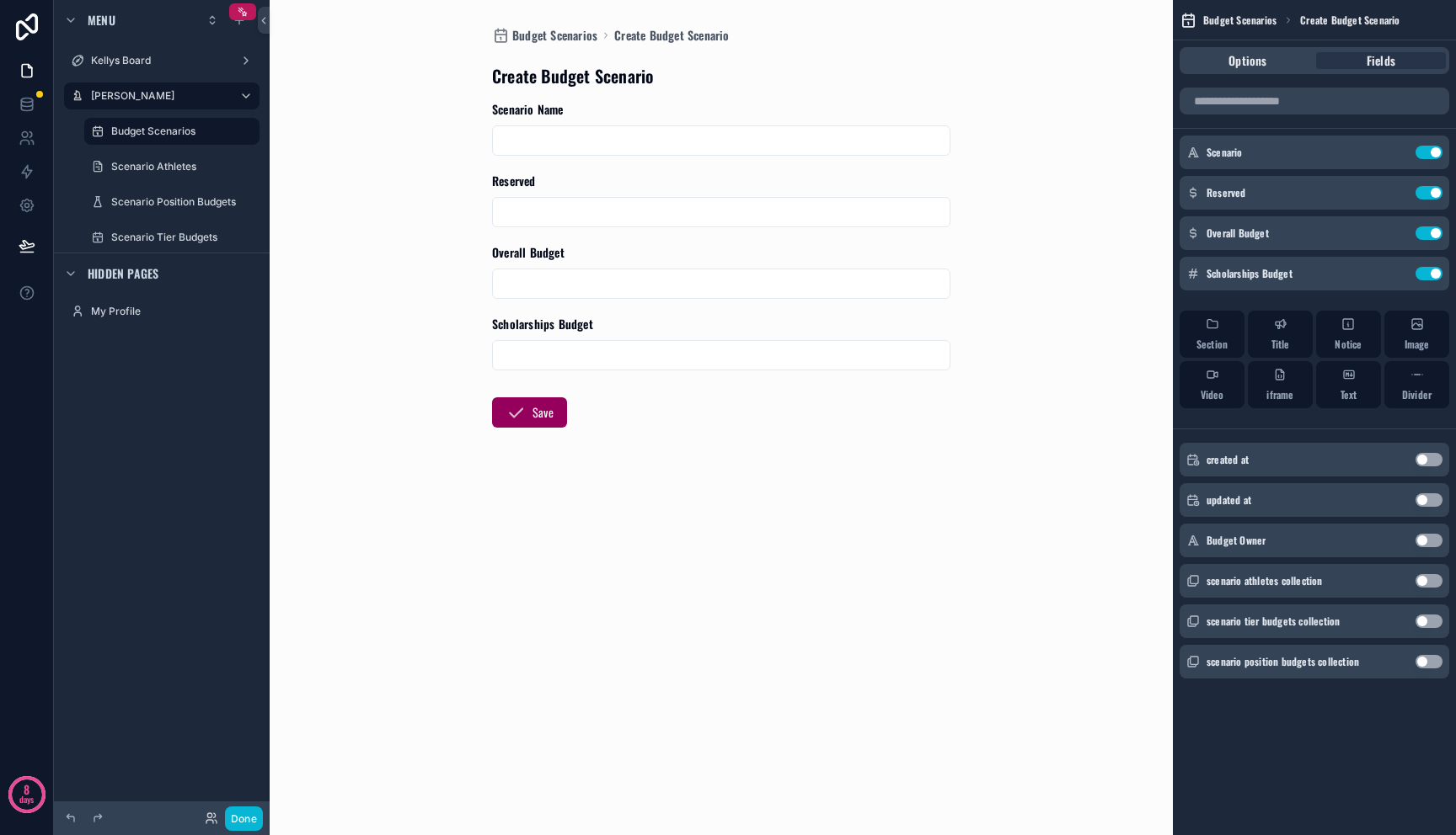
click at [788, 347] on input "scrollable content" at bounding box center [720, 355] width 456 height 23
click at [818, 436] on form "Scenario Name Reserved Overall Budget Scholarships Budget Save" at bounding box center [720, 318] width 458 height 434
click at [1268, 71] on div "Options Fields" at bounding box center [1313, 60] width 269 height 27
click at [1268, 58] on div "Options" at bounding box center [1247, 60] width 130 height 16
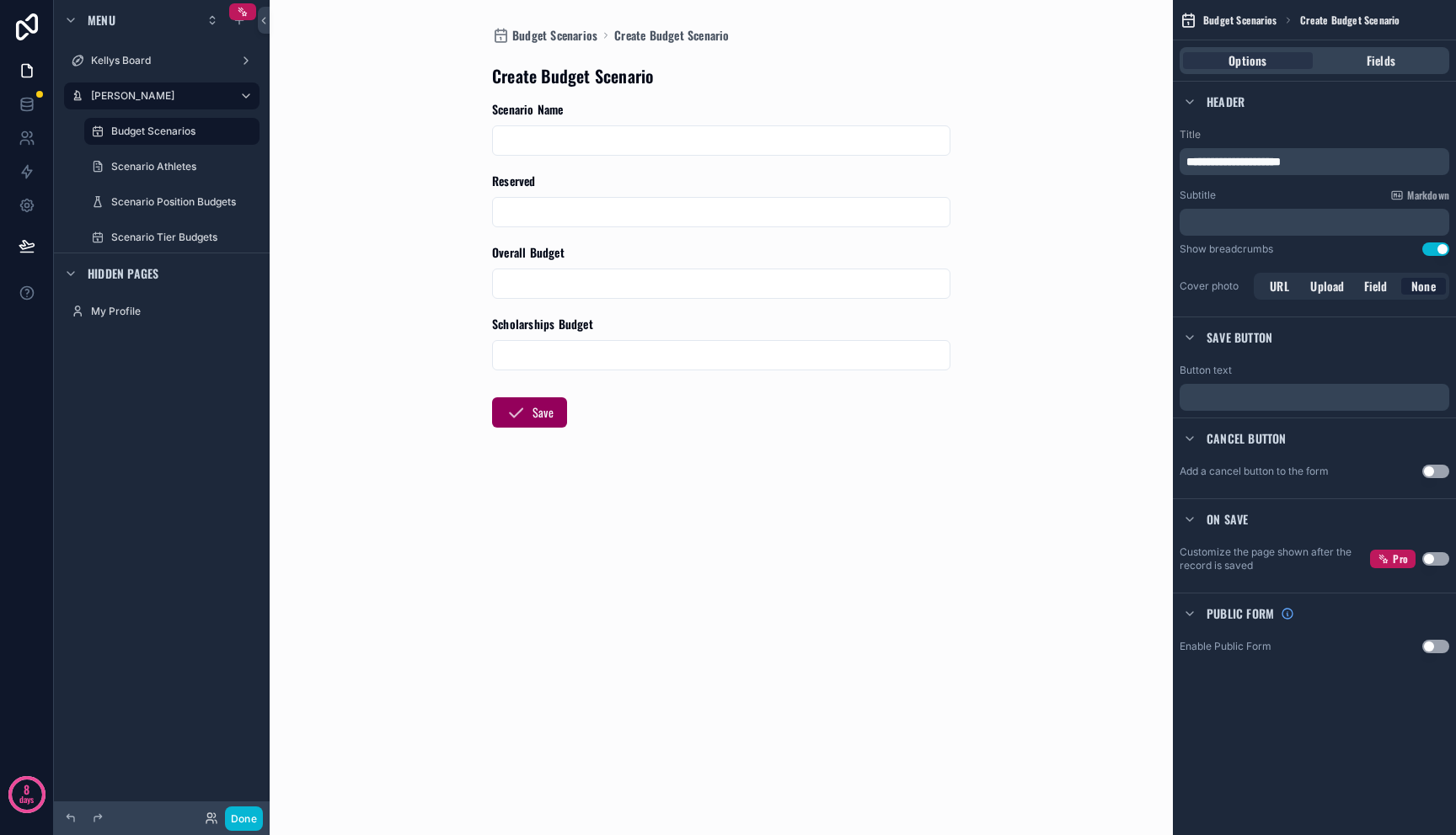
click at [1358, 23] on span "Create Budget Scenario" at bounding box center [1350, 21] width 100 height 14
click at [1358, 52] on div "Fields" at bounding box center [1381, 60] width 130 height 16
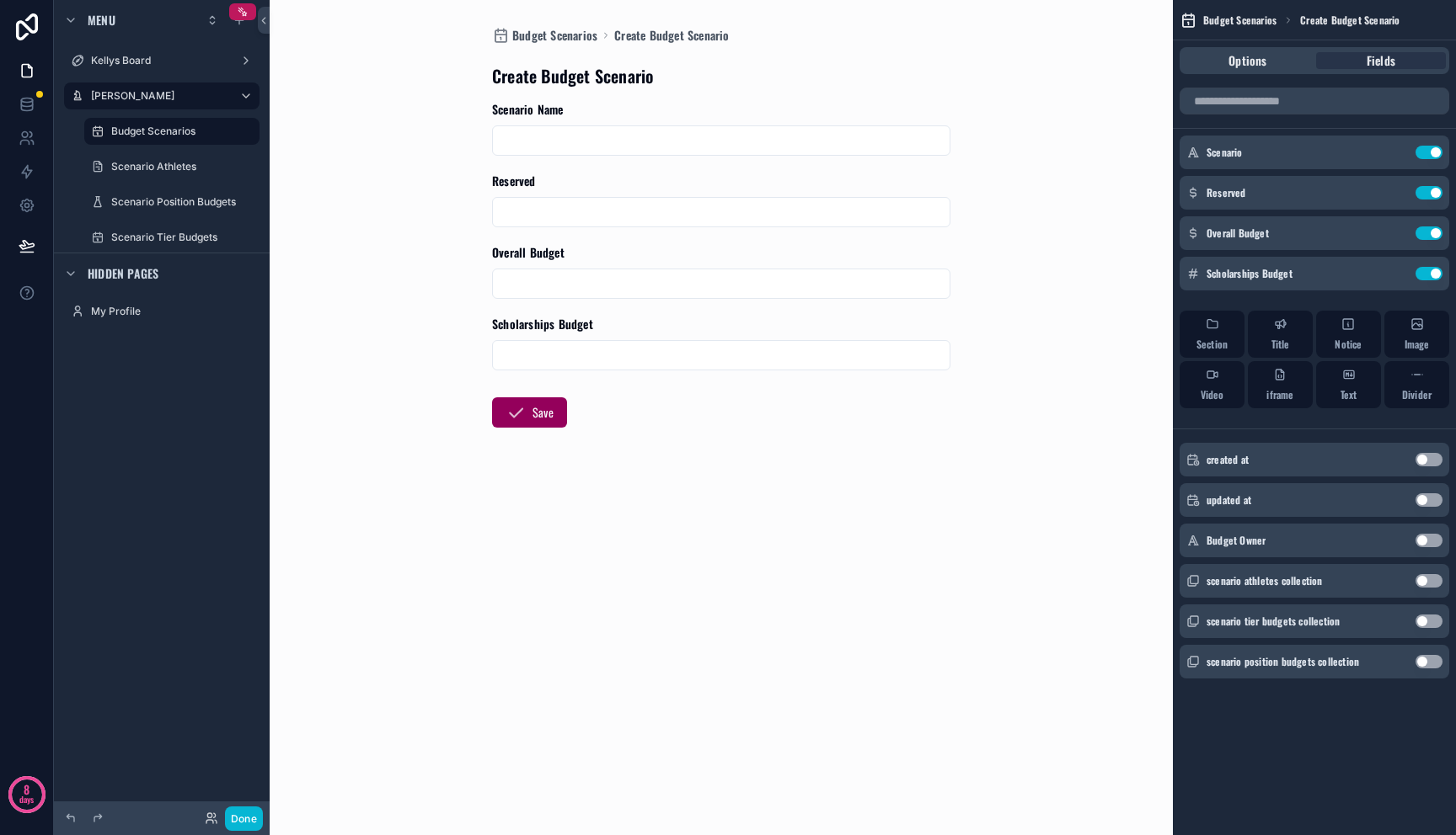
click at [1070, 282] on div "Budget Scenarios Create Budget Scenario Create Budget Scenario Scenario Name Re…" at bounding box center [721, 417] width 856 height 835
click at [1067, 392] on div "Budget Scenarios Create Budget Scenario Create Budget Scenario Scenario Name Re…" at bounding box center [721, 417] width 856 height 835
click at [868, 373] on form "Scenario Name Reserved Overall Budget Scholarships Budget Save" at bounding box center [720, 318] width 458 height 434
click at [860, 353] on input "scrollable content" at bounding box center [720, 355] width 456 height 23
click at [860, 356] on input "scrollable content" at bounding box center [720, 355] width 456 height 23
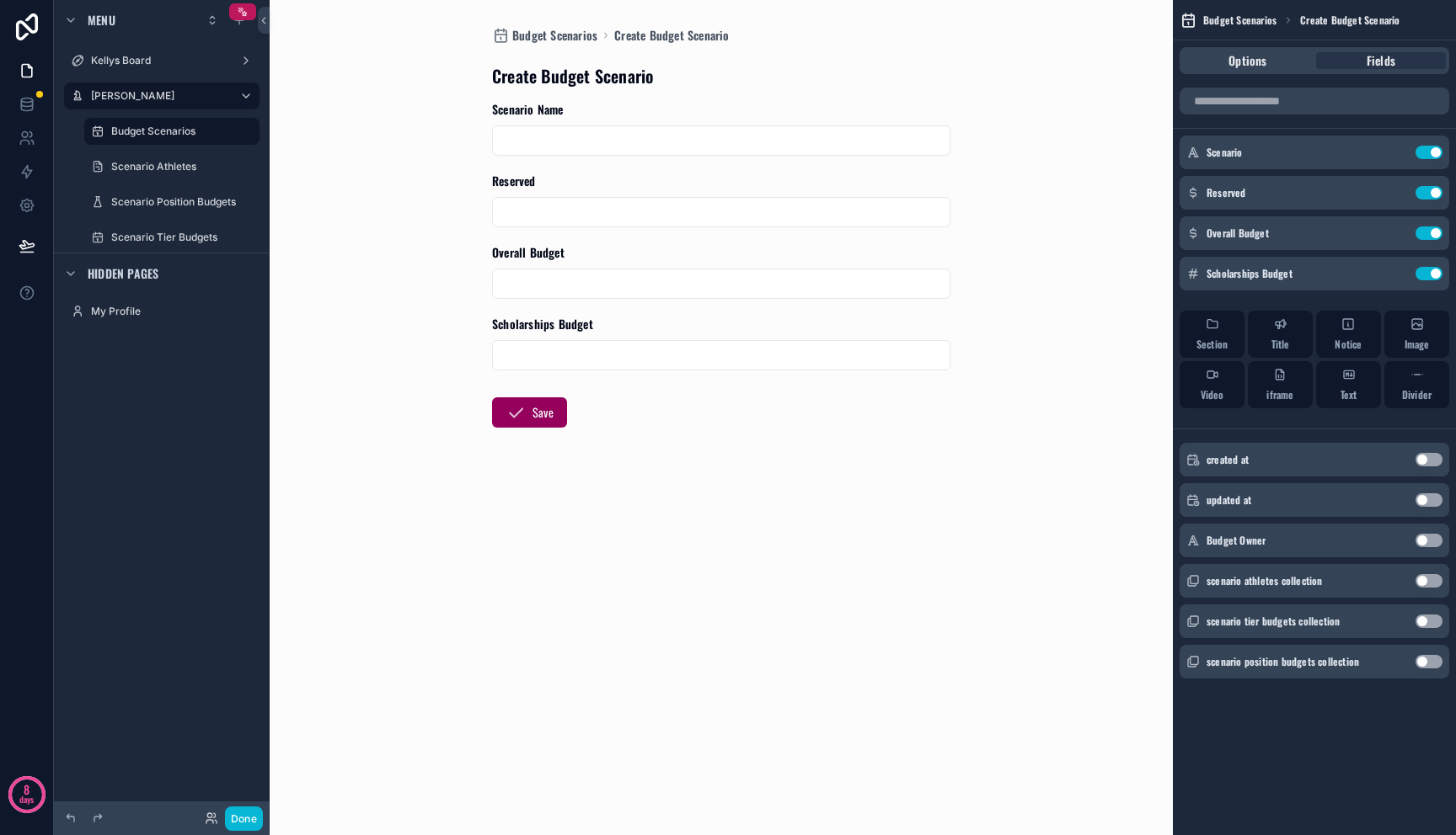
click at [938, 390] on form "Scenario Name Reserved Overall Budget Scholarships Budget Save" at bounding box center [720, 318] width 458 height 434
click at [18, 84] on link at bounding box center [26, 70] width 53 height 34
click at [20, 77] on icon at bounding box center [26, 70] width 16 height 16
click at [244, 832] on div "Done" at bounding box center [161, 818] width 216 height 34
click at [244, 816] on button "Done" at bounding box center [244, 819] width 38 height 24
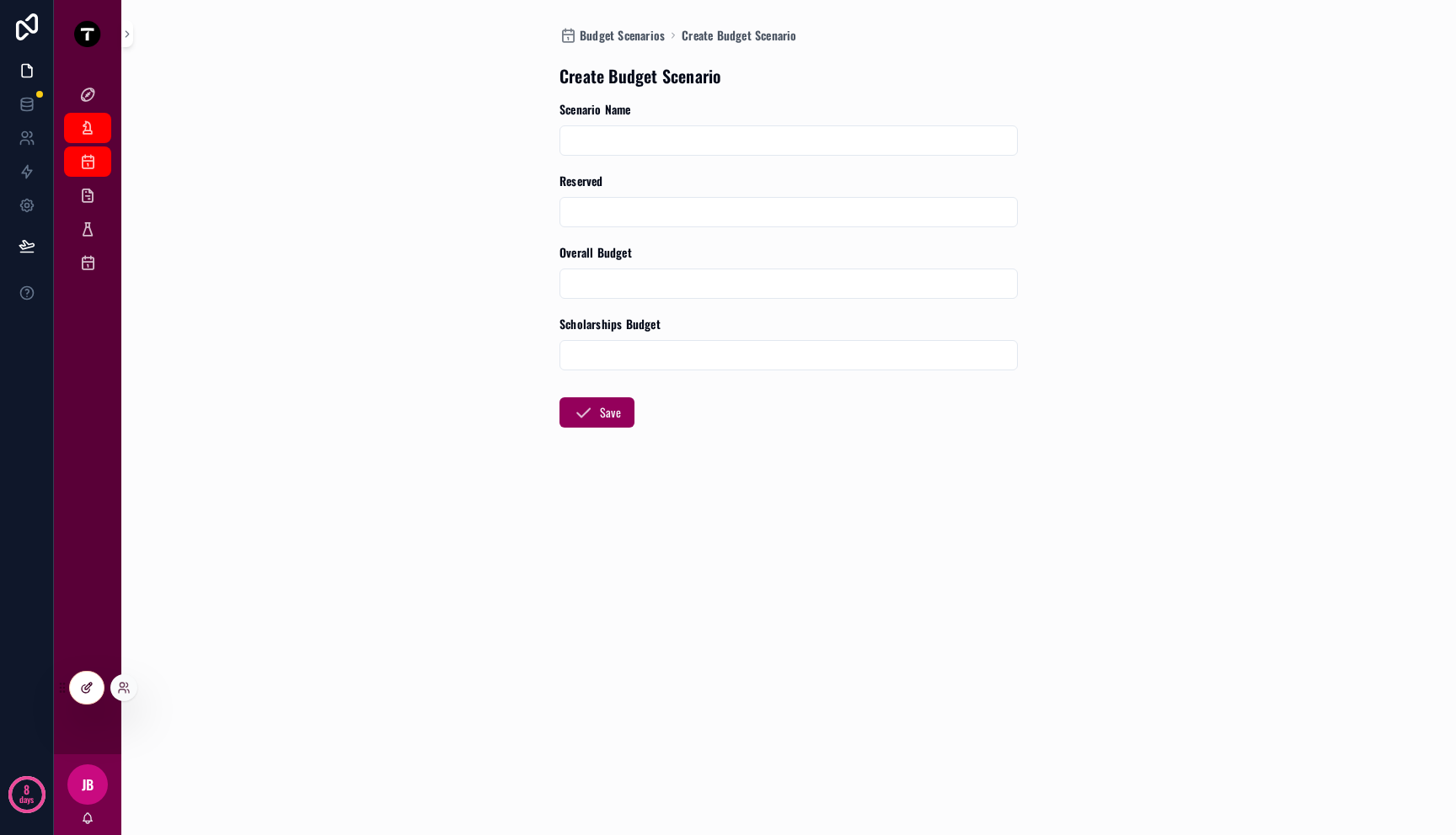
click at [80, 689] on icon at bounding box center [87, 688] width 14 height 14
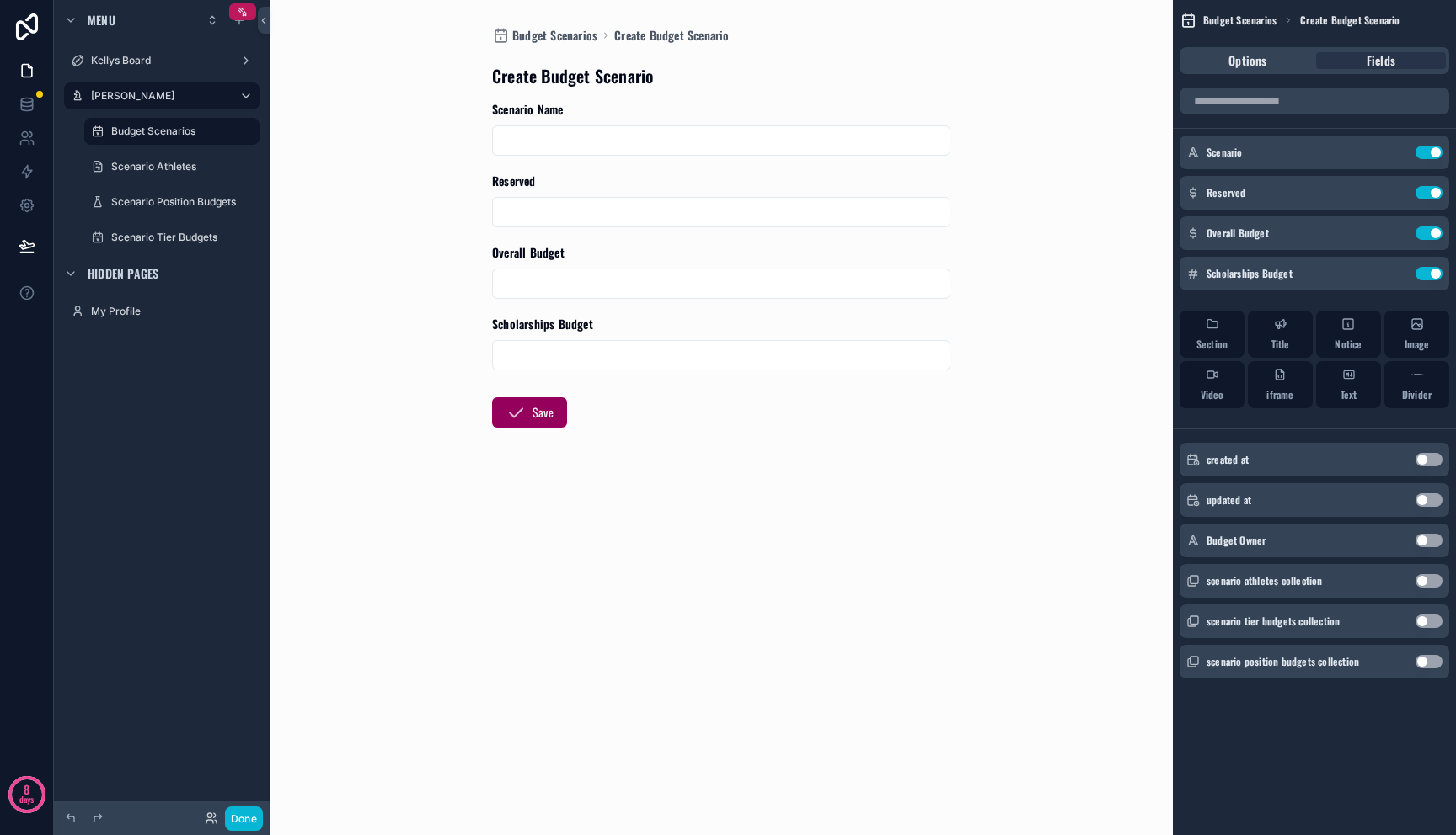
click at [602, 140] on input "scrollable content" at bounding box center [720, 140] width 456 height 23
click at [602, 131] on input "scrollable content" at bounding box center [720, 140] width 456 height 23
click at [596, 213] on input "scrollable content" at bounding box center [720, 212] width 456 height 23
click at [556, 281] on input "scrollable content" at bounding box center [720, 283] width 456 height 23
click at [1349, 699] on div "Budget Scenarios Create Budget Scenario Options Fields Scenario Use setting Ove…" at bounding box center [1314, 363] width 283 height 726
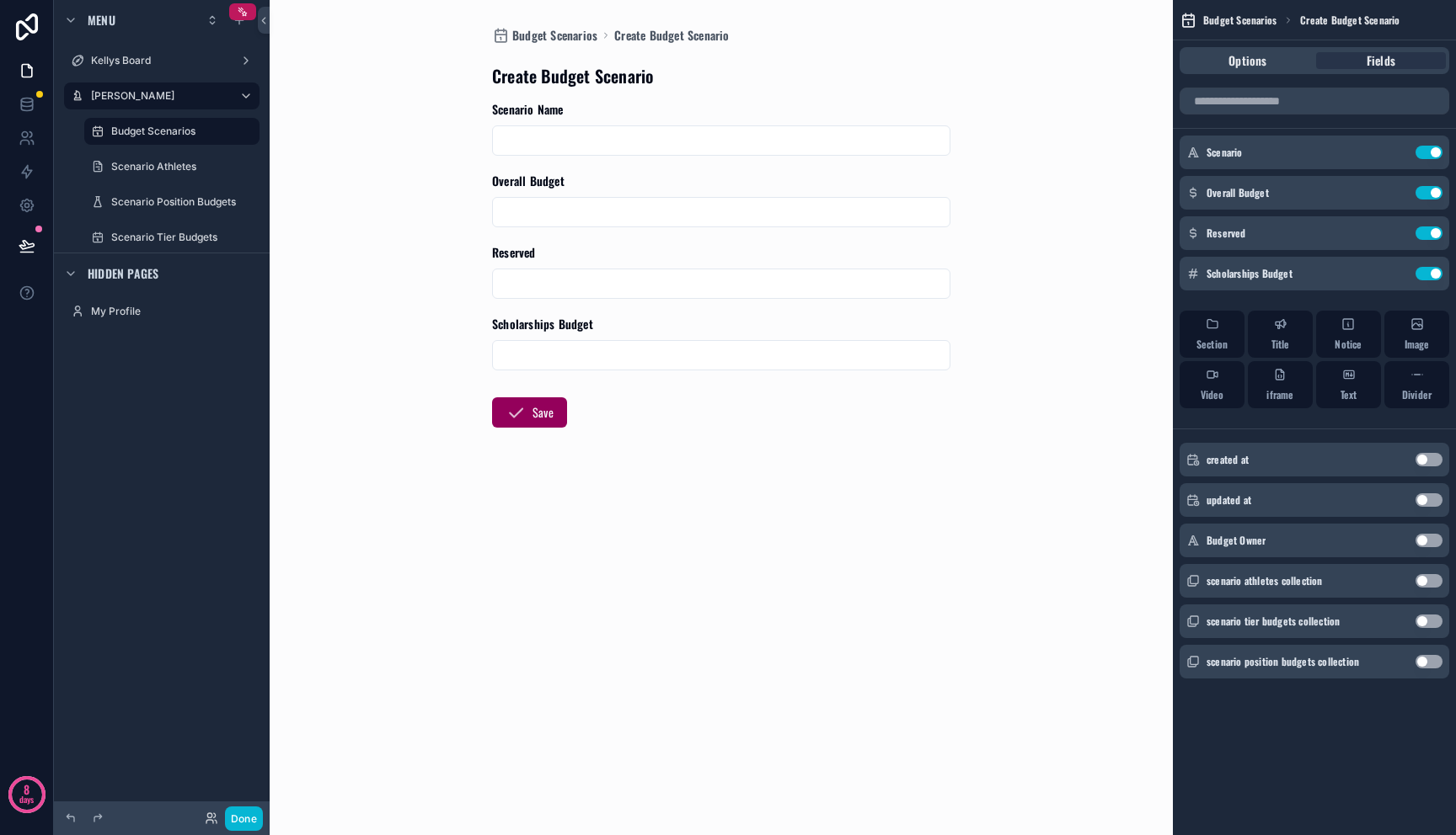
click at [1433, 623] on button "Use setting" at bounding box center [1428, 621] width 27 height 14
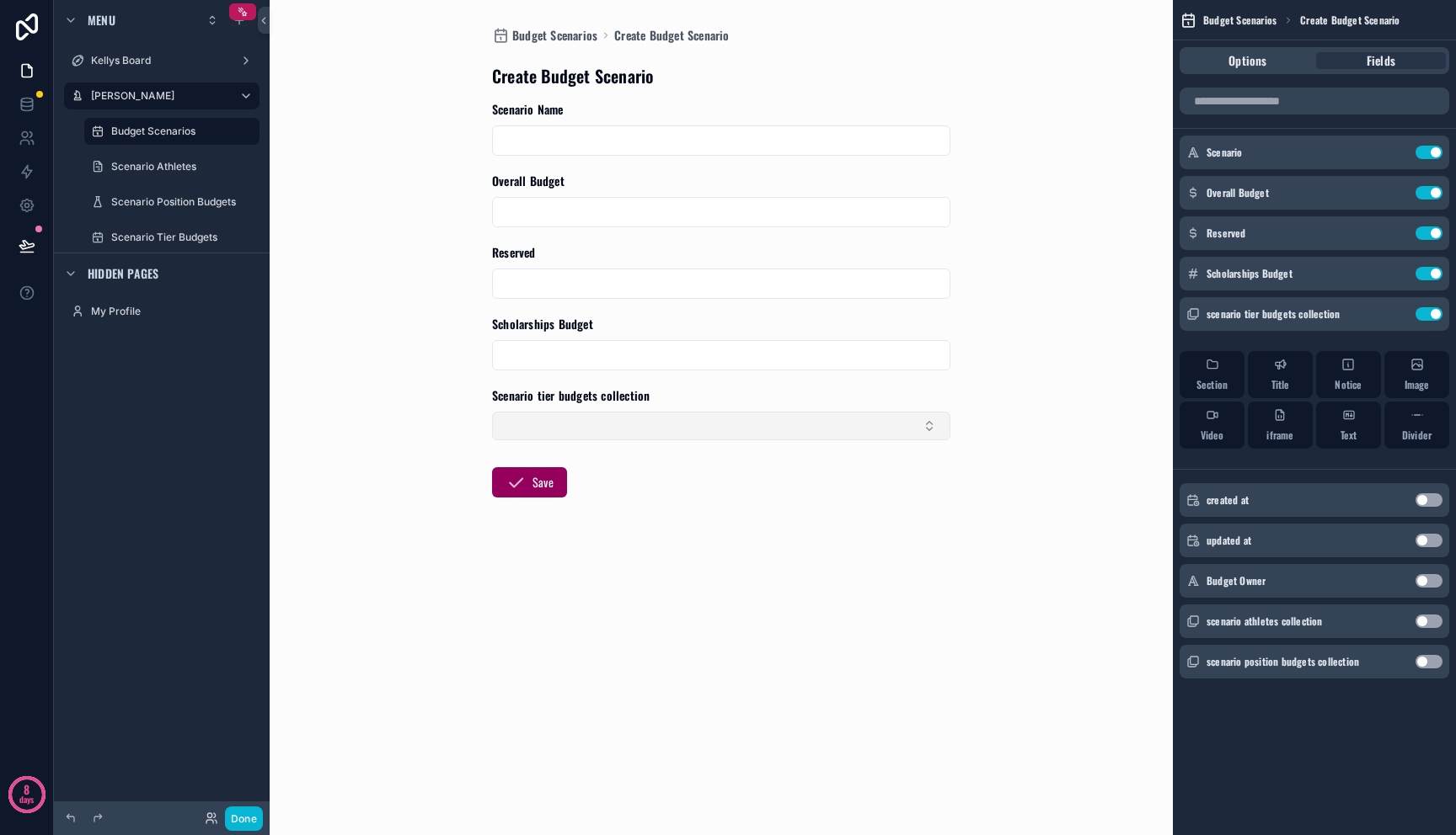
click at [878, 431] on button "Select Button" at bounding box center [720, 426] width 458 height 29
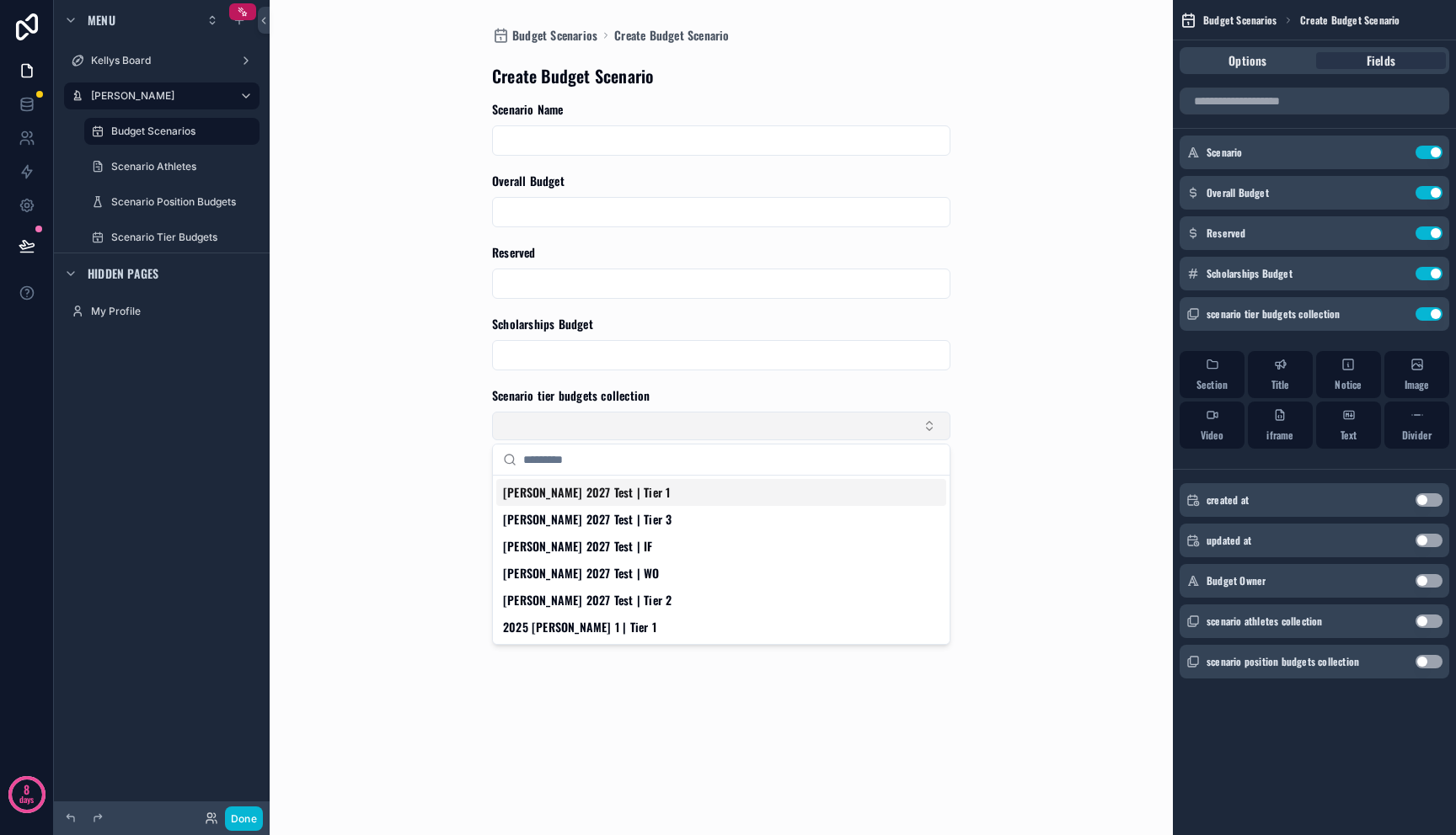
click at [878, 429] on button "Select Button" at bounding box center [720, 426] width 458 height 29
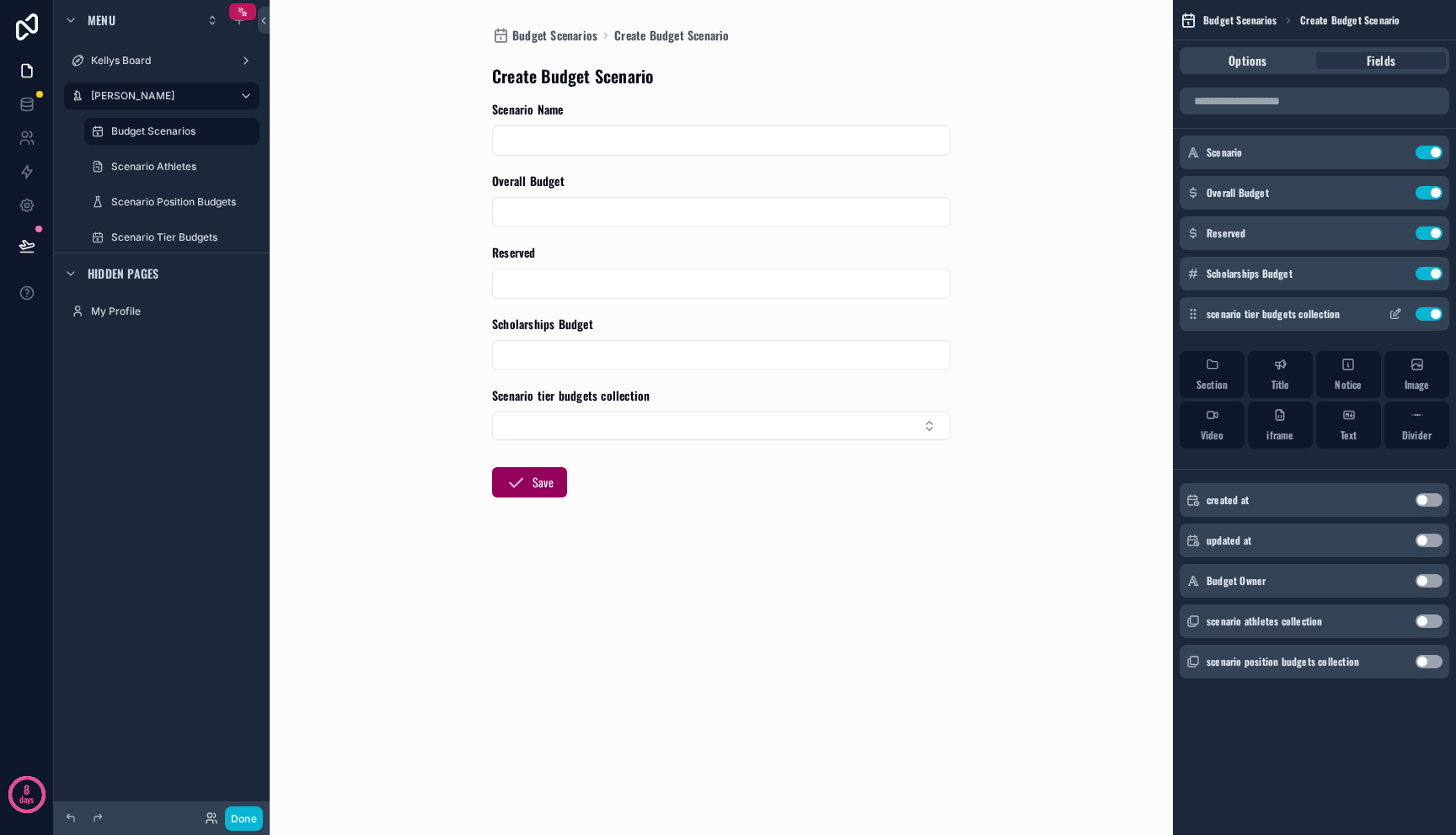
click at [1425, 318] on button "Use setting" at bounding box center [1428, 314] width 27 height 14
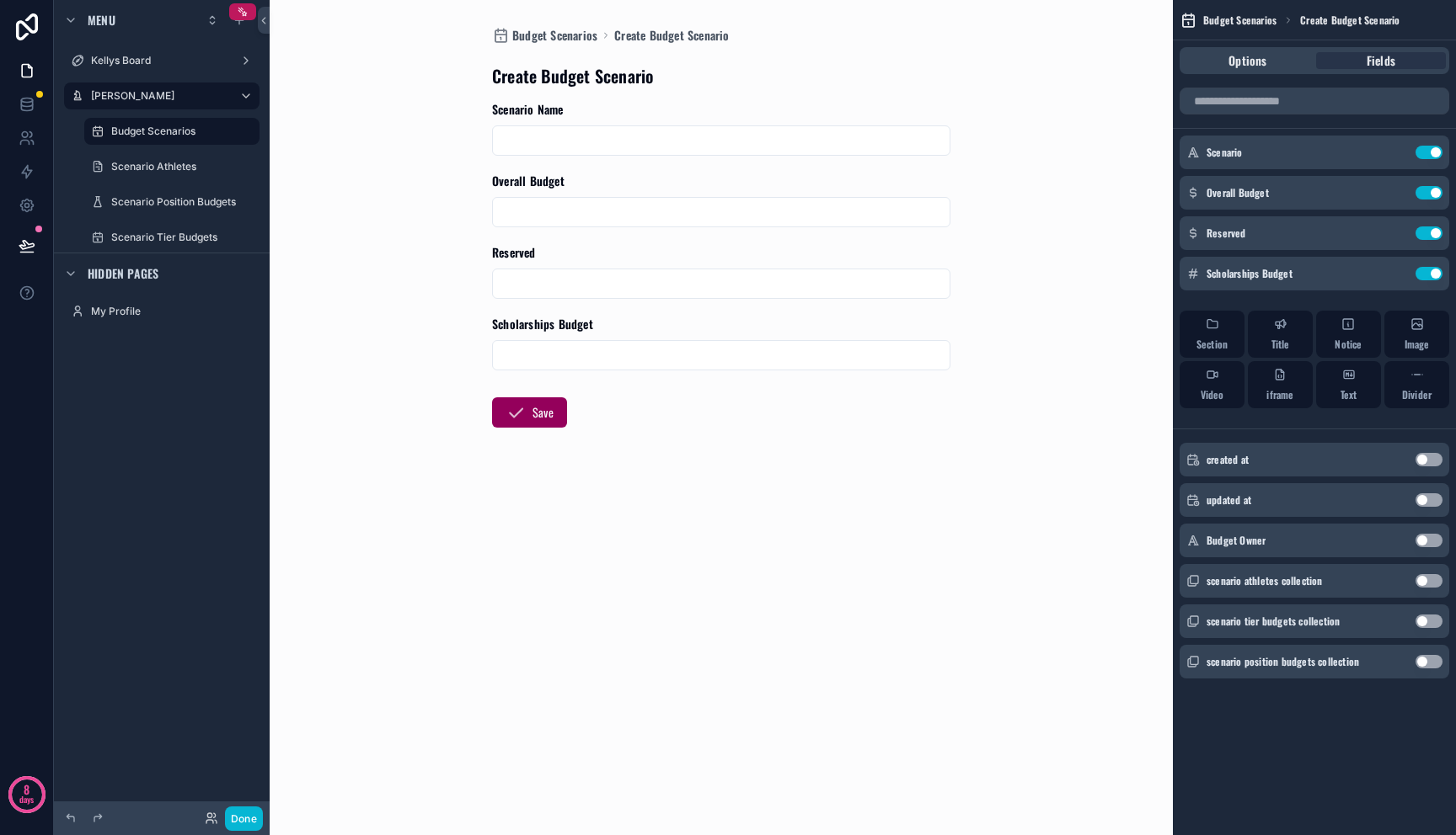
click at [1313, 684] on div "Scenario Use setting Overall Budget Use setting Reserved Use setting Scholarshi…" at bounding box center [1314, 389] width 283 height 618
click at [22, 244] on icon at bounding box center [26, 245] width 15 height 9
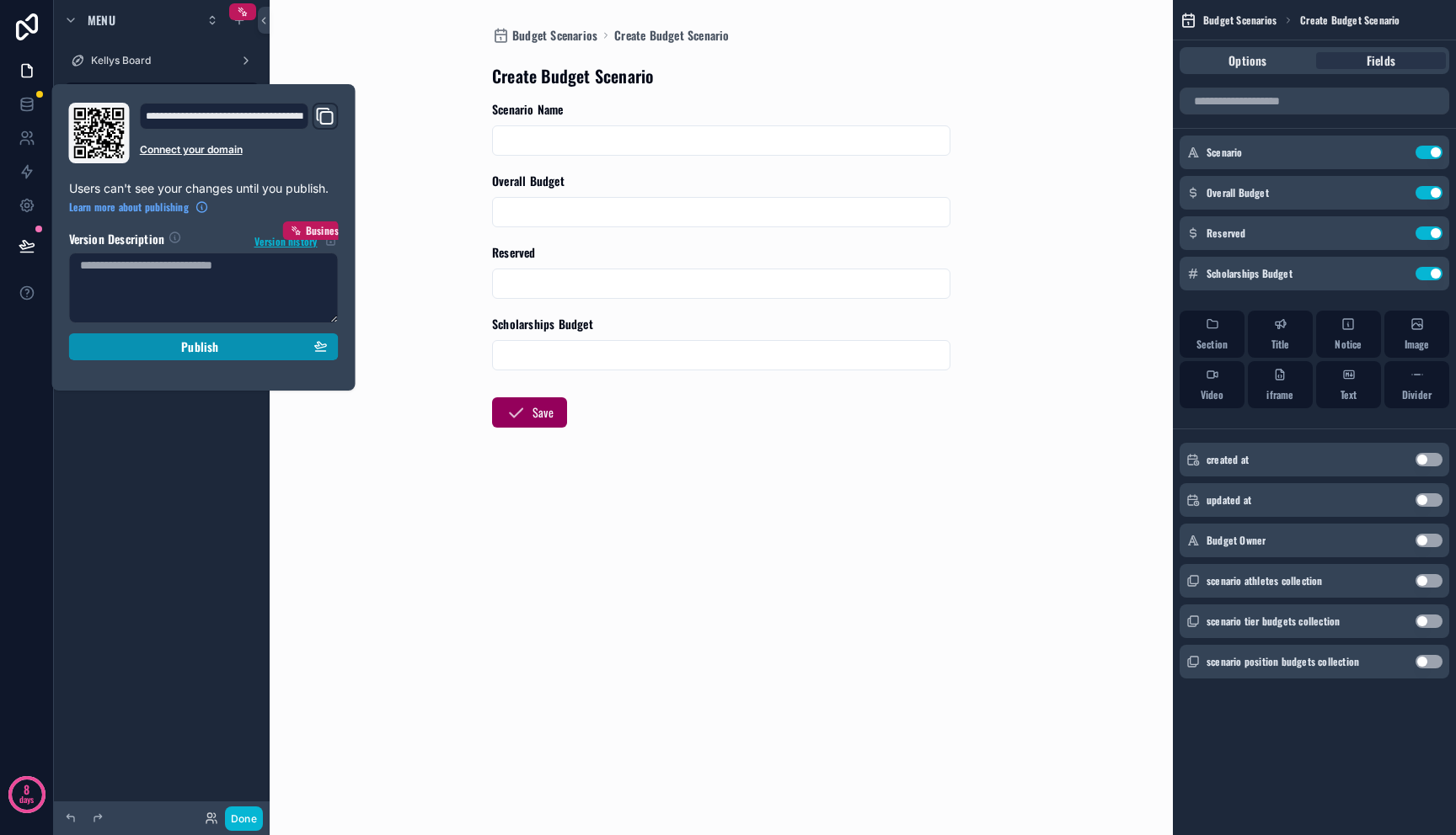
click at [139, 356] on button "Publish" at bounding box center [203, 346] width 269 height 27
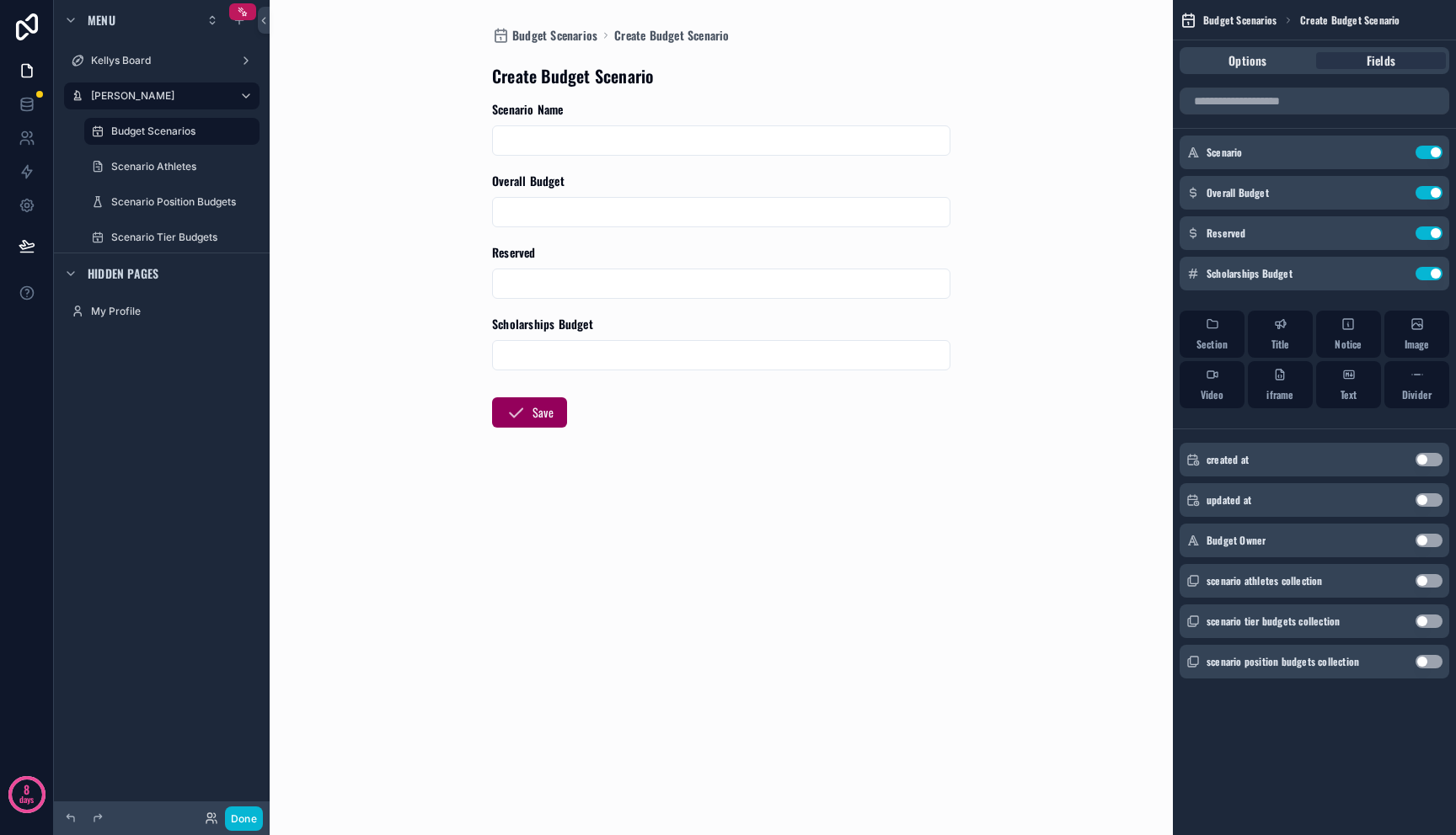
click at [579, 550] on div "Budget Scenarios Create Budget Scenario Create Budget Scenario Scenario Name Ov…" at bounding box center [721, 417] width 856 height 835
click at [18, 102] on icon at bounding box center [26, 104] width 16 height 16
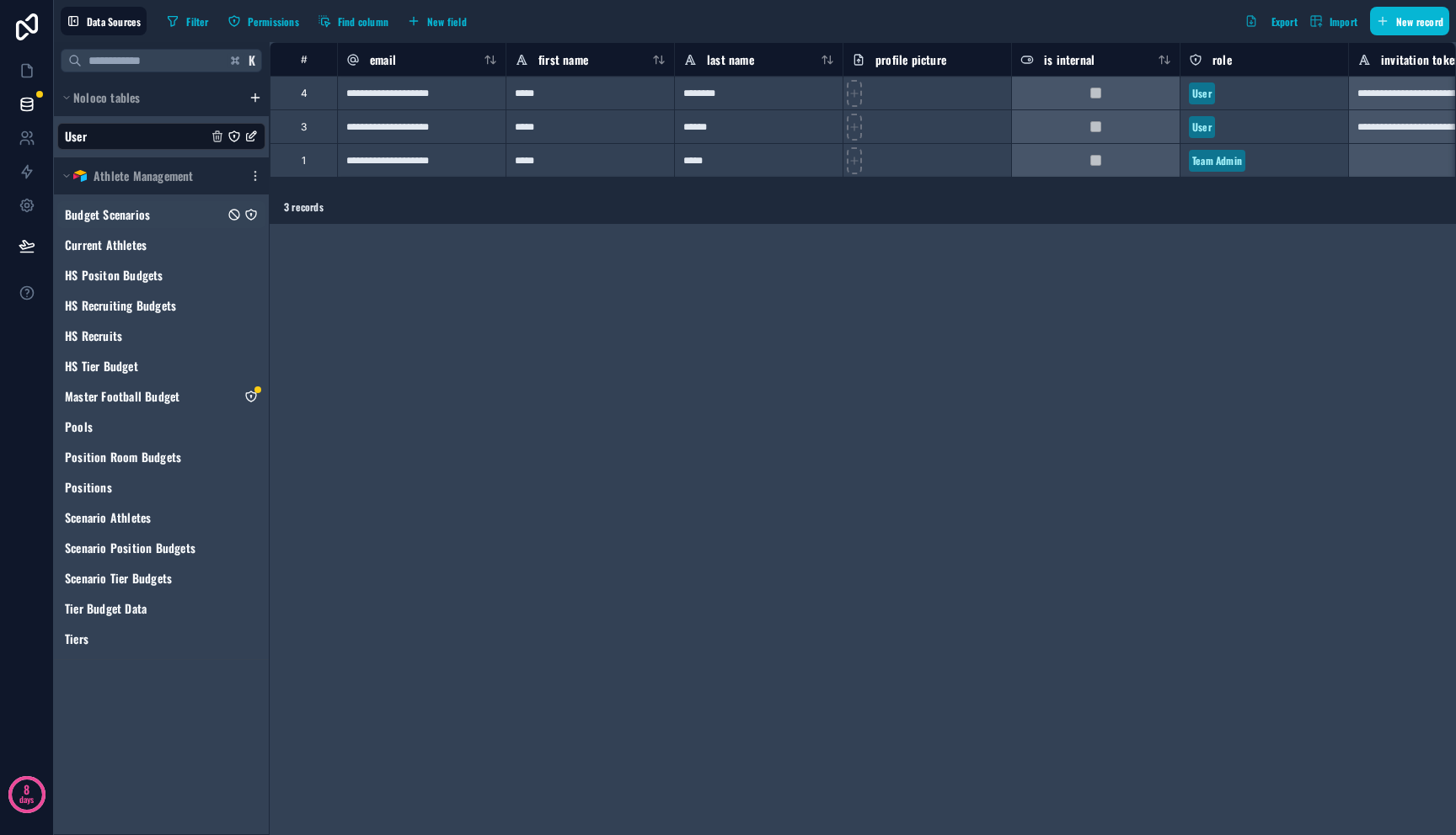
click at [157, 215] on div "Budget Scenarios" at bounding box center [161, 215] width 208 height 27
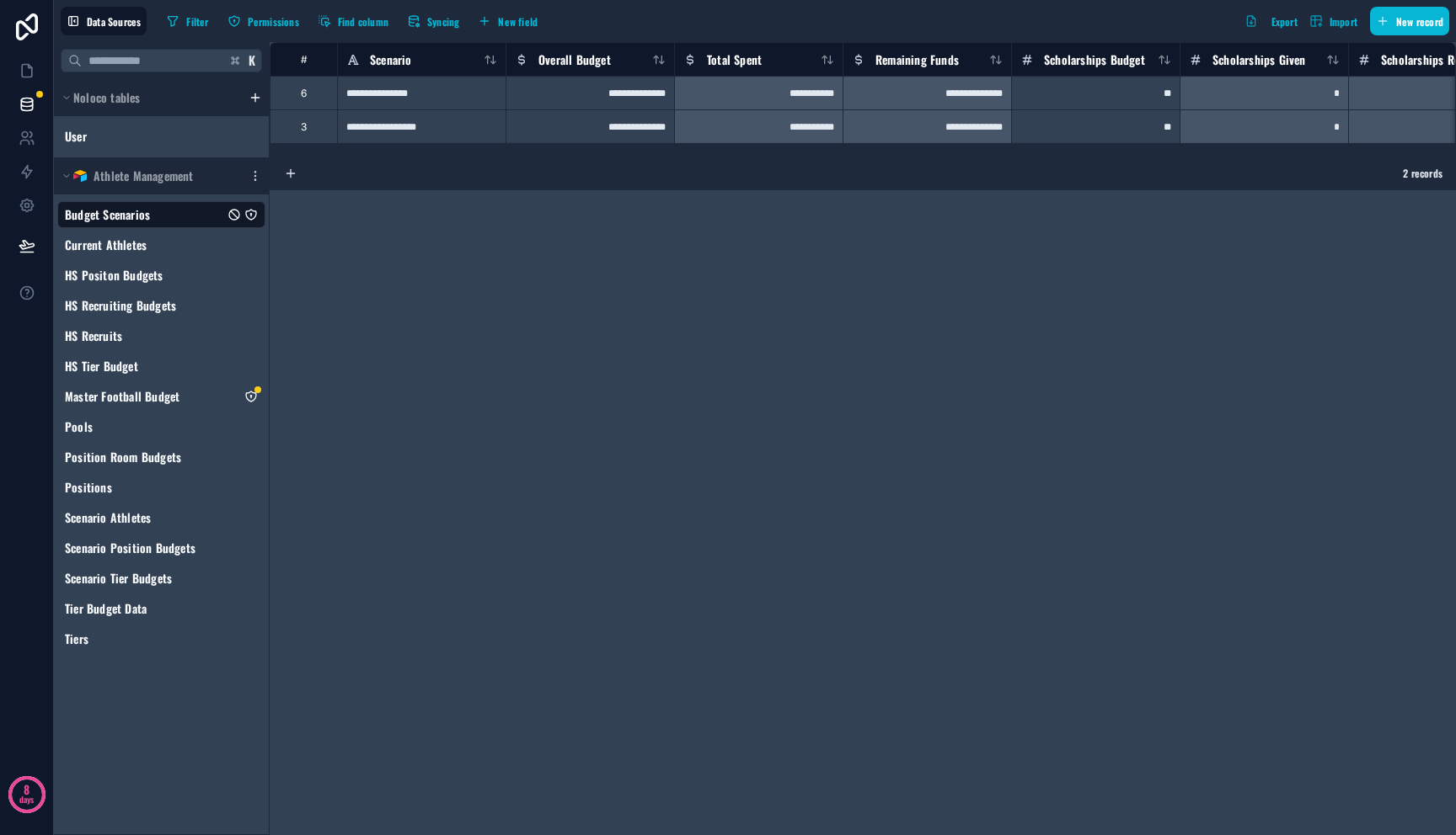
click at [477, 298] on div "**********" at bounding box center [862, 439] width 1186 height 793
click at [34, 109] on icon at bounding box center [26, 104] width 16 height 16
click at [473, 234] on div "**********" at bounding box center [862, 439] width 1186 height 793
click at [28, 78] on icon at bounding box center [26, 70] width 16 height 16
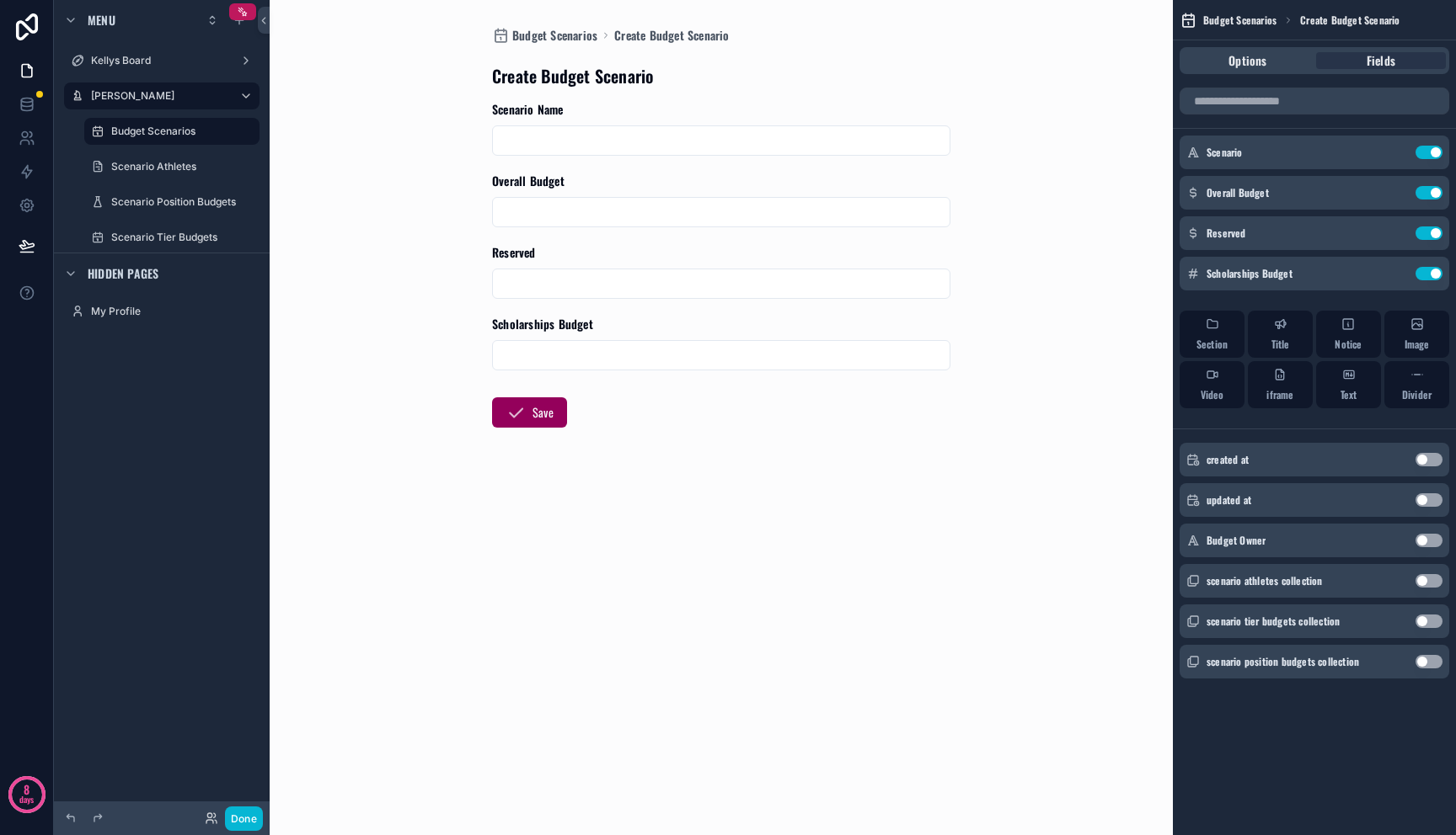
click at [889, 514] on form "Scenario Name Overall Budget Reserved Scholarships Budget Save" at bounding box center [720, 318] width 458 height 434
